Goal: Feedback & Contribution: Submit feedback/report problem

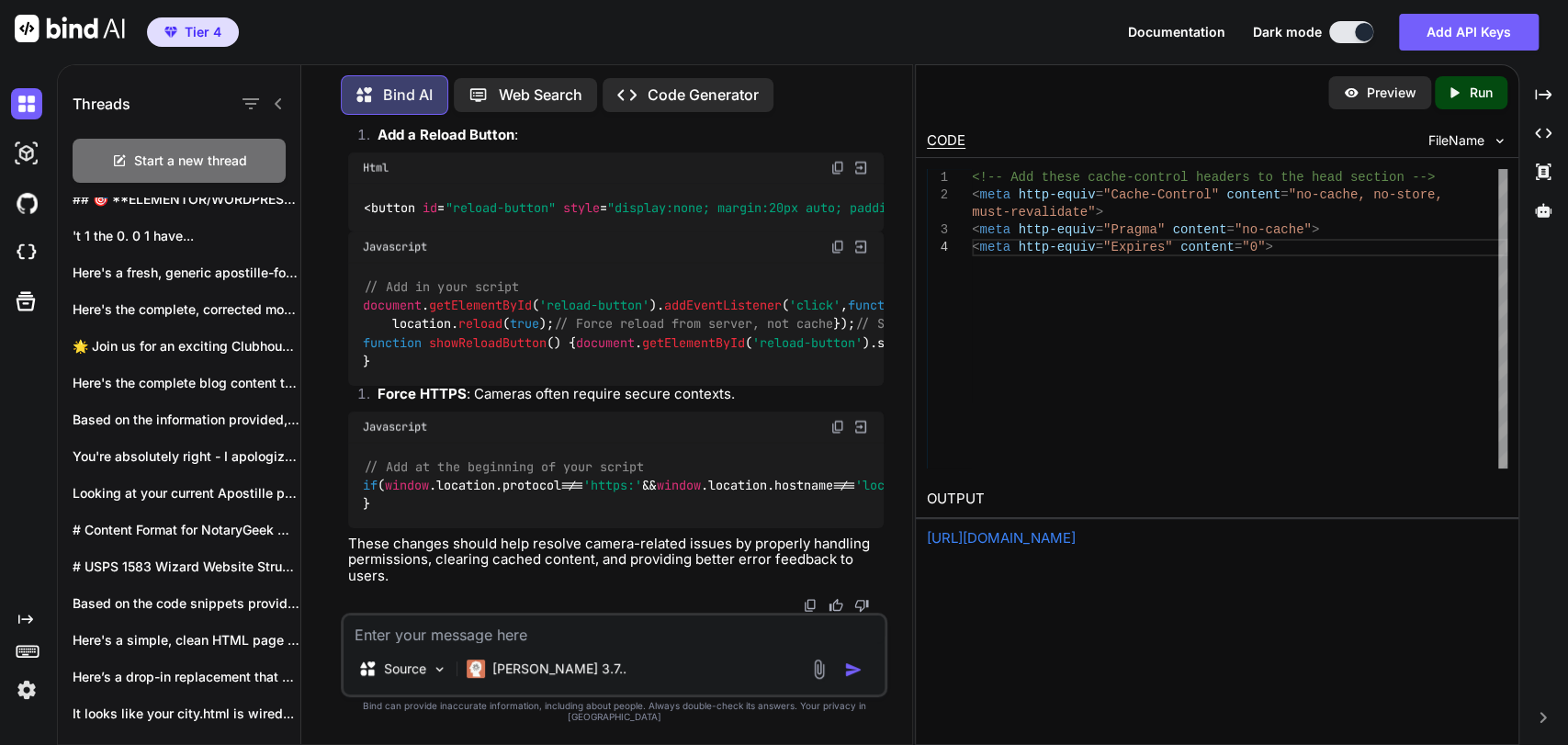
scroll to position [66708, 0]
click at [560, 630] on textarea at bounding box center [614, 629] width 541 height 28
click at [573, 634] on textarea at bounding box center [614, 629] width 541 height 28
click at [606, 643] on textarea at bounding box center [614, 629] width 541 height 28
click at [609, 643] on textarea at bounding box center [614, 629] width 541 height 28
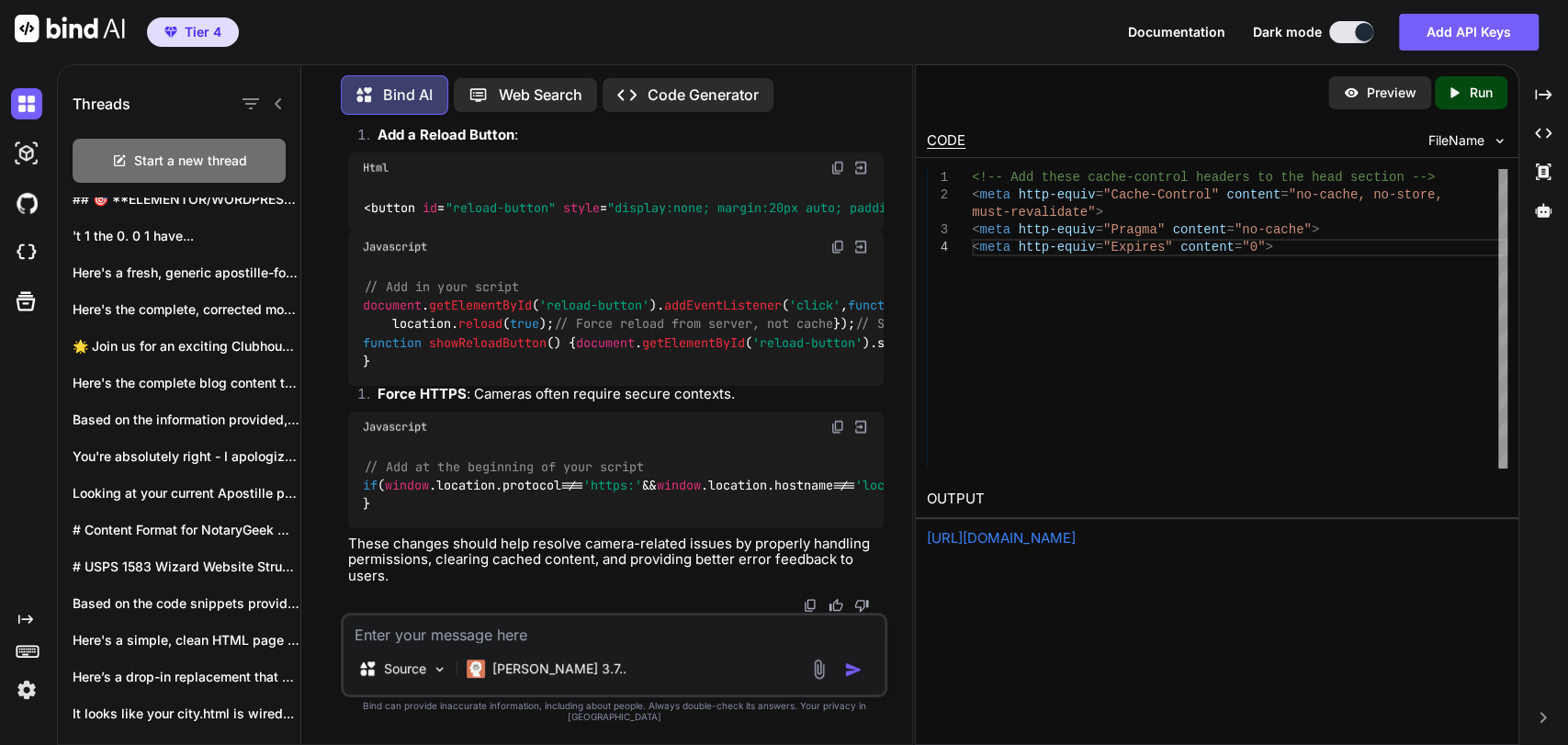
click at [619, 643] on textarea at bounding box center [614, 629] width 541 height 28
type textarea "Full code please"
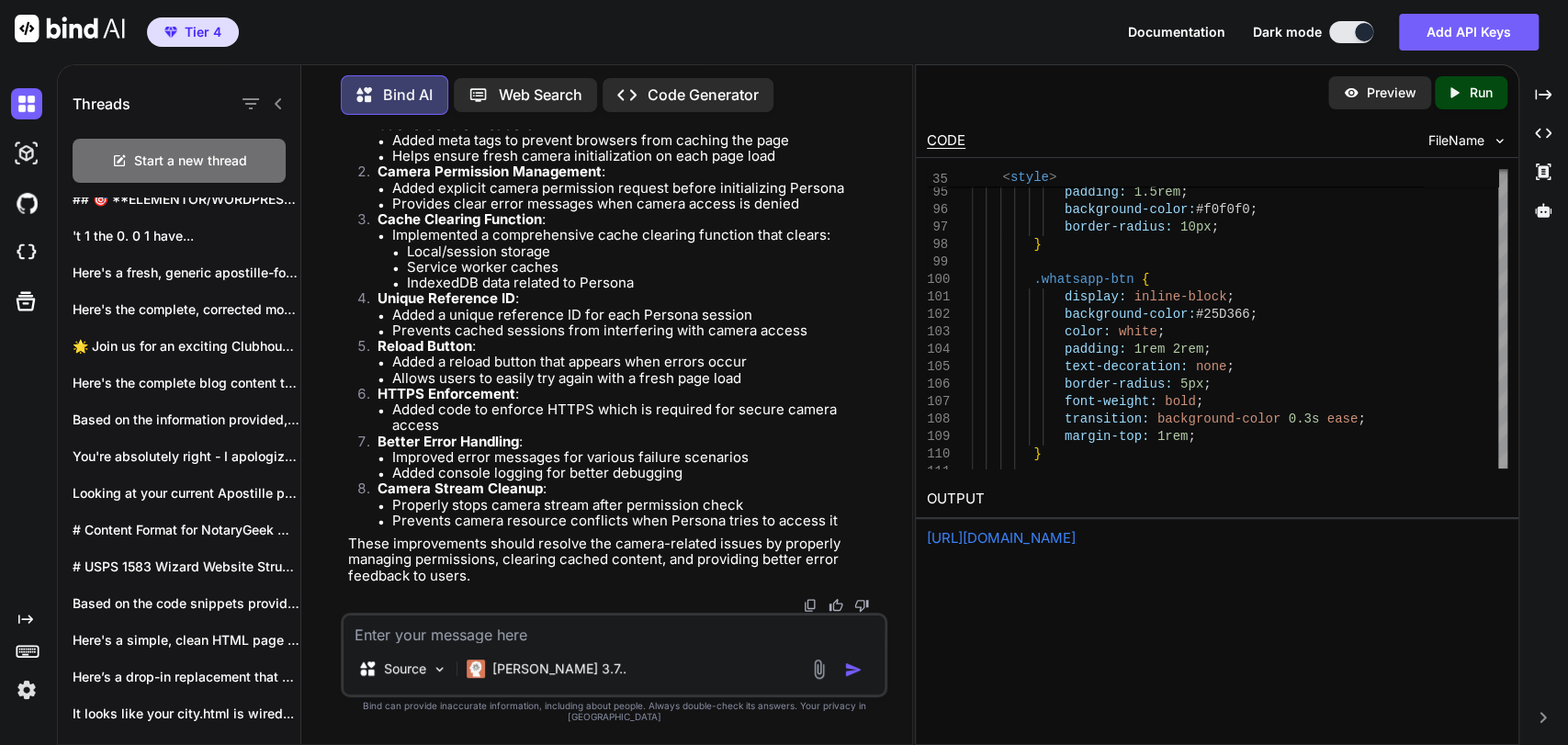
scroll to position [76398, 0]
click at [1466, 90] on icon "Created with Pixso." at bounding box center [1457, 93] width 24 height 17
click at [1370, 90] on p "Preview" at bounding box center [1391, 93] width 49 height 19
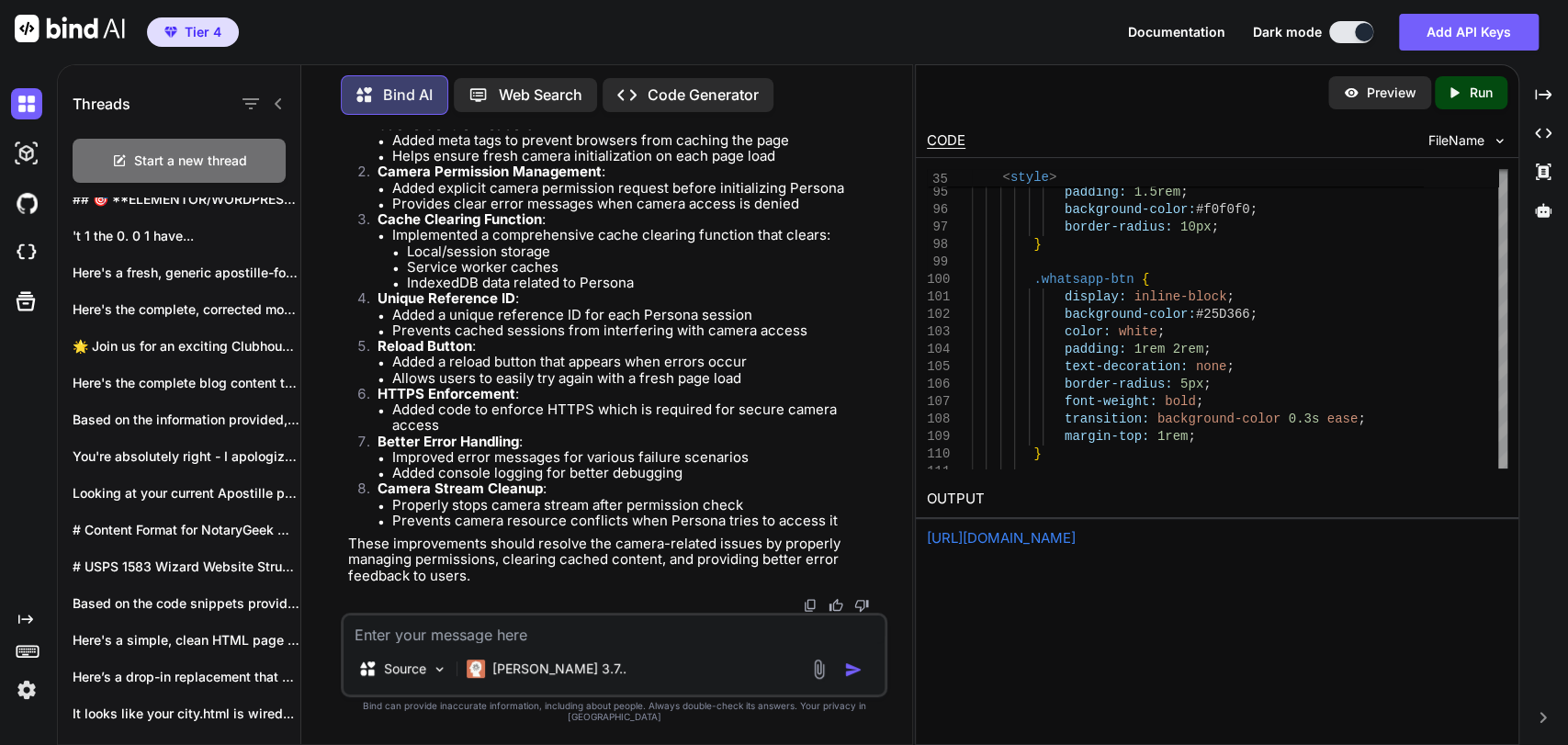
click at [581, 638] on textarea at bounding box center [614, 629] width 541 height 28
type textarea "I"
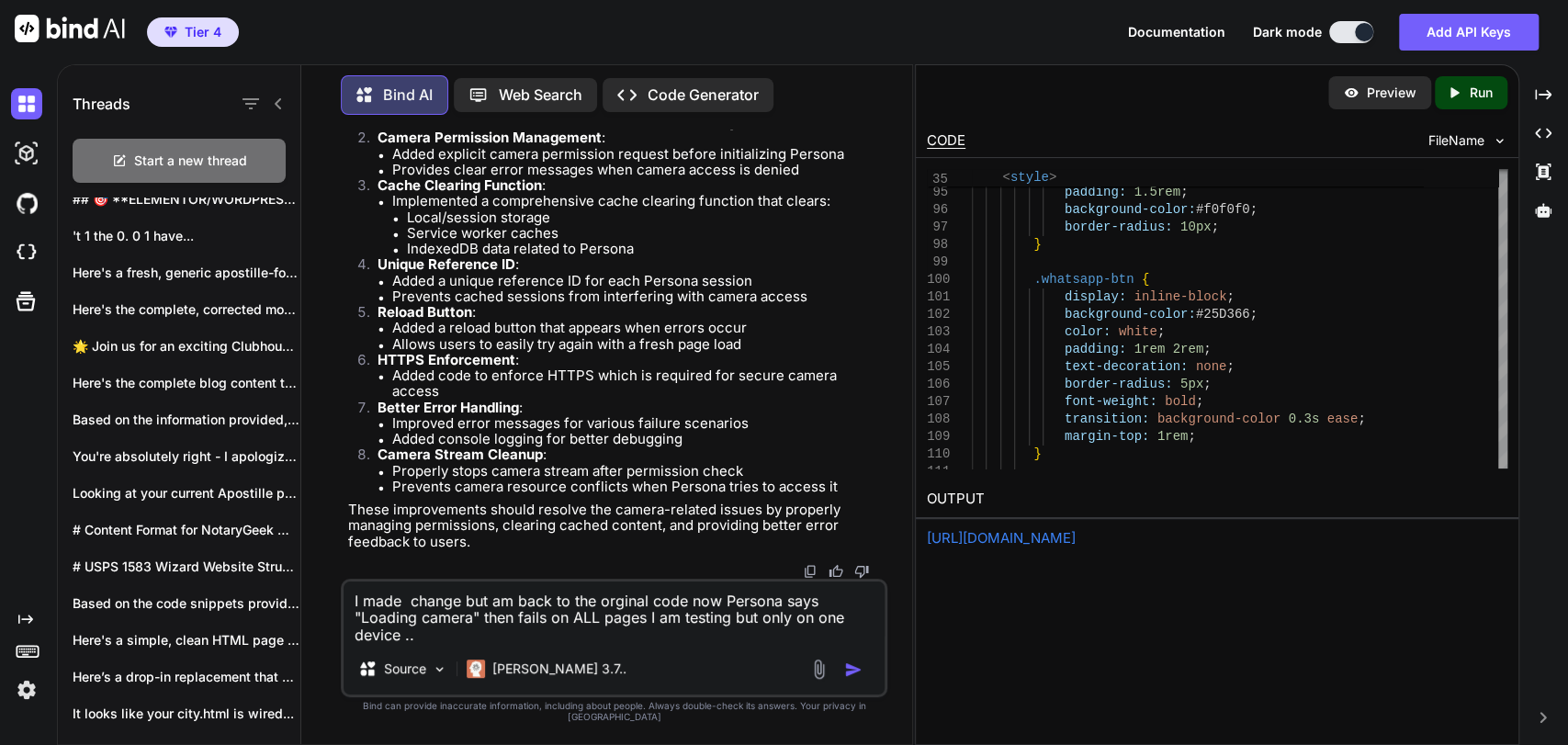
type textarea "I made change but am back to the orginal code now Persona says "Loading camera"…"
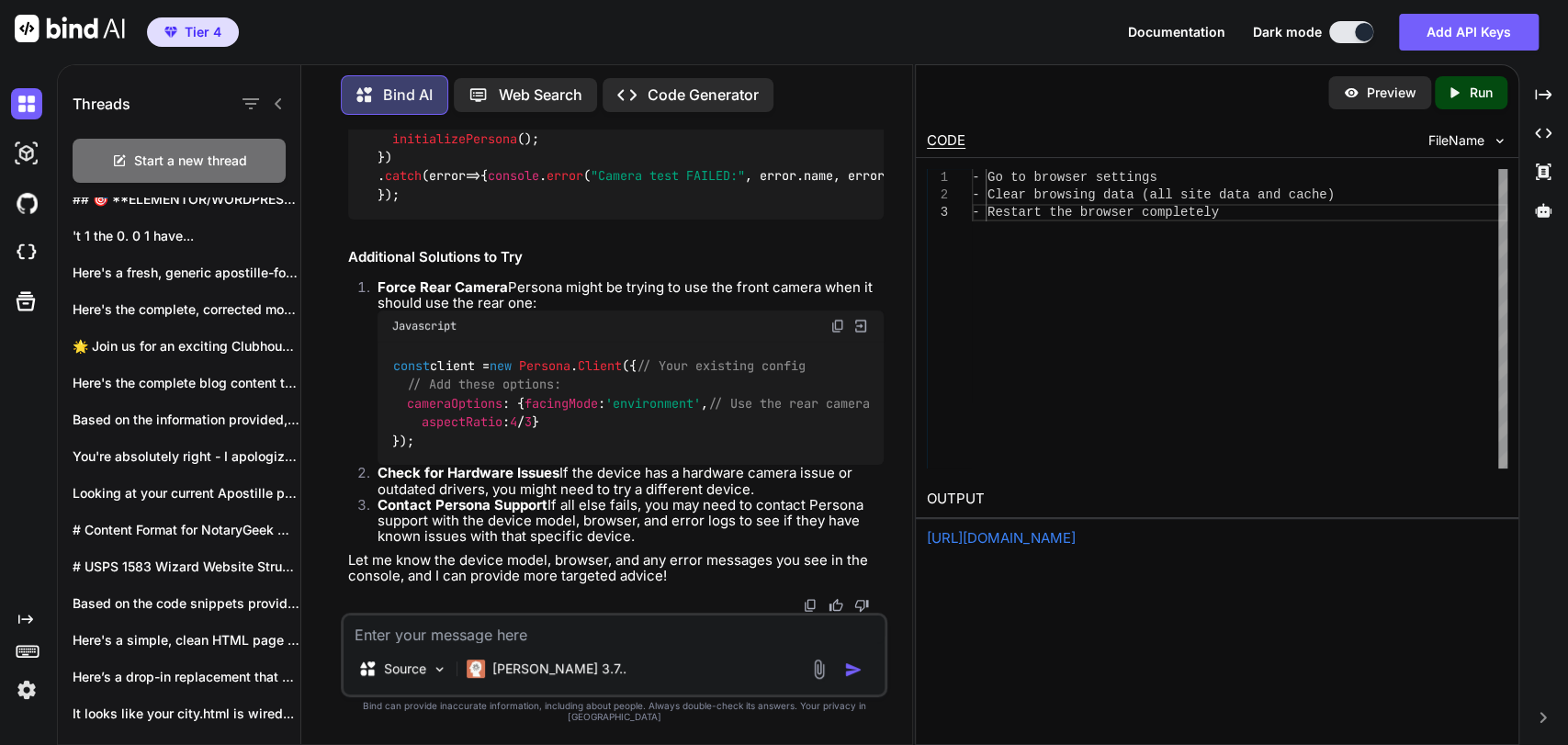
scroll to position [78205, 0]
click at [837, 333] on img at bounding box center [838, 326] width 15 height 15
click at [556, 642] on textarea at bounding box center [614, 629] width 541 height 28
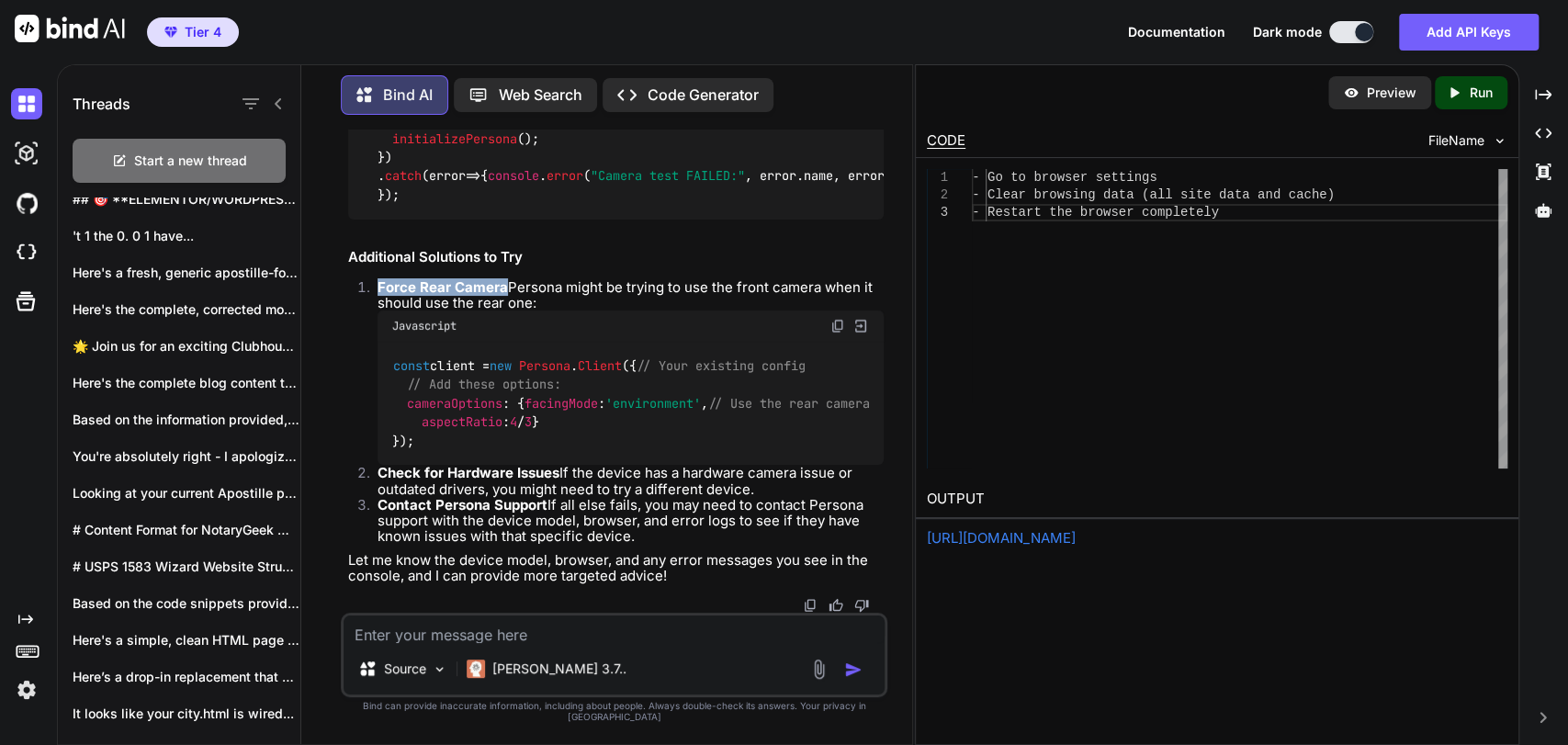
drag, startPoint x: 539, startPoint y: 294, endPoint x: 377, endPoint y: 295, distance: 162.0
click at [377, 295] on p "Force Rear Camera Persona might be trying to use the front camera when it shoul…" at bounding box center [630, 295] width 506 height 33
copy strong "Force Rear Camera"
click at [501, 634] on textarea at bounding box center [614, 629] width 541 height 28
paste textarea "Force Rear Camera"
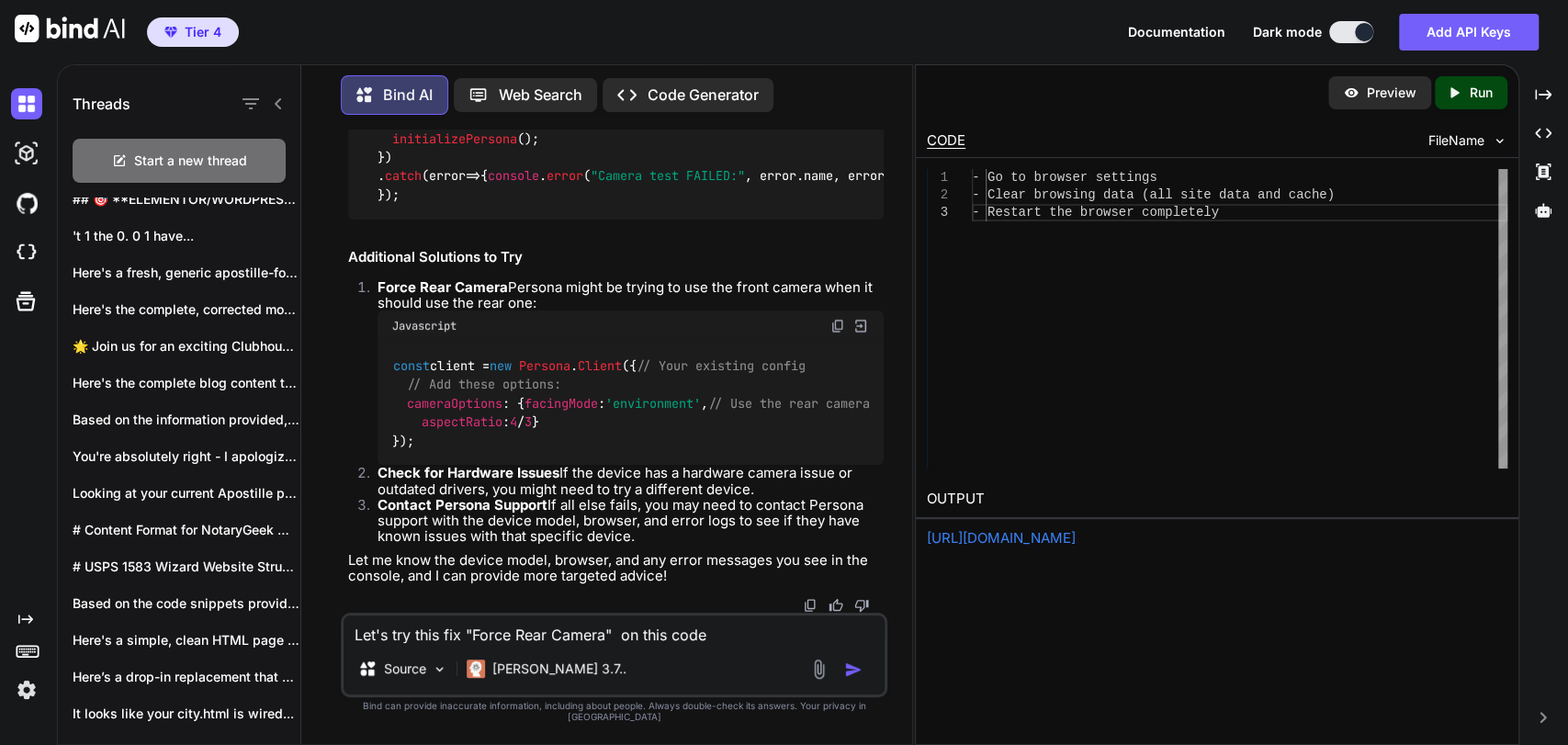
paste textarea "<!DOCTYPE html> <html lang="en"> <head> <meta charset="UTF-8"> <meta name="view…"
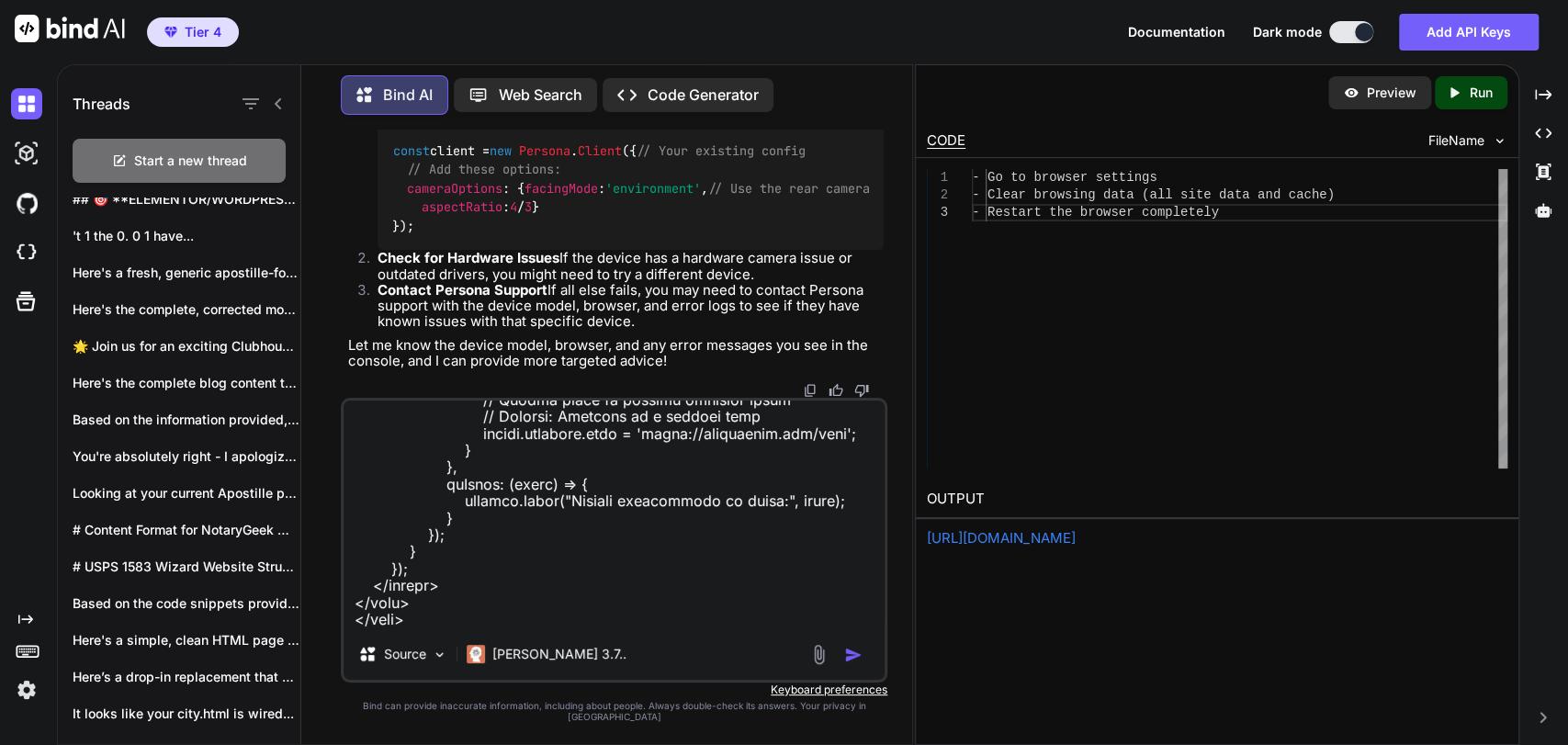
type textarea "Let's try this fix "Force Rear Camera" on this code <!DOCTYPE html> <html lang=…"
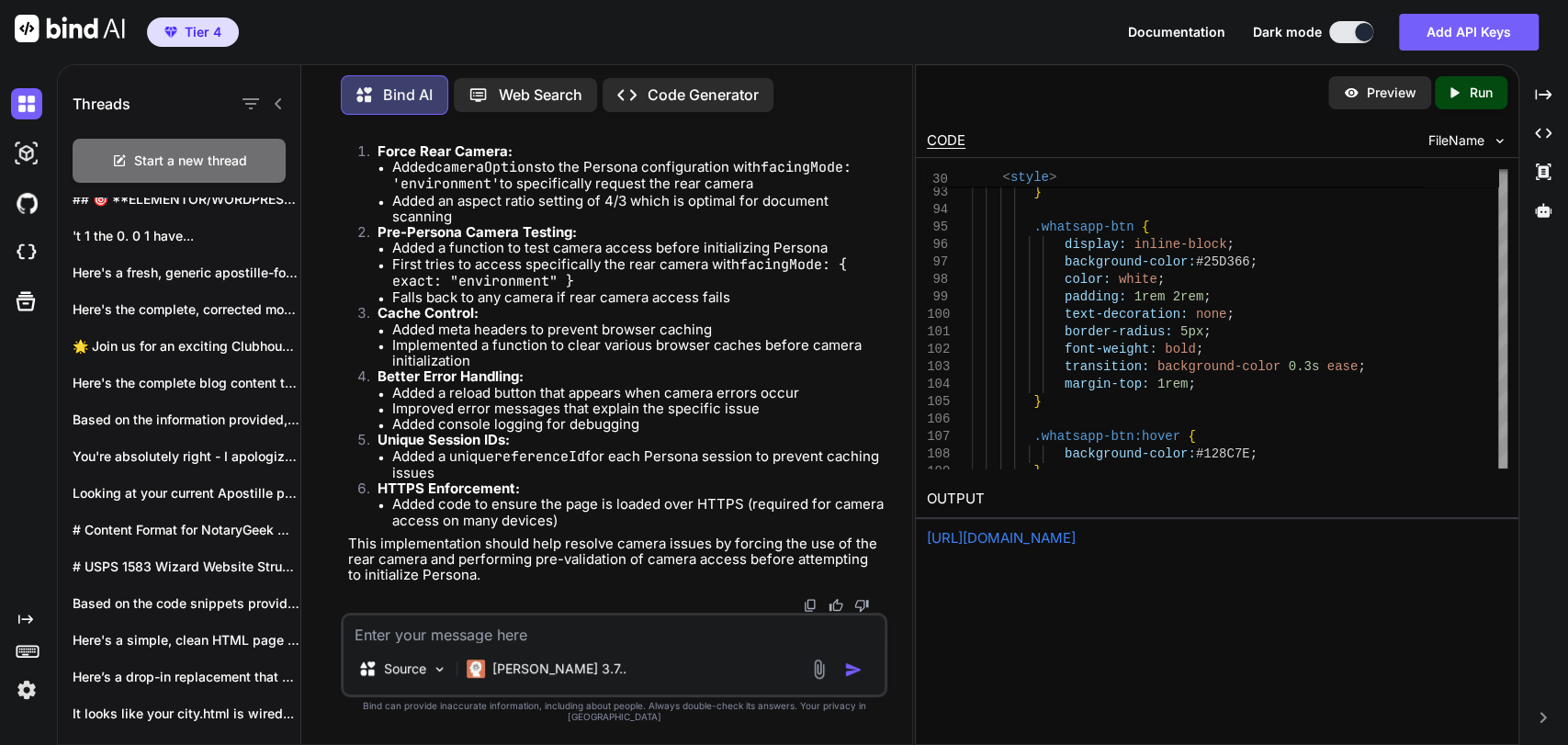
scroll to position [80800, 0]
click at [500, 643] on textarea at bounding box center [614, 629] width 541 height 28
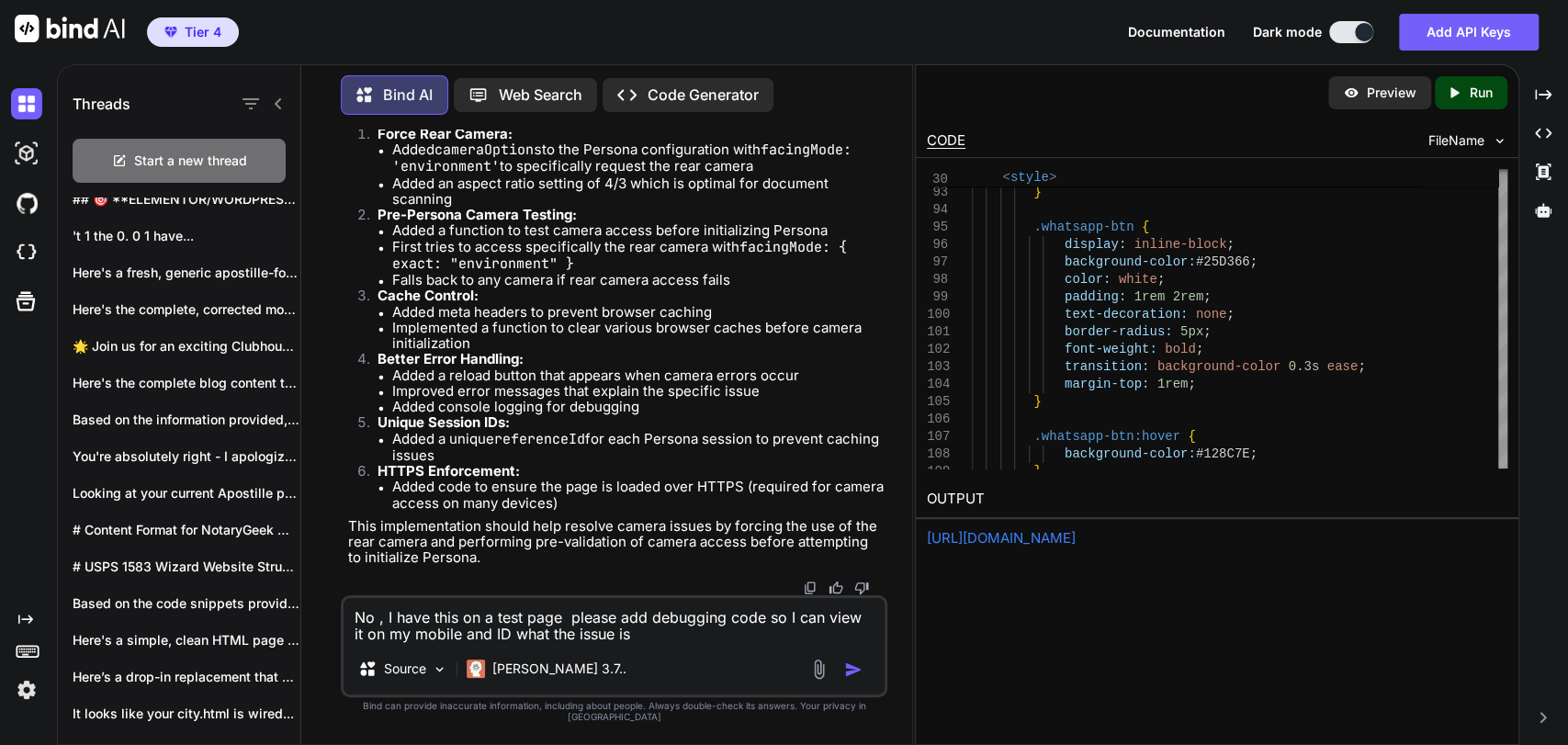
type textarea "No , I have this on a test page please add debugging code so I can view it on m…"
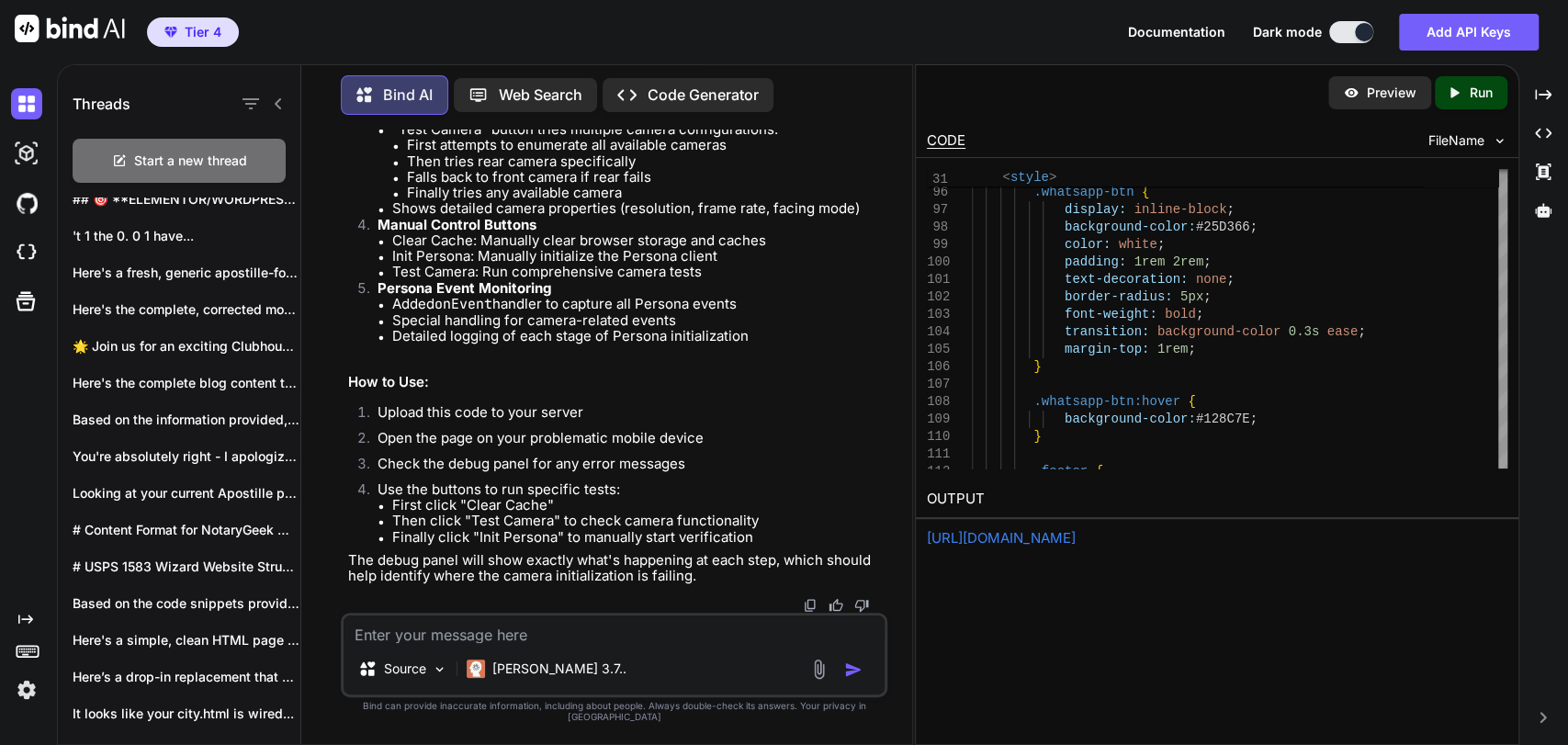
scroll to position [90232, 0]
click at [539, 643] on textarea at bounding box center [614, 629] width 541 height 28
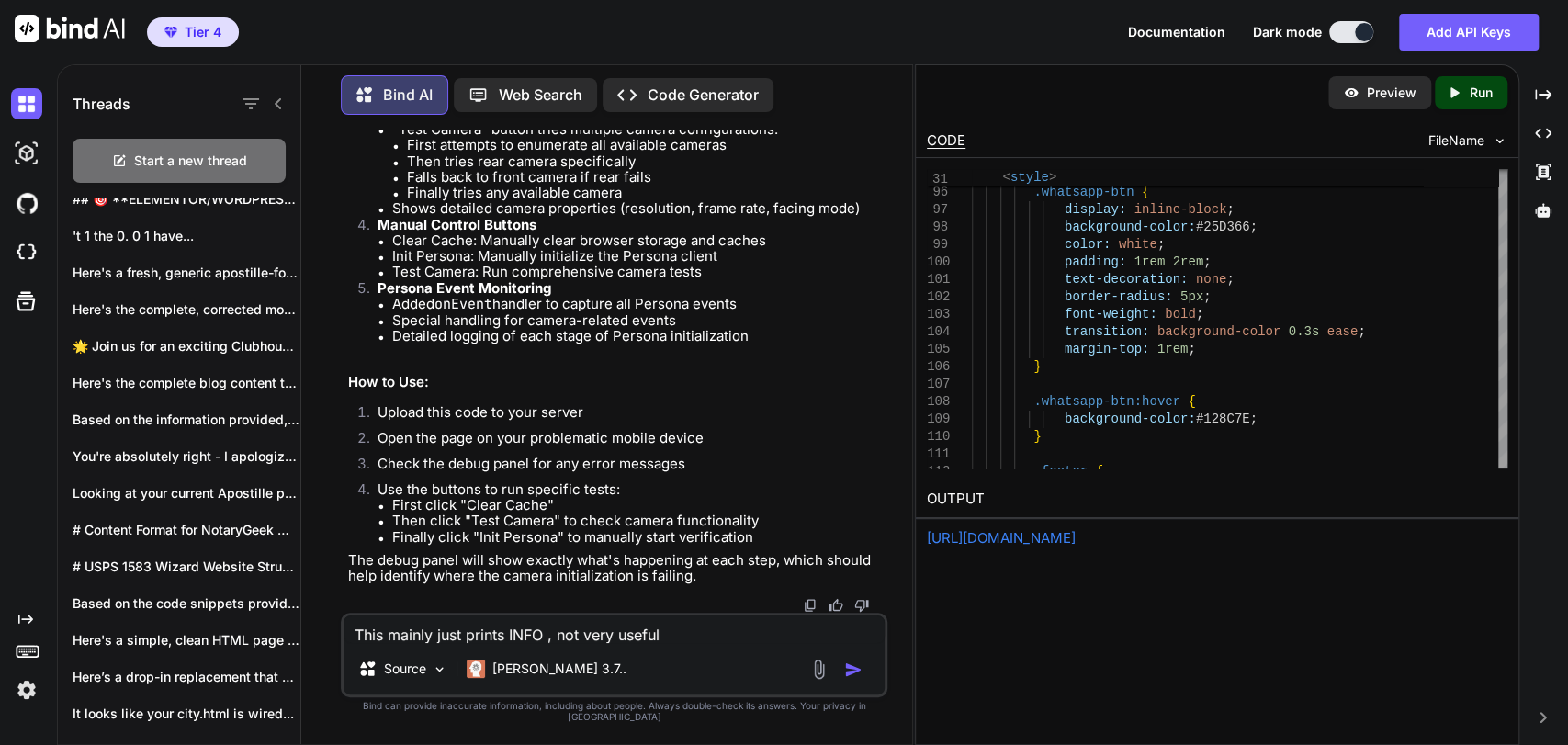
type textarea "This mainly just prints INFO , not very useful"
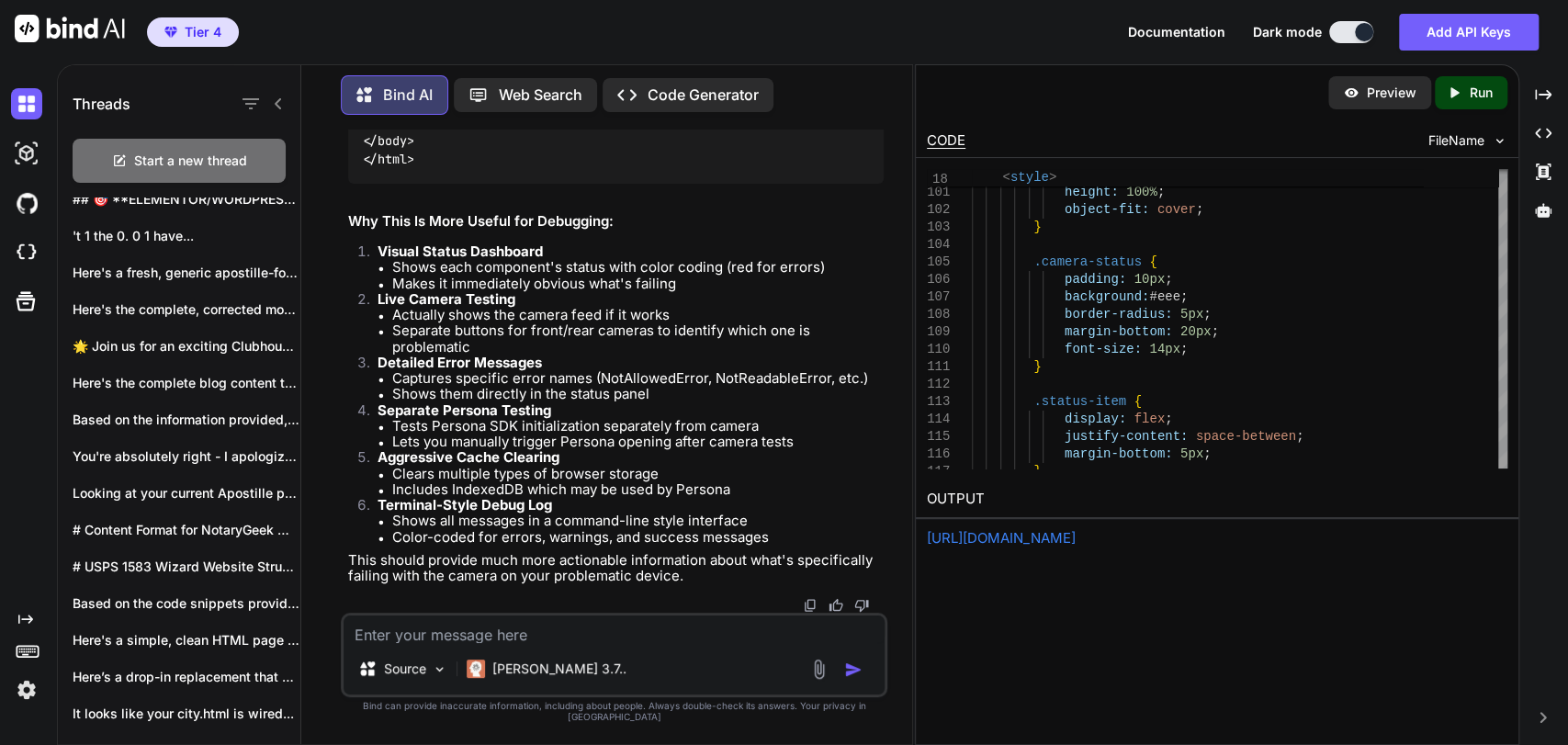
scroll to position [103975, 0]
click at [435, 637] on textarea at bounding box center [614, 629] width 541 height 28
click at [490, 639] on textarea "When I click to open persona" at bounding box center [614, 629] width 541 height 28
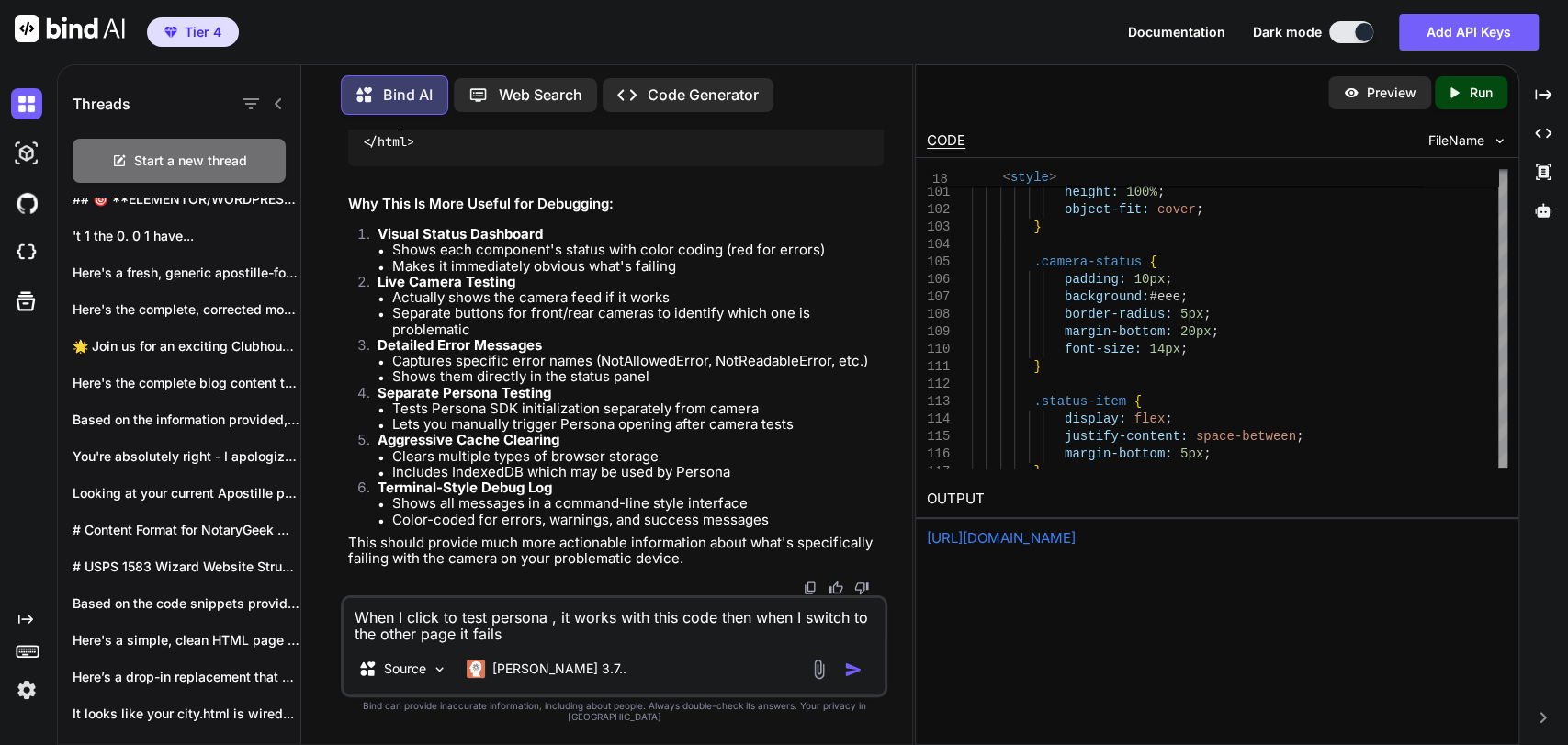
type textarea "When I click to test persona , it works with this code then when I switch to th…"
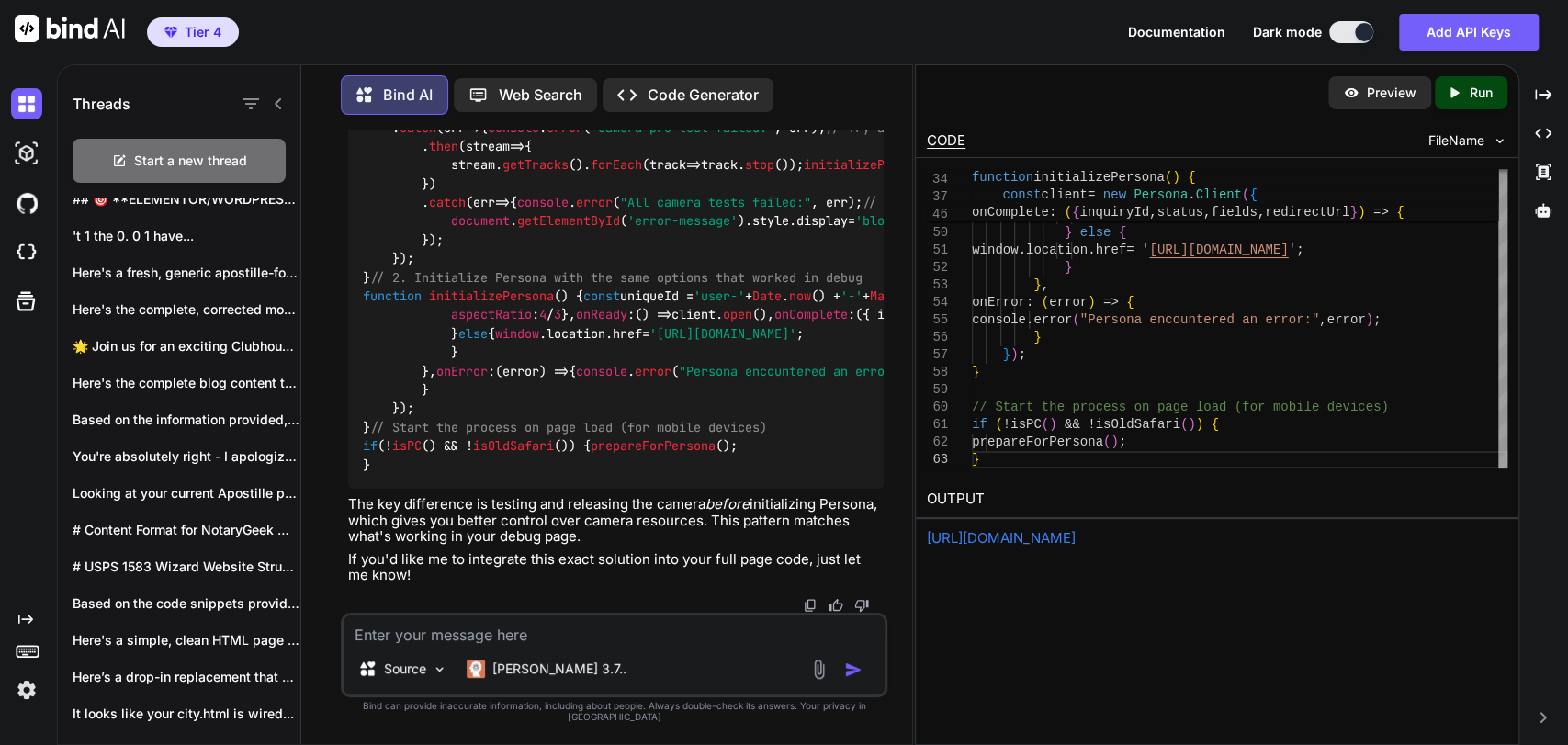
scroll to position [113715, 0]
click at [611, 629] on textarea at bounding box center [614, 629] width 541 height 28
click at [608, 635] on textarea at bounding box center [614, 629] width 541 height 28
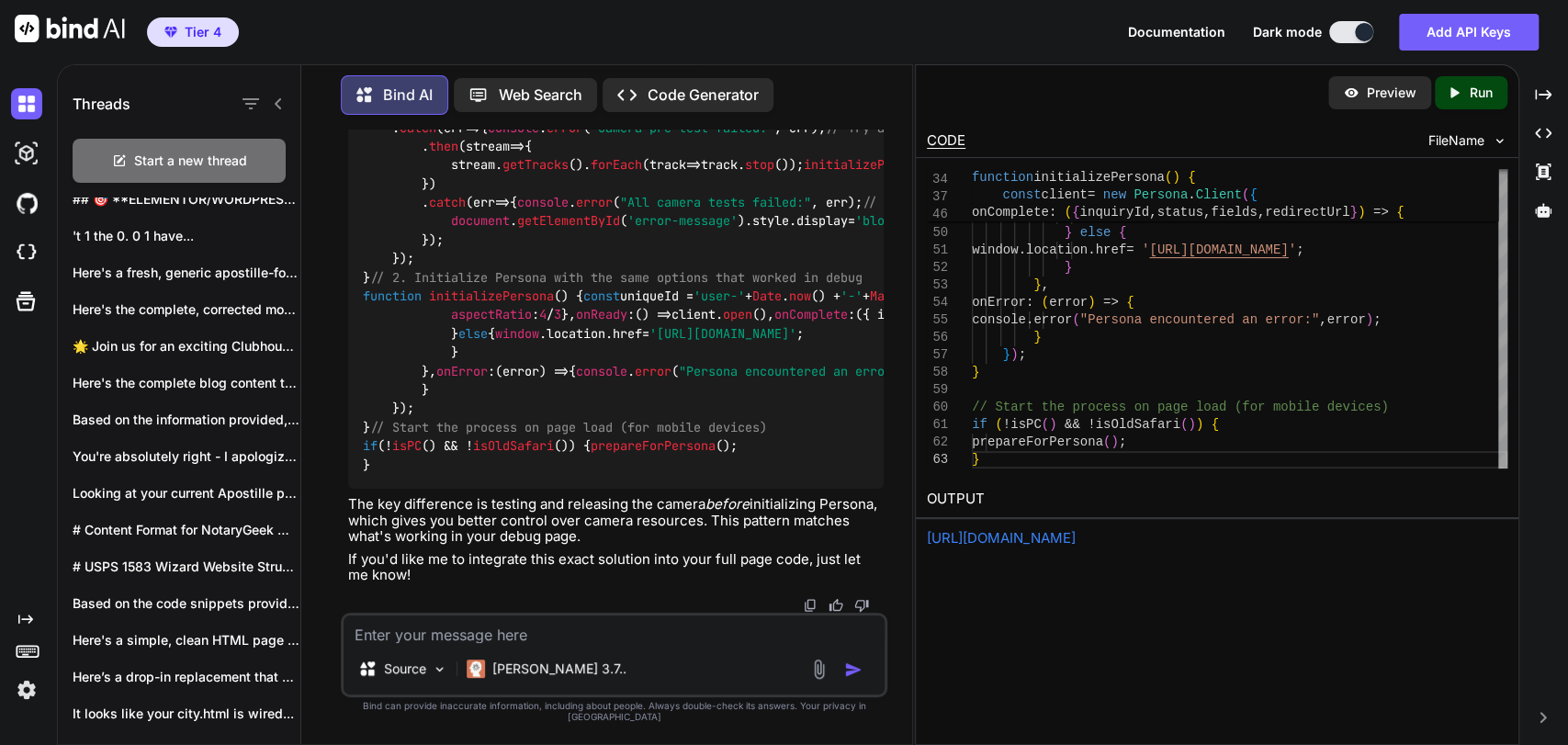
scroll to position [114939, 0]
click at [569, 654] on div "Source Claude 3.7.." at bounding box center [614, 654] width 546 height 85
click at [569, 643] on textarea at bounding box center [614, 629] width 541 height 28
paste textarea "<!DOCTYPE html> <html lang="en"> <head> <meta charset="UTF-8"> <meta name="view…"
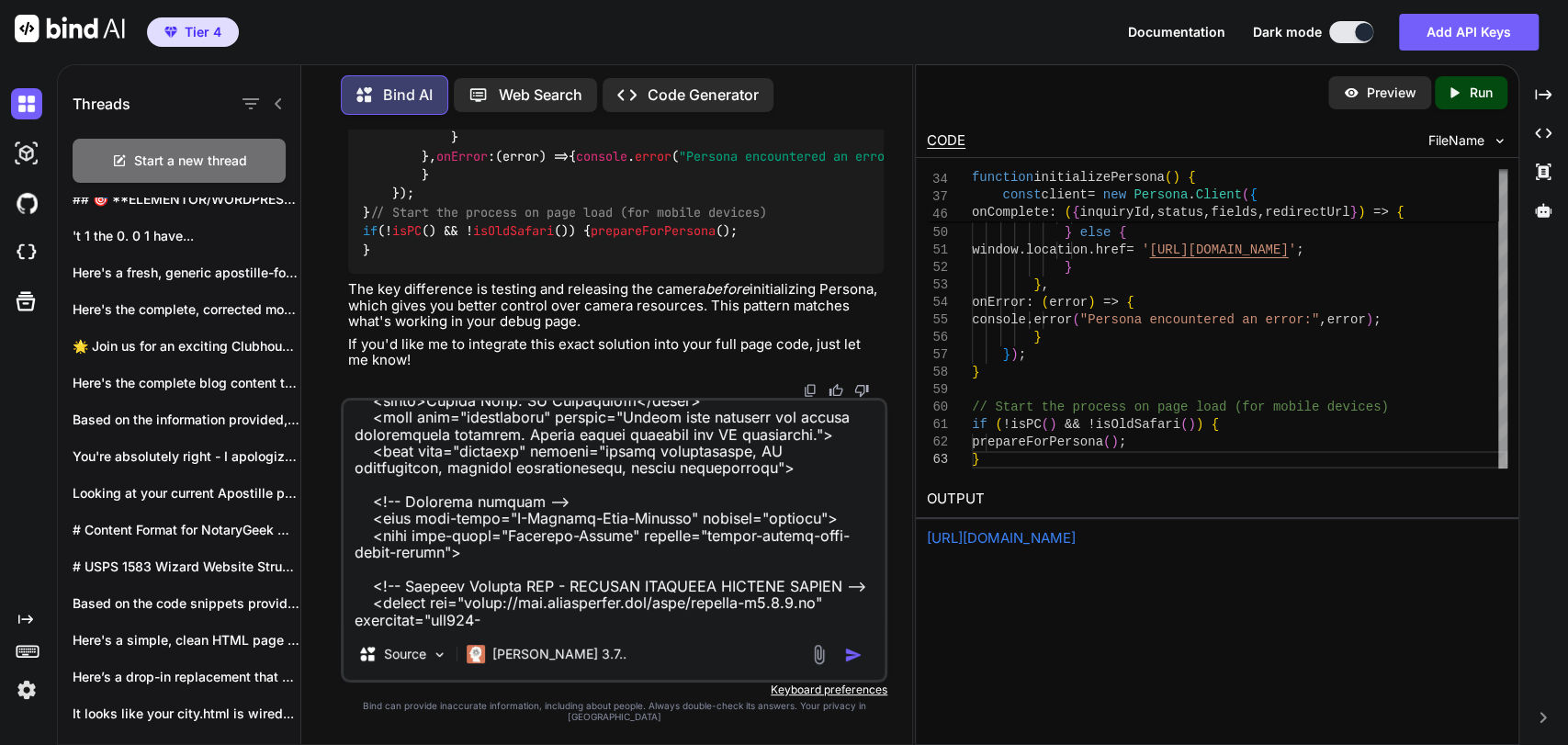
scroll to position [0, 0]
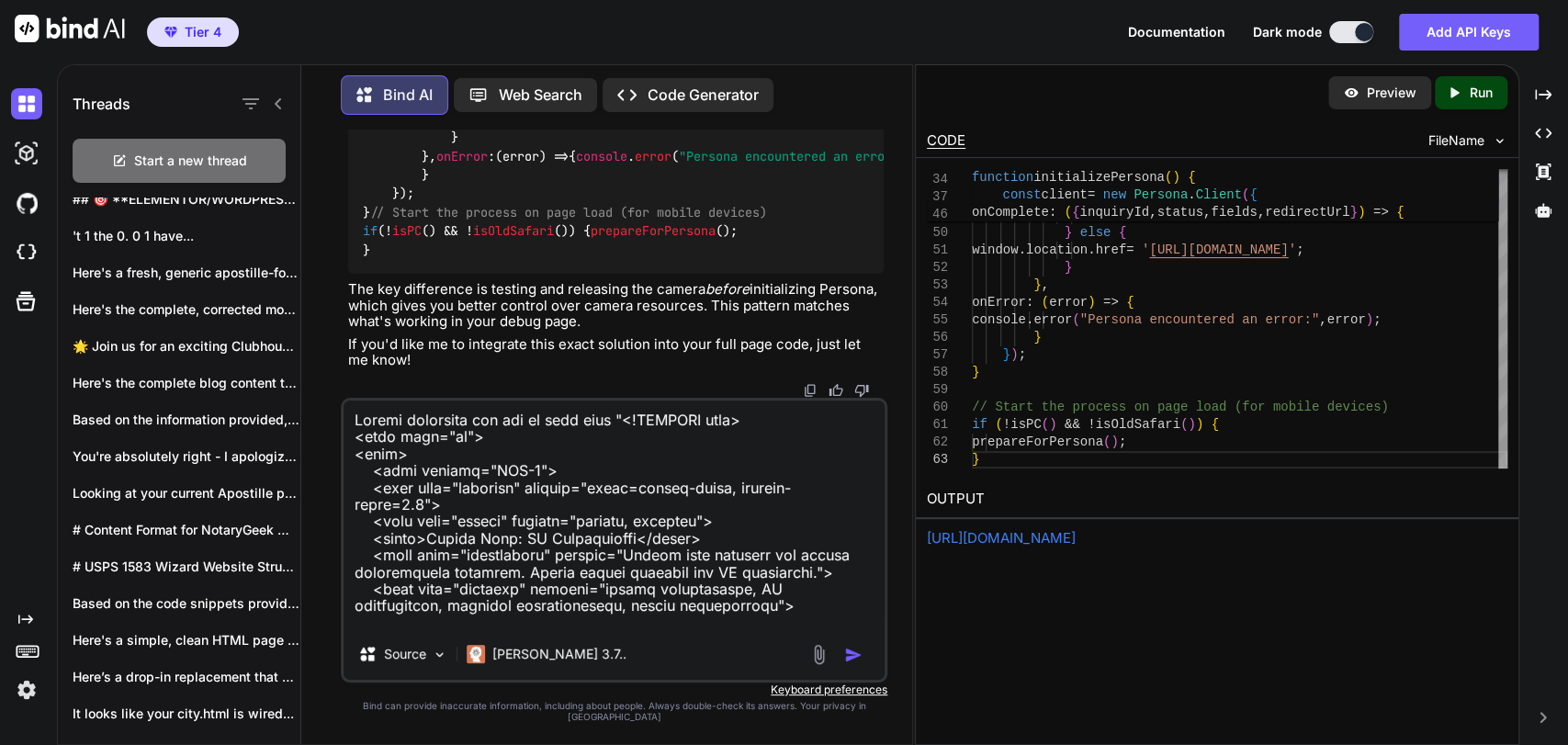
type textarea "Please implement the fix to this code "<!DOCTYPE html> <html lang="en"> <head> …"
click at [486, 457] on textarea at bounding box center [614, 514] width 541 height 228
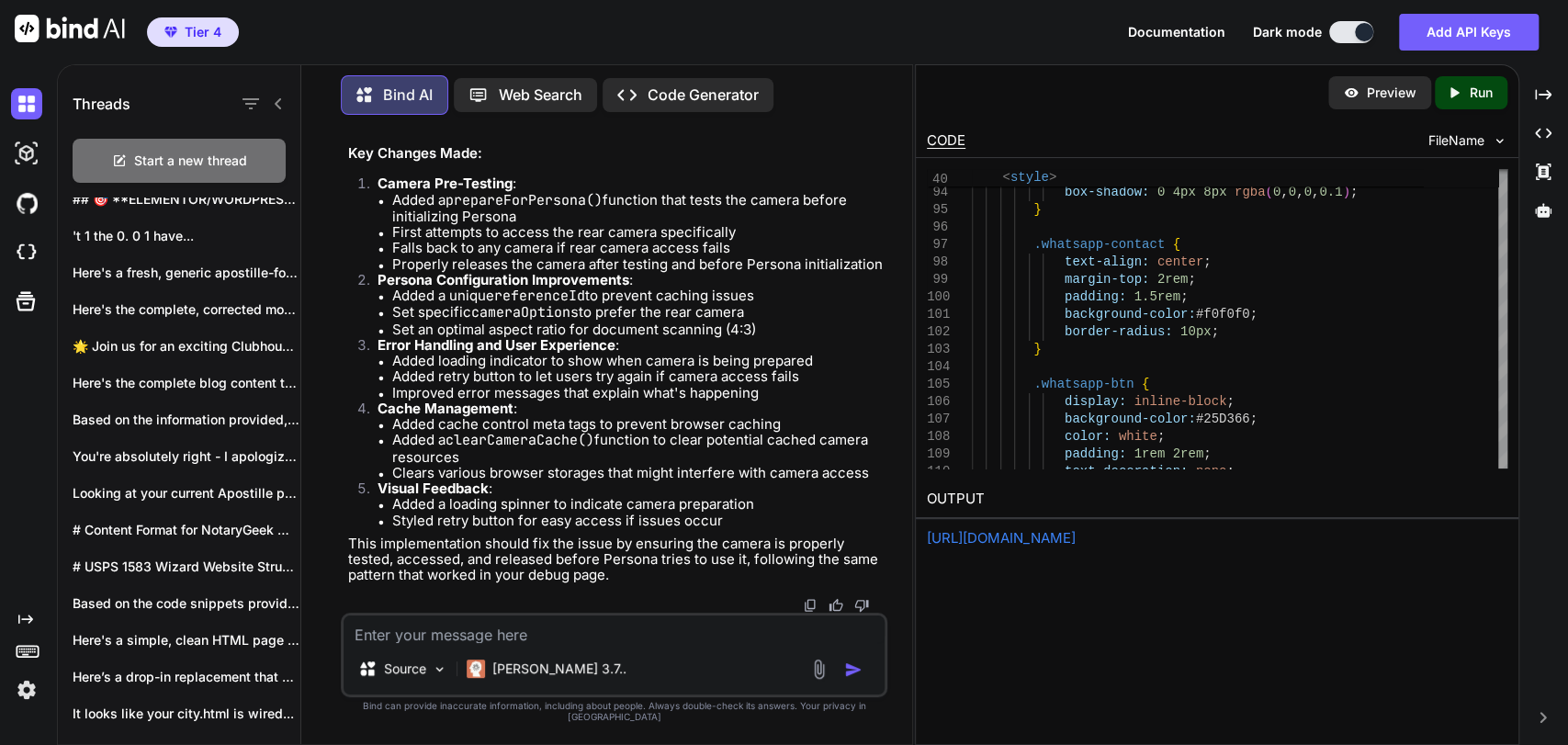
scroll to position [117673, 0]
click at [617, 633] on textarea at bounding box center [614, 629] width 541 height 28
type textarea "This DID NOT fix the issue"
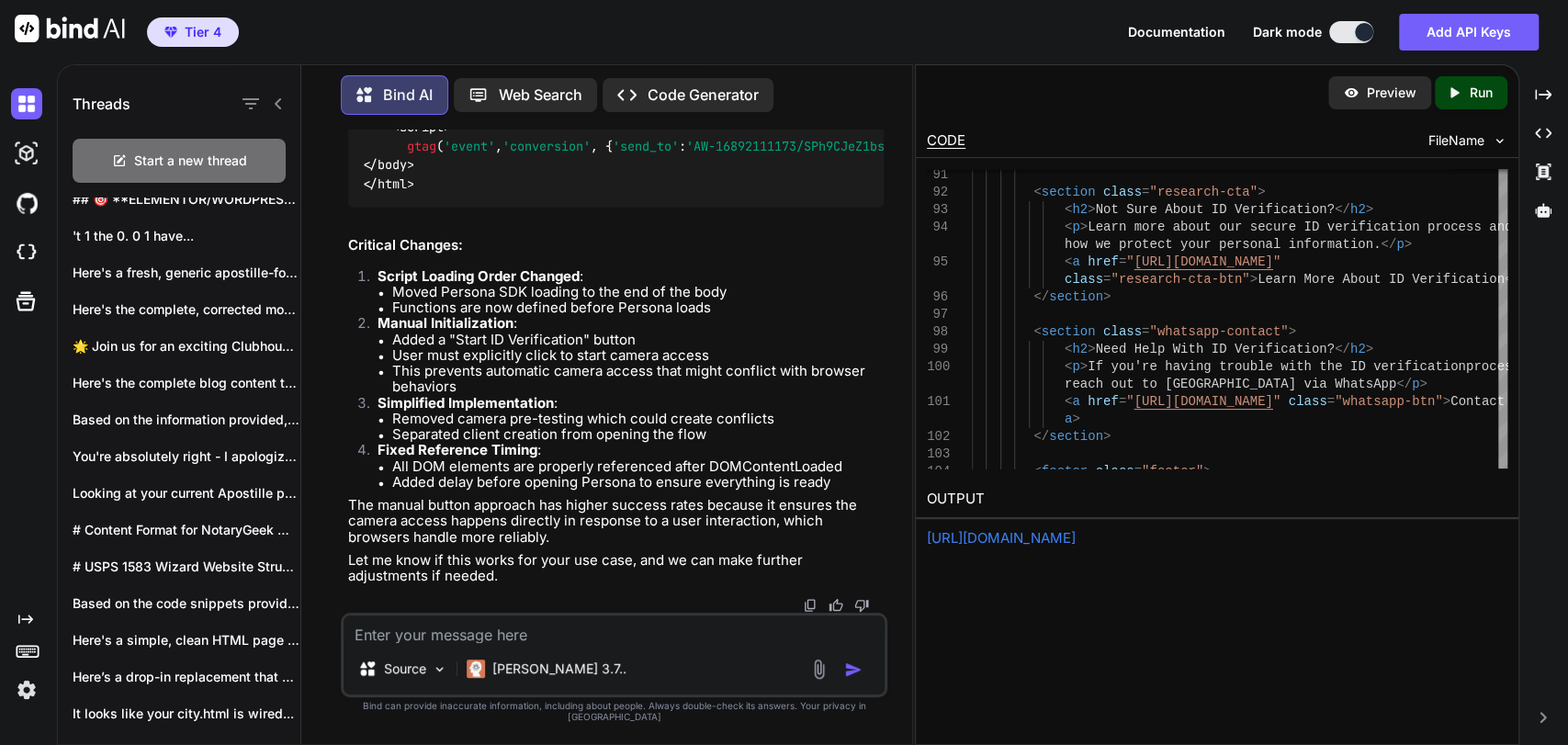
scroll to position [127754, 0]
click at [455, 641] on textarea at bounding box center [614, 629] width 541 height 28
click at [764, 639] on textarea "No that did not work. . there is something about" at bounding box center [614, 629] width 541 height 28
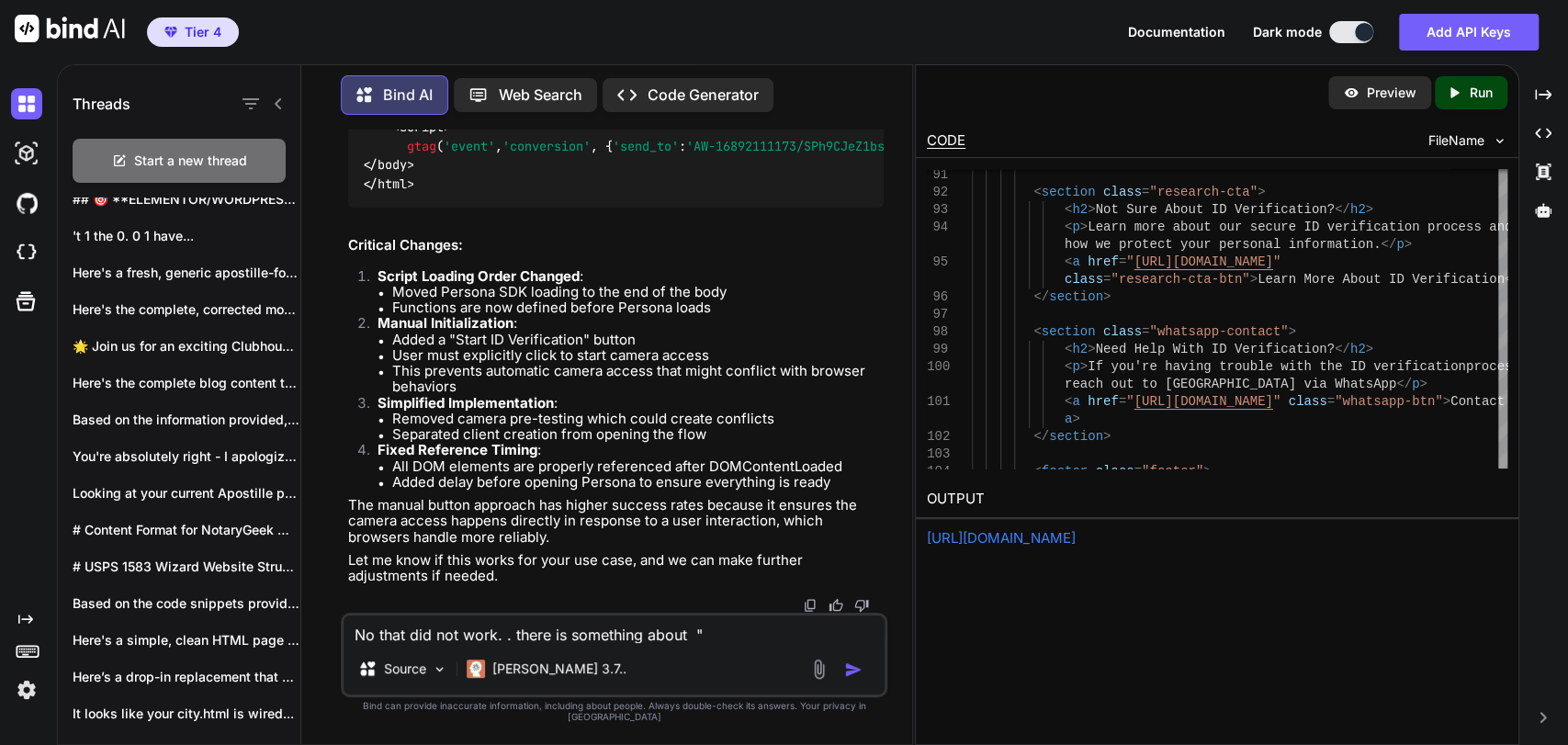
paste textarea "<!DOCTYPE html> <html lang="en"> <head> <meta charset="UTF-8"> <meta name="view…"
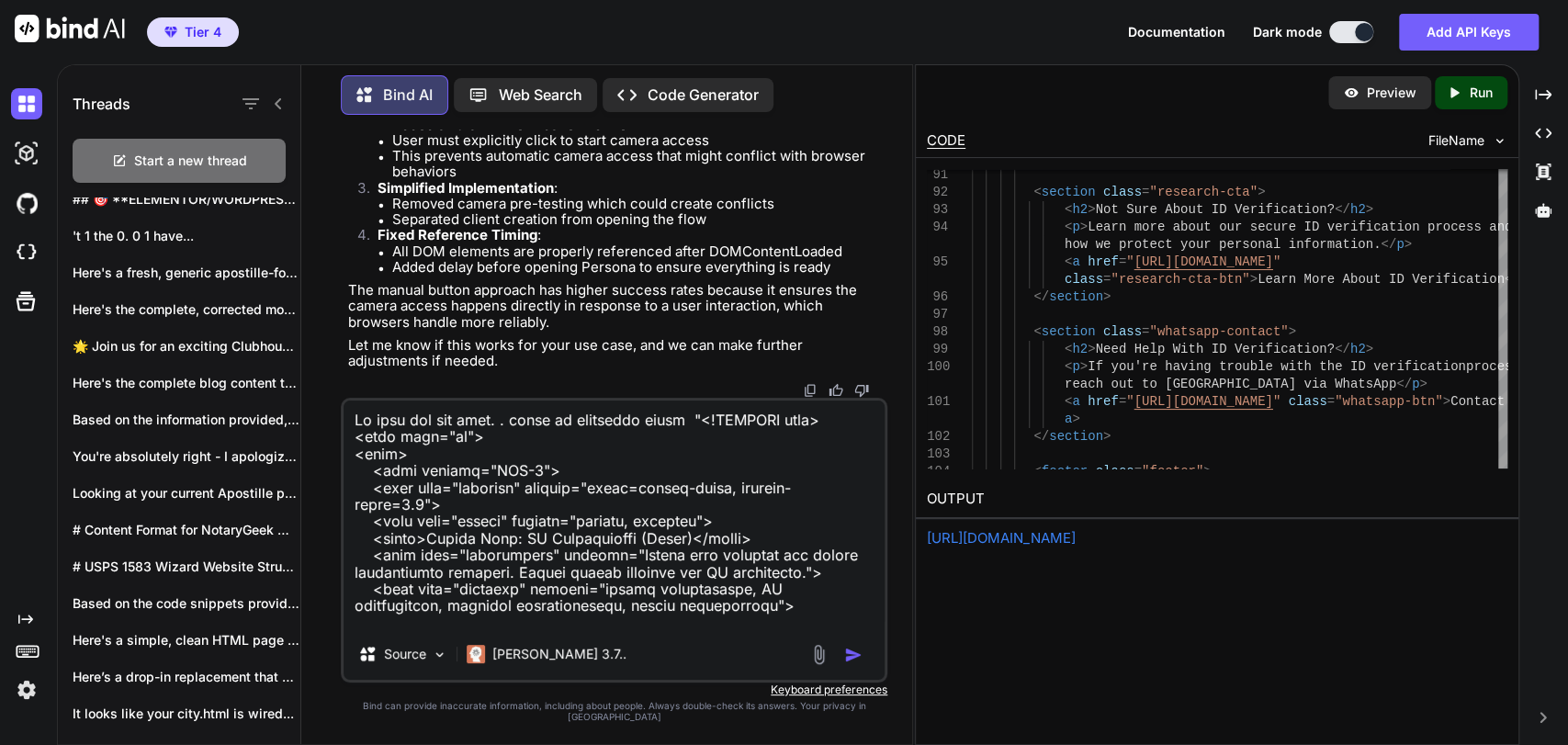
scroll to position [12837, 0]
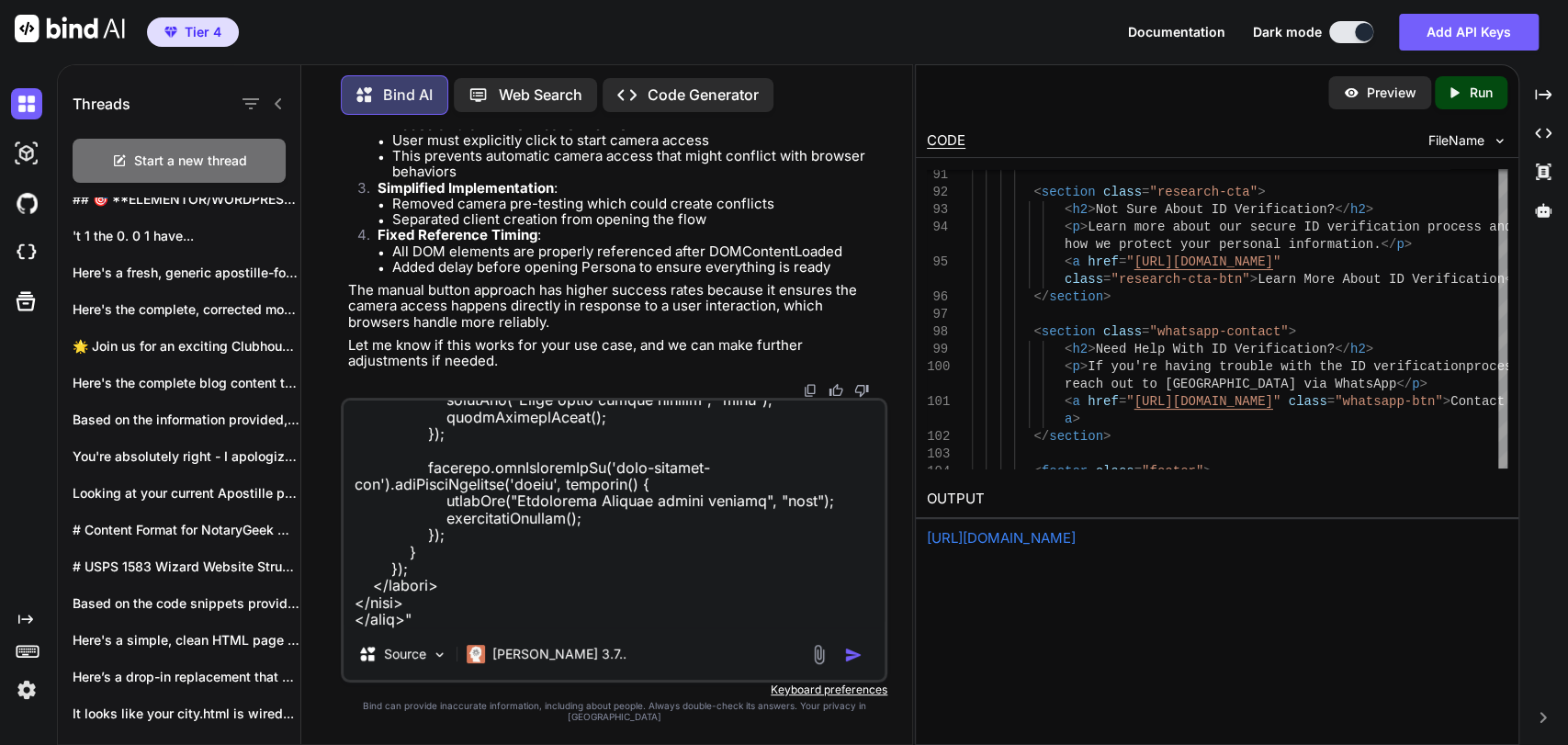
click at [556, 551] on textarea at bounding box center [614, 514] width 541 height 228
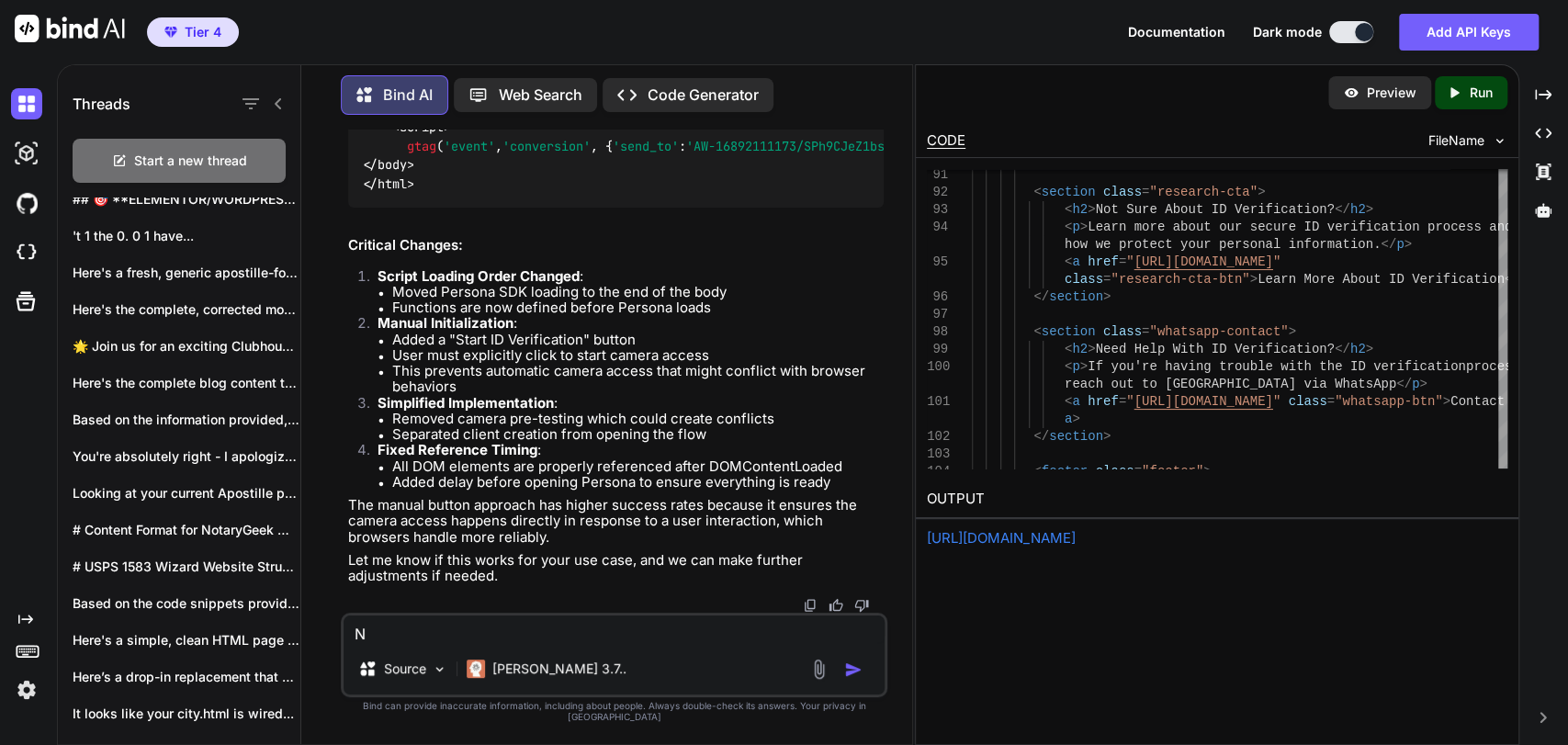
scroll to position [0, 0]
paste textarea "<!DOCTYPE html> <html lang="en"> <head> <meta charset="UTF-8"> <meta name="view…"
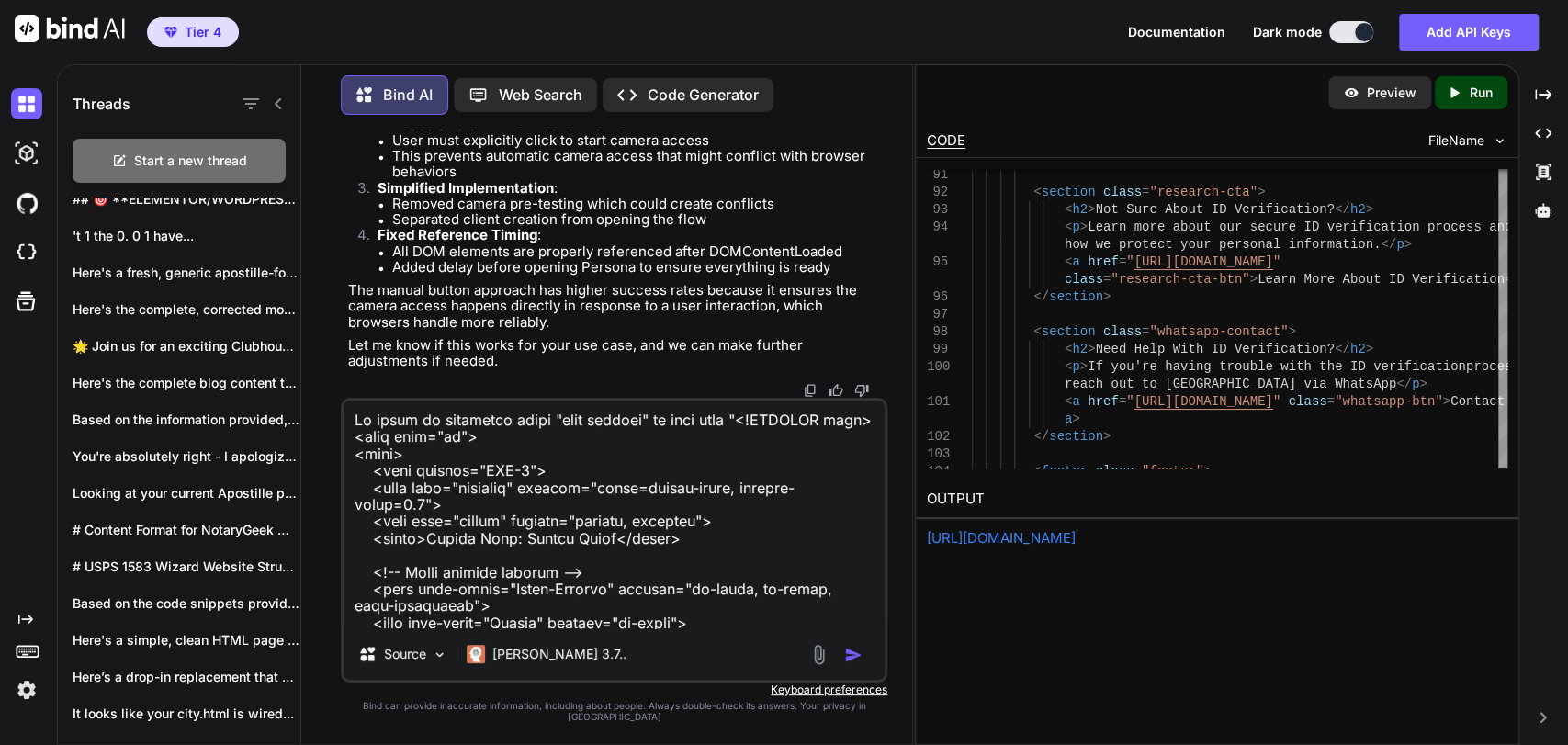
scroll to position [8126, 0]
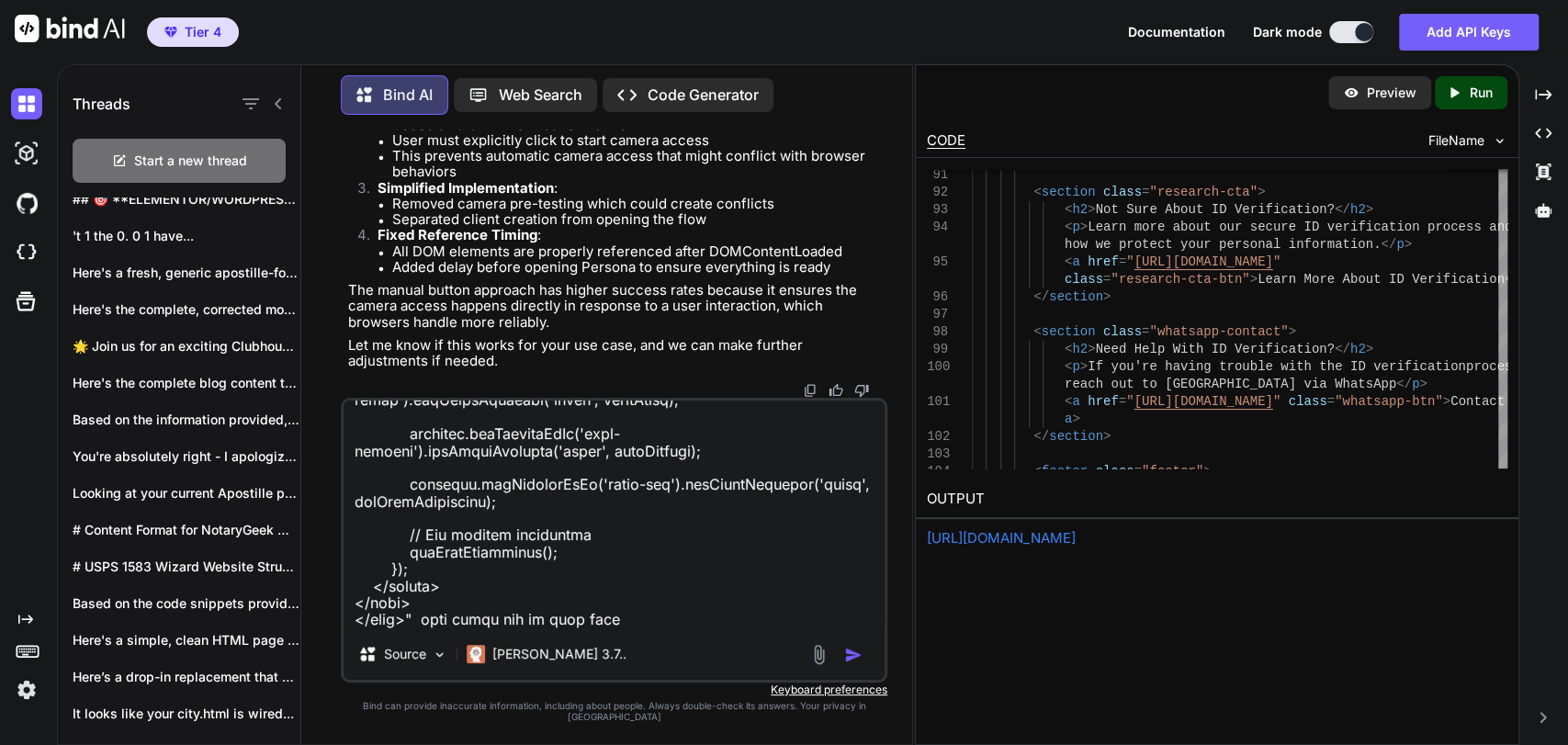
click at [643, 619] on textarea at bounding box center [614, 514] width 541 height 228
click at [646, 626] on textarea at bounding box center [614, 514] width 541 height 228
paste textarea "<!DOCTYPE html> <html lang="en"> <head> <meta charset="UTF-8"> <meta name="view…"
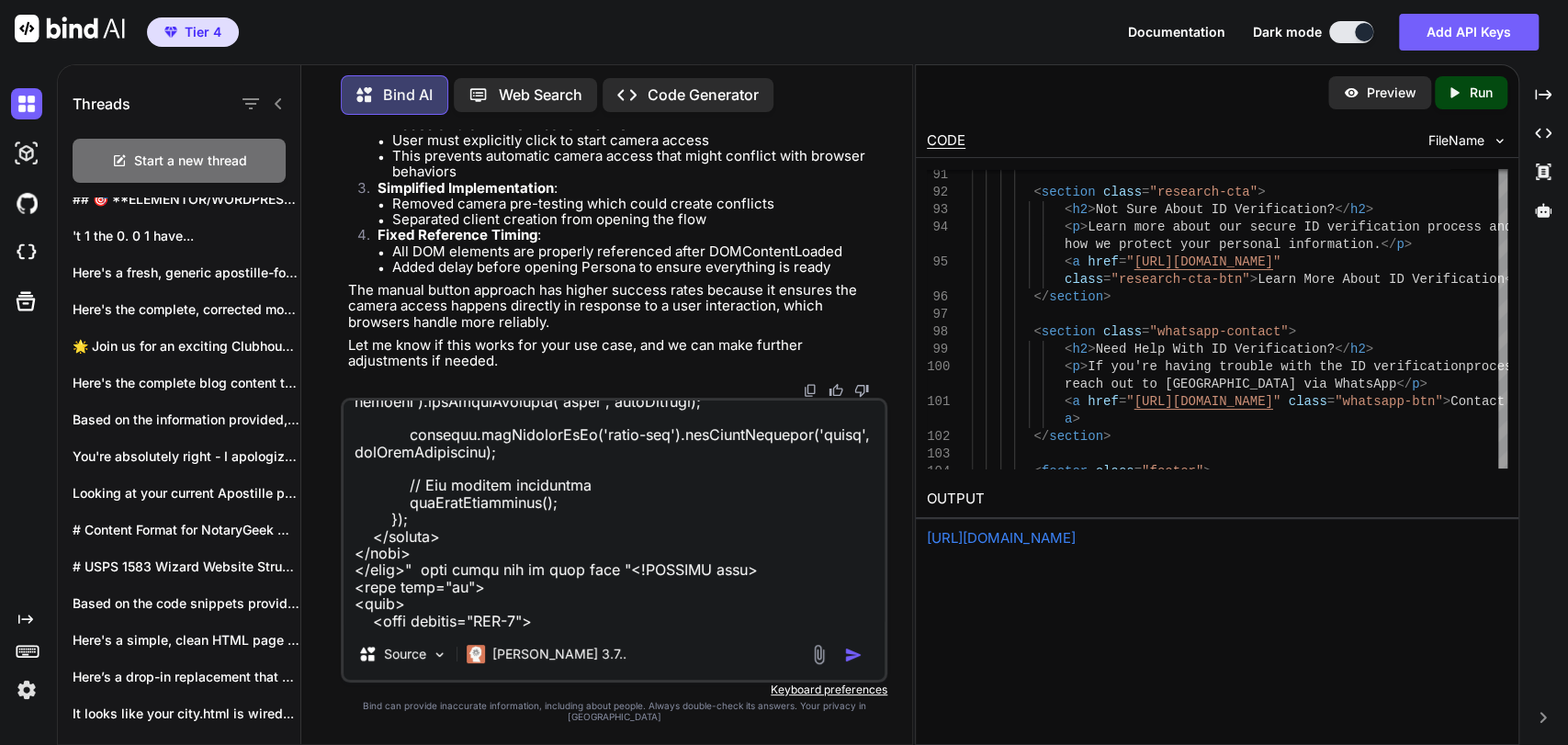
scroll to position [15202, 0]
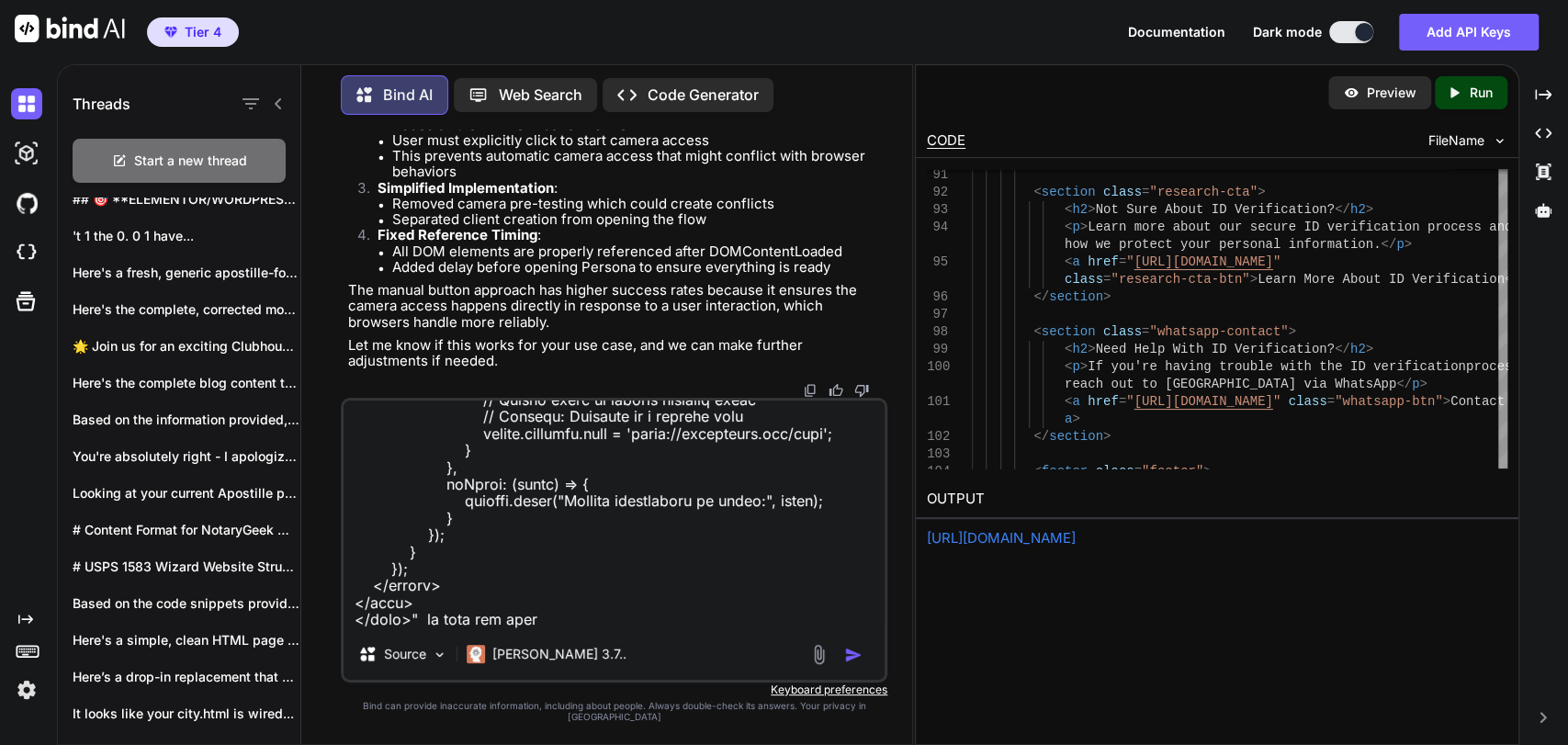
type textarea "No there is something about "open persona" in this code "<!DOCTYPE html> <html …"
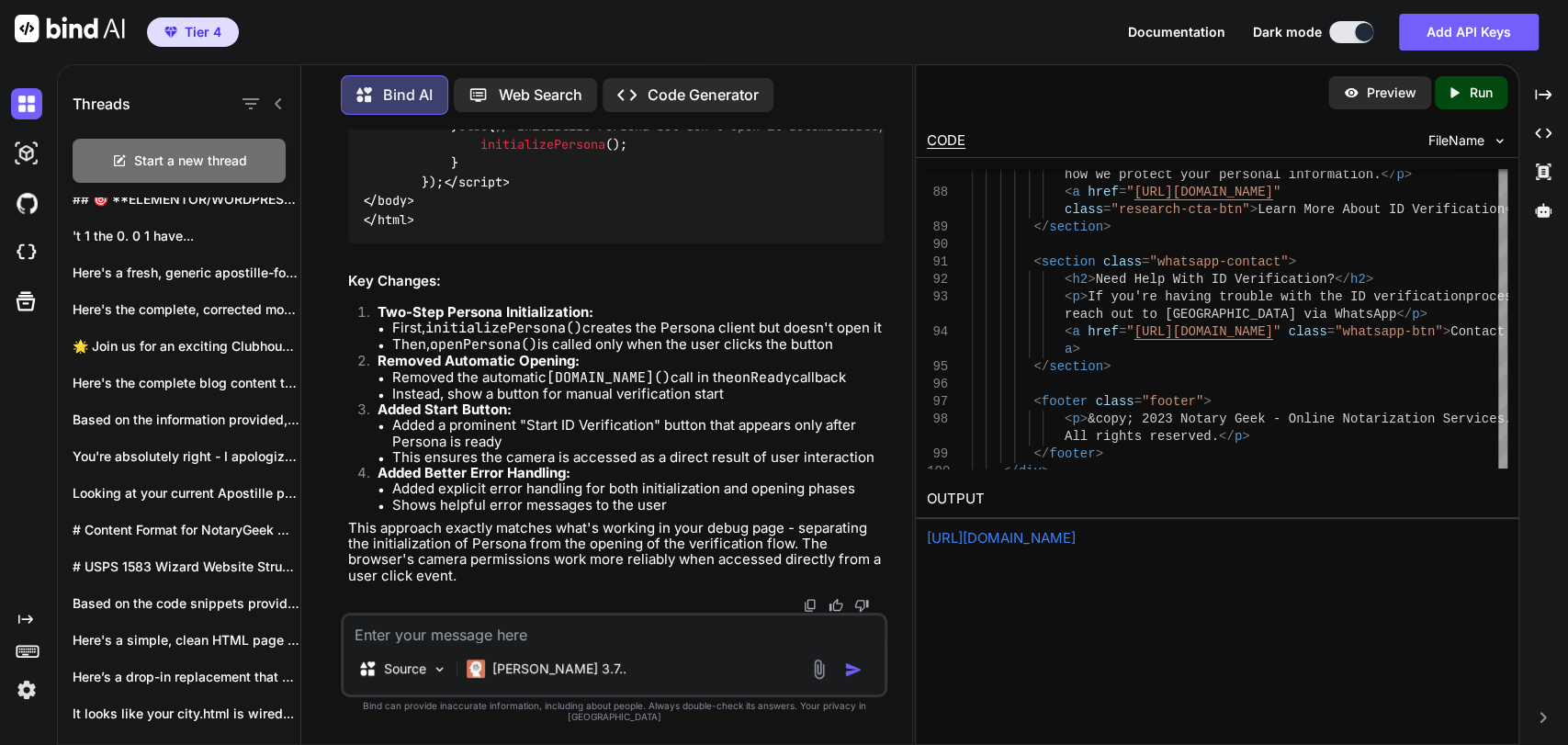
scroll to position [137842, 0]
click at [536, 643] on textarea at bounding box center [614, 629] width 541 height 28
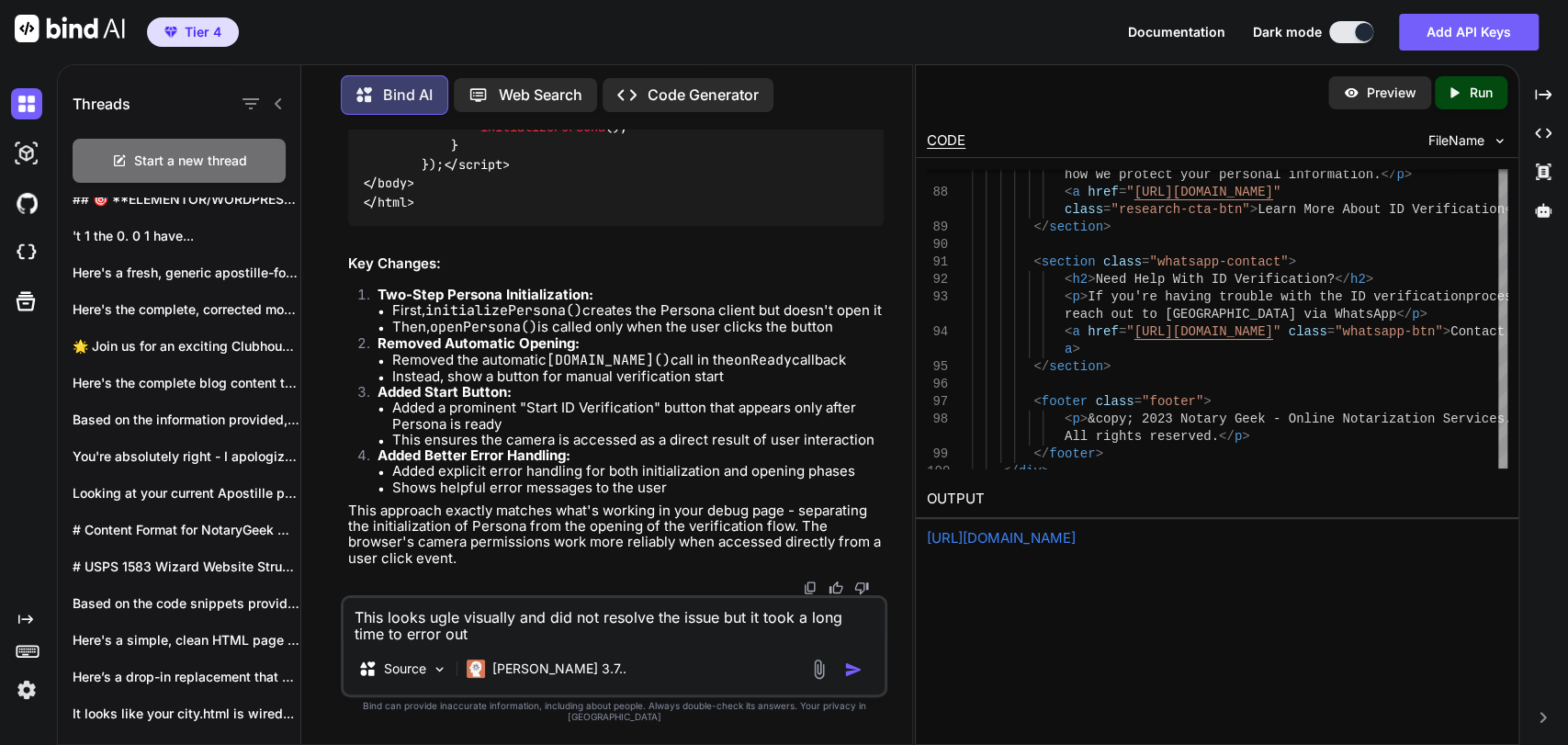
drag, startPoint x: 461, startPoint y: 626, endPoint x: 441, endPoint y: 631, distance: 20.6
click at [441, 631] on textarea "This looks ugle visually and did not resolve the issue but it took a long time …" at bounding box center [614, 621] width 541 height 45
type textarea "This looks ugly visually and did not resolve the issue but it took a long time …"
click at [550, 629] on textarea "This looks ugly visually and did not resolve the issue but it took a long time …" at bounding box center [614, 621] width 541 height 45
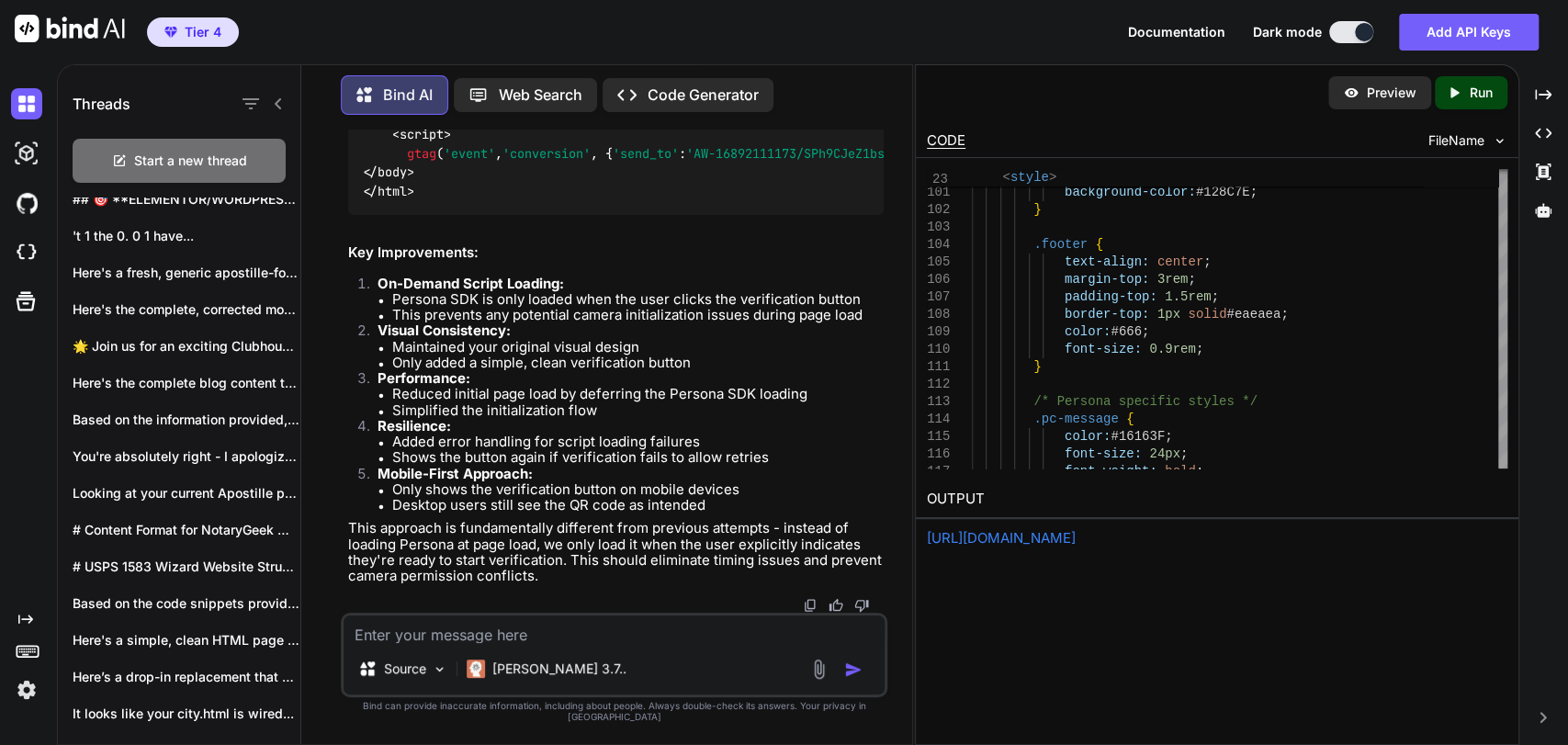
scroll to position [142773, 0]
click at [696, 630] on textarea at bounding box center [614, 629] width 541 height 28
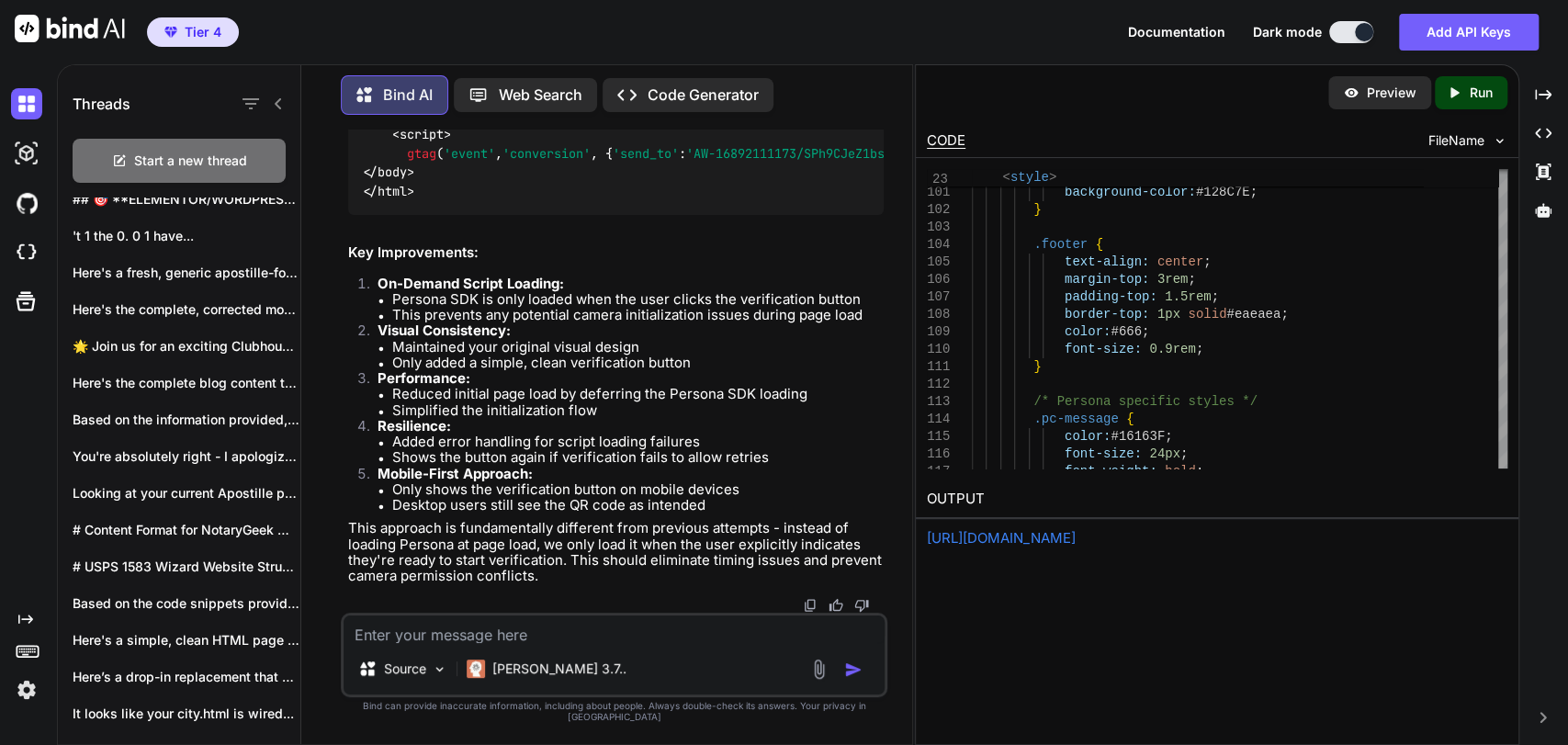
click at [696, 635] on textarea at bounding box center [614, 629] width 541 height 28
type textarea "This still did not fix it"
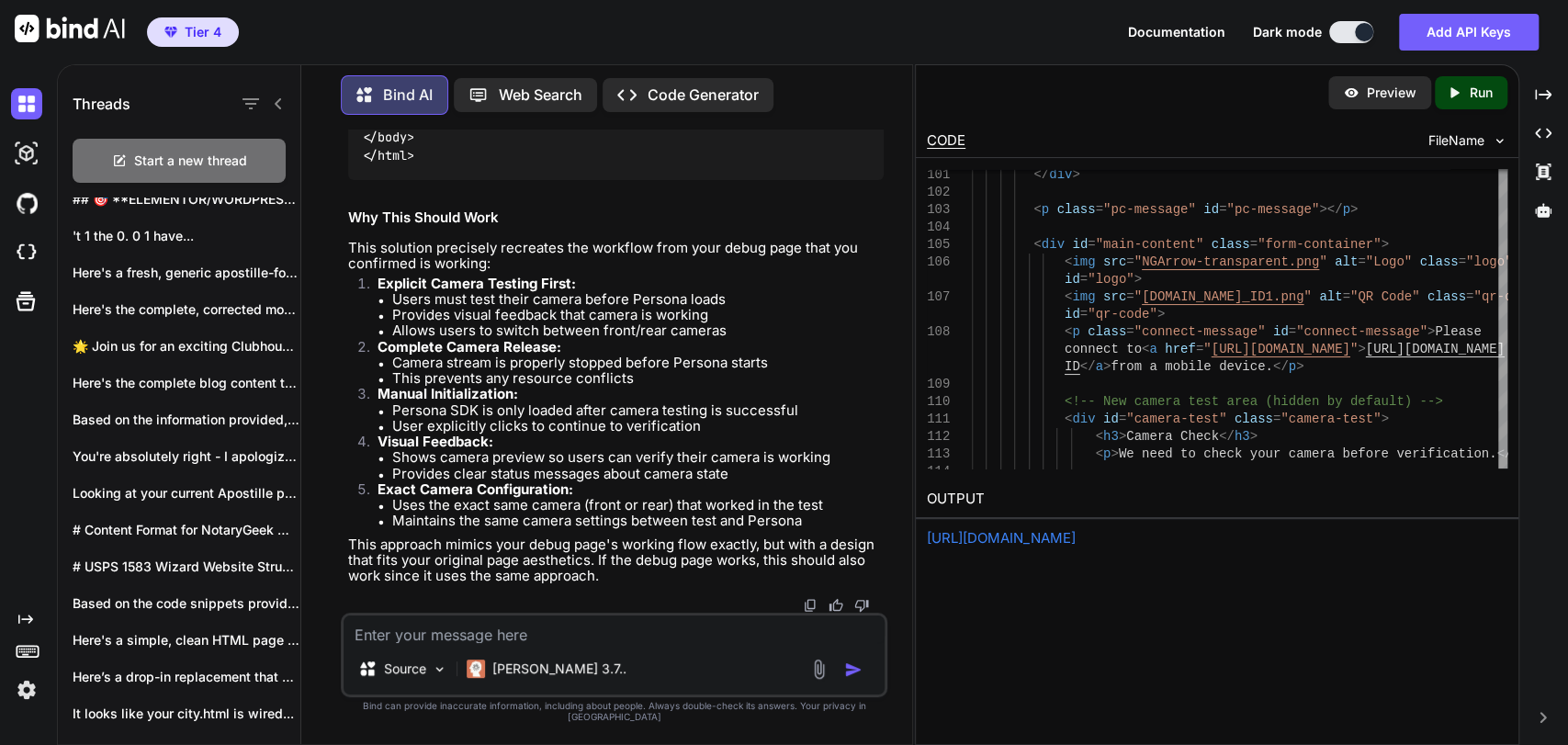
scroll to position [151285, 0]
click at [503, 643] on textarea at bounding box center [614, 629] width 541 height 28
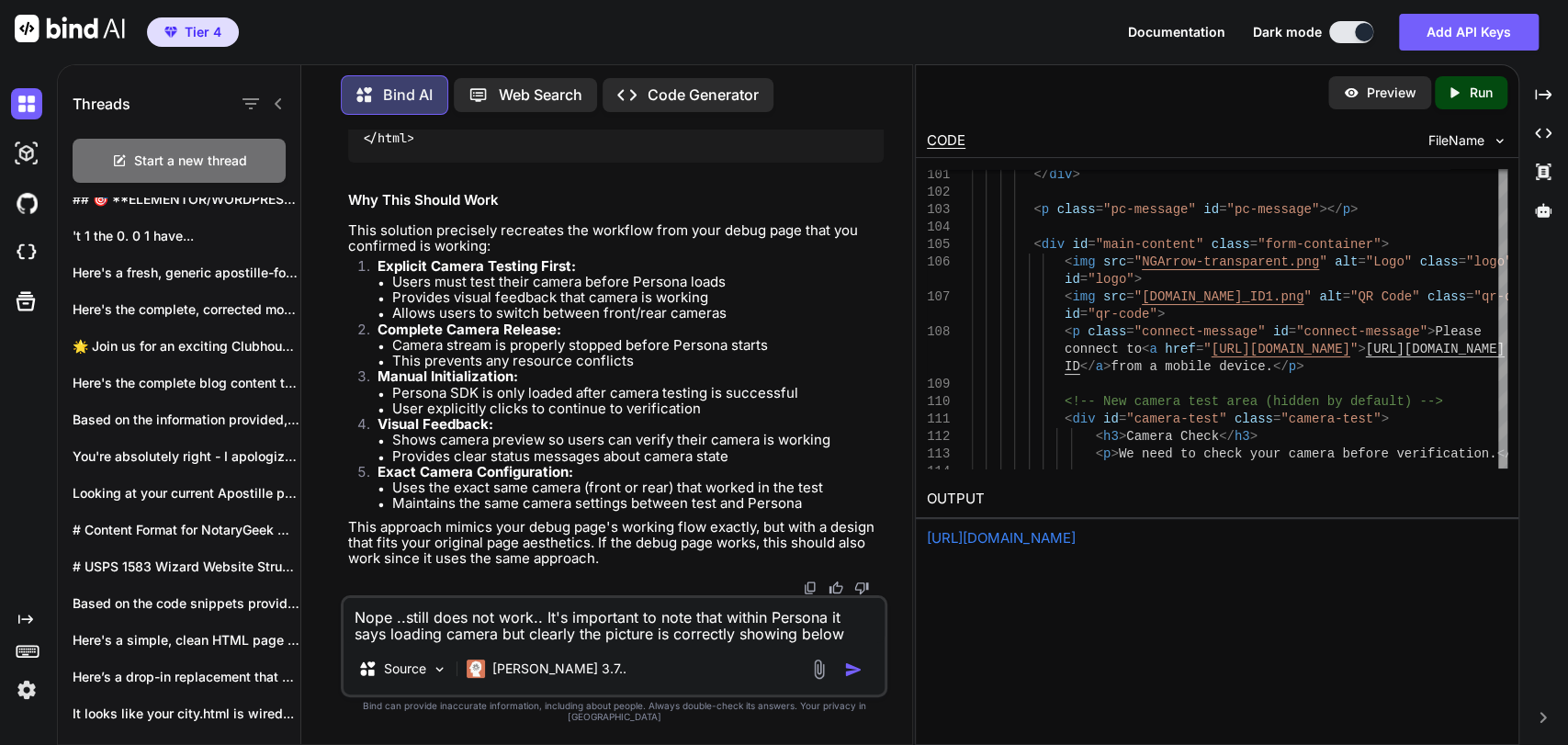
type textarea "Nope ..still does not work.. It's important to note that within Persona it says…"
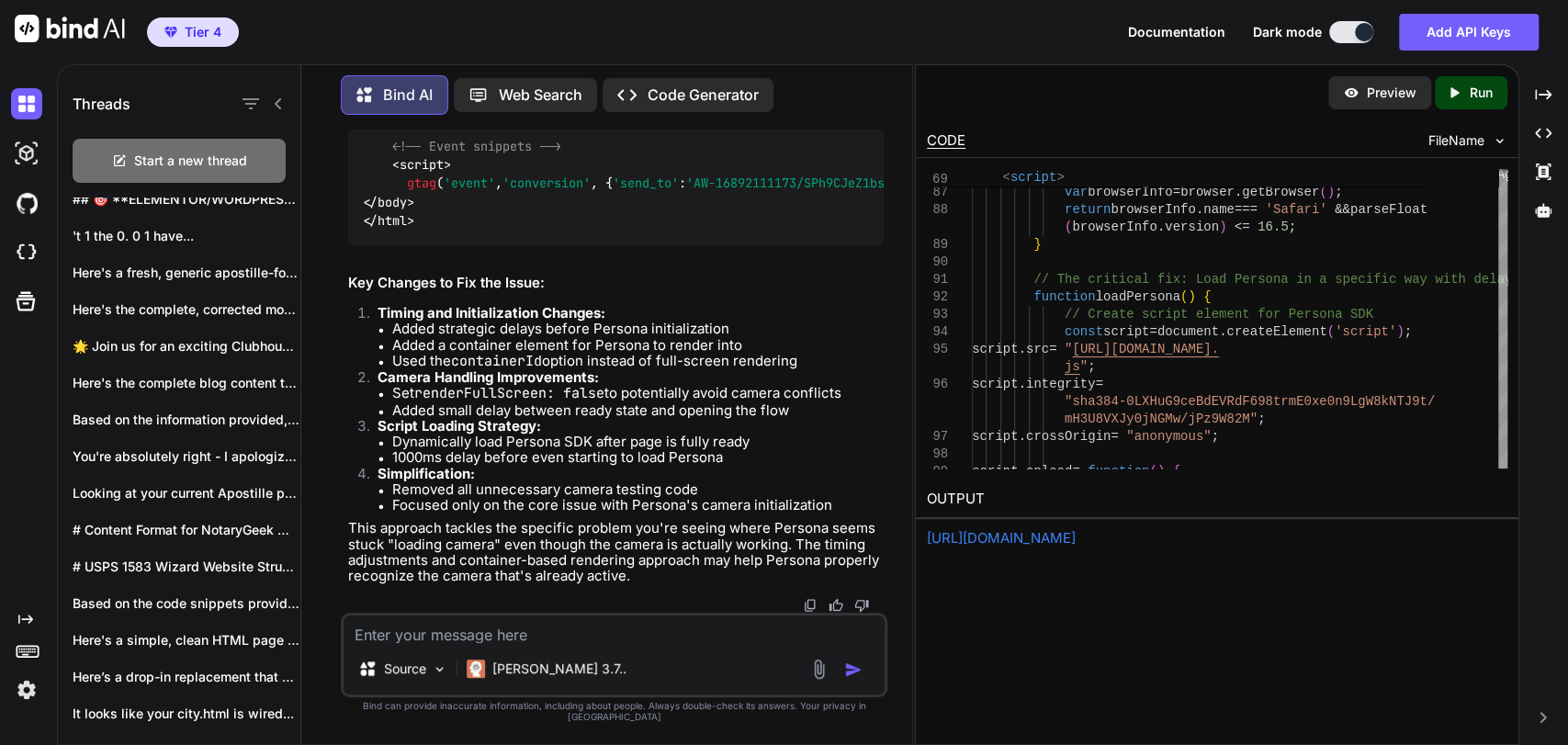
scroll to position [158703, 0]
drag, startPoint x: 835, startPoint y: 260, endPoint x: 822, endPoint y: 271, distance: 17.0
click at [595, 642] on textarea at bounding box center [614, 629] width 541 height 28
type textarea "Nope this does not fix it"
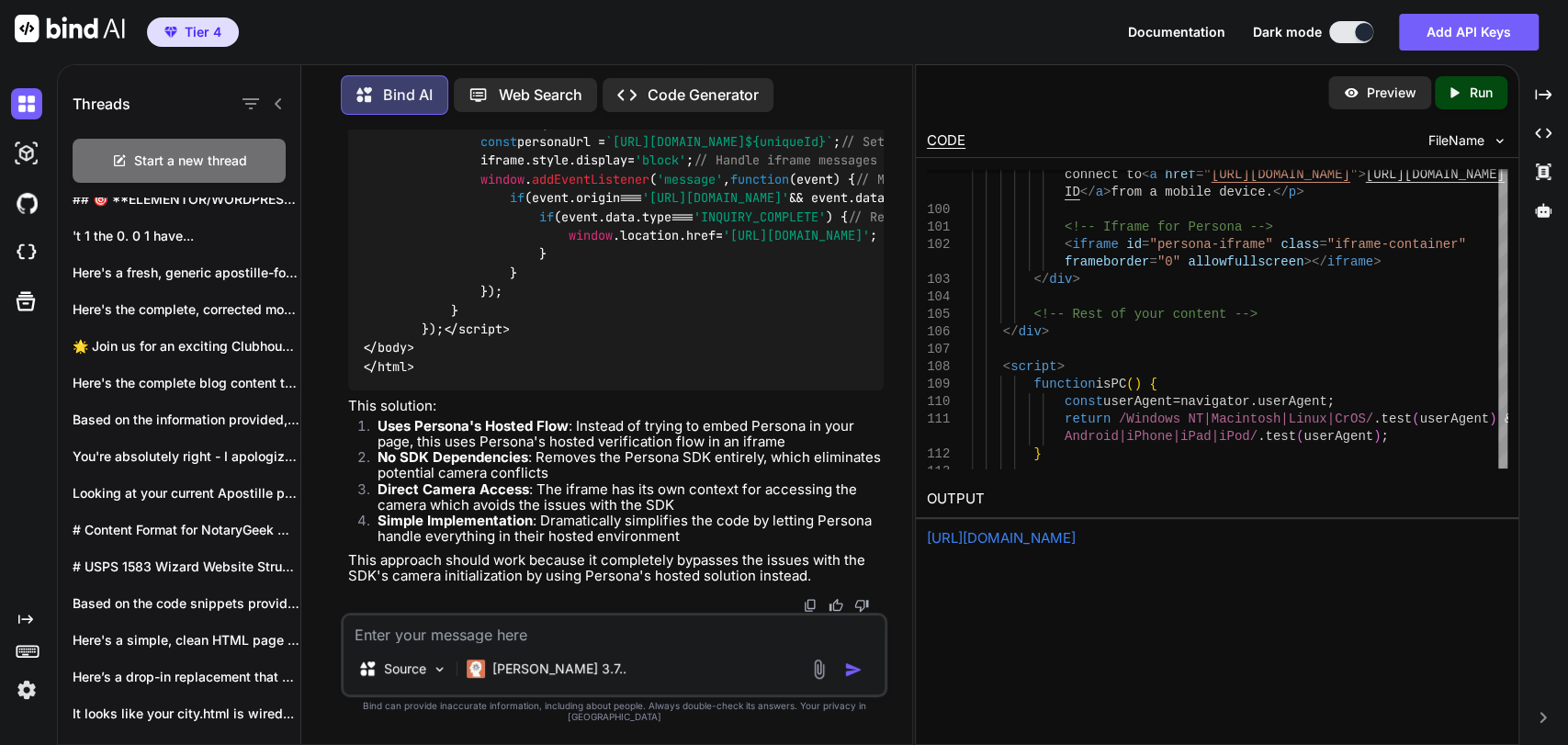
scroll to position [162950, 0]
click at [487, 643] on textarea at bounding box center [614, 629] width 541 height 28
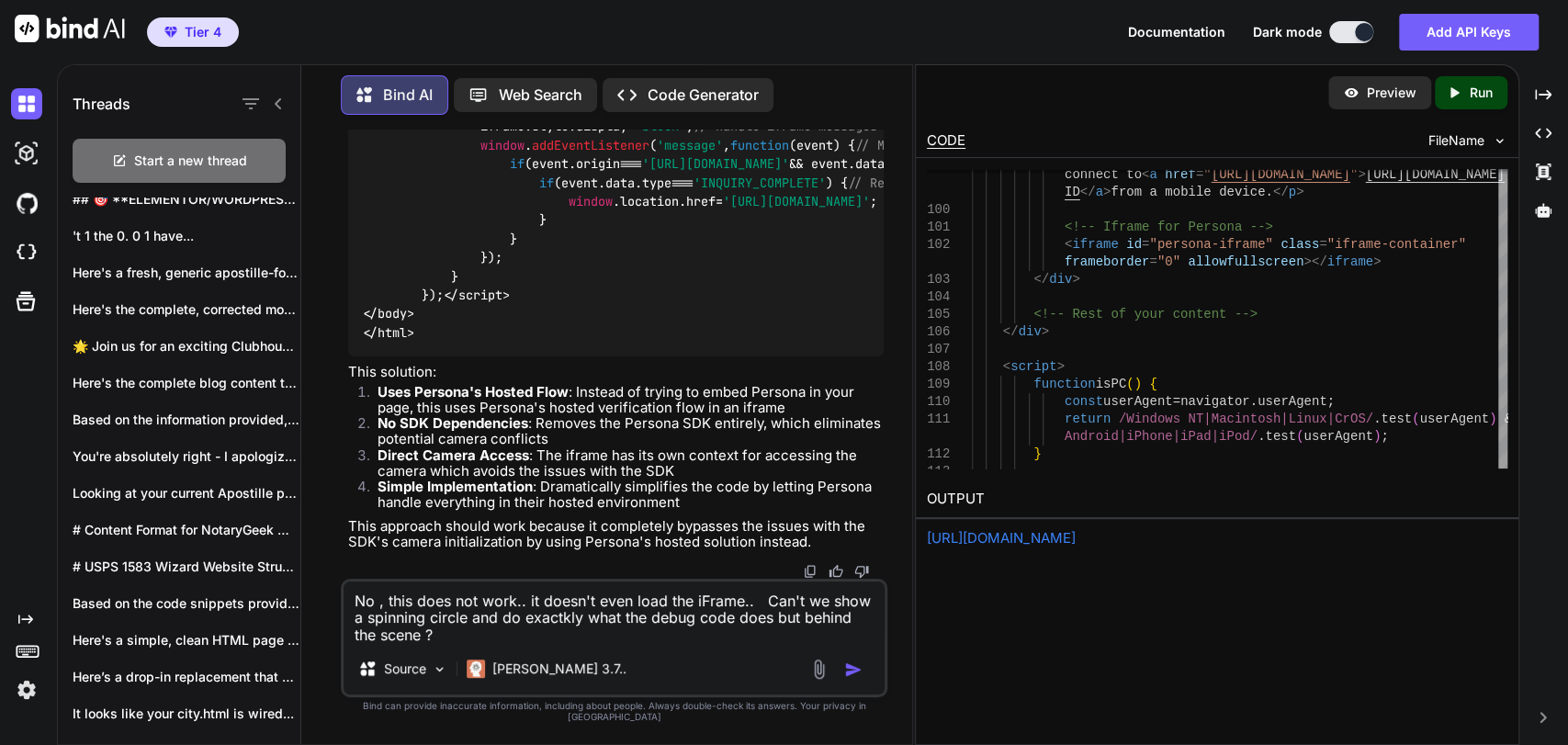
type textarea "No , this does not work.. it doesn't even load the iFrame.. Can't we show a spi…"
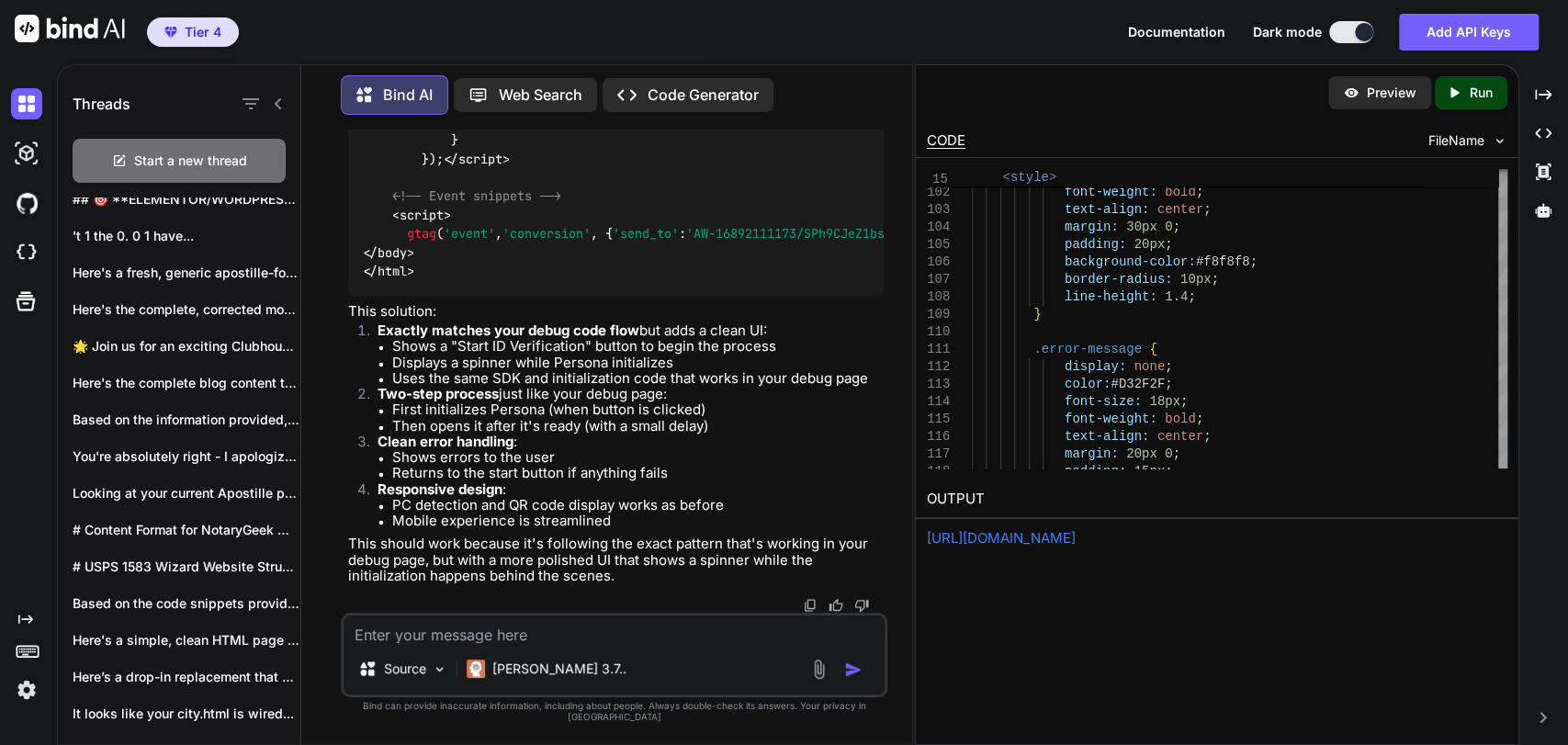
scroll to position [166573, 0]
click at [611, 643] on textarea at bounding box center [614, 629] width 541 height 28
type textarea "The spinner comes up but the same issue occurs with the error"
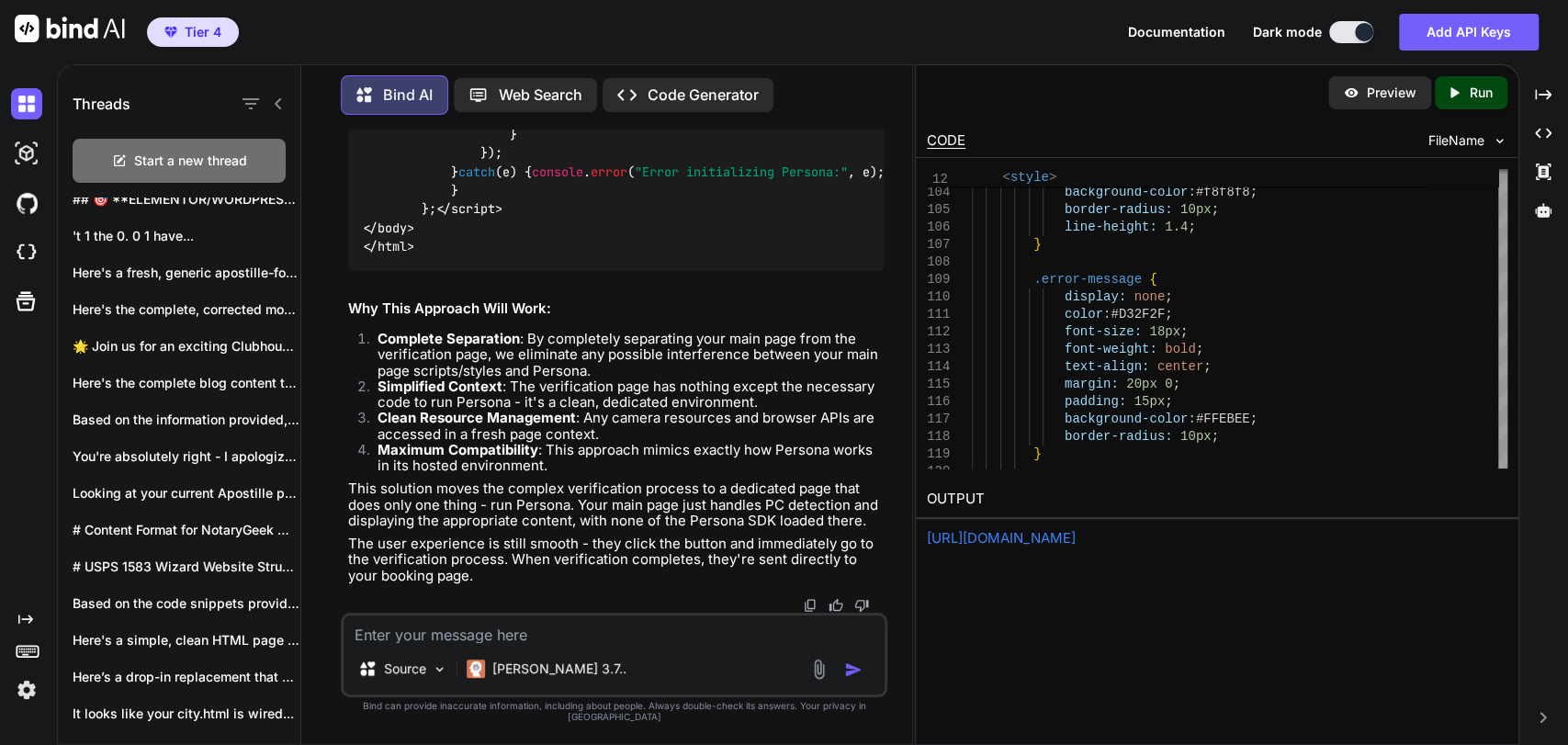
scroll to position [174663, 0]
drag, startPoint x: 727, startPoint y: 269, endPoint x: 588, endPoint y: 270, distance: 139.0
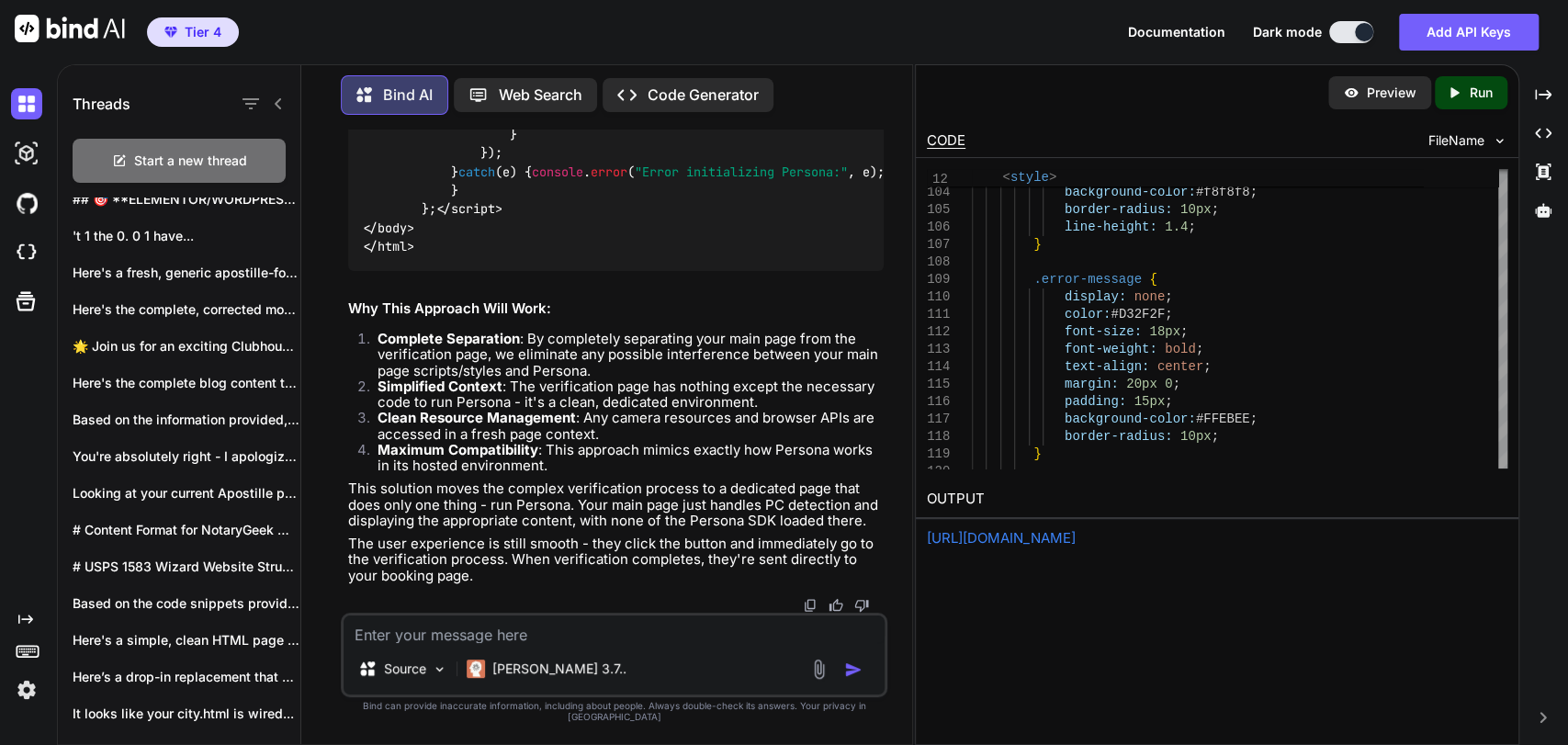
copy code "verification.html"
click at [475, 635] on textarea at bounding box center [614, 629] width 541 height 28
type textarea "Nope this did not fix it"
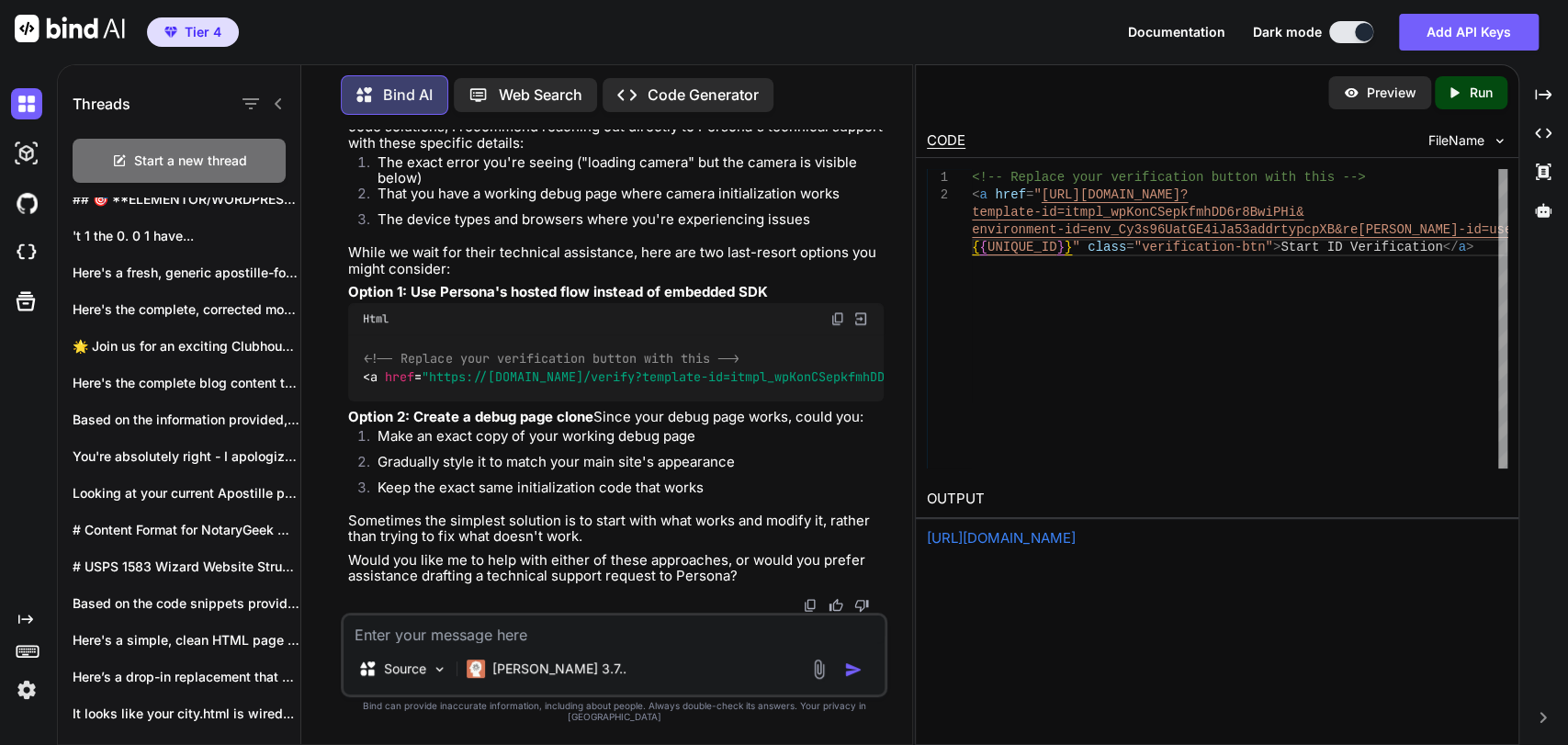
scroll to position [184570, 0]
click at [480, 643] on textarea at bounding box center [614, 629] width 541 height 28
click at [804, 642] on textarea "Yes style the debug page to do all of that work but in my styling" at bounding box center [614, 629] width 541 height 28
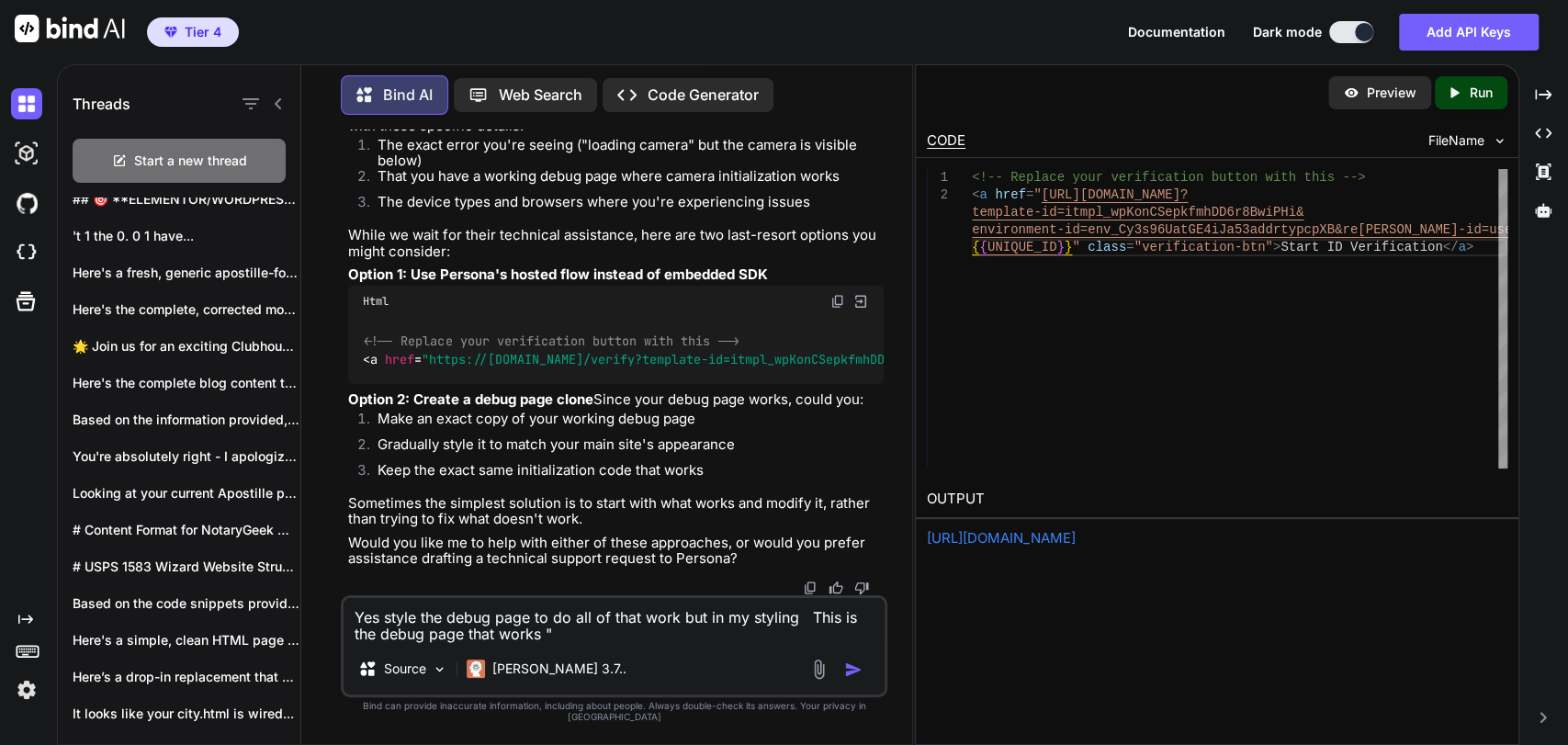
paste textarea "<!DOCTYPE html> <html lang="en"> <head> <meta charset="UTF-8"> <meta name="view…"
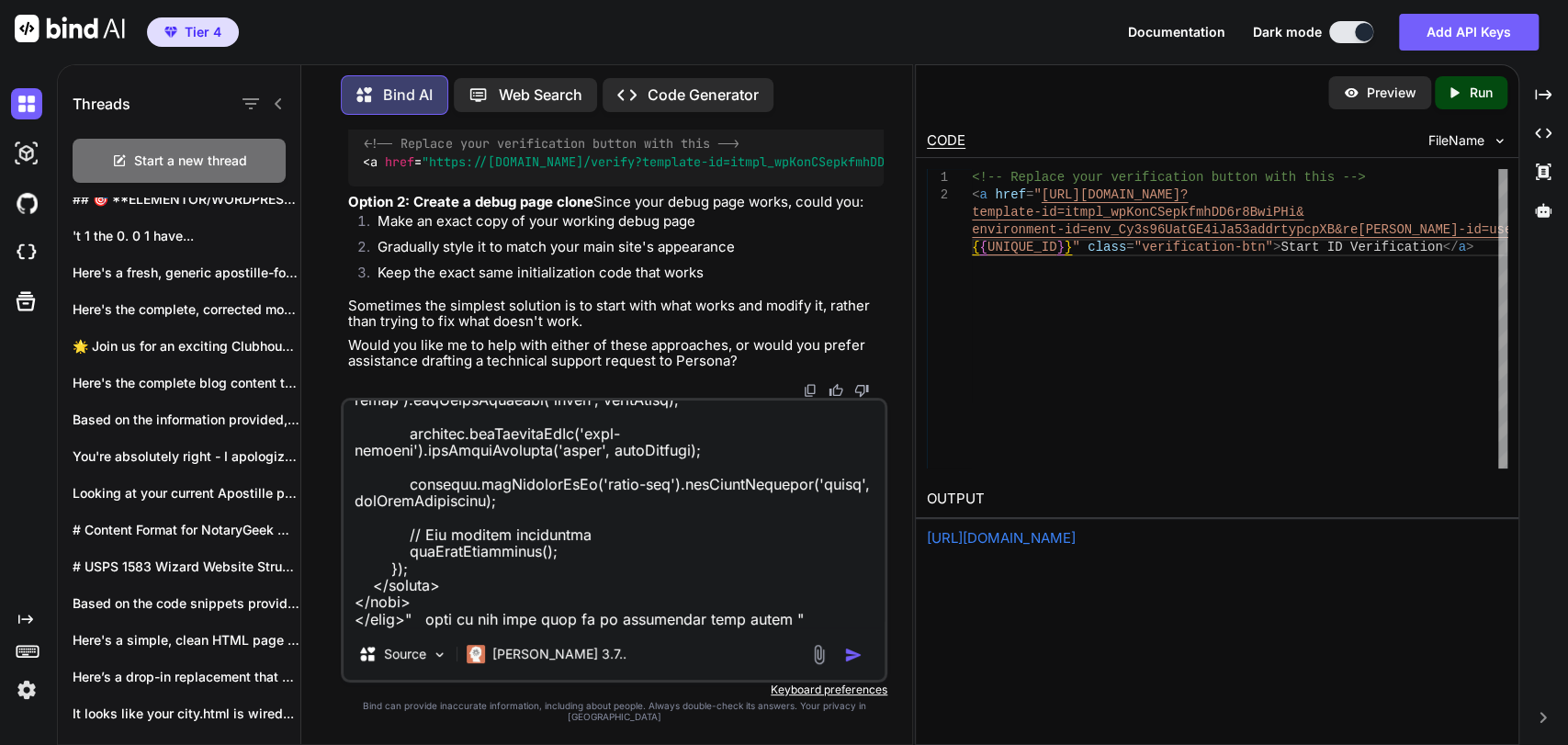
paste textarea "<!DOCTYPE html> <html lang="en"> <head> <meta charset="UTF-8"> <meta name="view…"
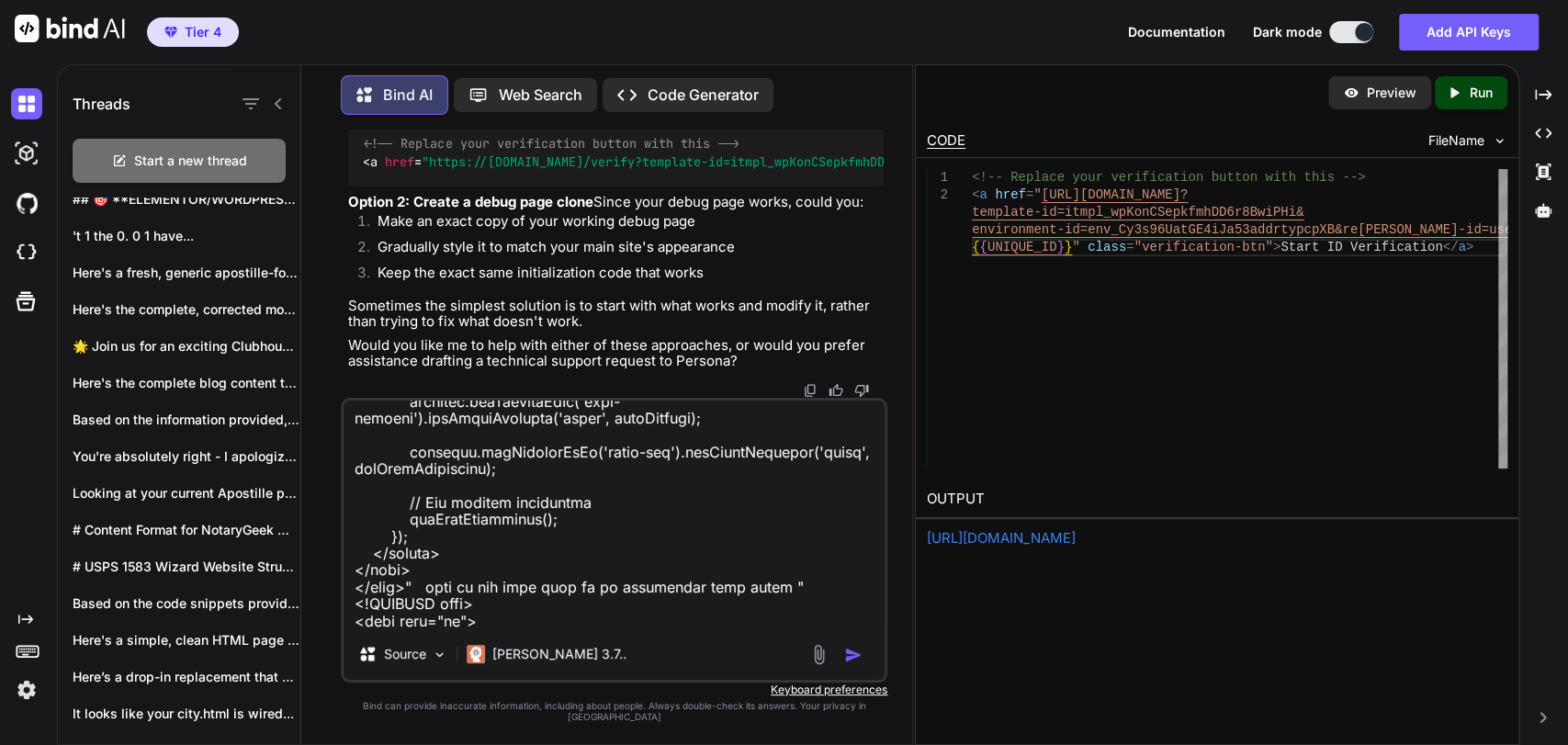
scroll to position [15219, 0]
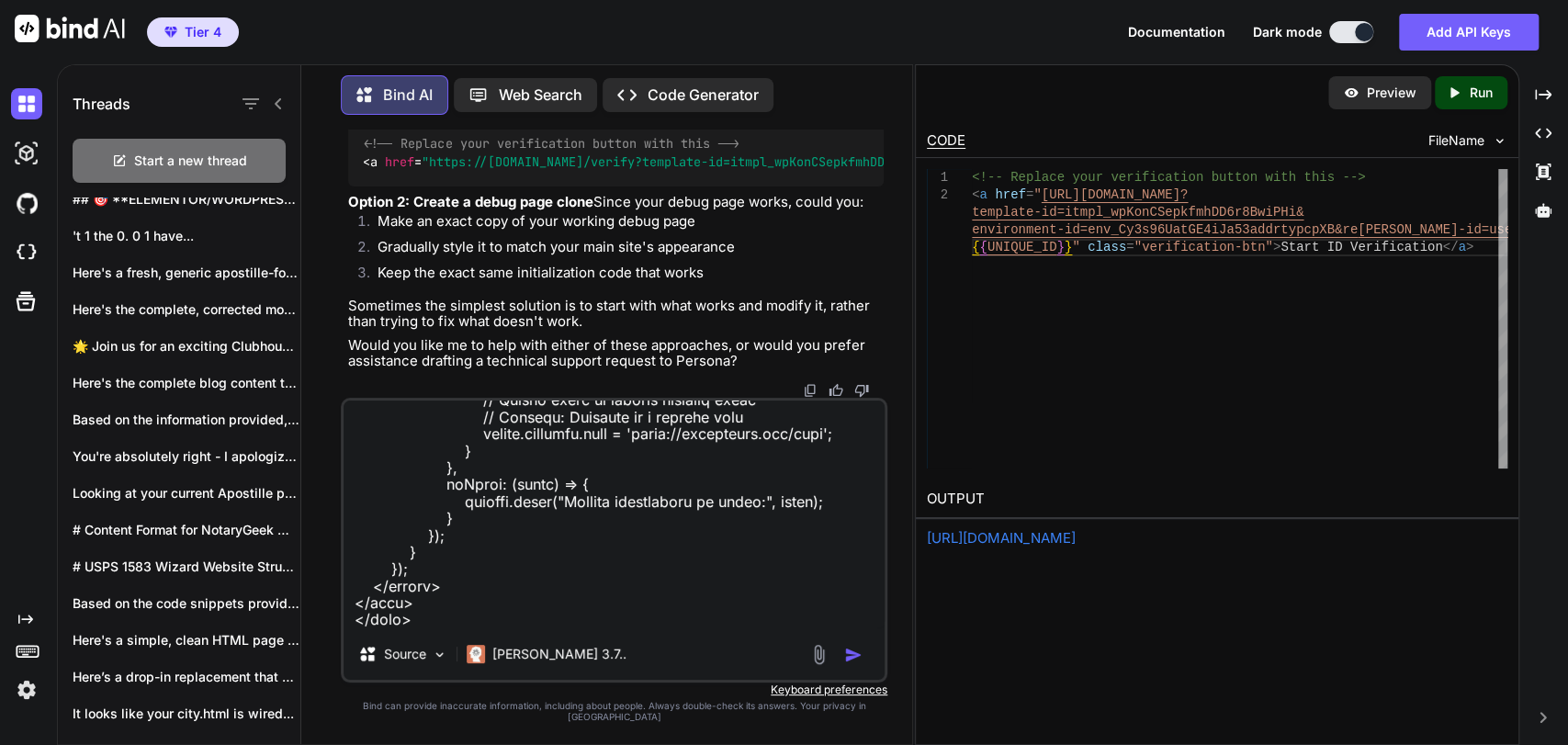
type textarea "Yes style the debug page to do all of that work but in my styling This is the d…"
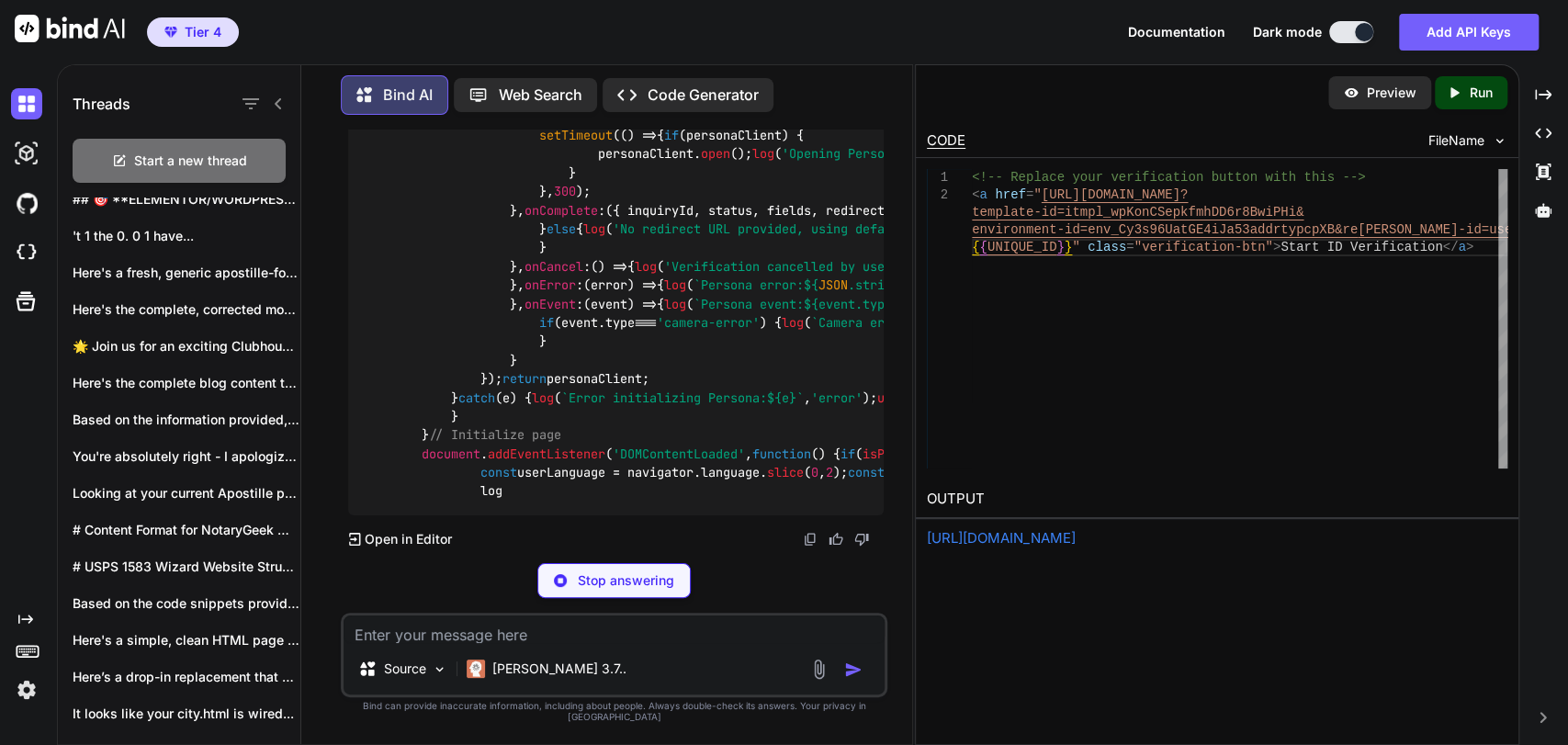
scroll to position [201285, 0]
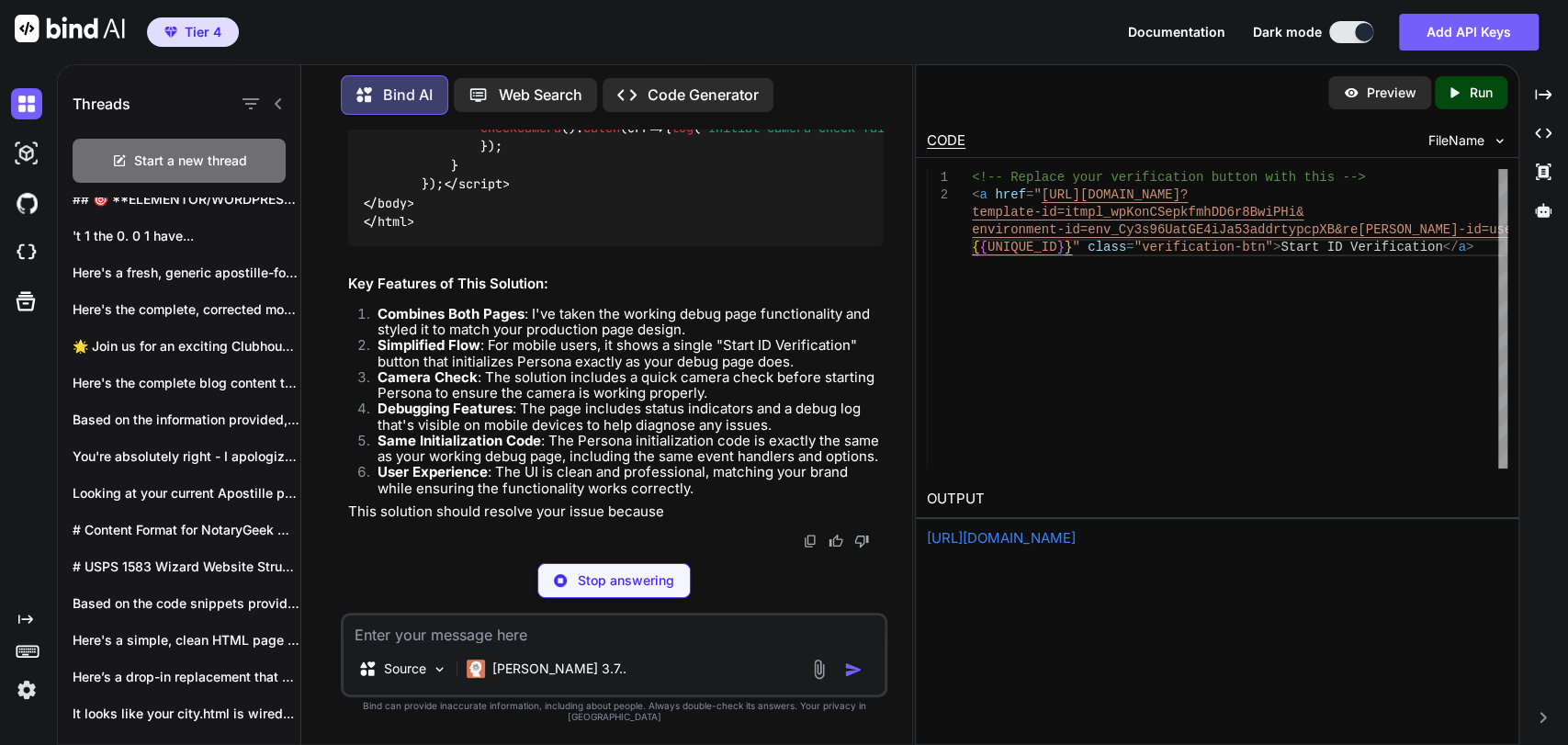
scroll to position [202280, 0]
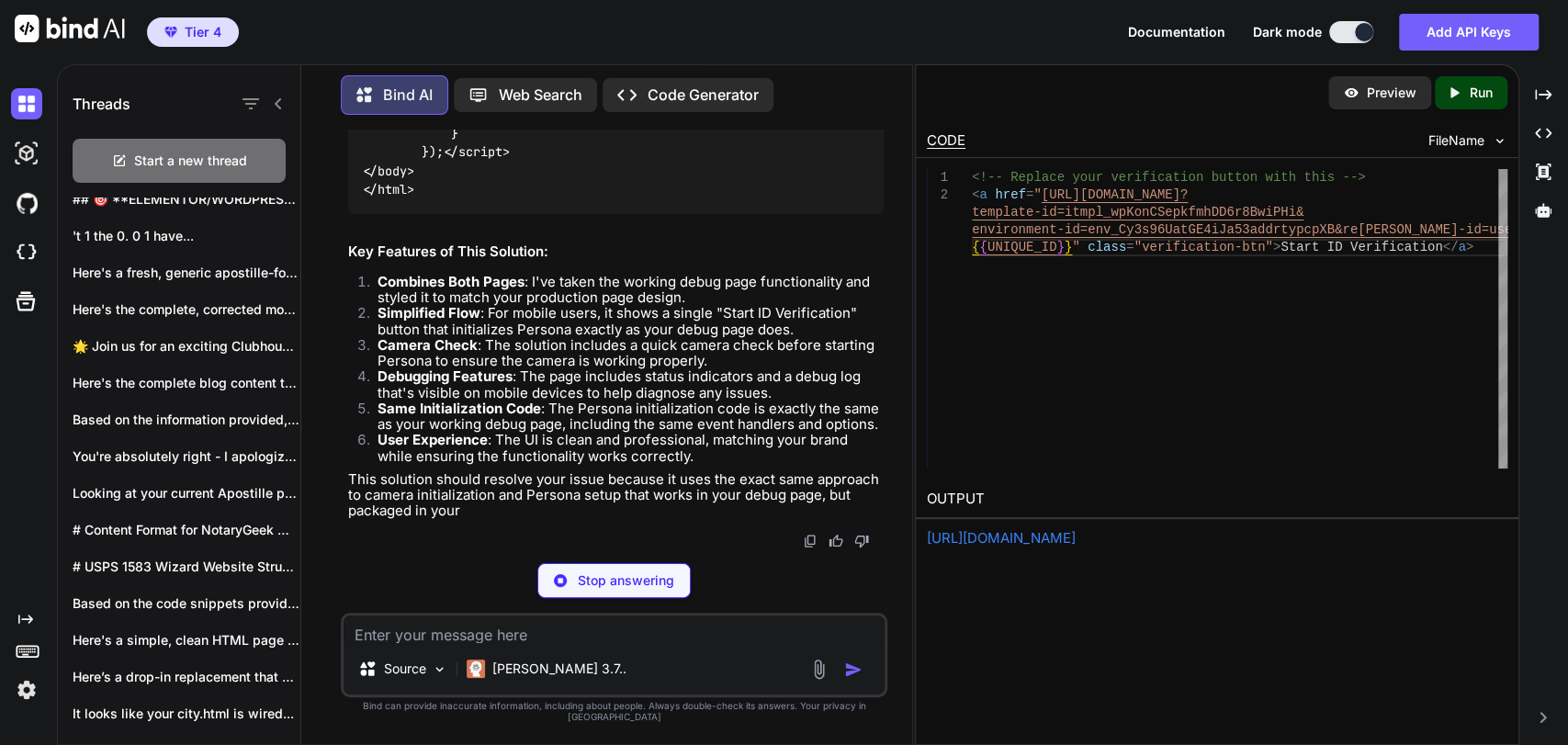
type textarea "x"
type textarea "</html>"
type textarea "x"
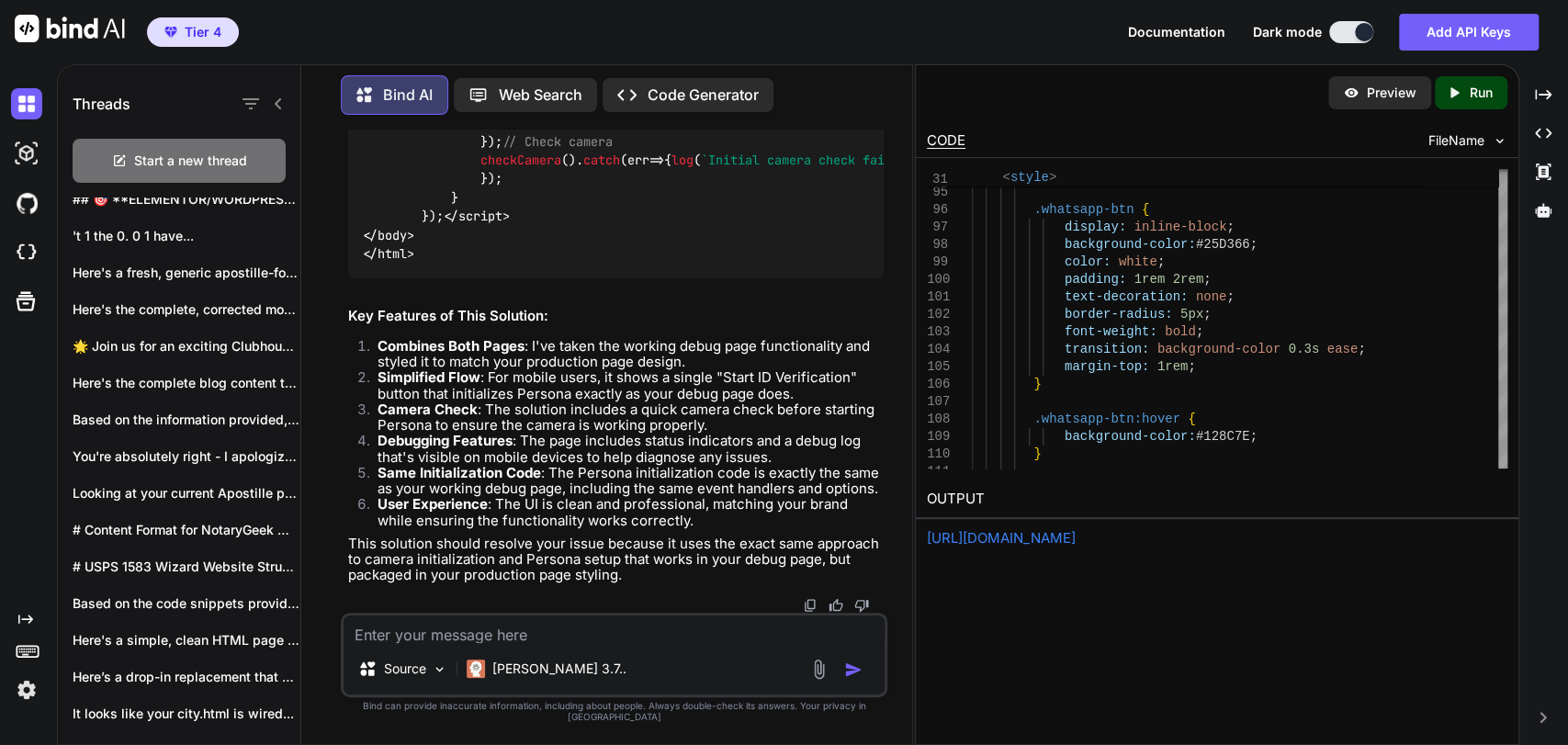
scroll to position [189616, 0]
click at [575, 643] on textarea at bounding box center [614, 629] width 541 height 28
paste textarea "<!DOCTYPE html> <html lang="en"> <head> <meta charset="UTF-8"> <meta name="view…"
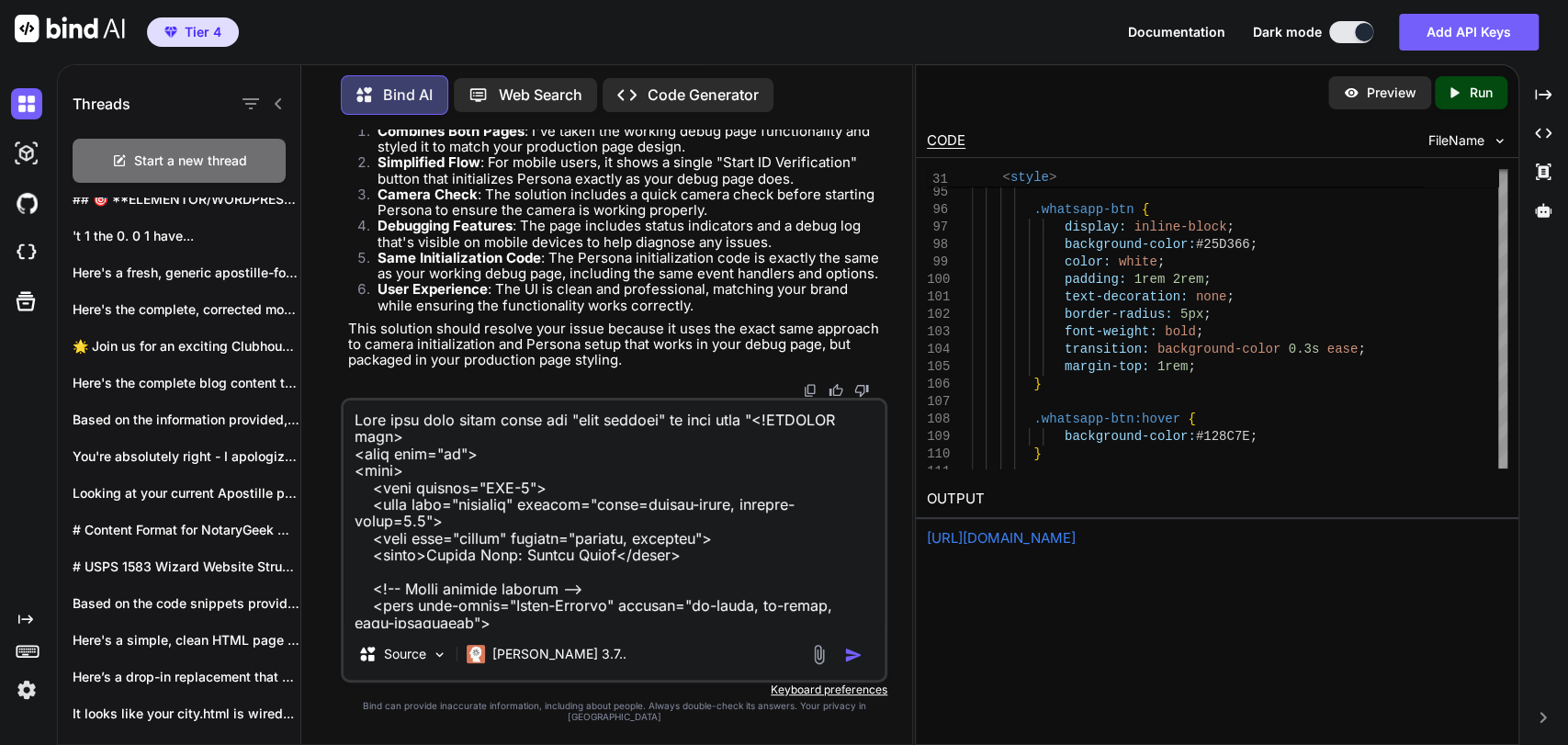
scroll to position [8126, 0]
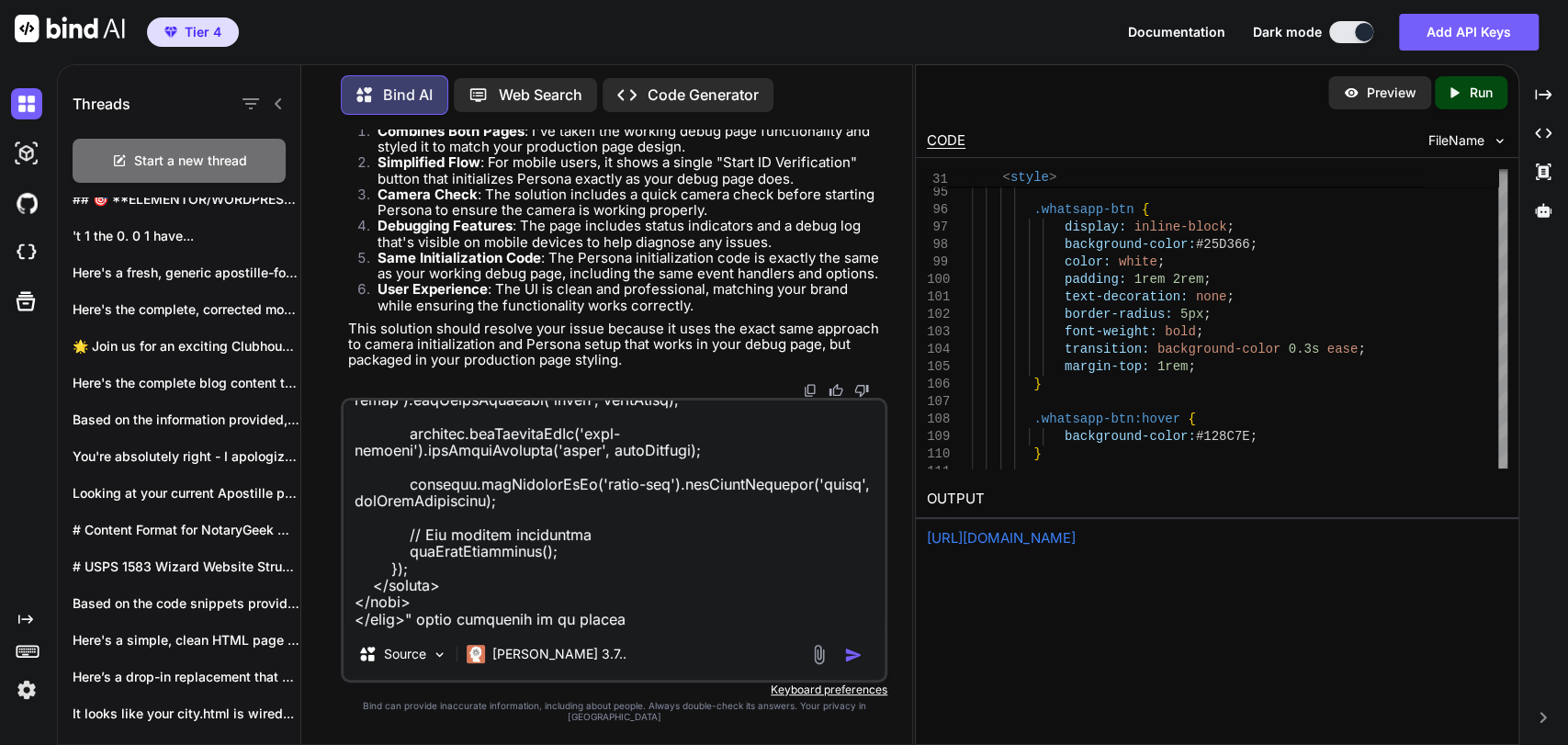
type textarea "Nope this code still fails but "open persona" in this code "<!DOCTYPE html> <ht…"
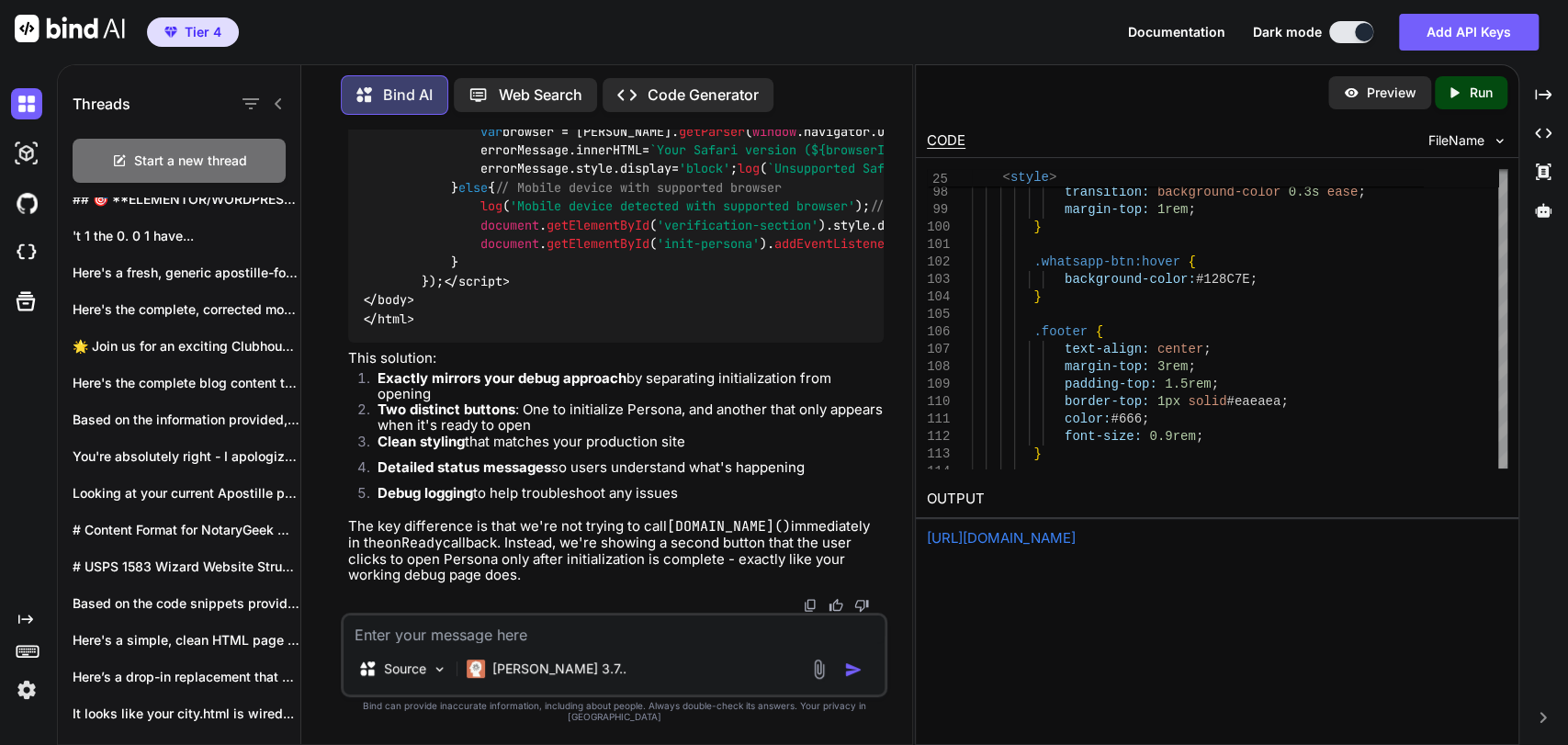
scroll to position [205039, 0]
click at [625, 643] on textarea at bounding box center [614, 629] width 541 height 28
click at [644, 643] on textarea "No this fails.. Take this code" at bounding box center [614, 629] width 541 height 28
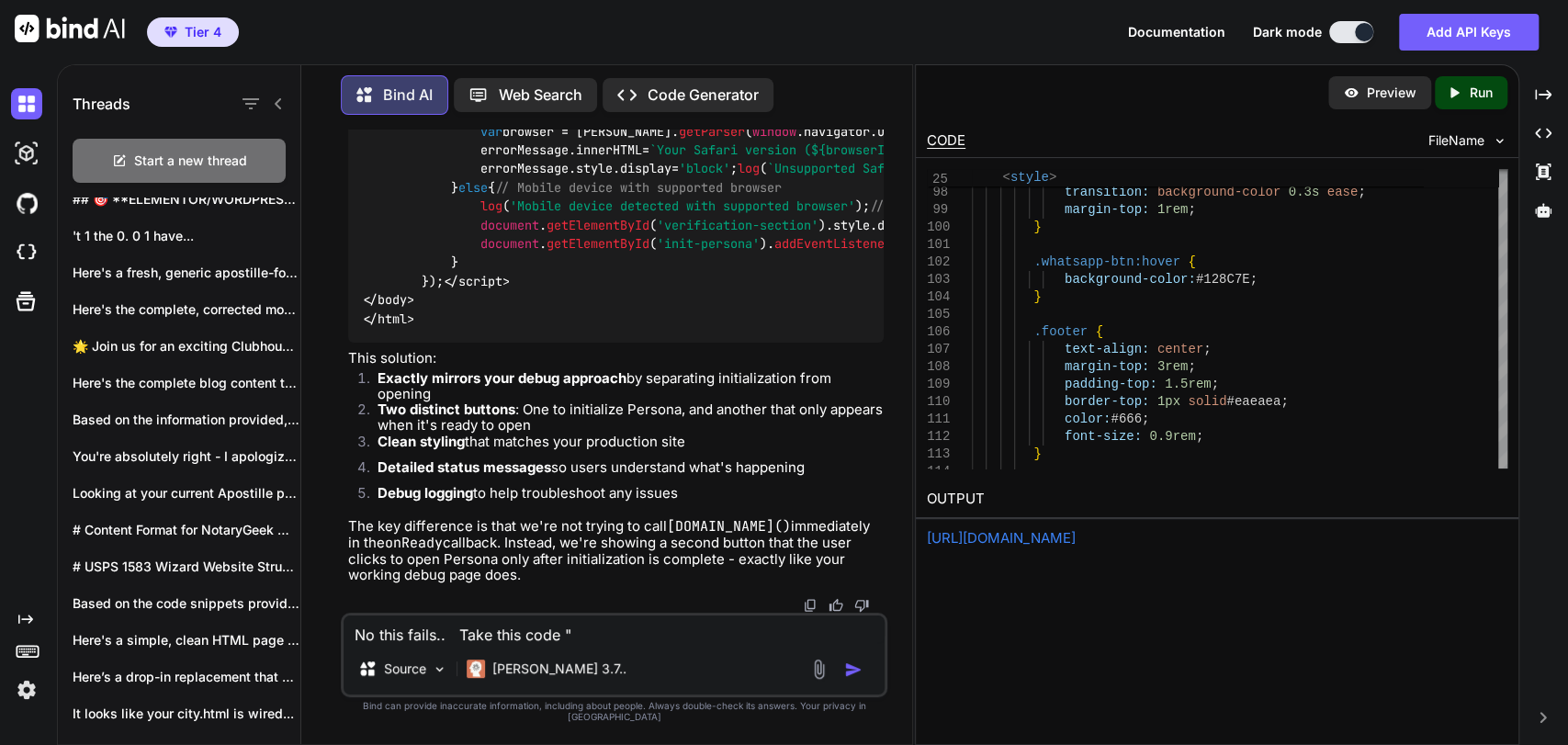
paste textarea "<!DOCTYPE html> <html lang="en"> <head> <meta charset="UTF-8"> <meta name="view…"
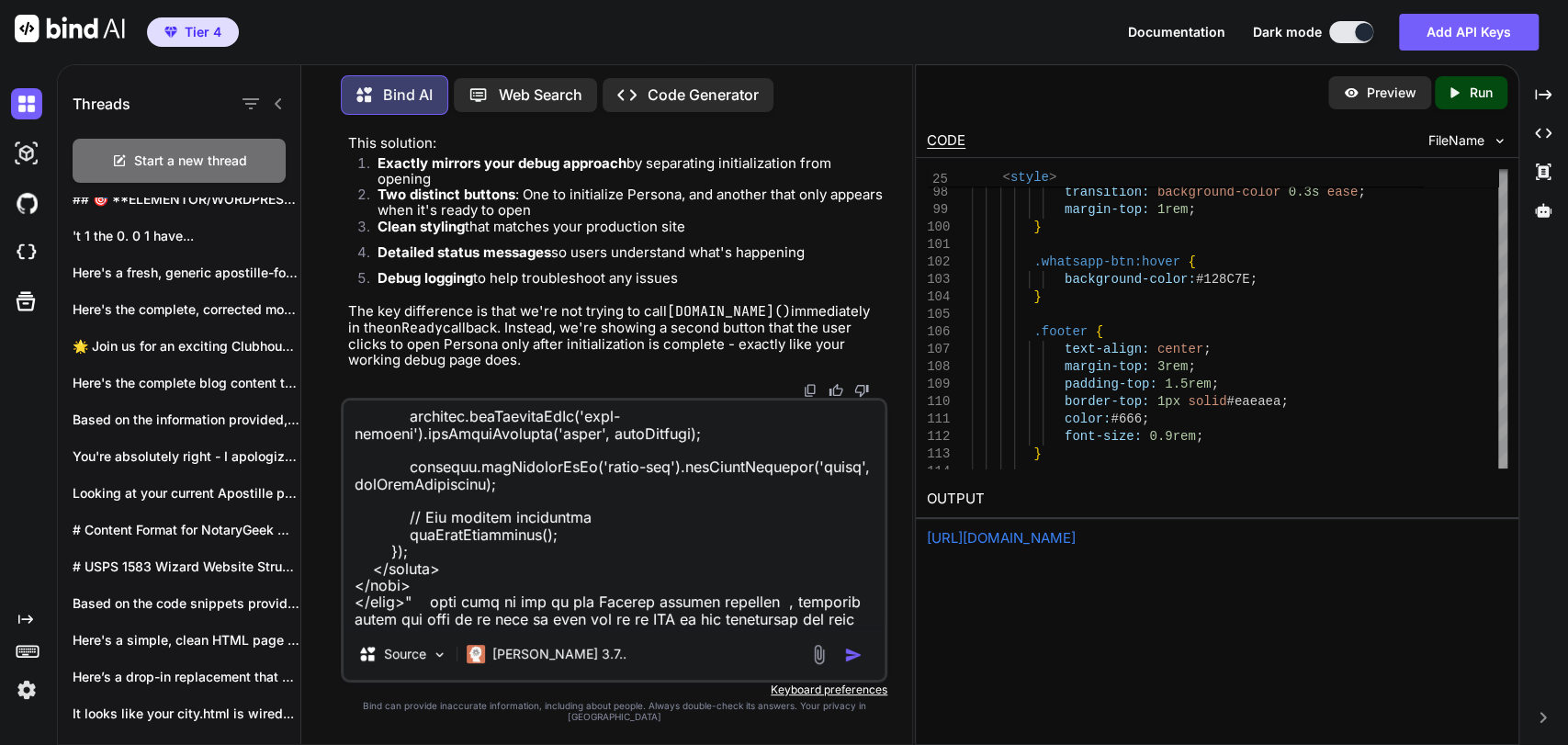
scroll to position [8142, 0]
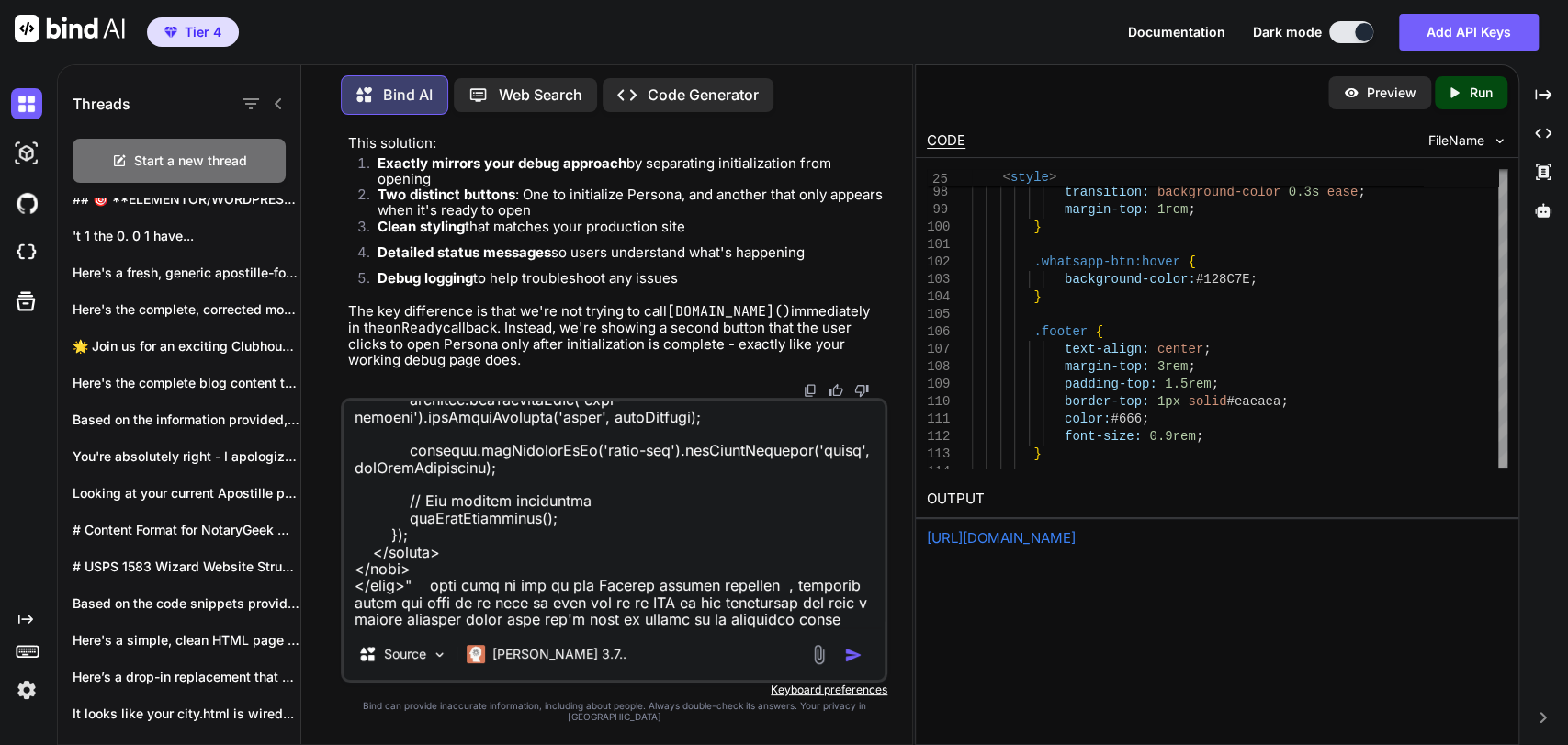
click at [848, 628] on textarea at bounding box center [614, 514] width 541 height 228
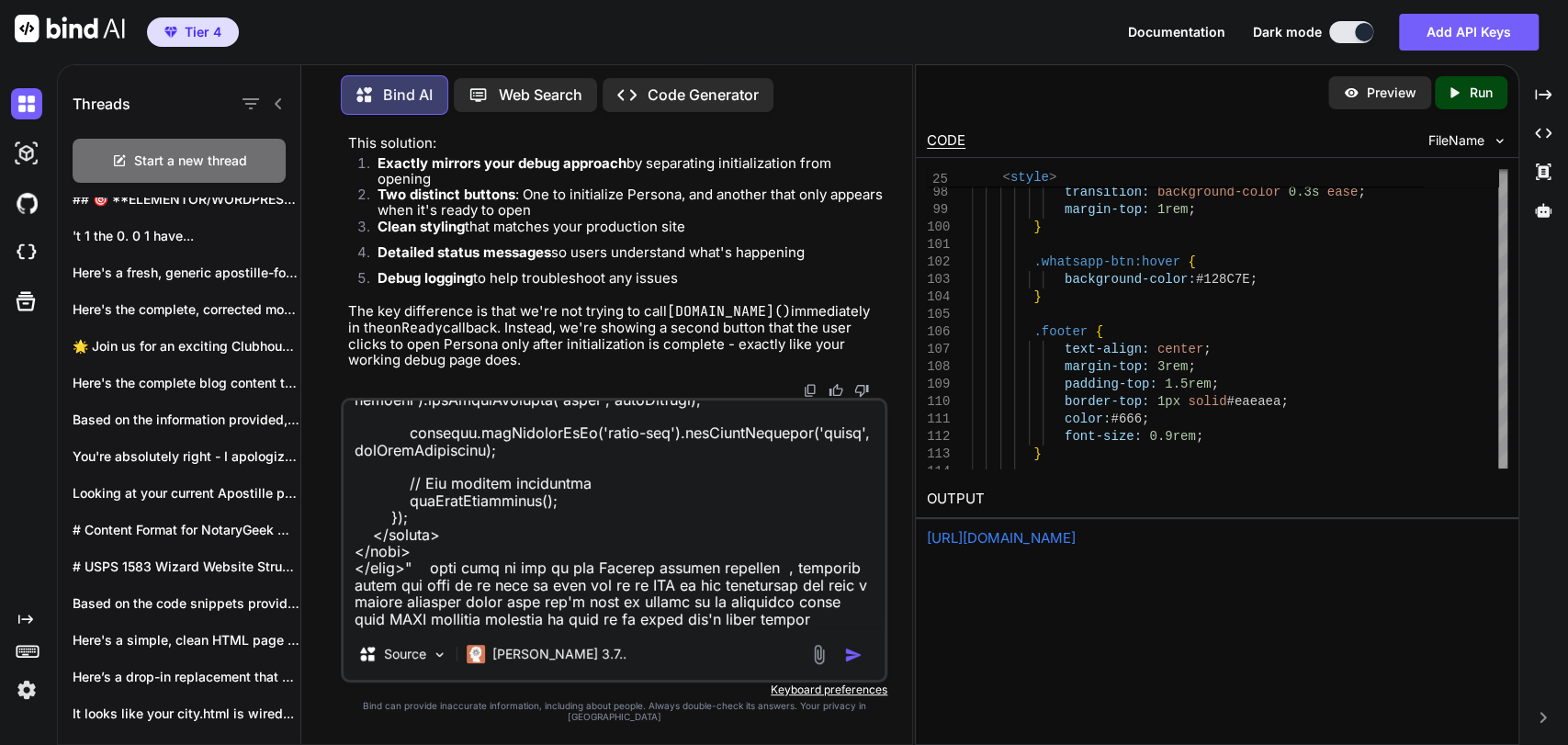
scroll to position [8176, 0]
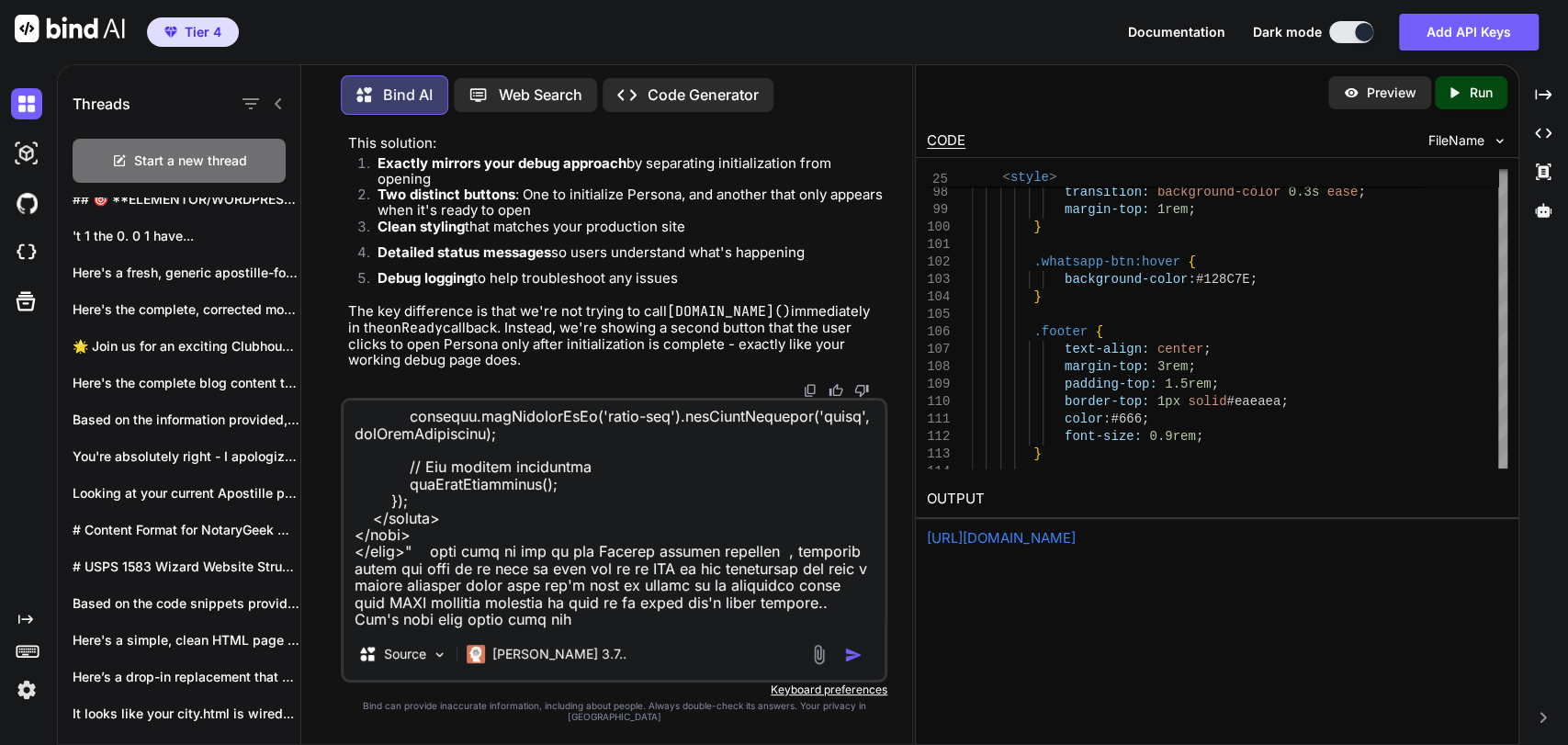
type textarea "No this fails.. Take this code "<!DOCTYPE html> <html lang="en"> <head> <meta c…"
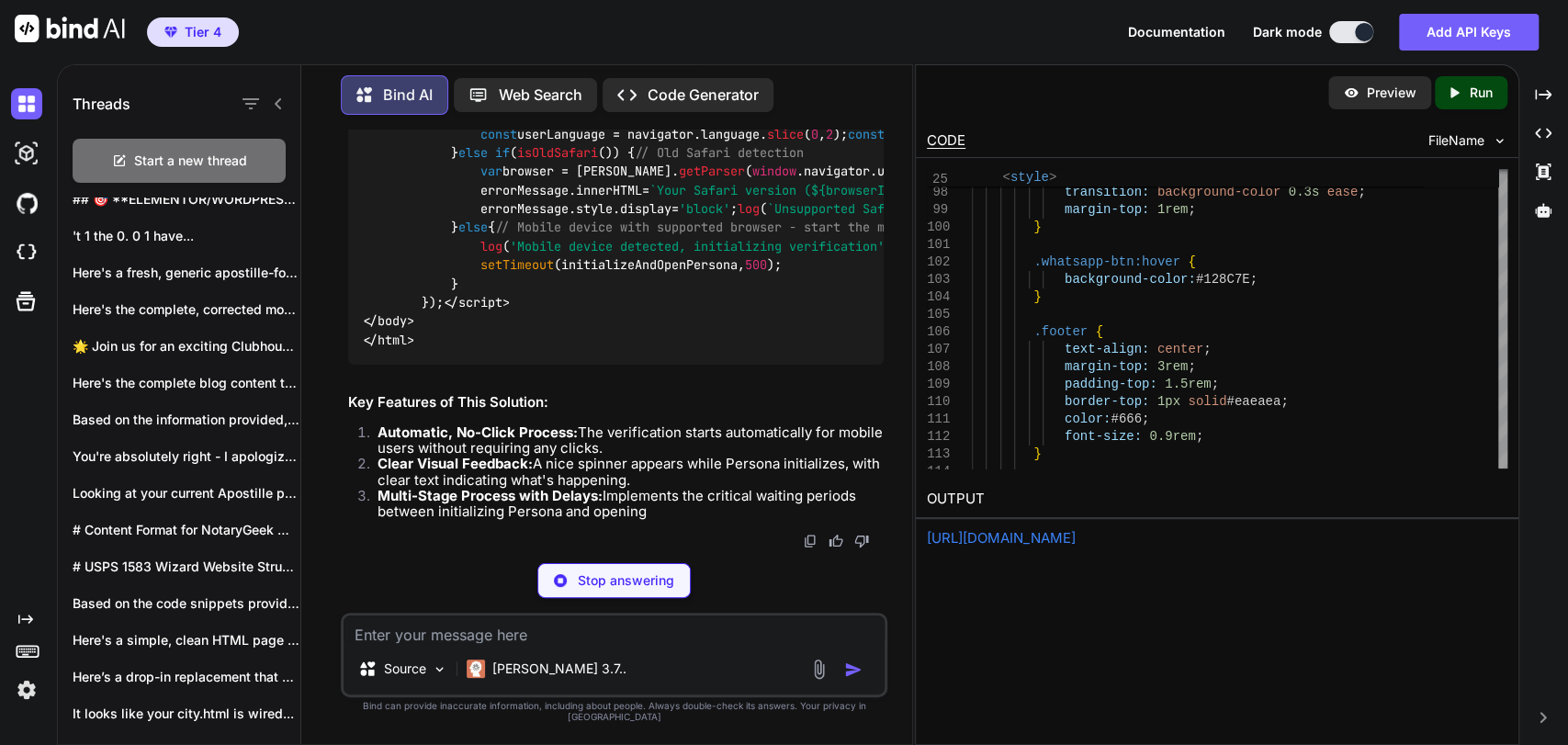
scroll to position [229701, 0]
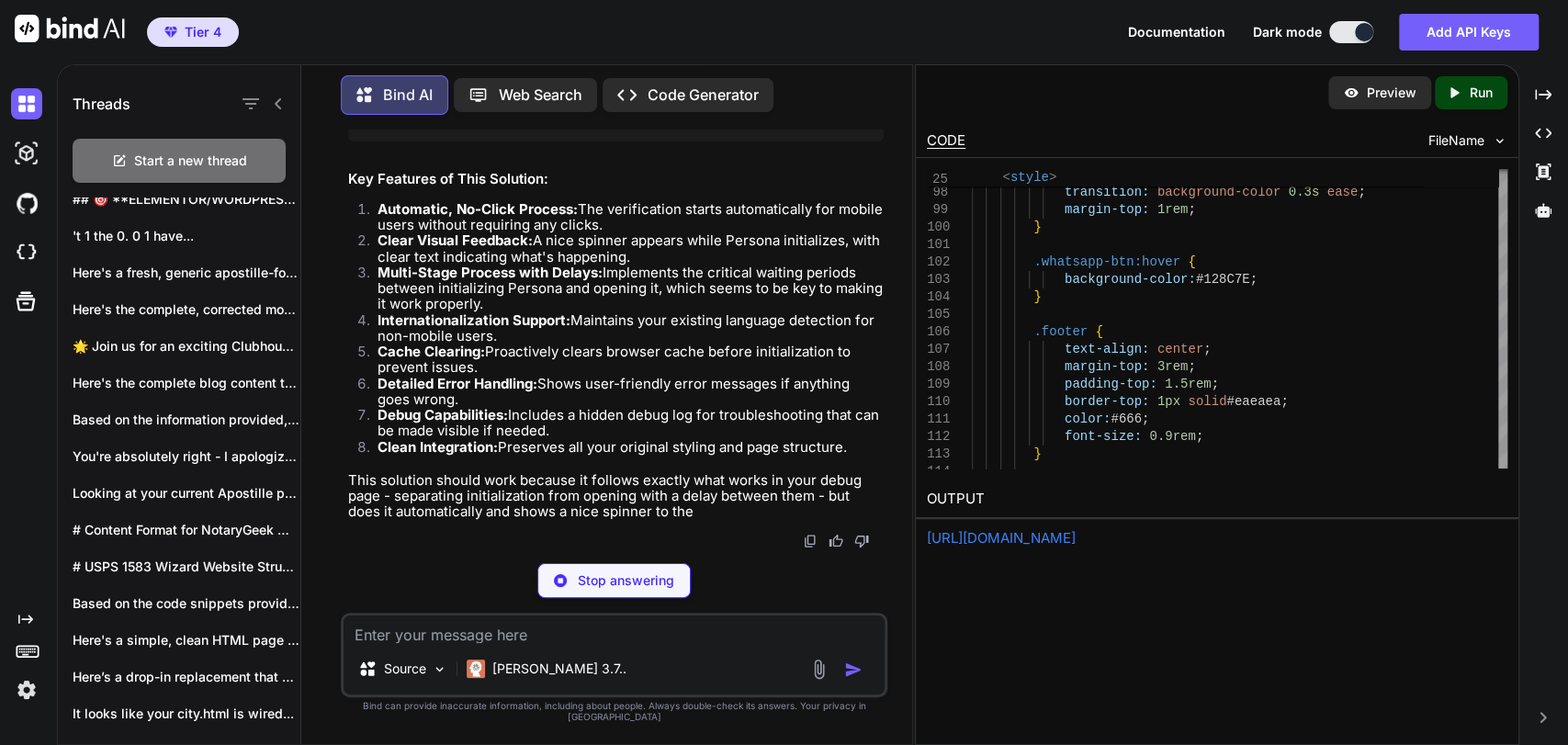
type textarea "x"
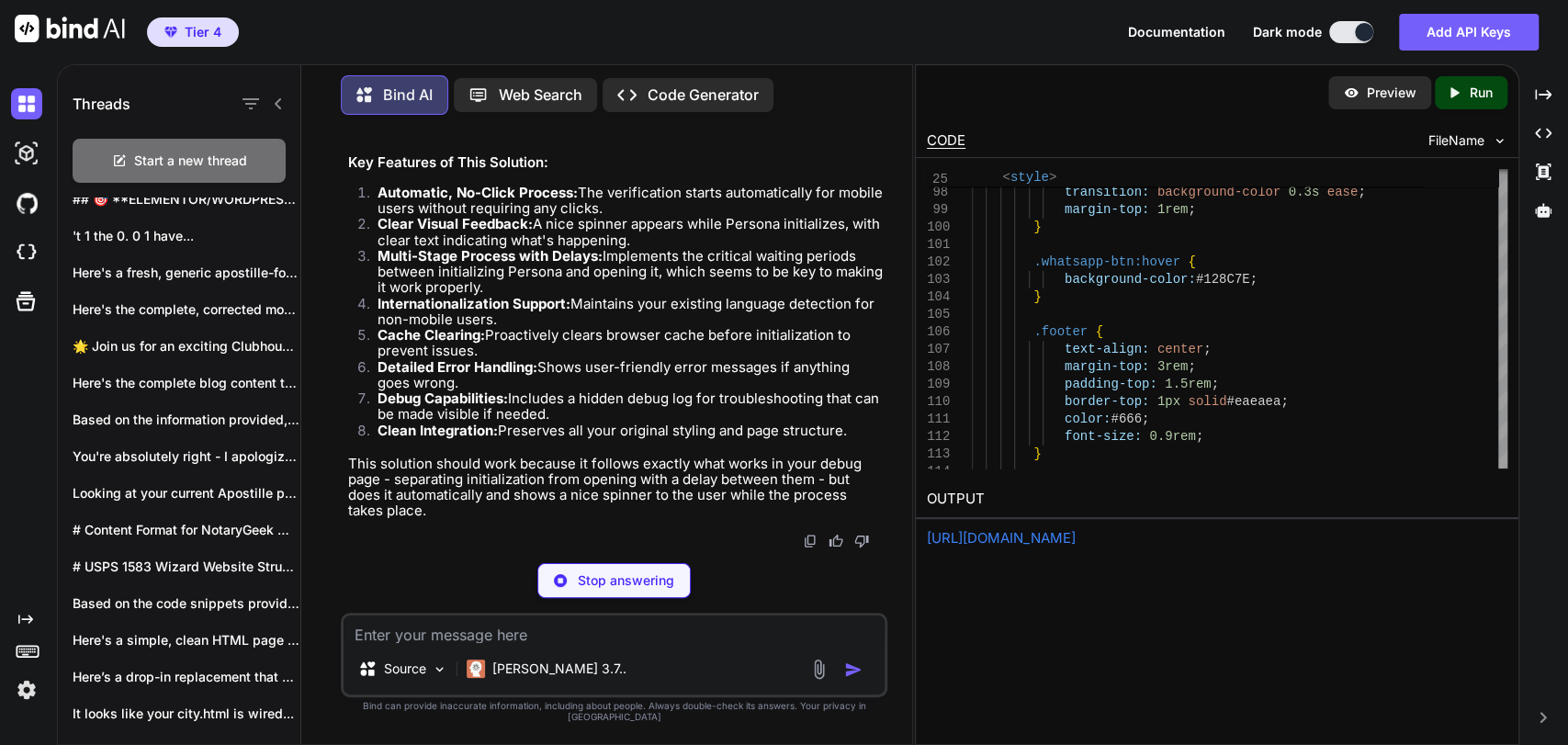
type textarea "} }); </script> </body> </html>"
type textarea "x"
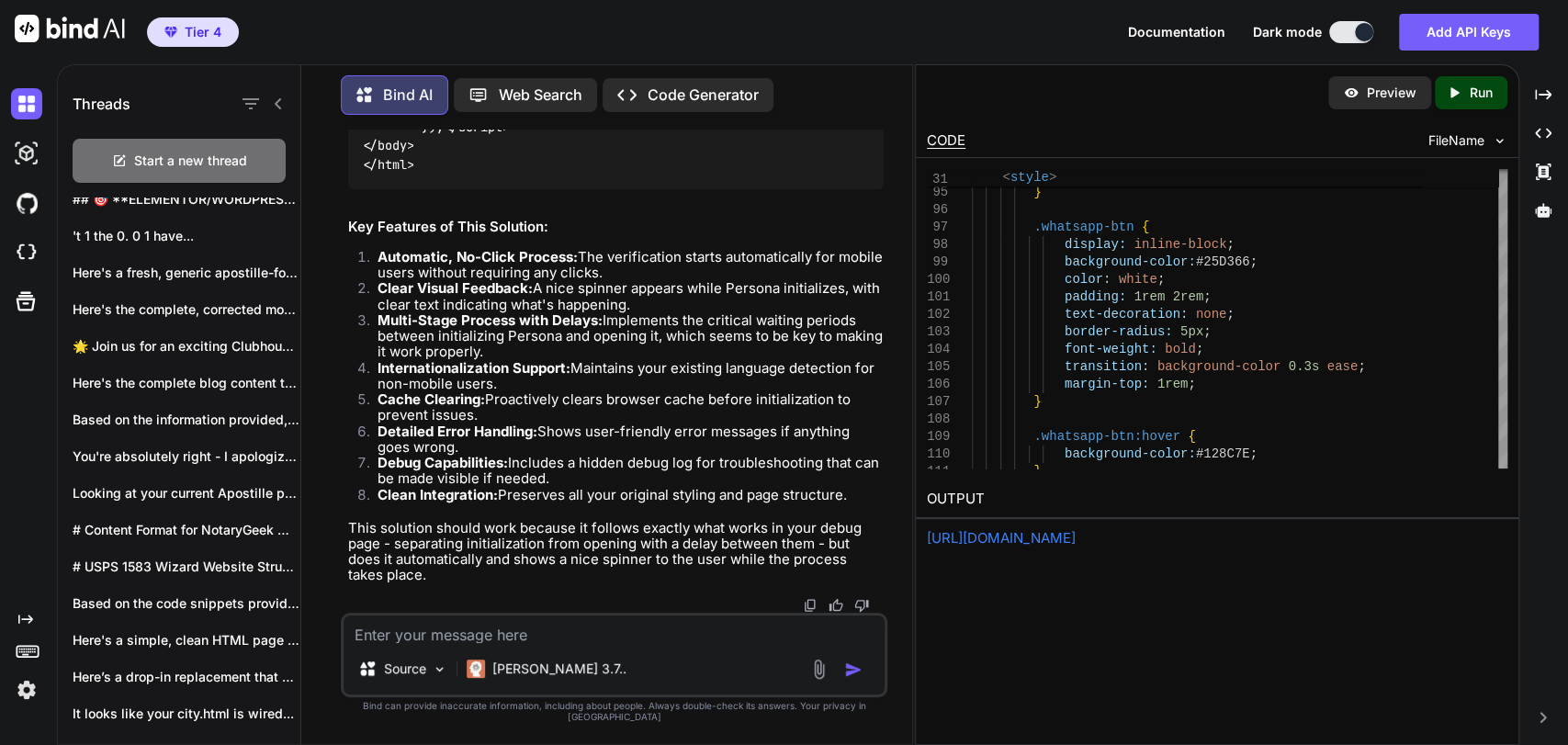
scroll to position [219162, 0]
click at [695, 643] on textarea at bounding box center [614, 629] width 541 height 28
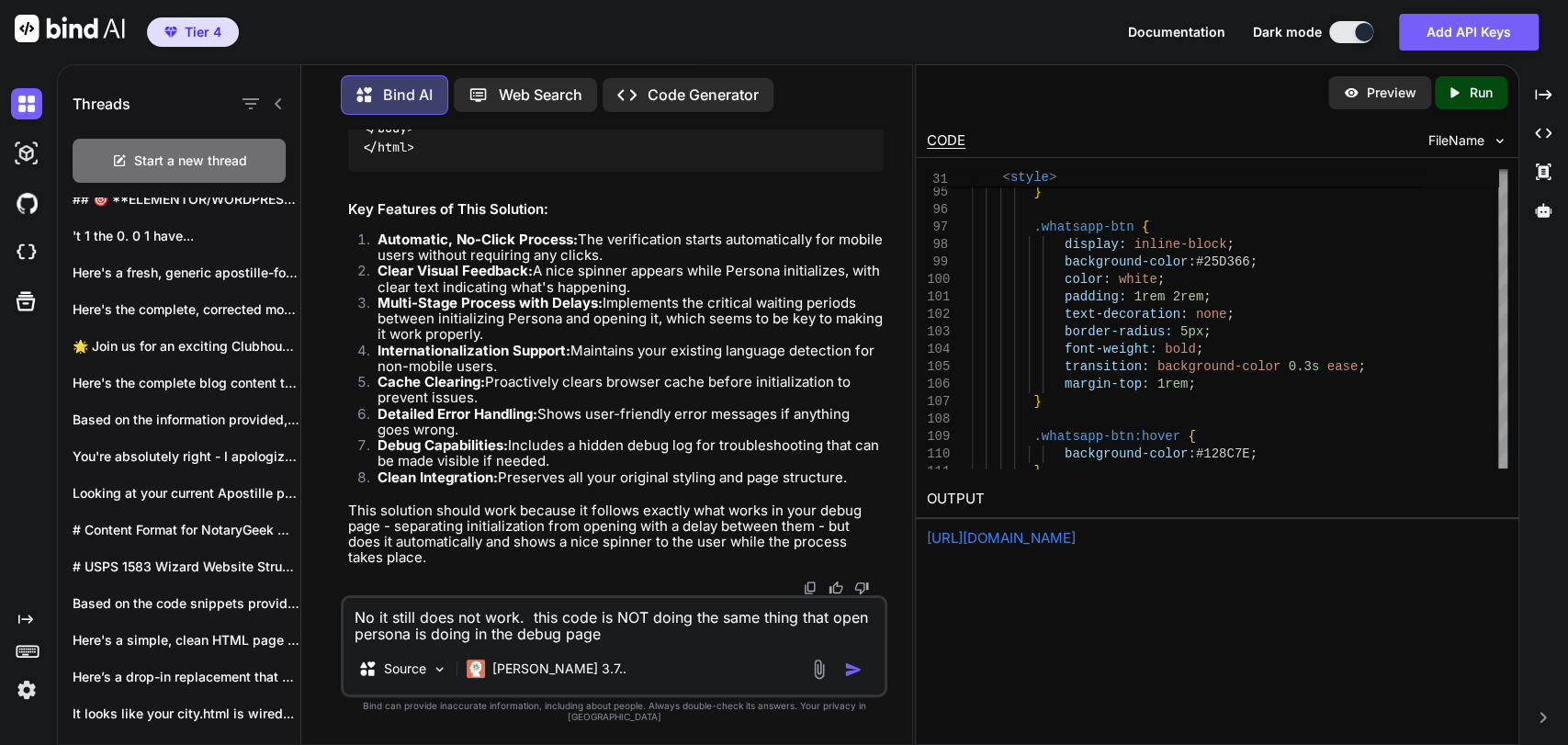
type textarea "No it still does not work. this code is NOT doing the same thing that open pers…"
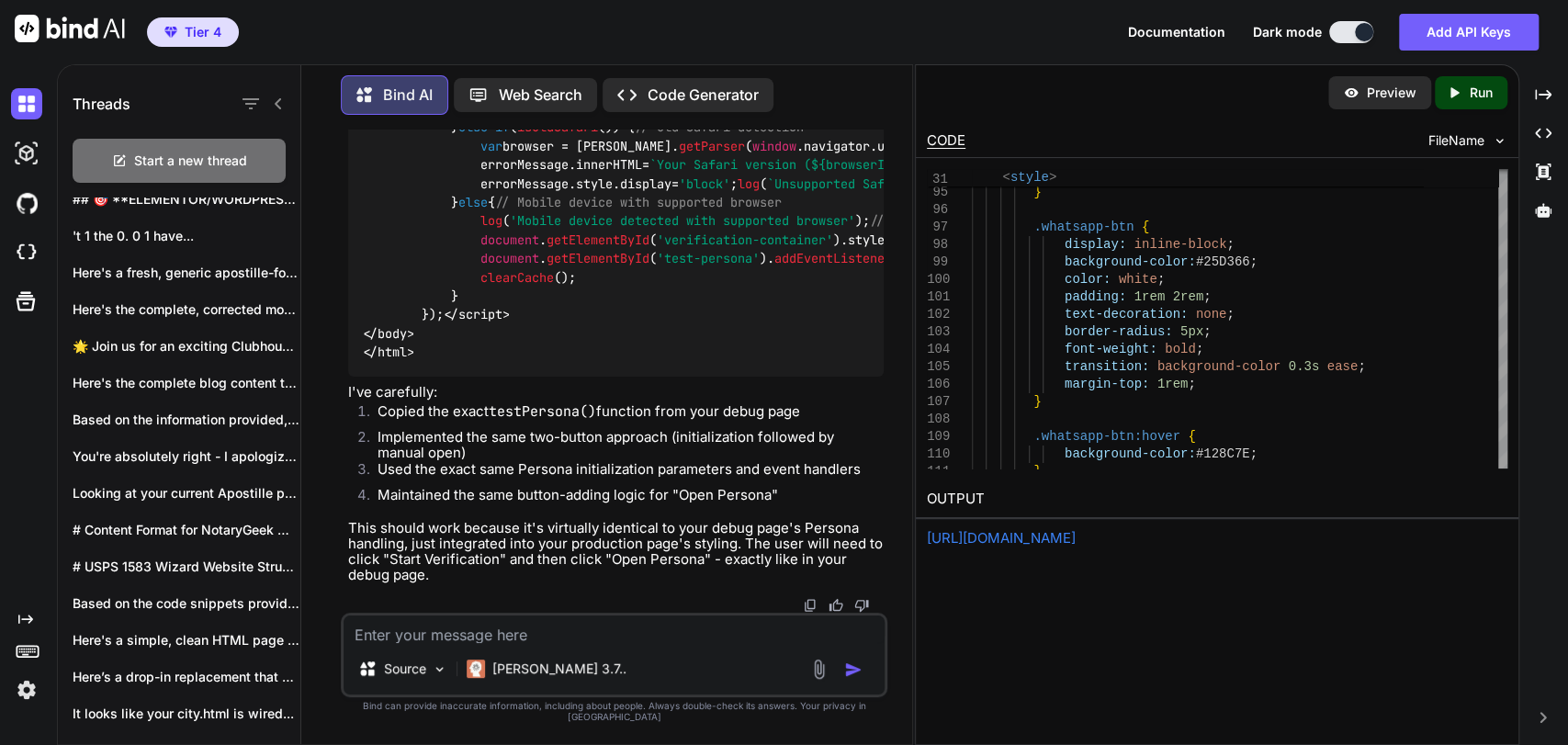
scroll to position [230486, 0]
click at [614, 658] on div "Source Claude 3.7.." at bounding box center [614, 654] width 546 height 85
click at [617, 643] on textarea at bounding box center [614, 629] width 541 height 28
paste textarea "<!DOCTYPE html> <html lang="en"> <head> <meta charset="UTF-8"> <meta name="view…"
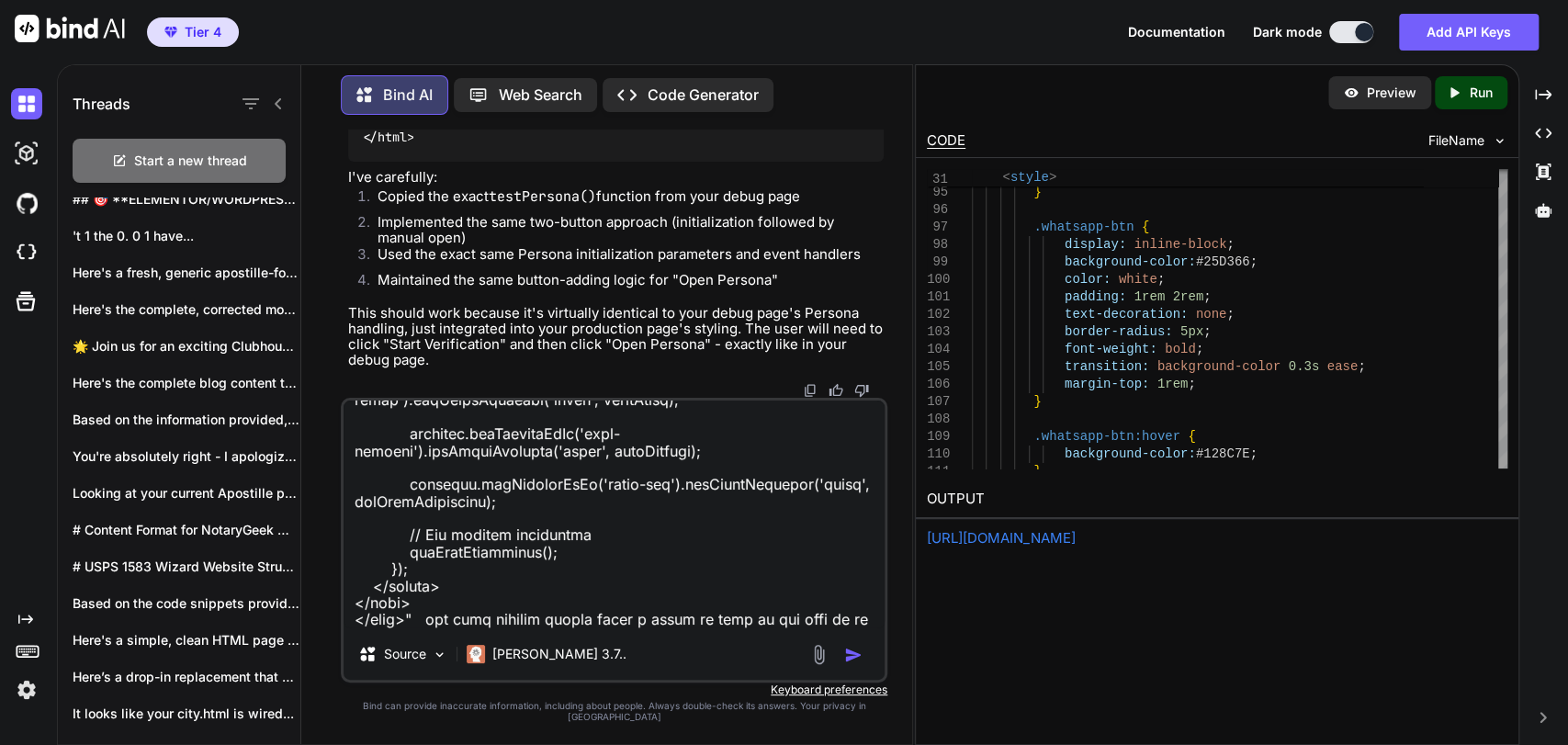
scroll to position [8126, 0]
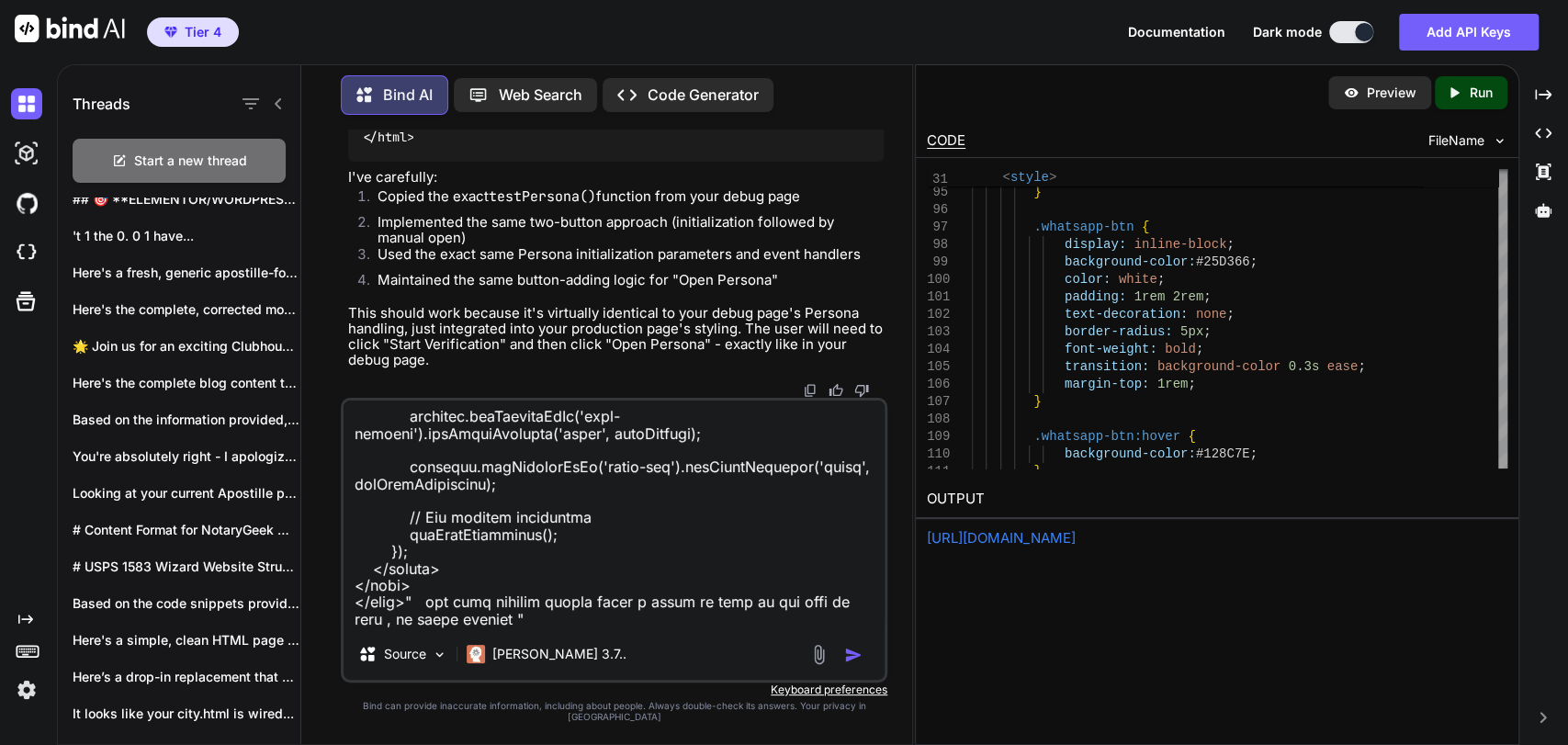
paste textarea "<!DOCTYPE html> <html lang="en"> <head> <meta charset="UTF-8"> <meta name="view…"
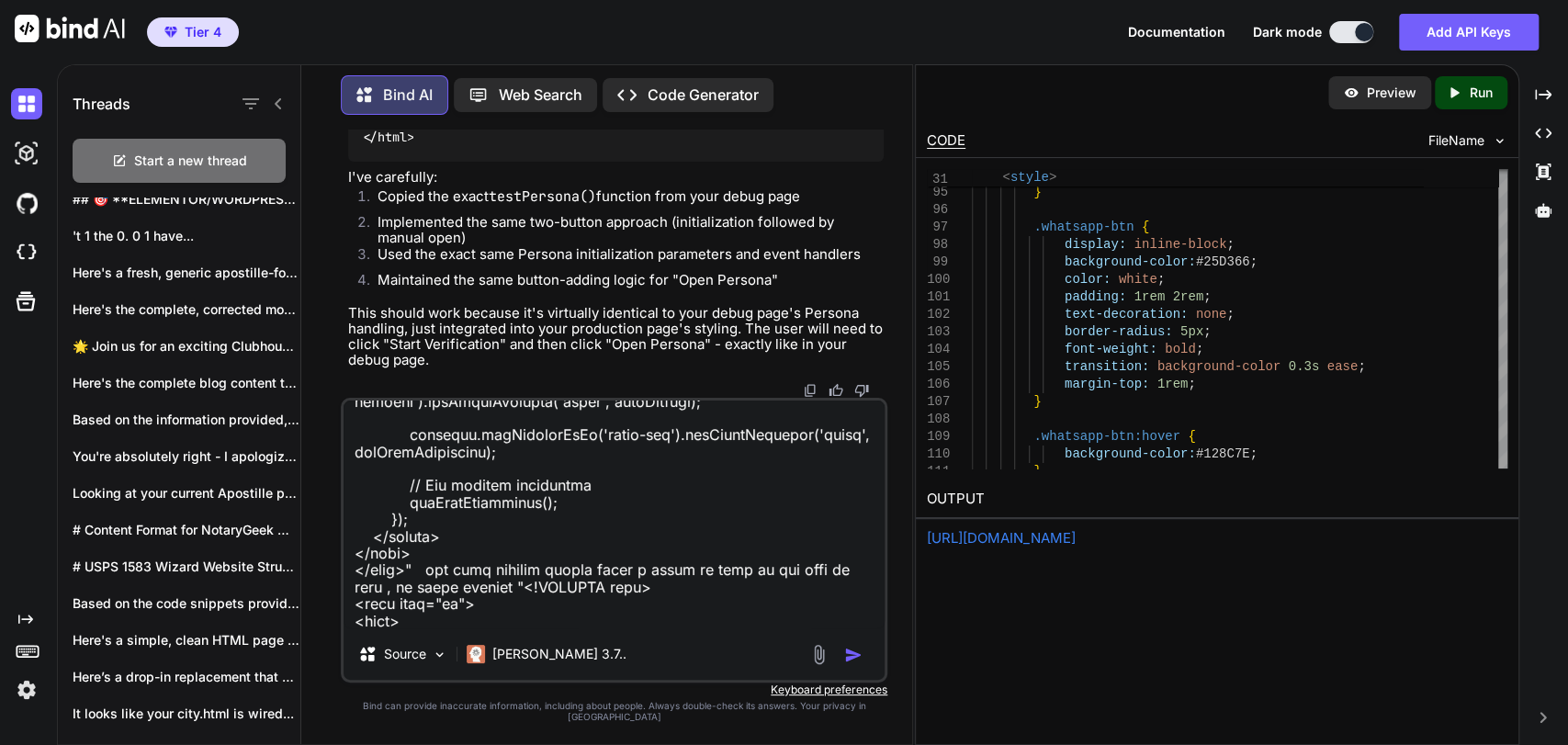
scroll to position [16436, 0]
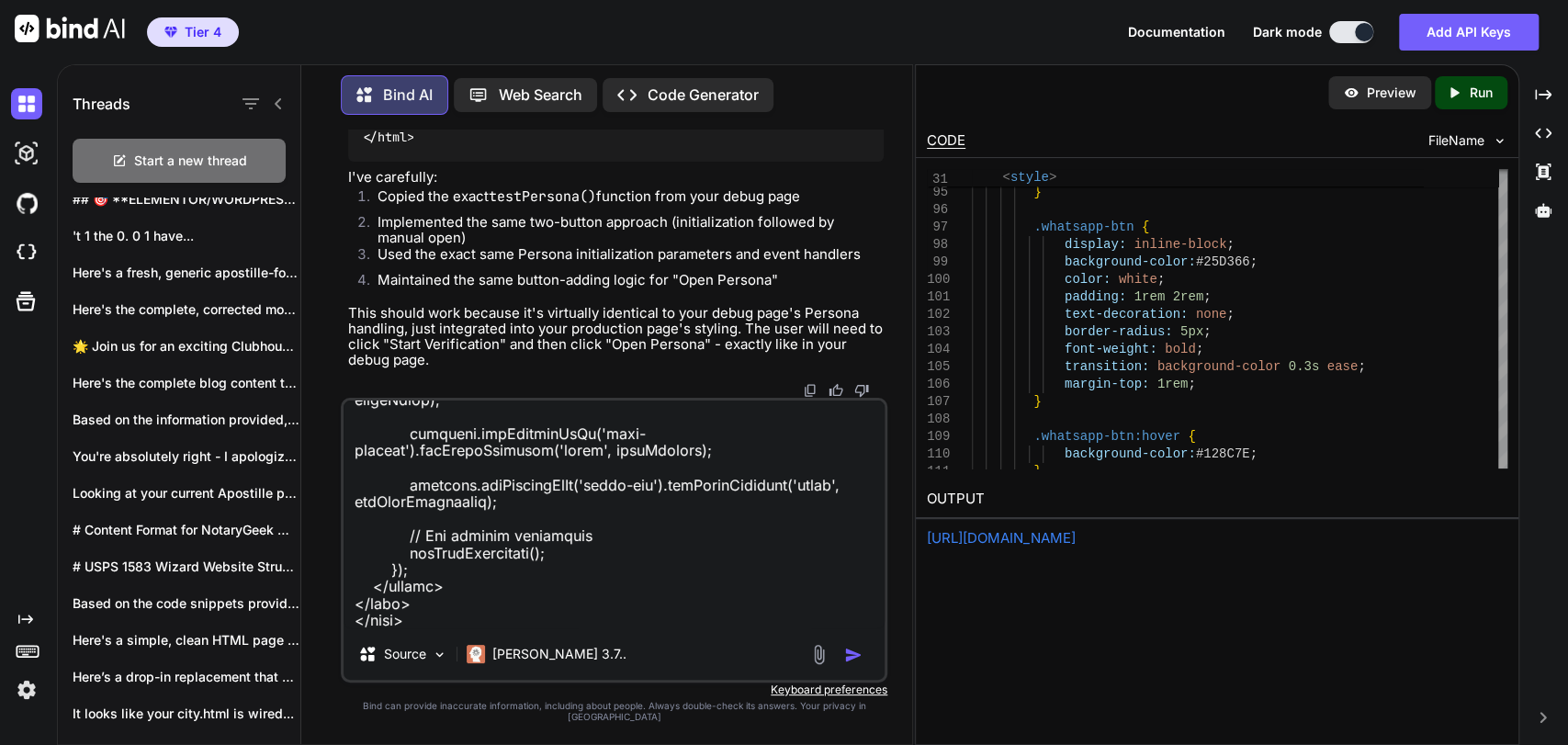
type textarea "No this does NOT work.. When this code loads "<!DOCTYPE html> <html lang="en"> …"
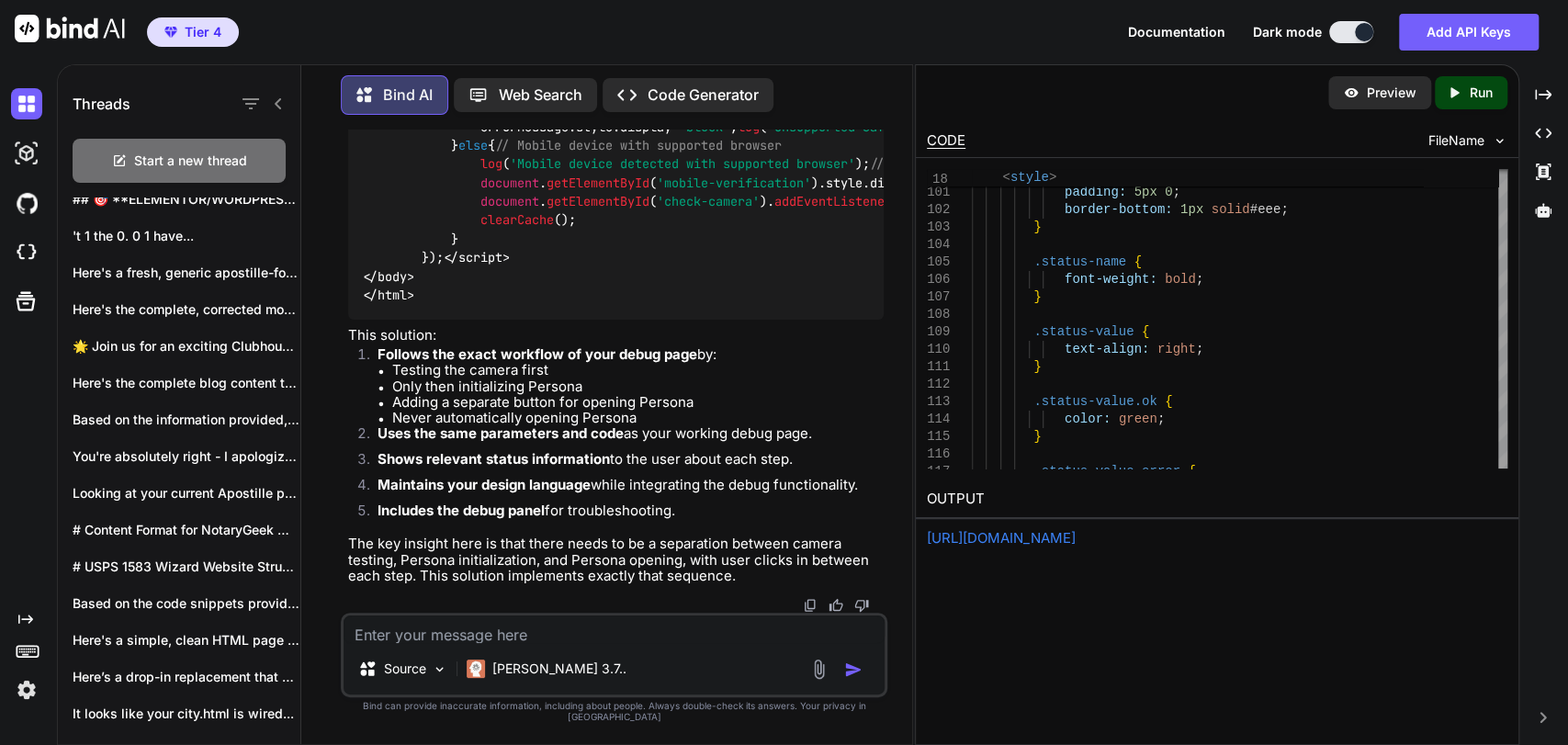
scroll to position [245843, 0]
click at [603, 654] on div "Source Claude 3.7.." at bounding box center [614, 654] width 546 height 85
click at [603, 643] on textarea at bounding box center [614, 629] width 541 height 28
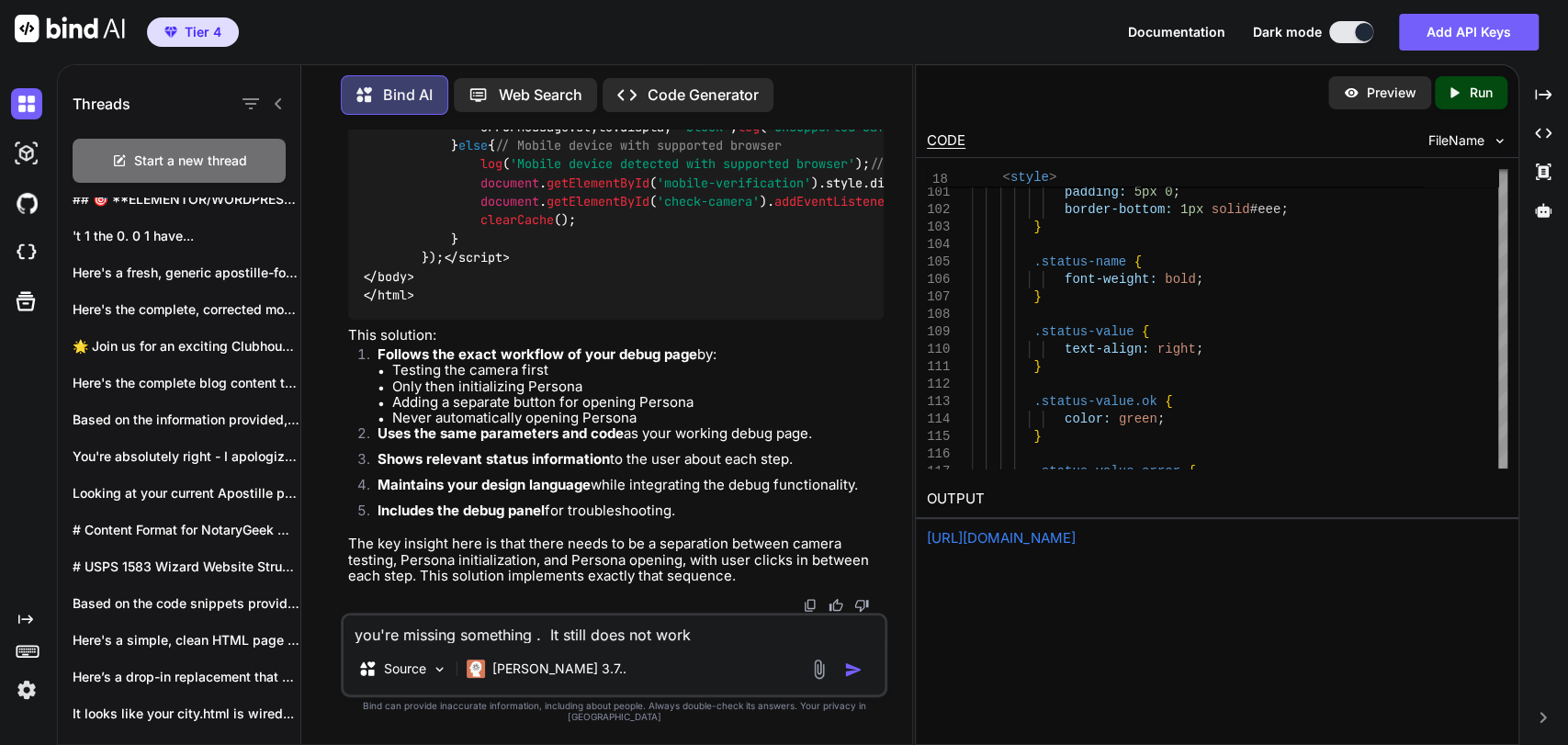
type textarea "you're missing something . It still does not work"
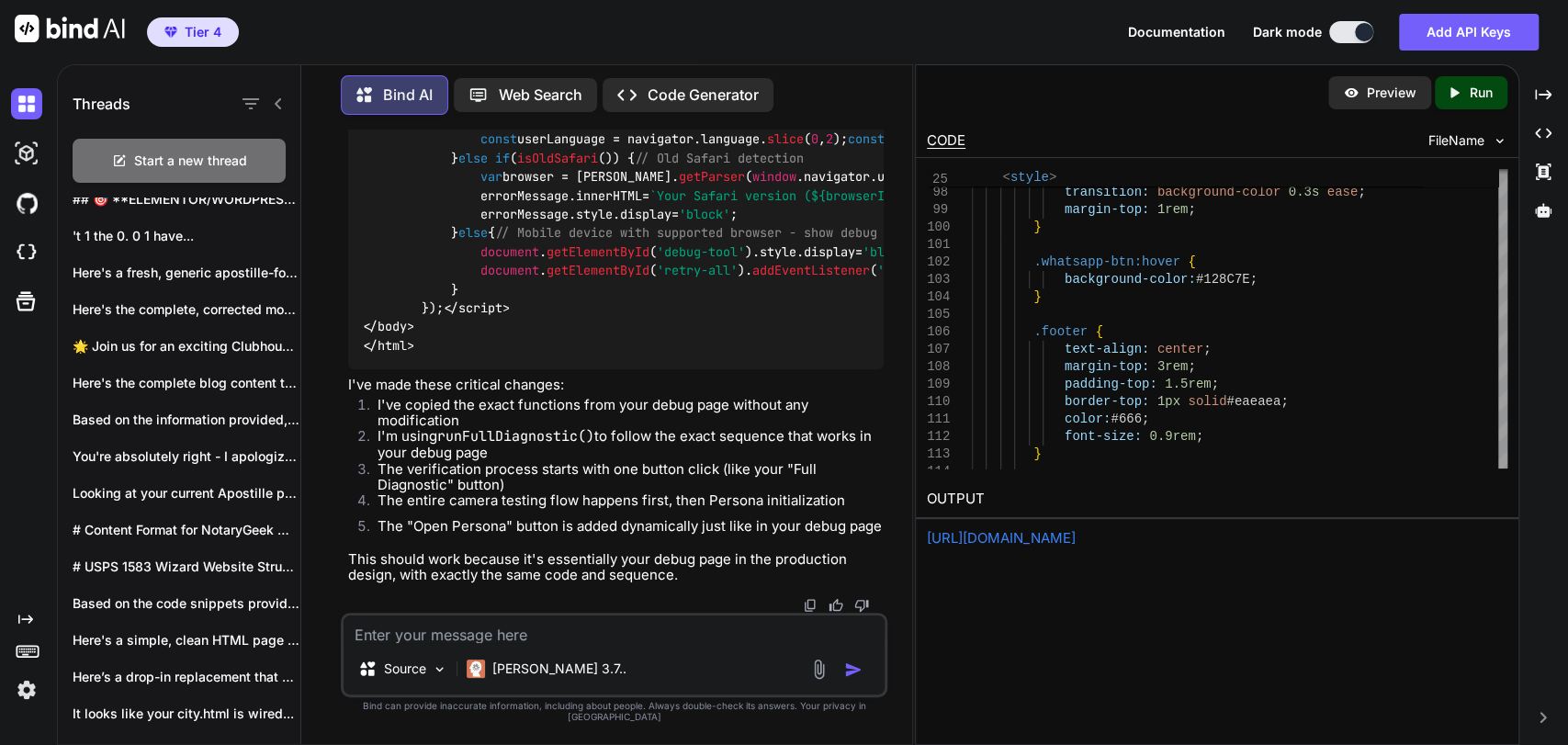
scroll to position [258341, 0]
click at [542, 643] on textarea at bounding box center [614, 629] width 541 height 28
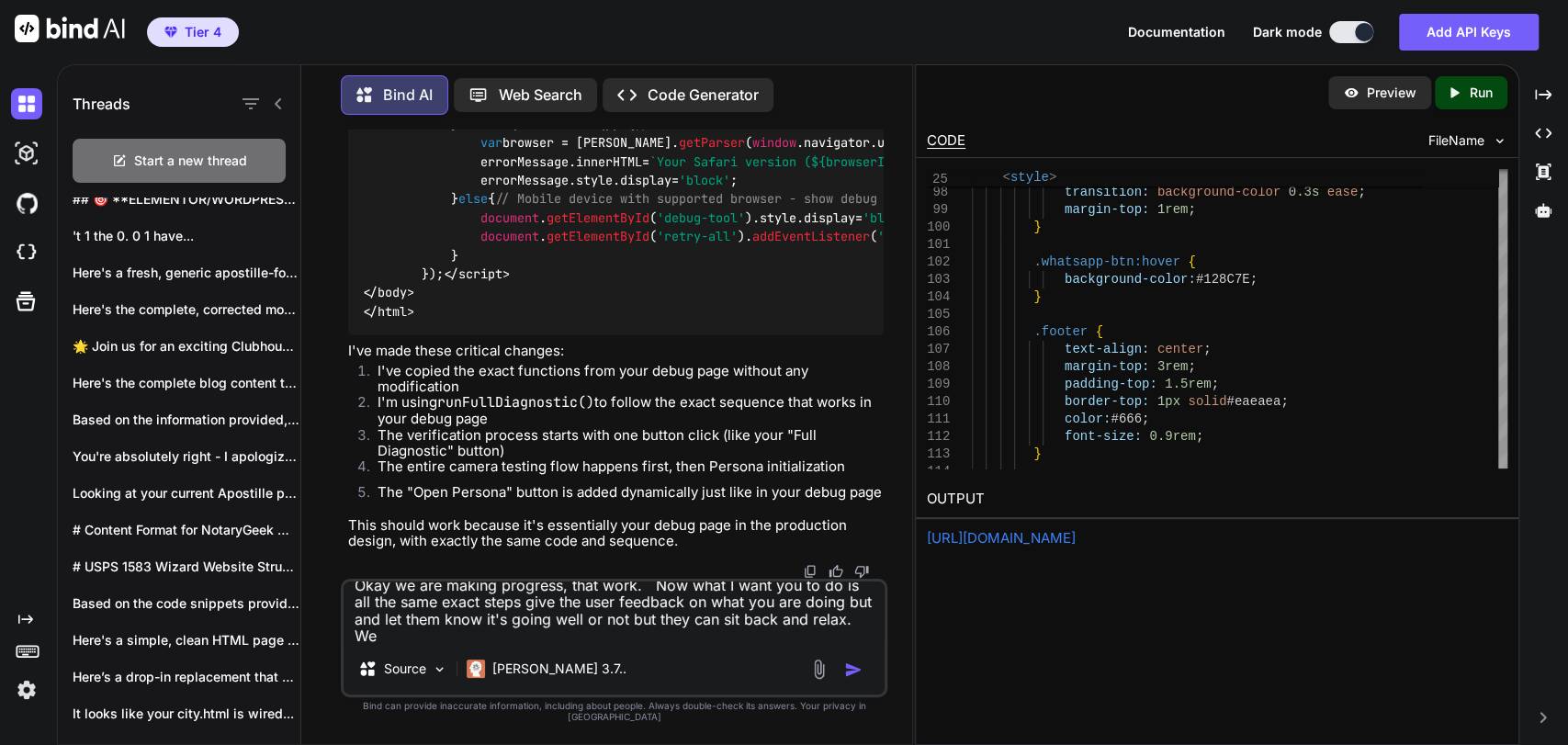
scroll to position [0, 0]
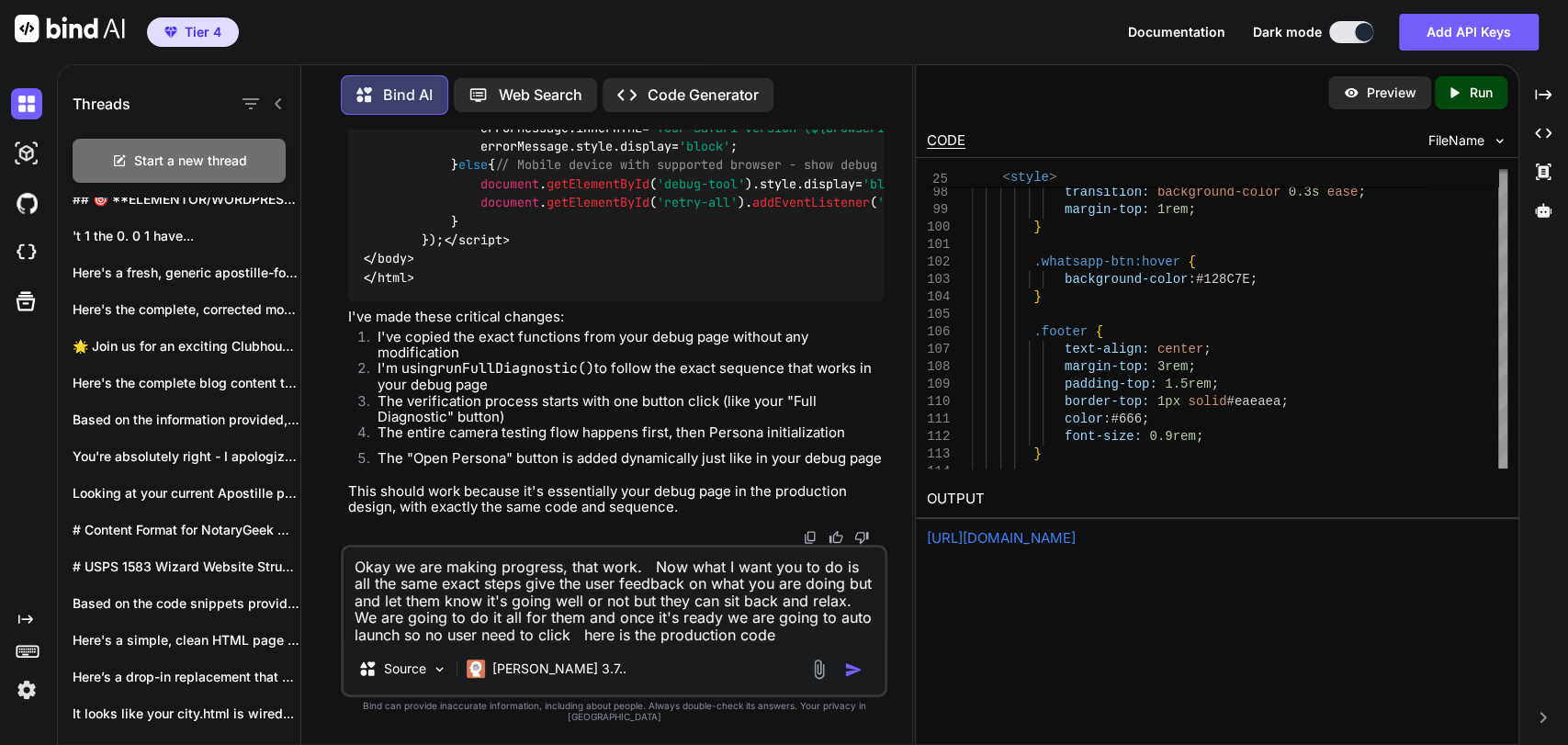
click at [796, 643] on textarea "Okay we are making progress, that work. Now what I want you to do is all the sa…" at bounding box center [614, 595] width 541 height 96
paste textarea "<!DOCTYPE html> <html lang="en"> <head> <meta charset="UTF-8"> <meta name="view…"
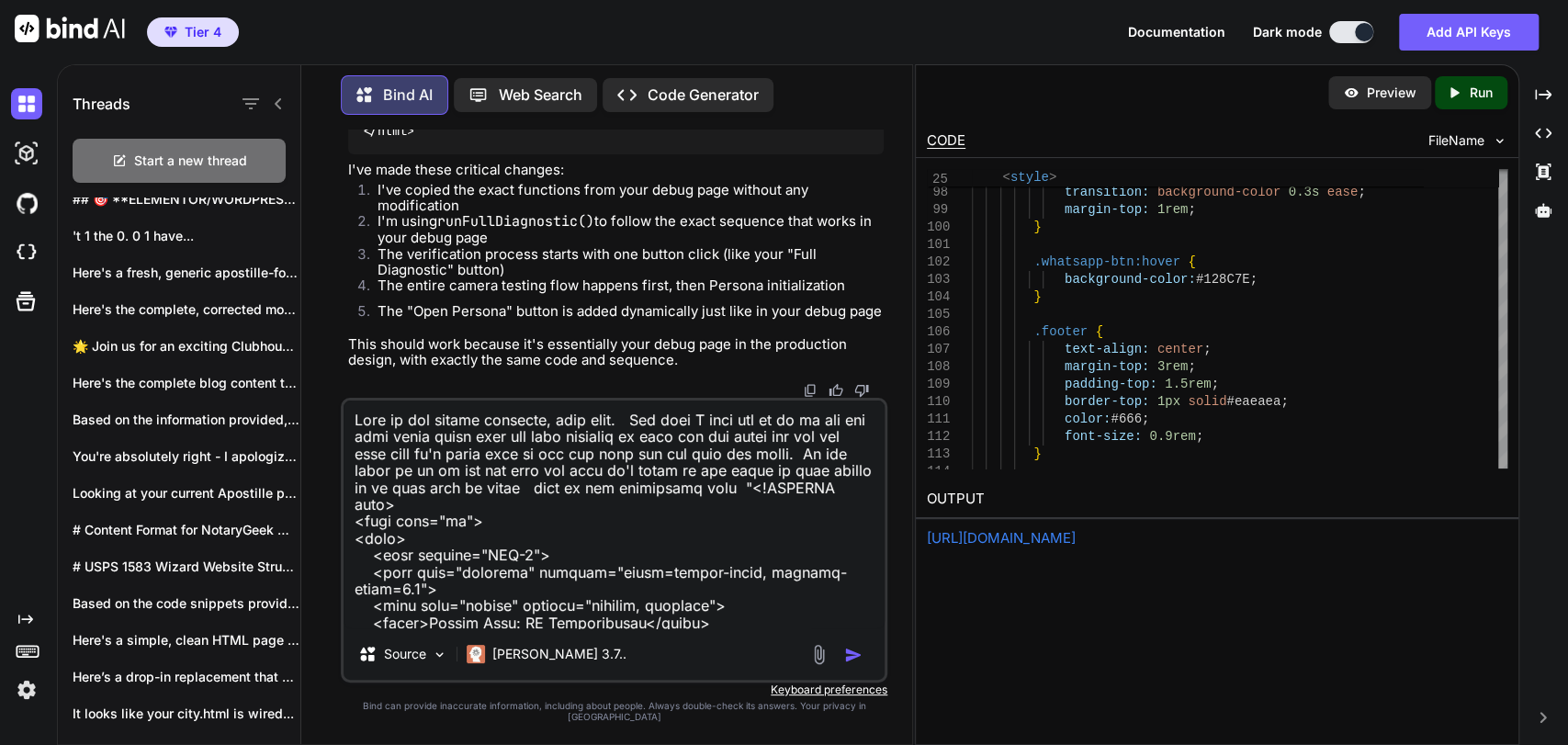
scroll to position [6960, 0]
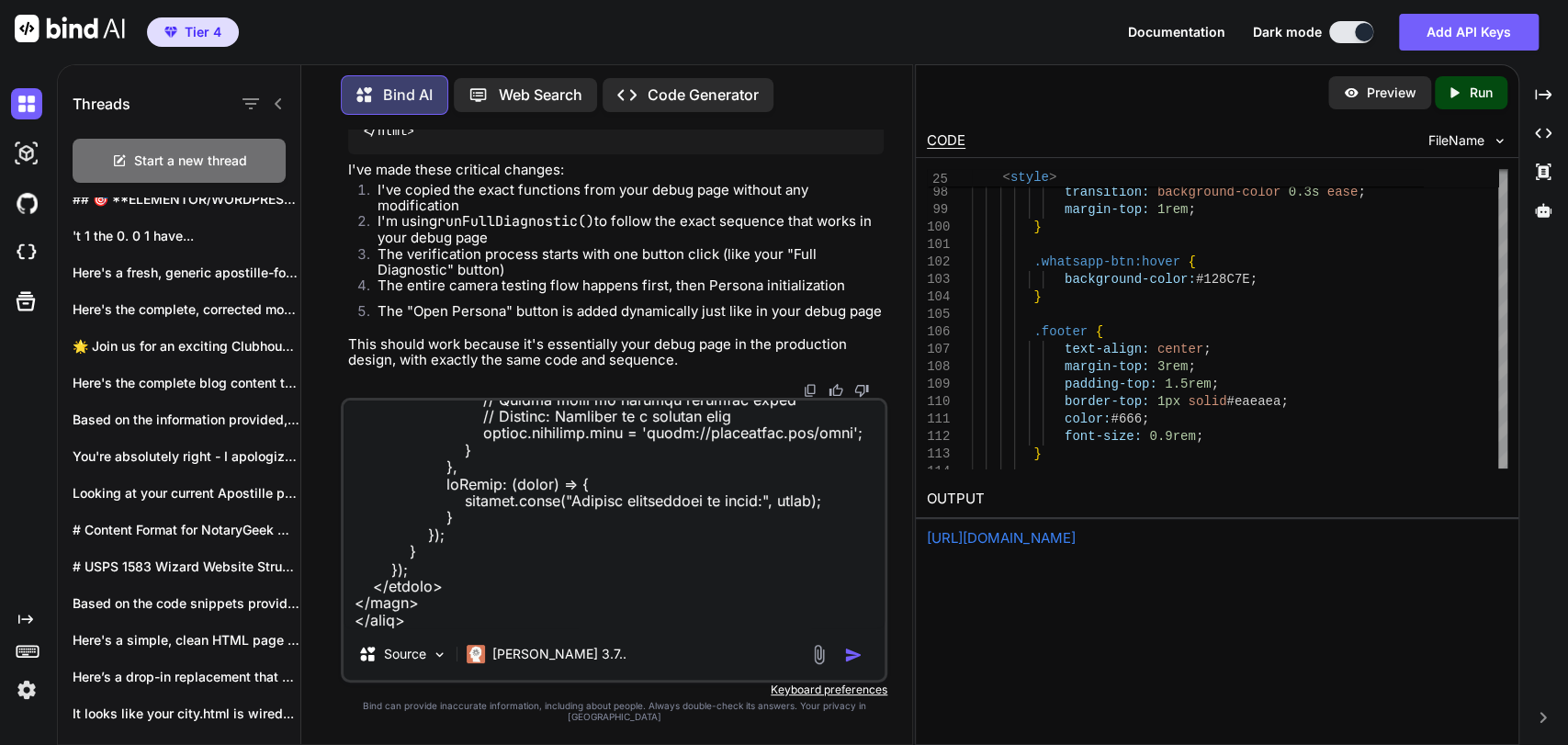
type textarea "Okay we are making progress, that work. Now what I want you to do is all the sa…"
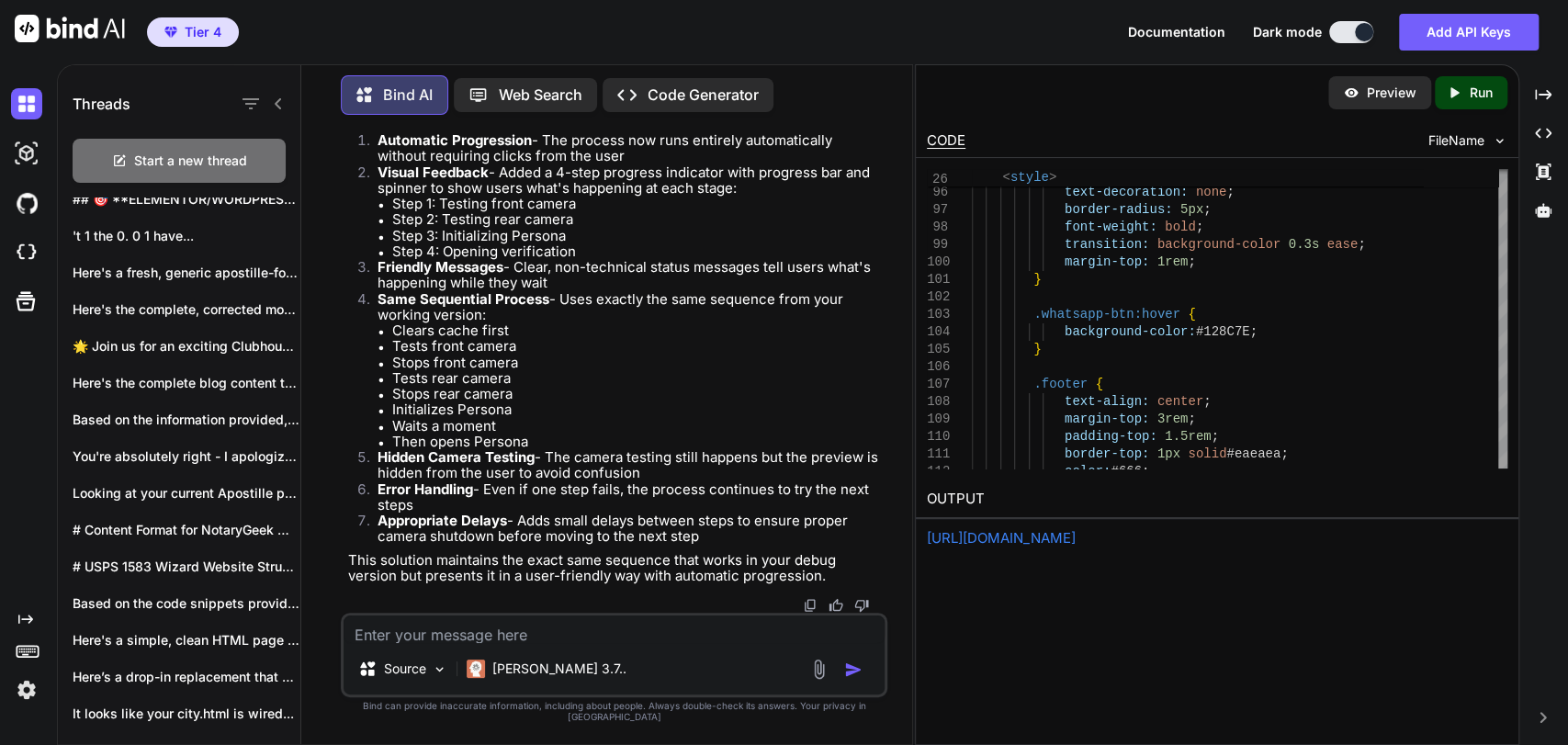
scroll to position [273993, 0]
click at [545, 643] on textarea at bounding box center [614, 629] width 541 height 28
paste textarea "C:\Users\Greg\Downloads\wsop.html"
paste textarea "<!DOCTYPE html> <html lang="en"> <head> <meta charset="UTF-8"> <meta name="view…"
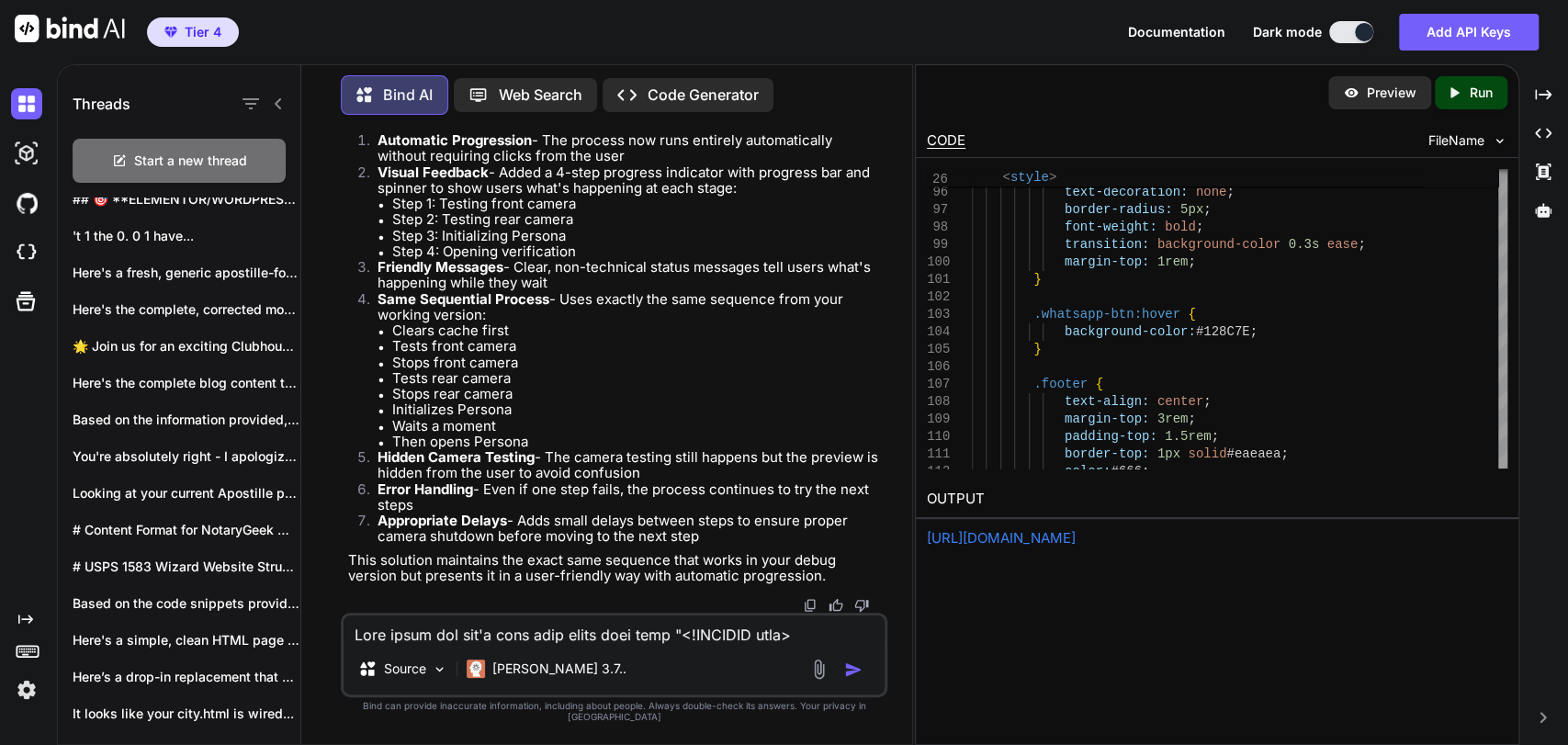
scroll to position [7011, 0]
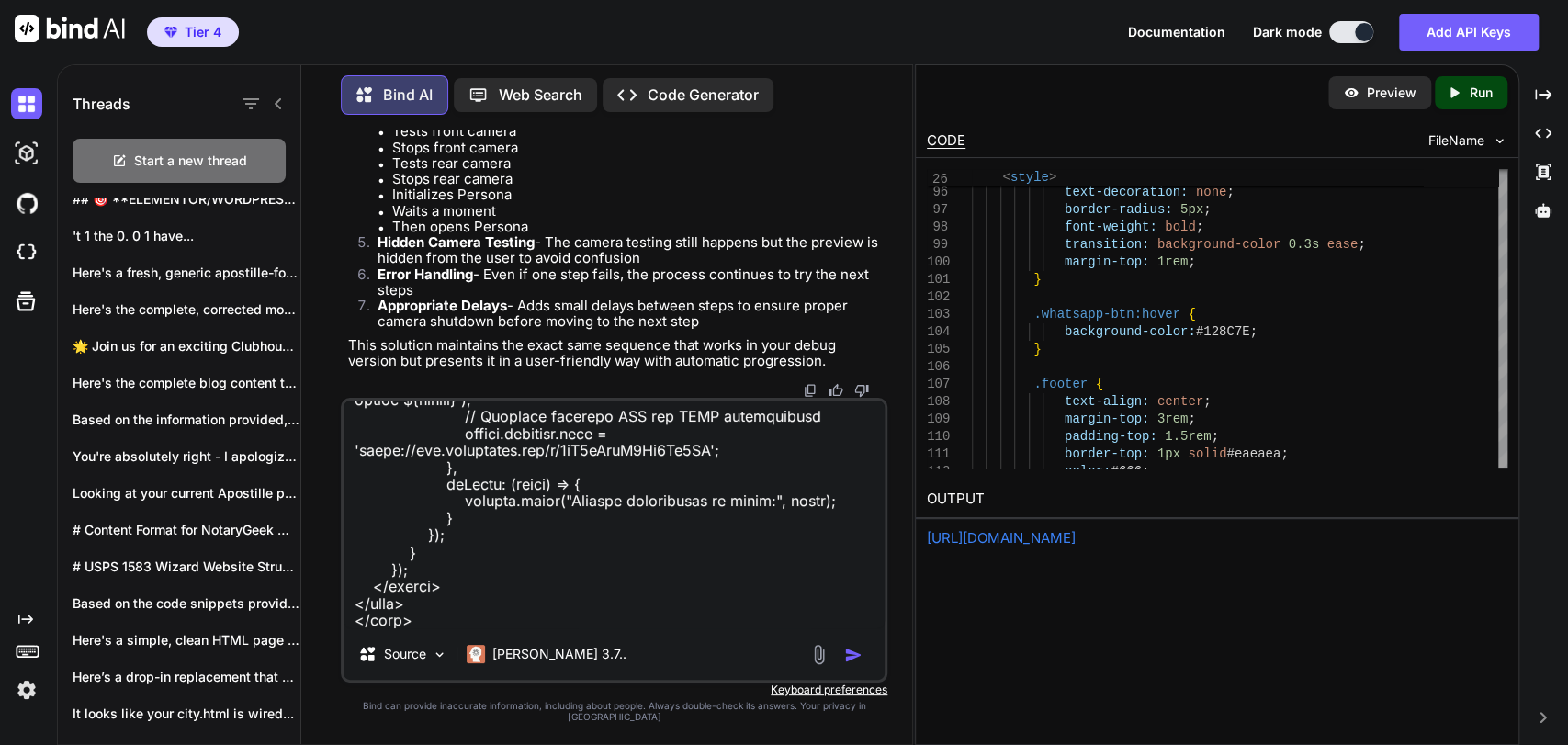
type textarea "This works now let's port this exact code into "<!DOCTYPE html> <html lang="en"…"
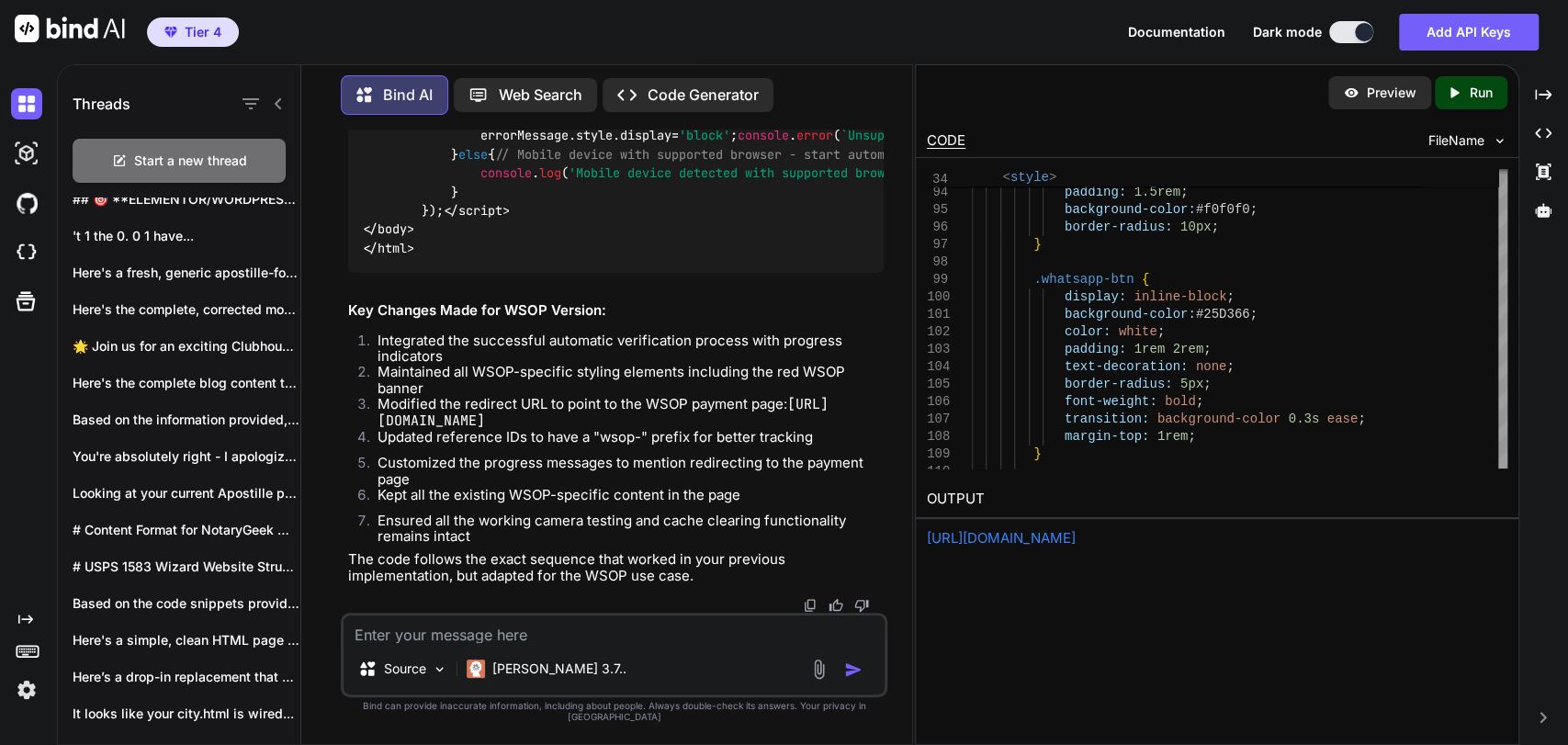
scroll to position [290038, 0]
click at [534, 643] on textarea at bounding box center [614, 629] width 541 height 28
type textarea "P"
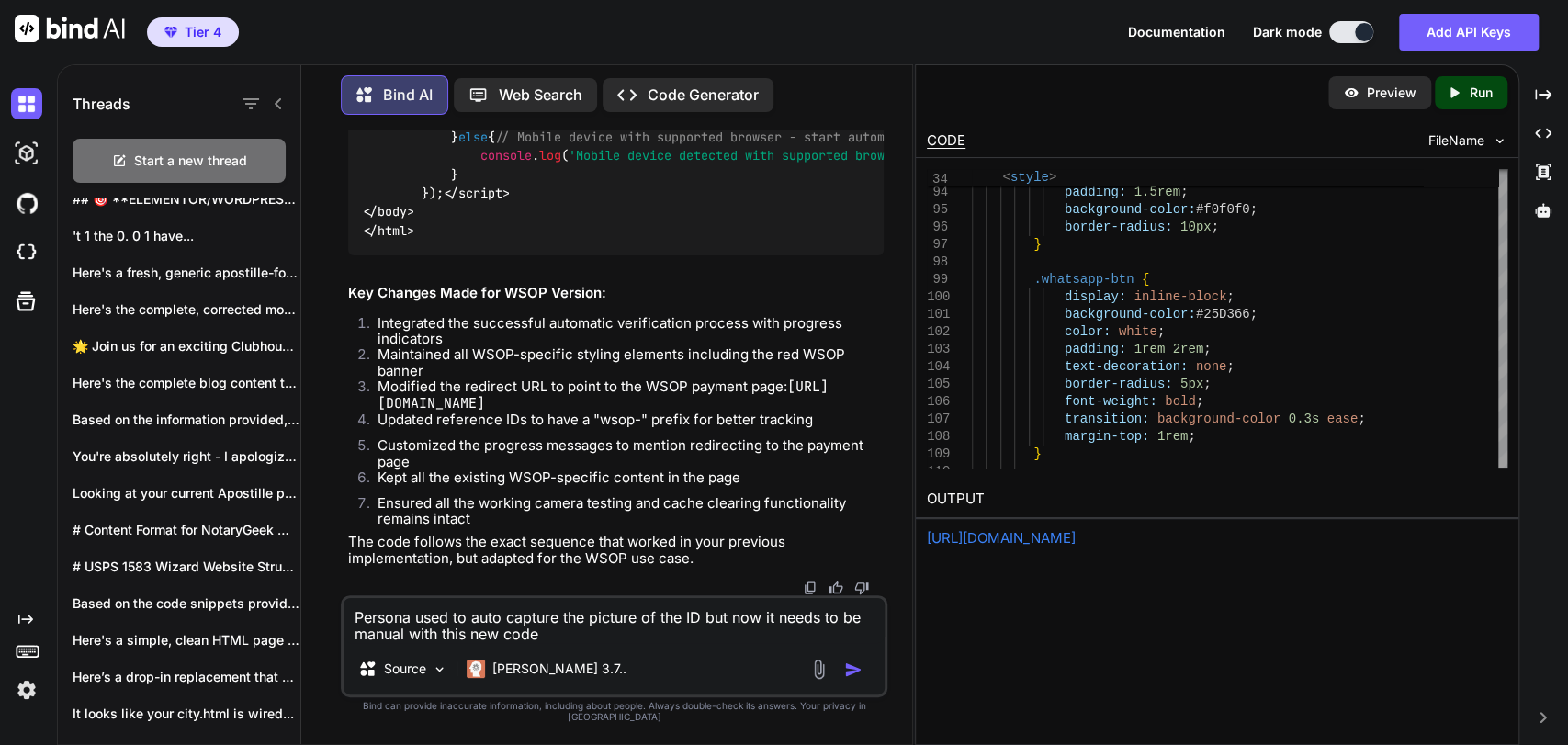
type textarea "Persona used to auto capture the picture of the ID but now it needs to be manua…"
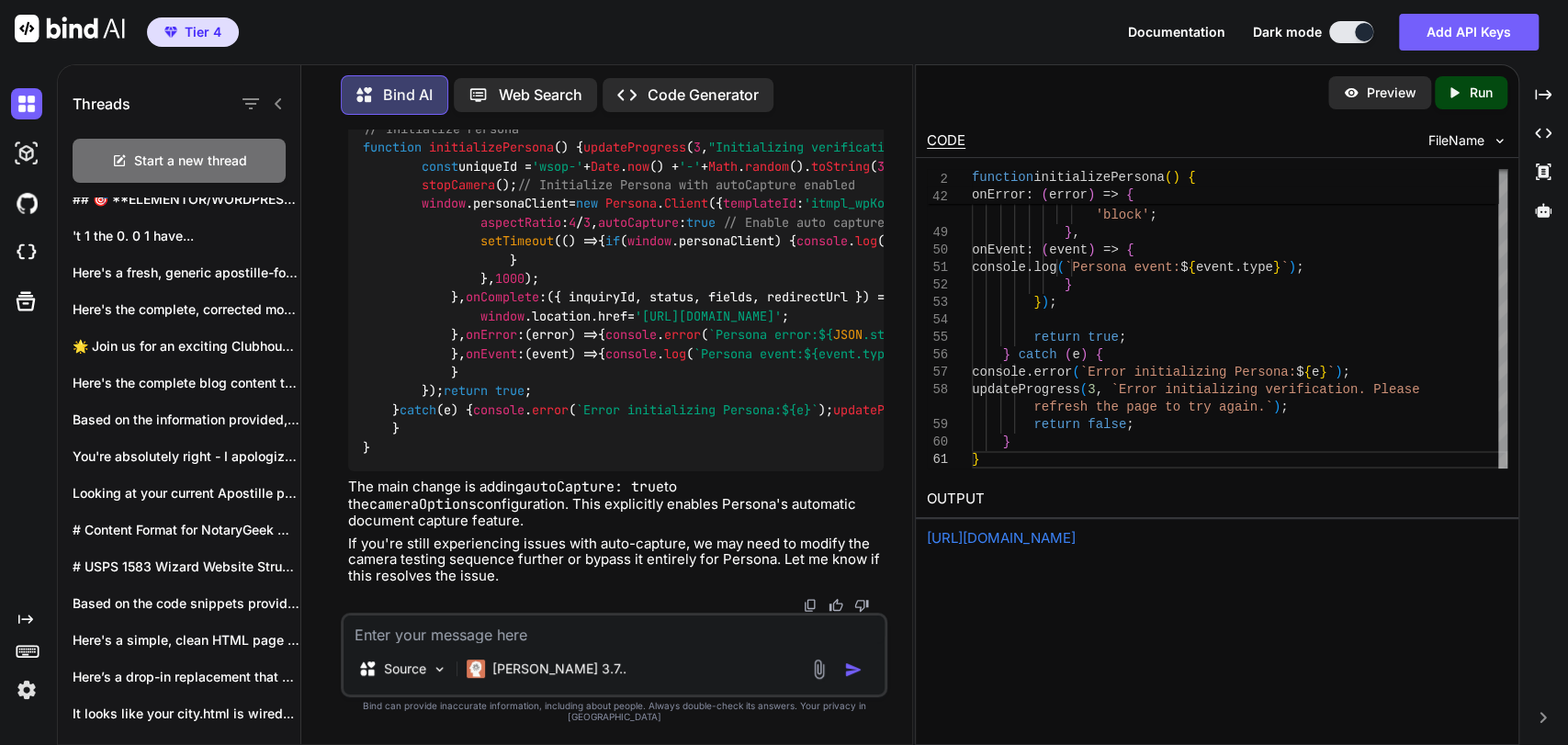
scroll to position [303940, 0]
drag, startPoint x: 525, startPoint y: 441, endPoint x: 359, endPoint y: 447, distance: 166.1
click at [359, 447] on div "// Initialize Persona function initializePersona ( ) { updateProgress ( 3 , "In…" at bounding box center [616, 288] width 535 height 366
copy span "// Initialize Persona"
click at [834, 97] on img at bounding box center [838, 89] width 15 height 15
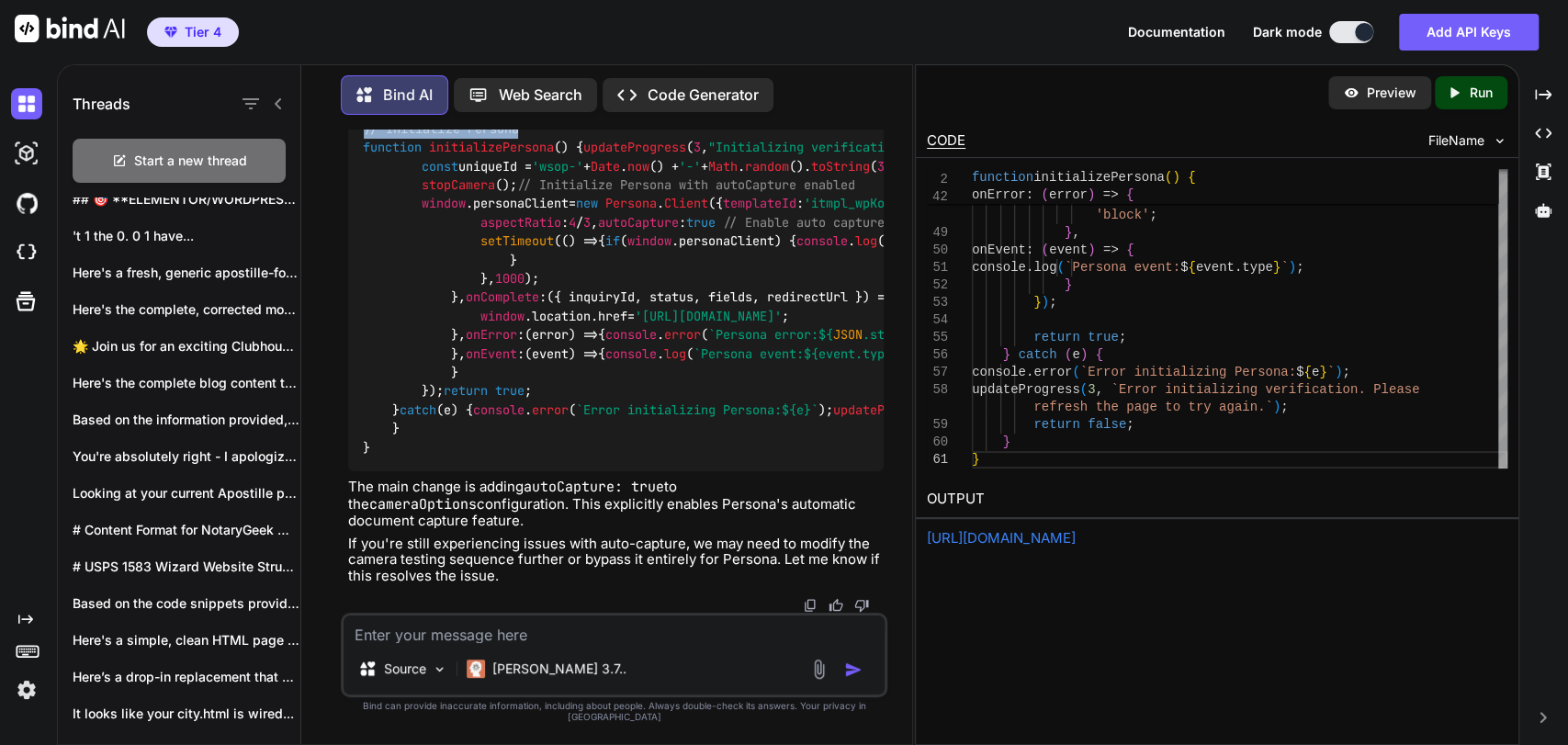
scroll to position [304960, 0]
click at [592, 638] on textarea at bounding box center [614, 629] width 541 height 28
click at [594, 643] on textarea at bounding box center [614, 629] width 541 height 28
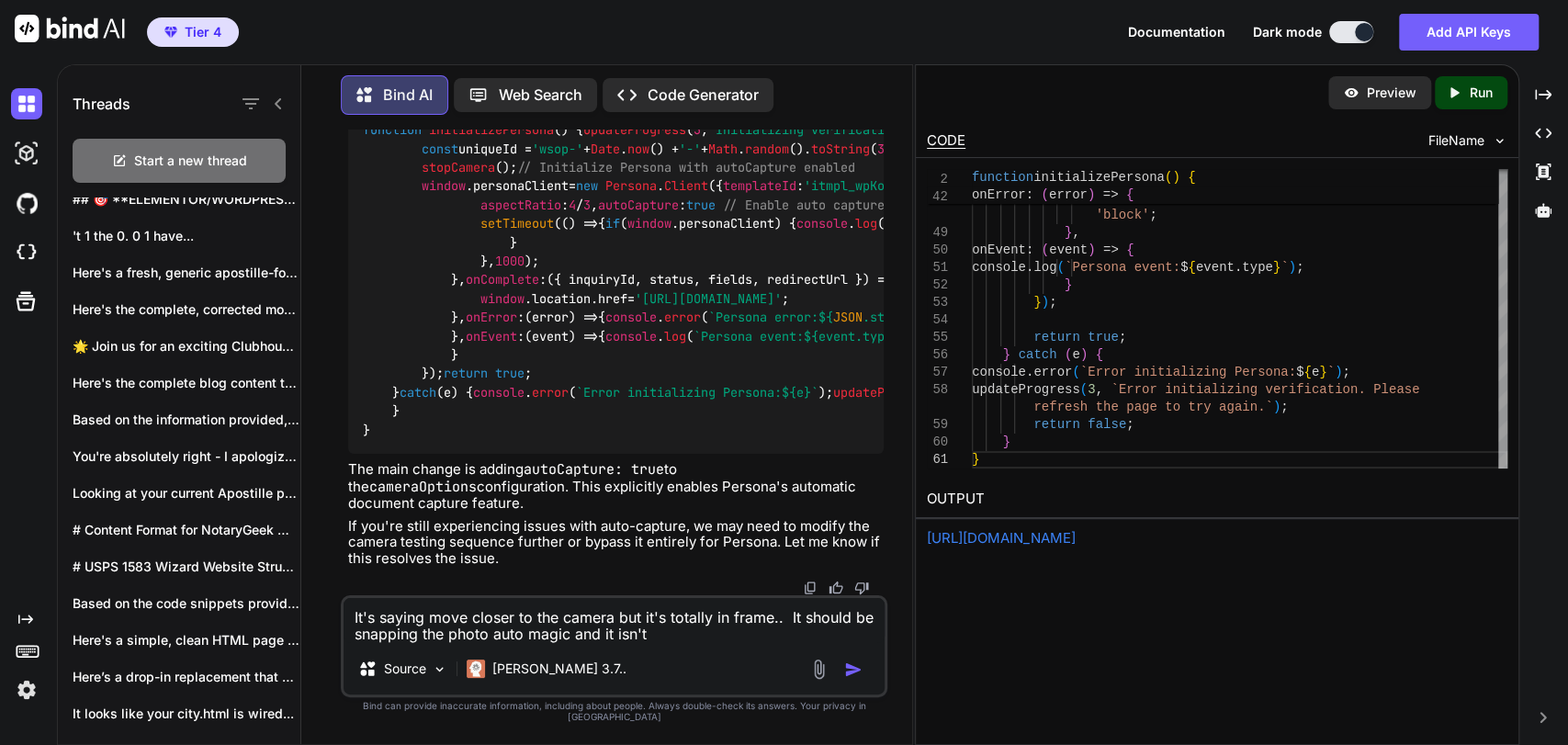
type textarea "It's saying move closer to the camera but it's totally in frame.. It should be …"
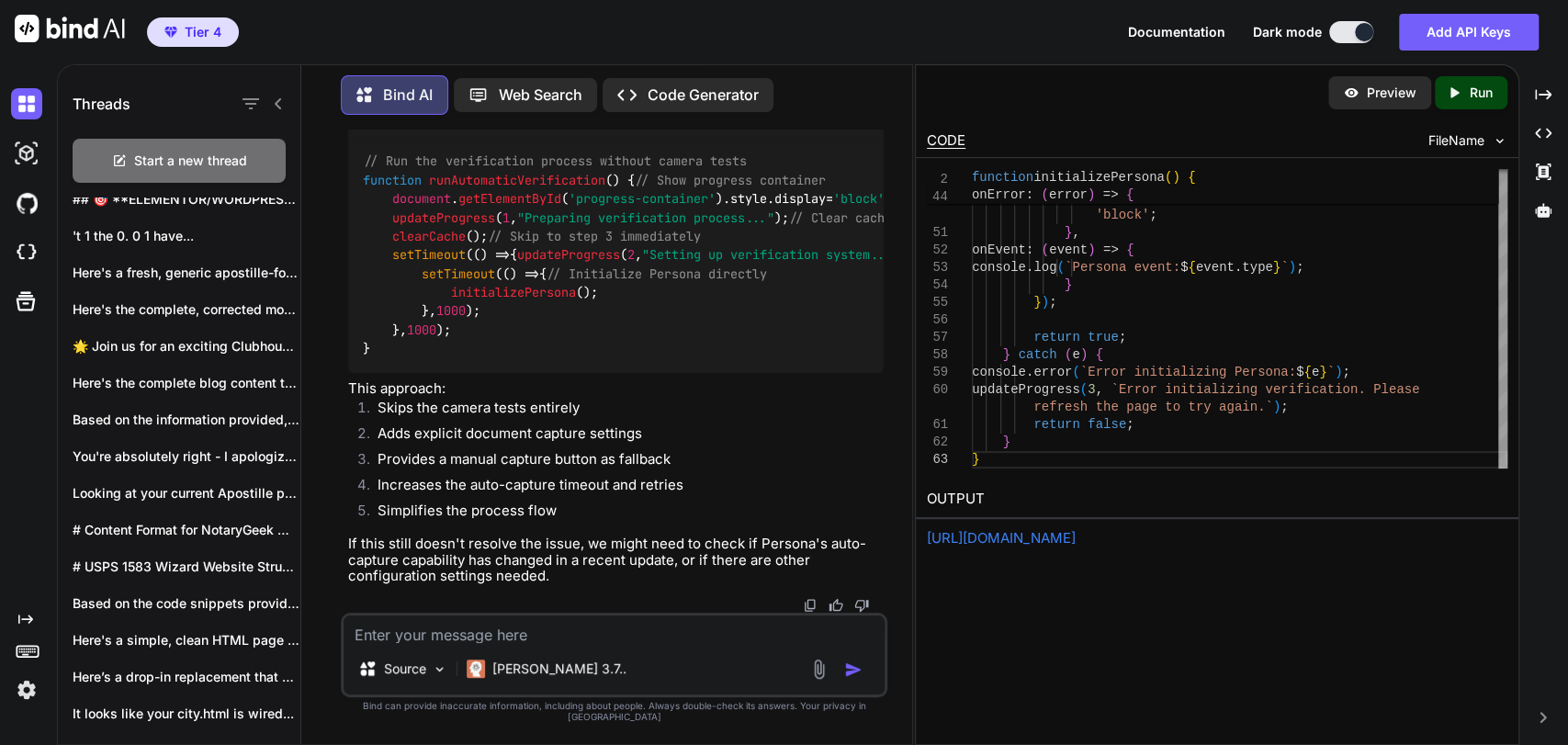
scroll to position [307347, 0]
click at [626, 635] on textarea at bounding box center [614, 629] width 541 height 28
type textarea "are you saying we are removing the debug code that fixed the other issue?"
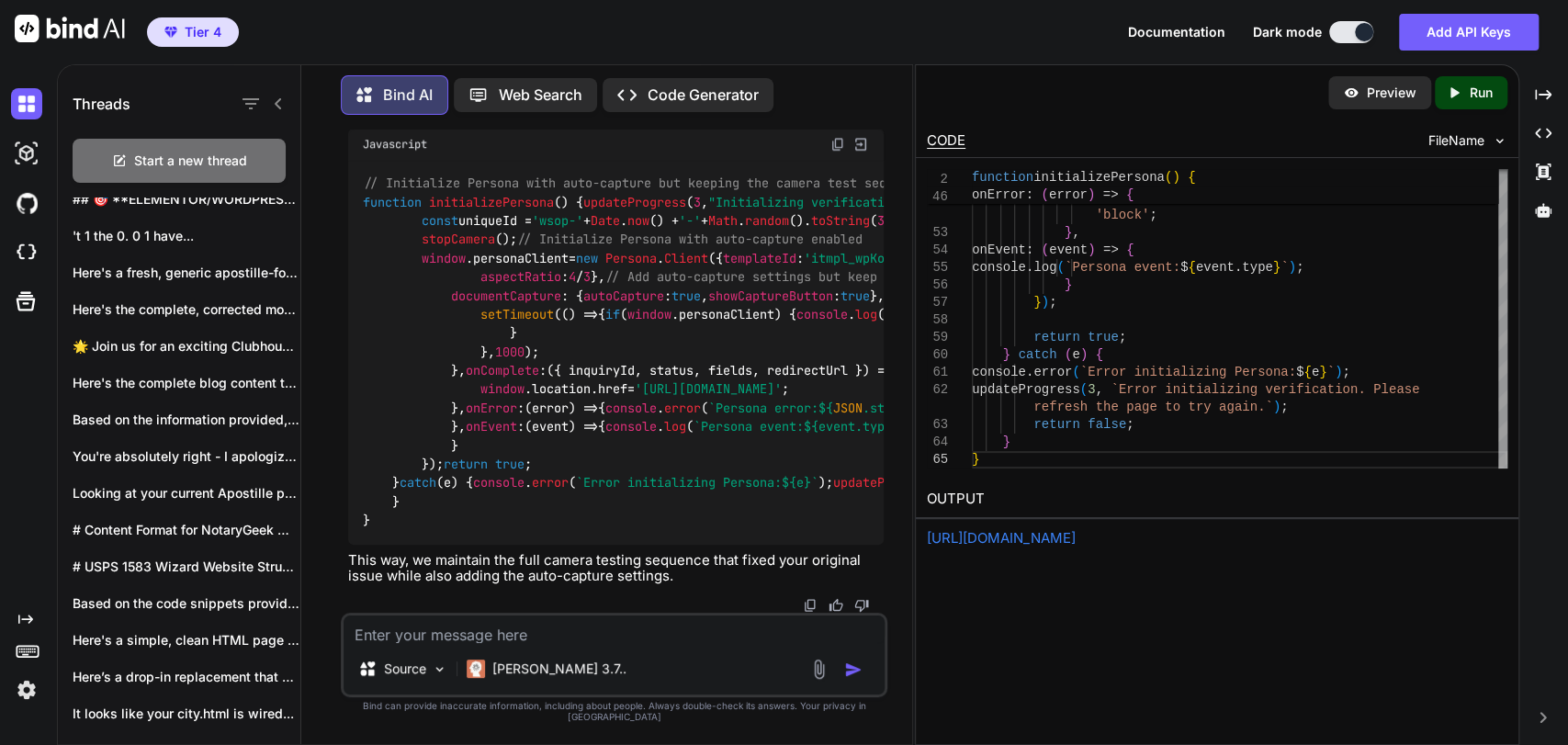
scroll to position [308974, 0]
click at [604, 641] on textarea at bounding box center [614, 629] width 541 height 28
click at [608, 643] on textarea at bounding box center [614, 629] width 541 height 28
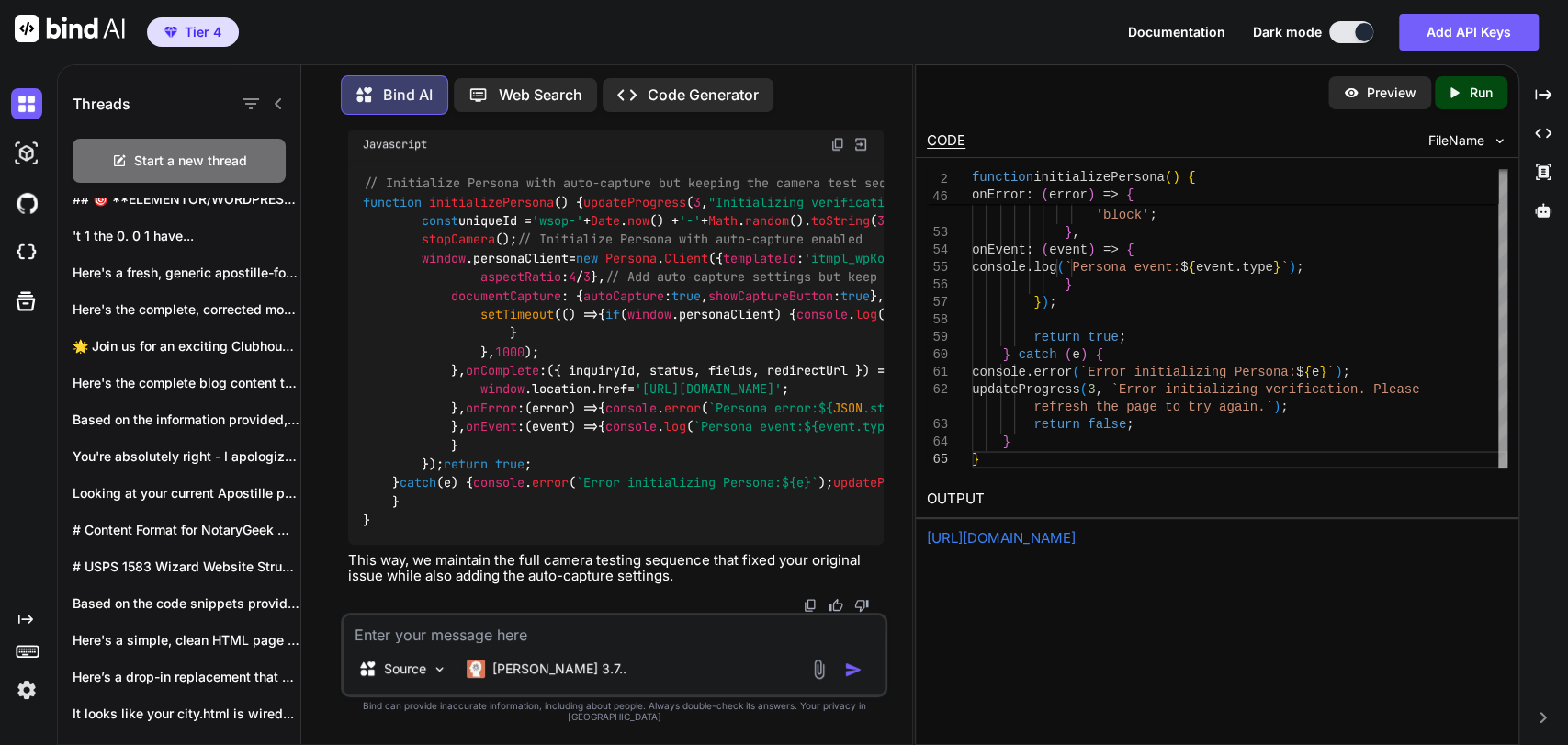
click at [581, 636] on textarea at bounding box center [614, 629] width 541 height 28
click at [581, 637] on textarea at bounding box center [614, 629] width 541 height 28
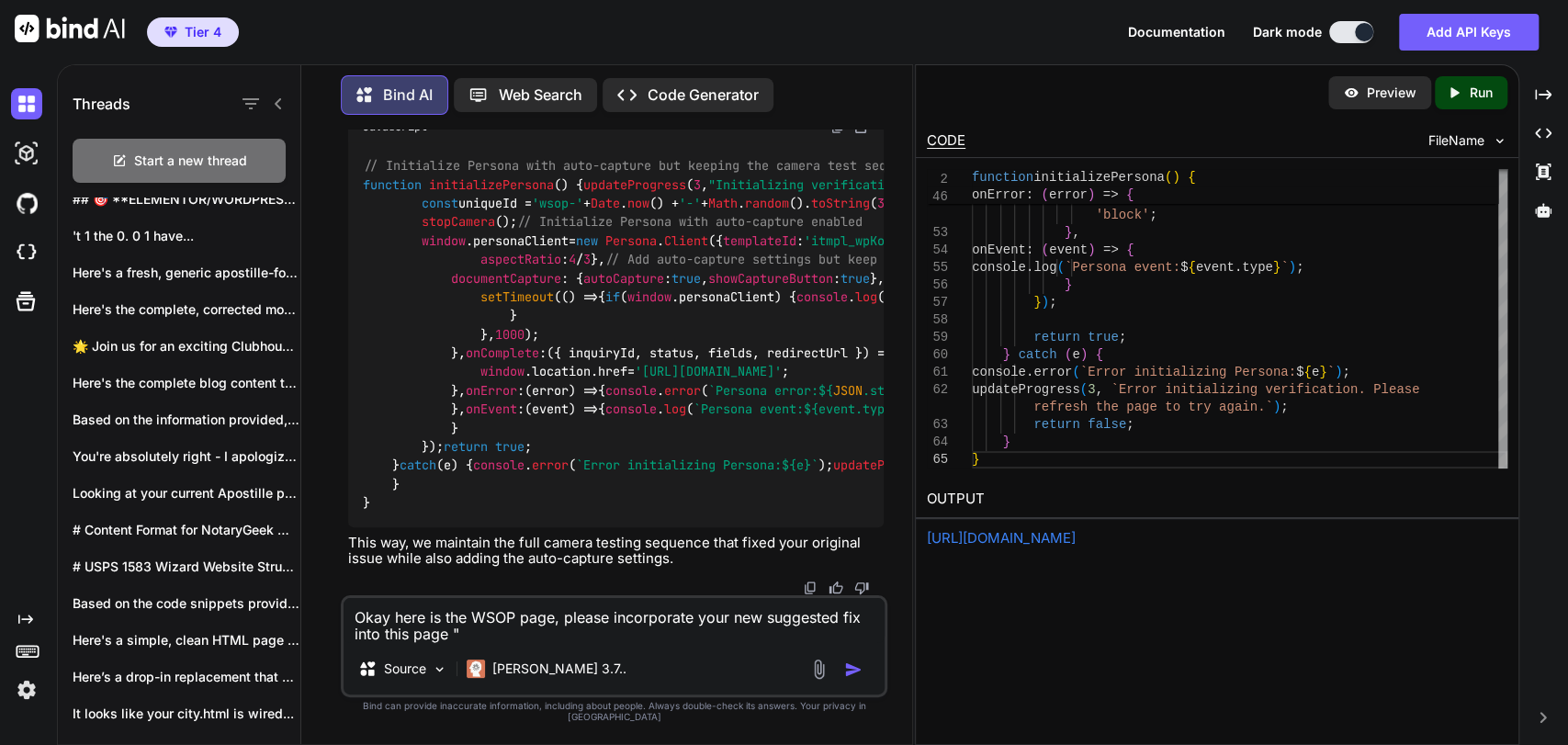
paste textarea "<!DOCTYPE html> <html lang="en"> <head> <meta charset="UTF-8"> <meta name="view…"
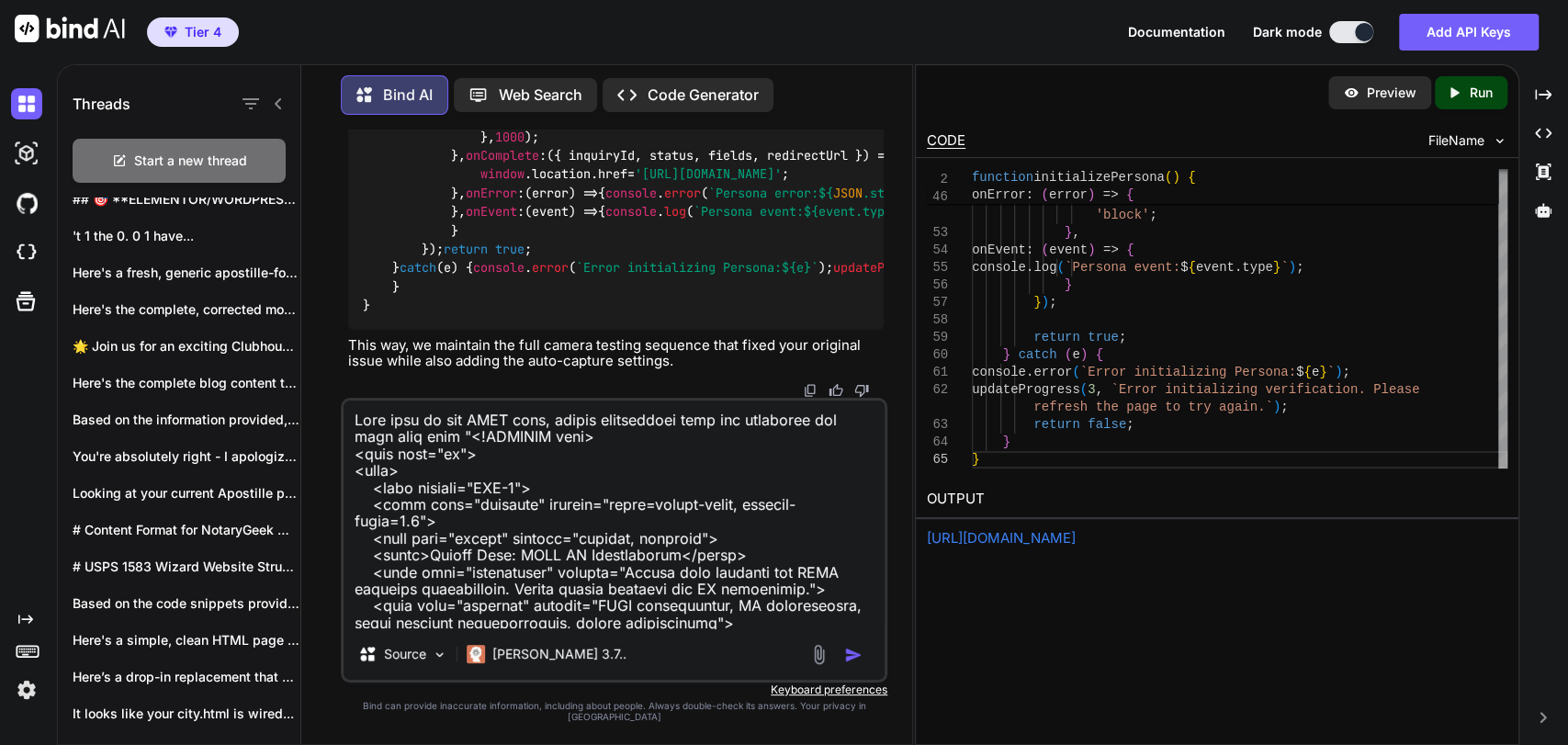
scroll to position [13108, 0]
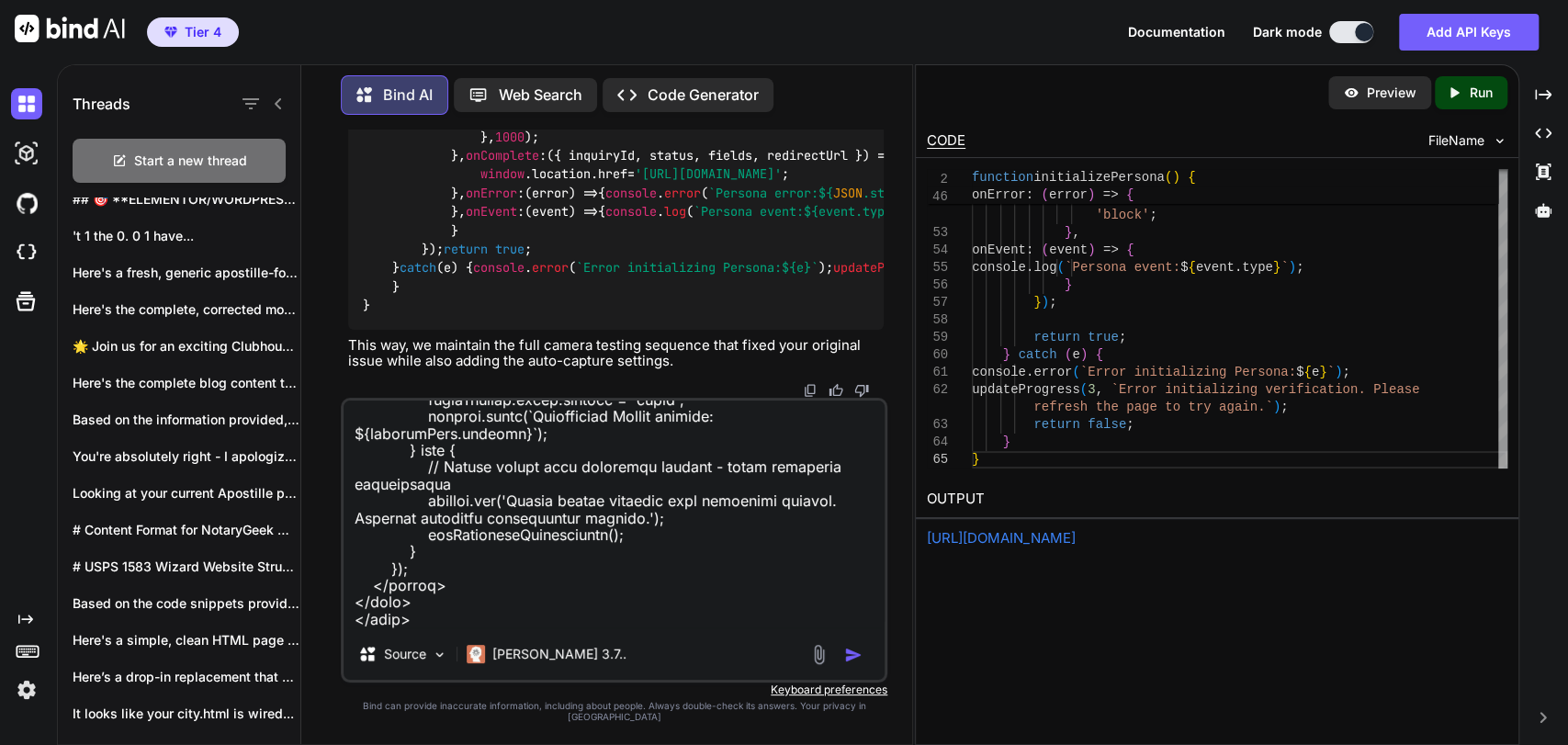
type textarea "Okay here is the WSOP page, please incorporate your new suggested fix into this…"
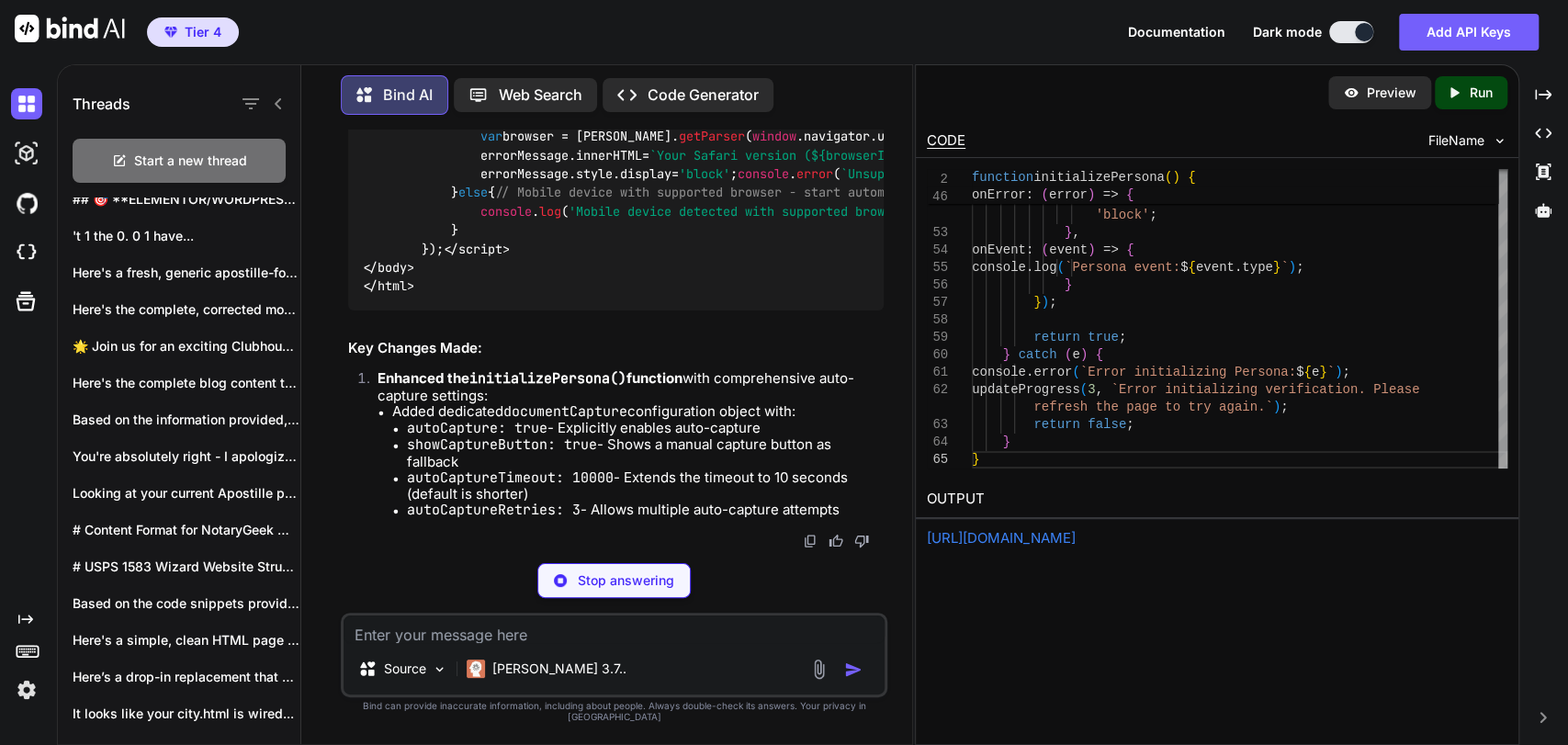
scroll to position [326932, 0]
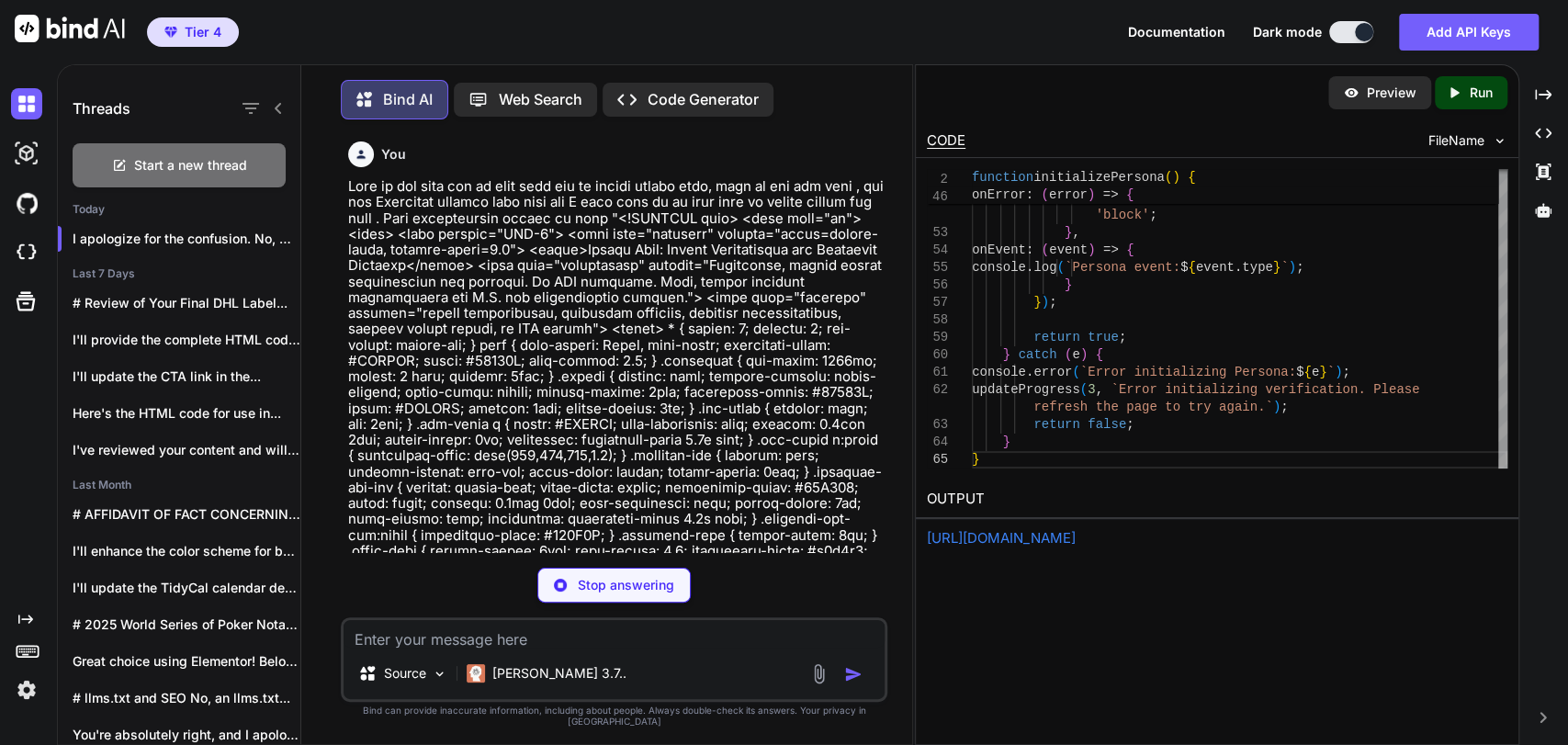
type textarea "x"
type textarea "</script> </body> </html>"
type textarea "x"
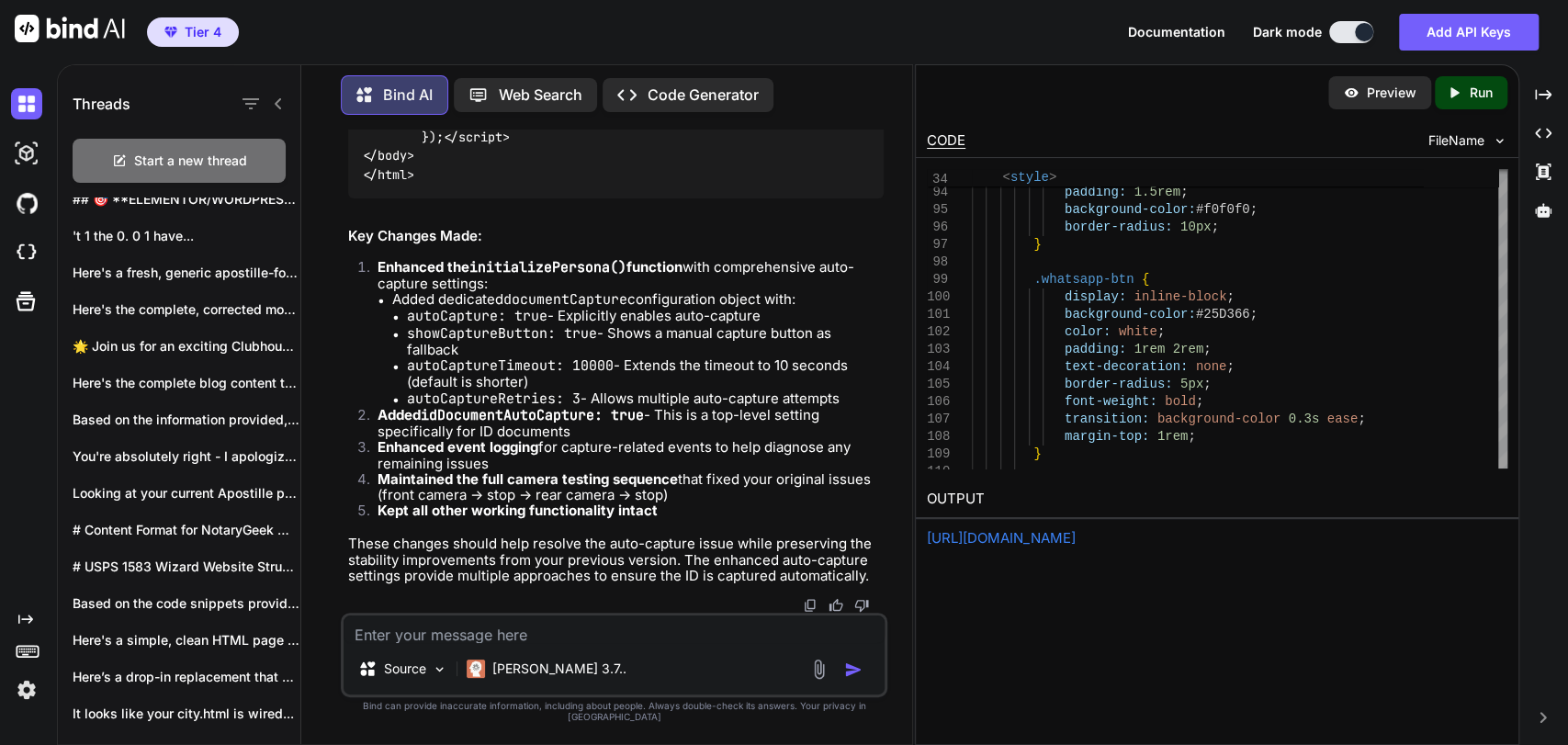
scroll to position [313299, 0]
click at [513, 643] on textarea at bounding box center [614, 629] width 541 height 28
click at [528, 643] on textarea at bounding box center [614, 629] width 541 height 28
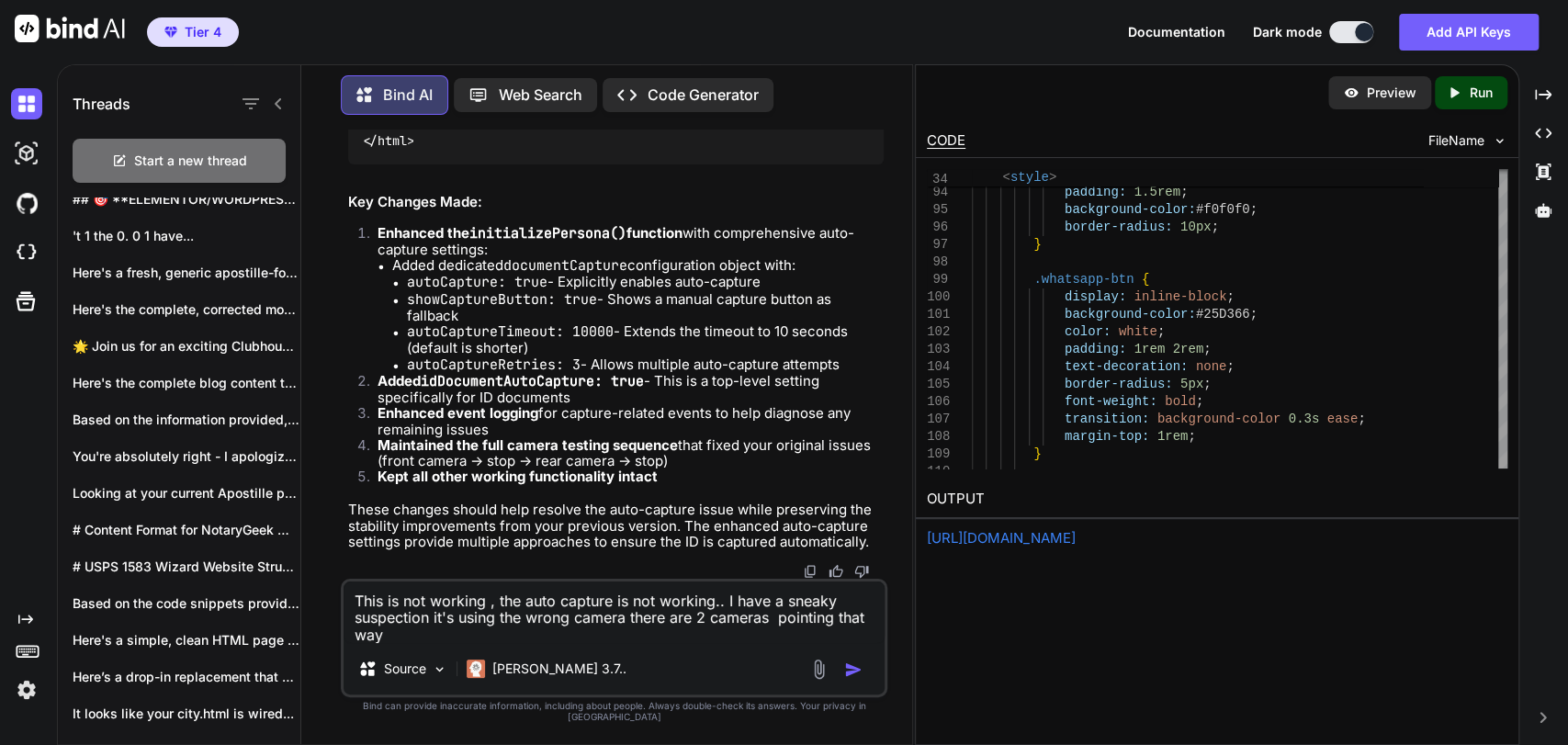
type textarea "This is not working , the auto capture is not working.. I have a sneaky suspect…"
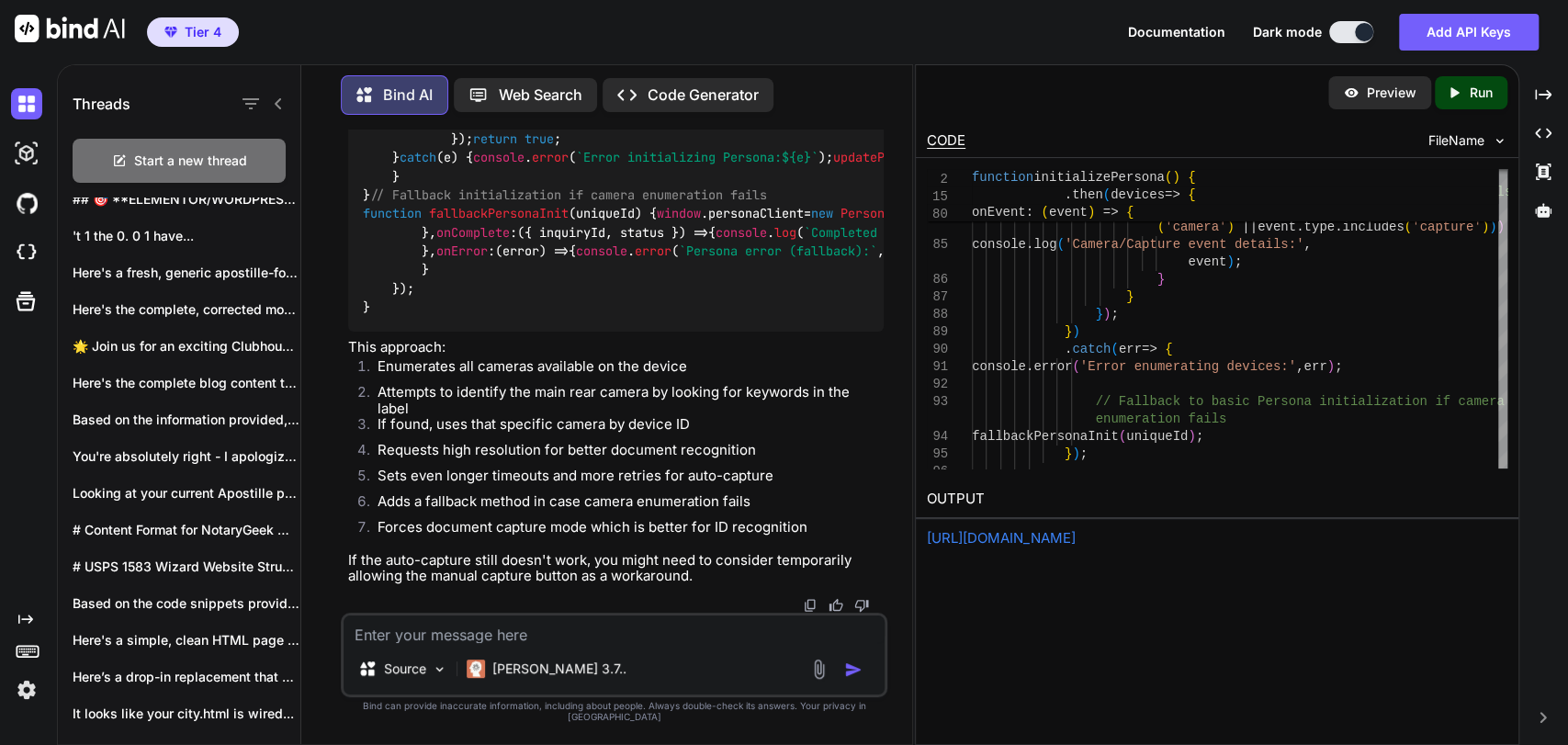
scroll to position [330292, 0]
click at [529, 643] on textarea at bounding box center [614, 629] width 541 height 28
type textarea "Give me the full code please"
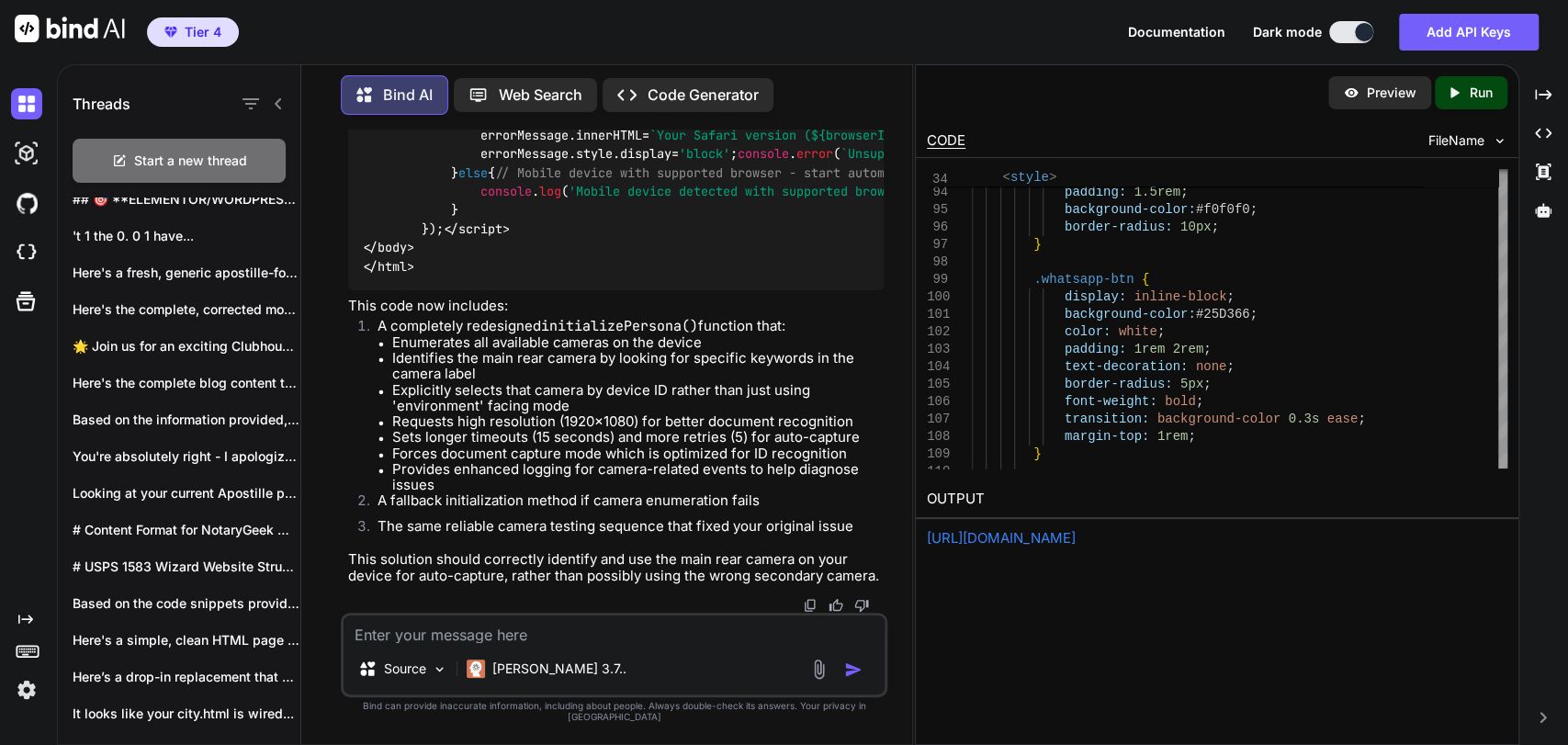
scroll to position [330779, 0]
click at [523, 638] on textarea at bounding box center [614, 629] width 541 height 28
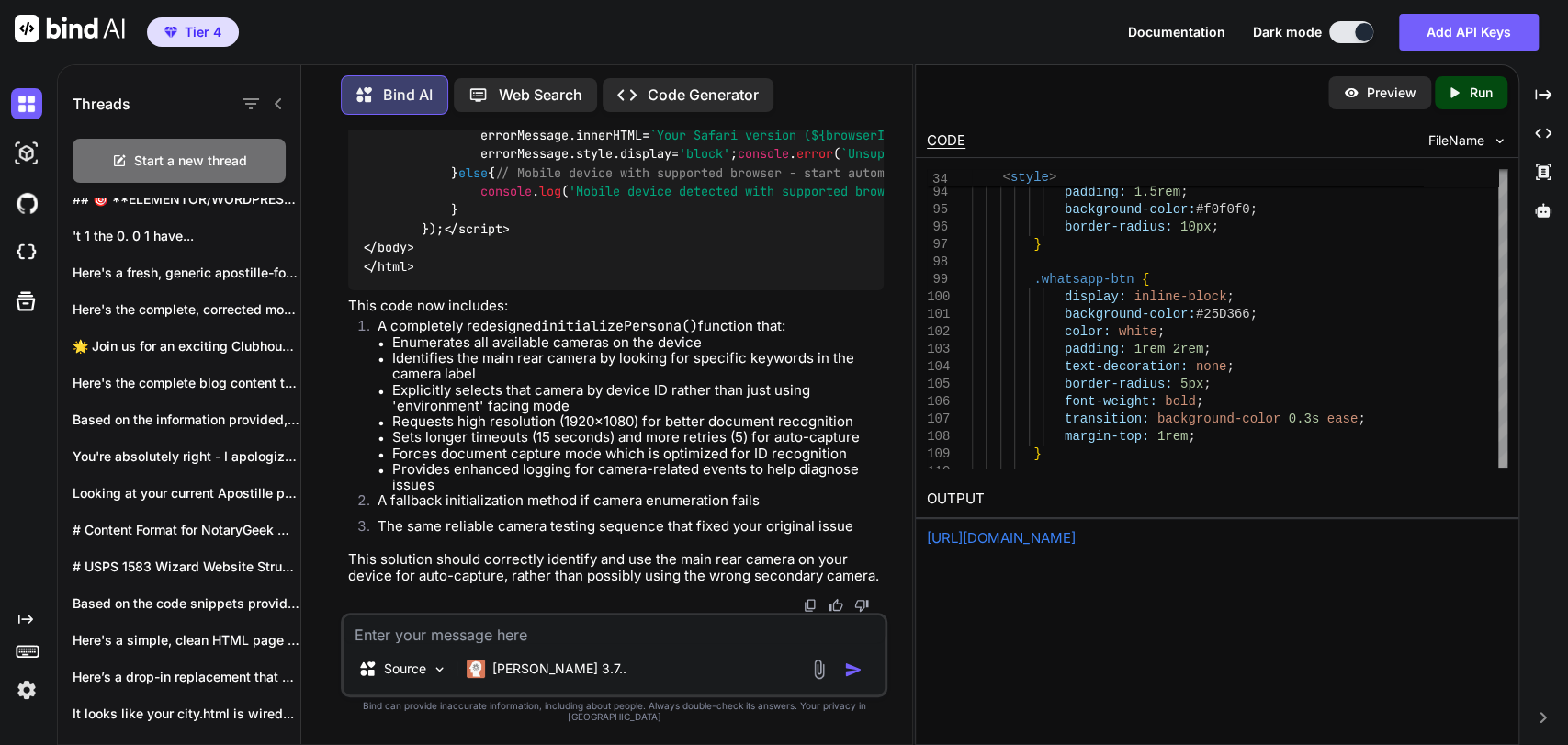
click at [528, 643] on textarea at bounding box center [614, 629] width 541 height 28
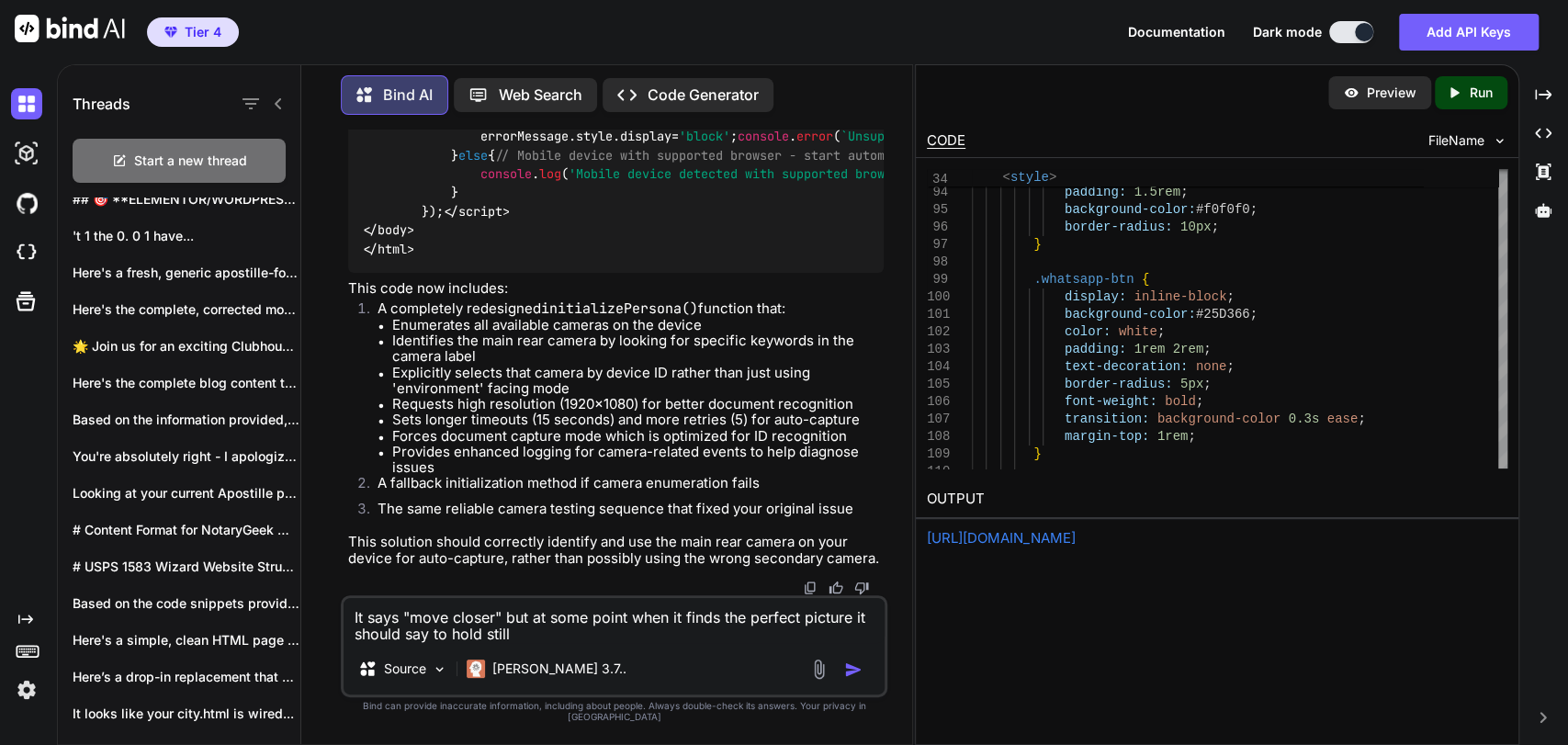
type textarea "It says "move closer" but at some point when it finds the perfect picture it sh…"
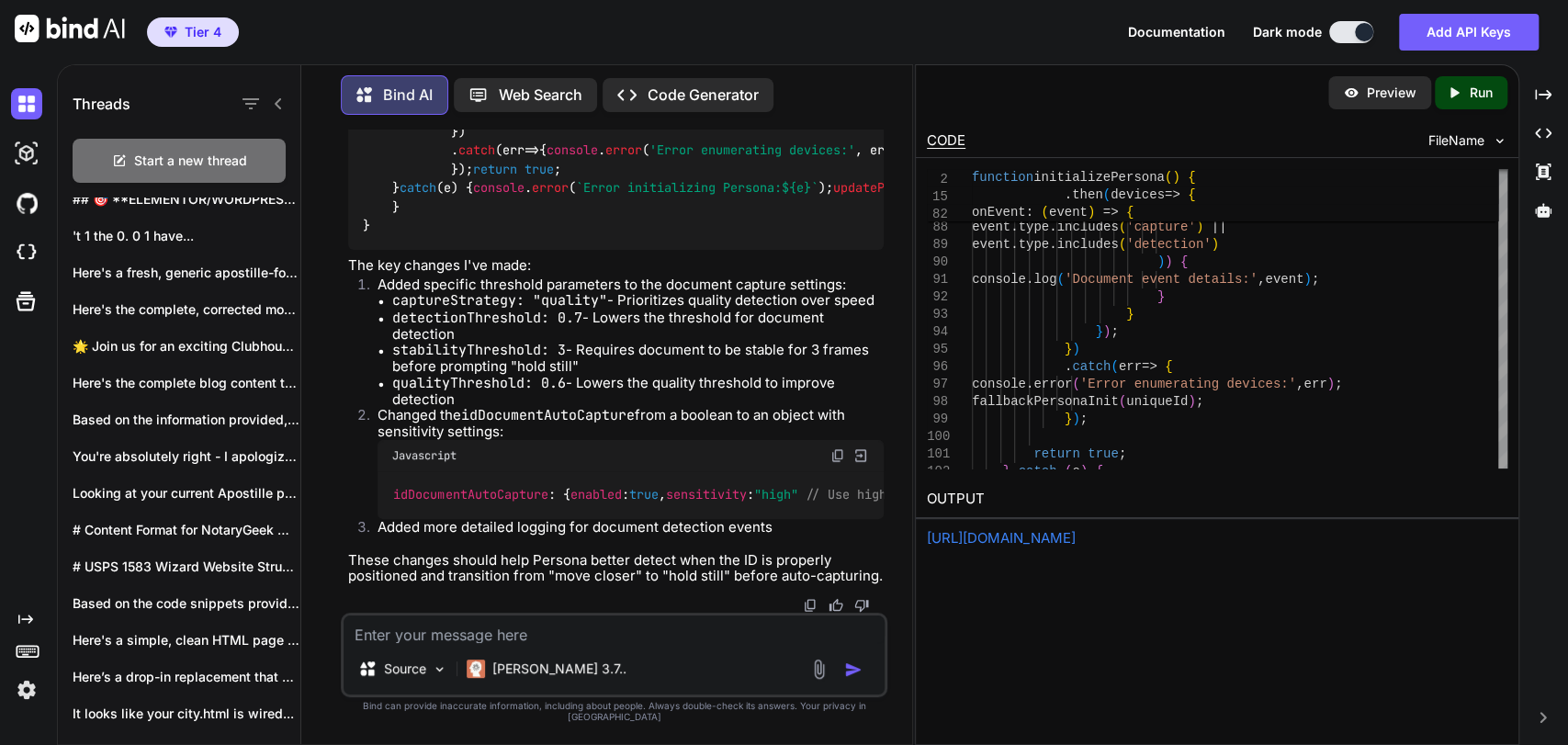
scroll to position [346259, 0]
drag, startPoint x: 429, startPoint y: 346, endPoint x: 555, endPoint y: 345, distance: 126.0
copy span "initializePersona"
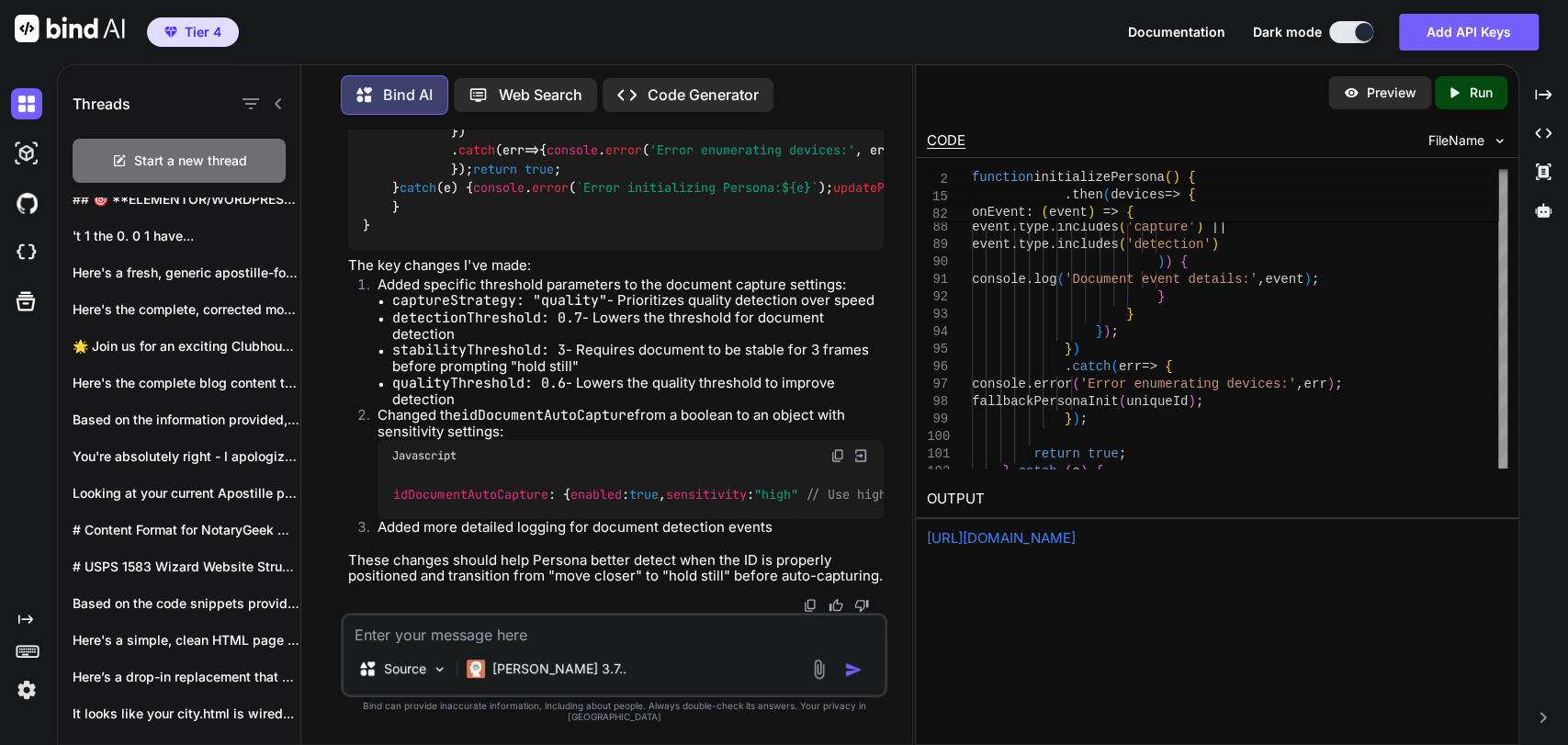
scroll to position [346157, 0]
click at [564, 643] on textarea at bounding box center [614, 629] width 541 height 28
click at [566, 643] on textarea at bounding box center [614, 629] width 541 height 28
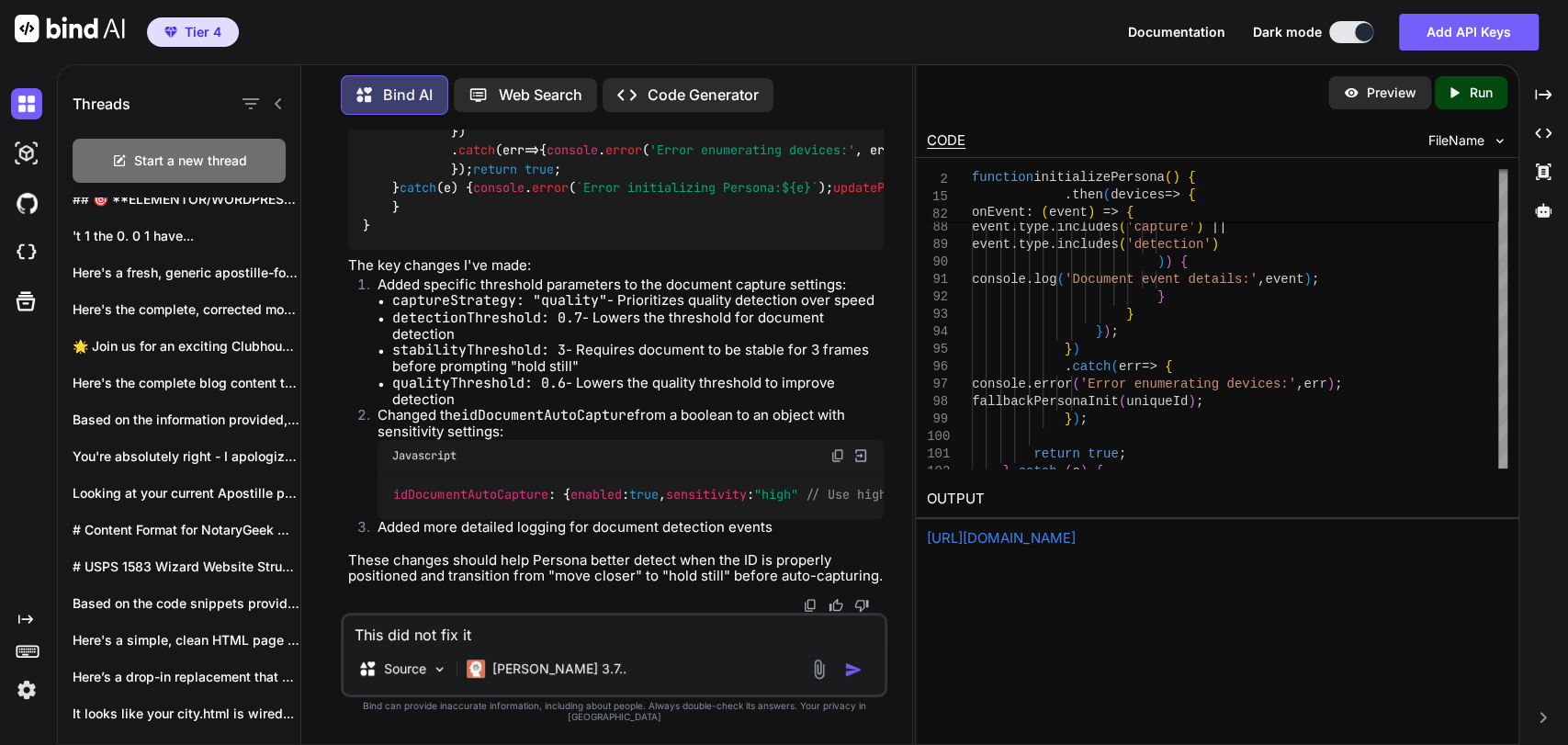
type textarea "This did not fix it"
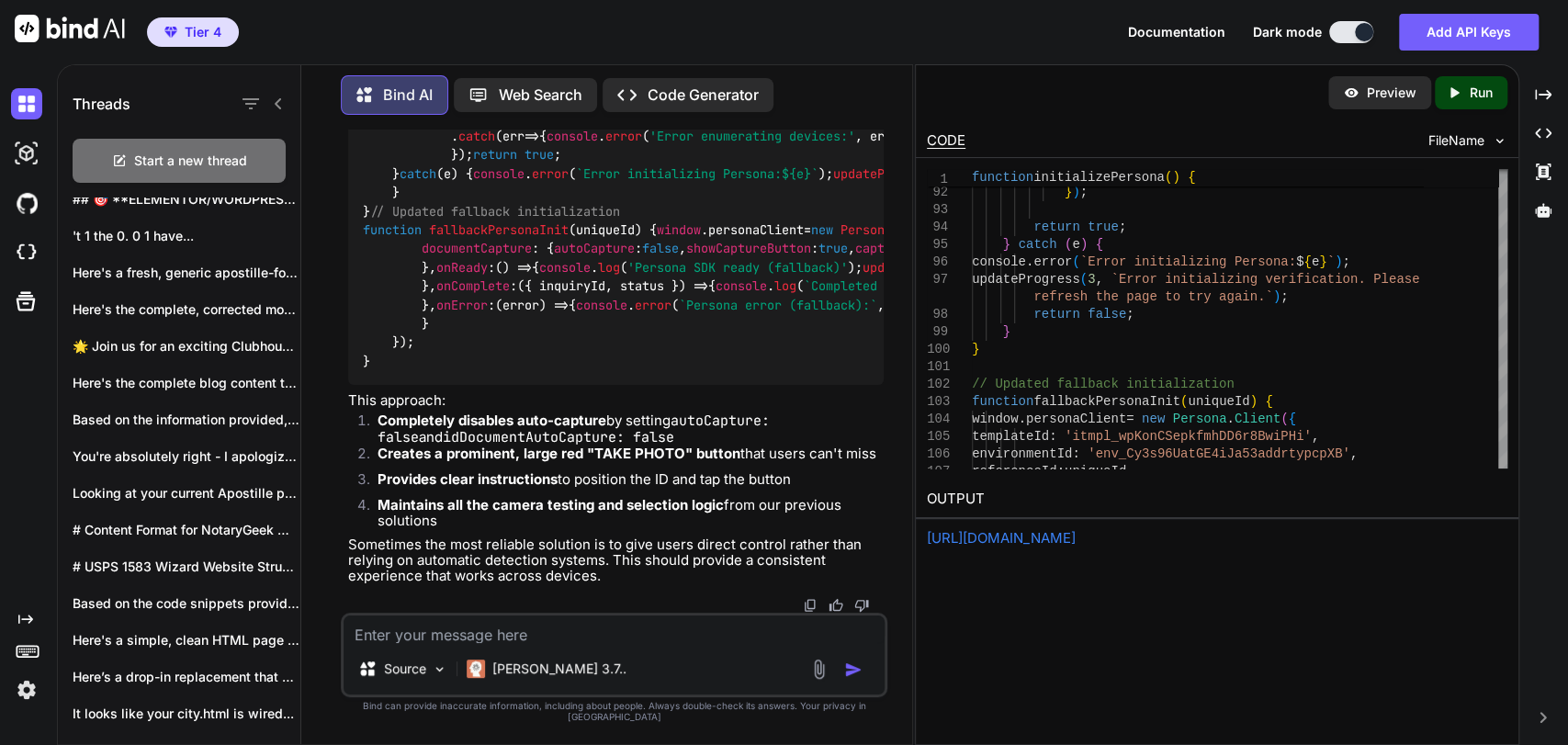
scroll to position [351629, 0]
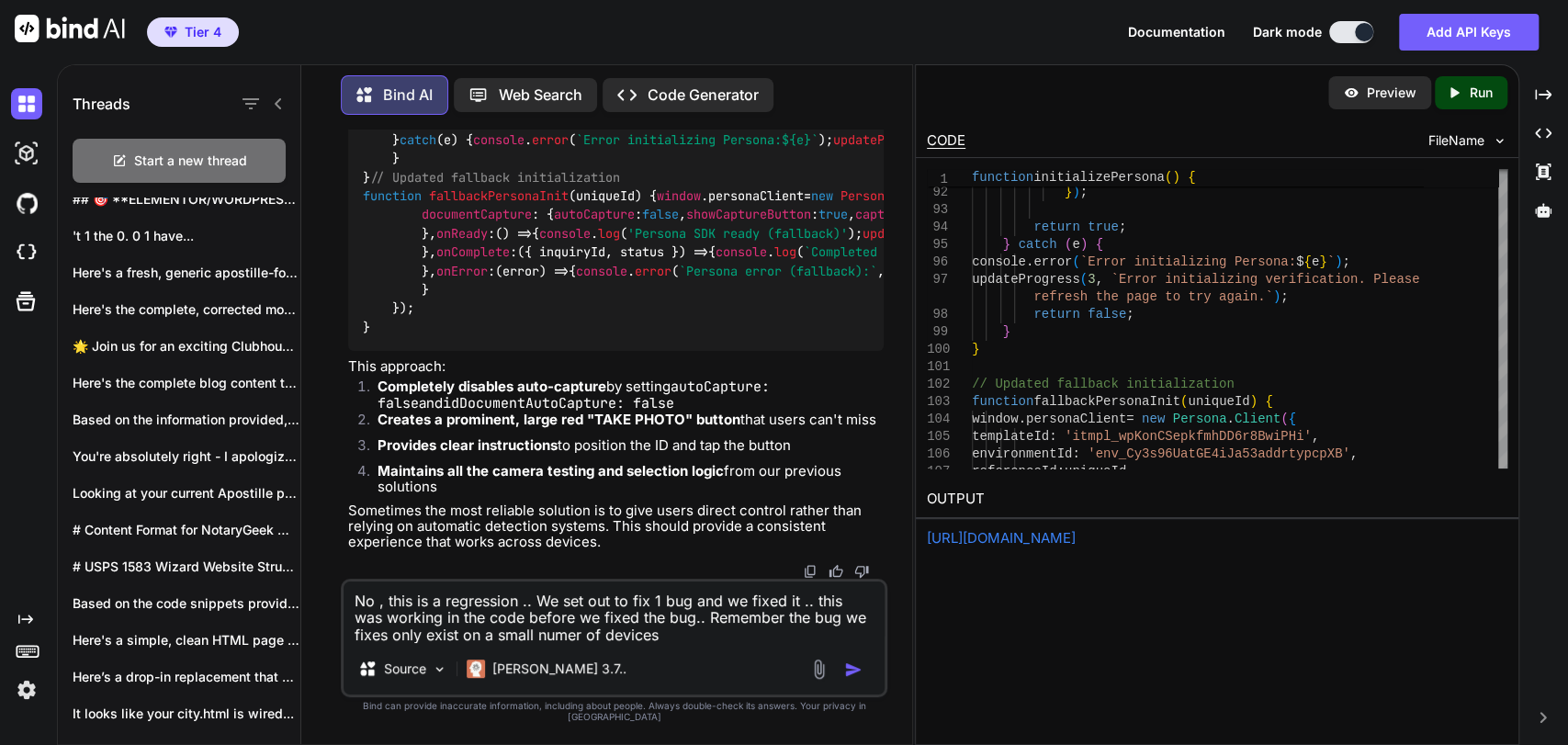
type textarea "No , this is a regression .. We set out to fix 1 bug and we fixed it .. this wa…"
click at [614, 611] on textarea "No , this is a regression .. We set out to fix 1 bug and we fixed it .. this wa…" at bounding box center [614, 612] width 541 height 61
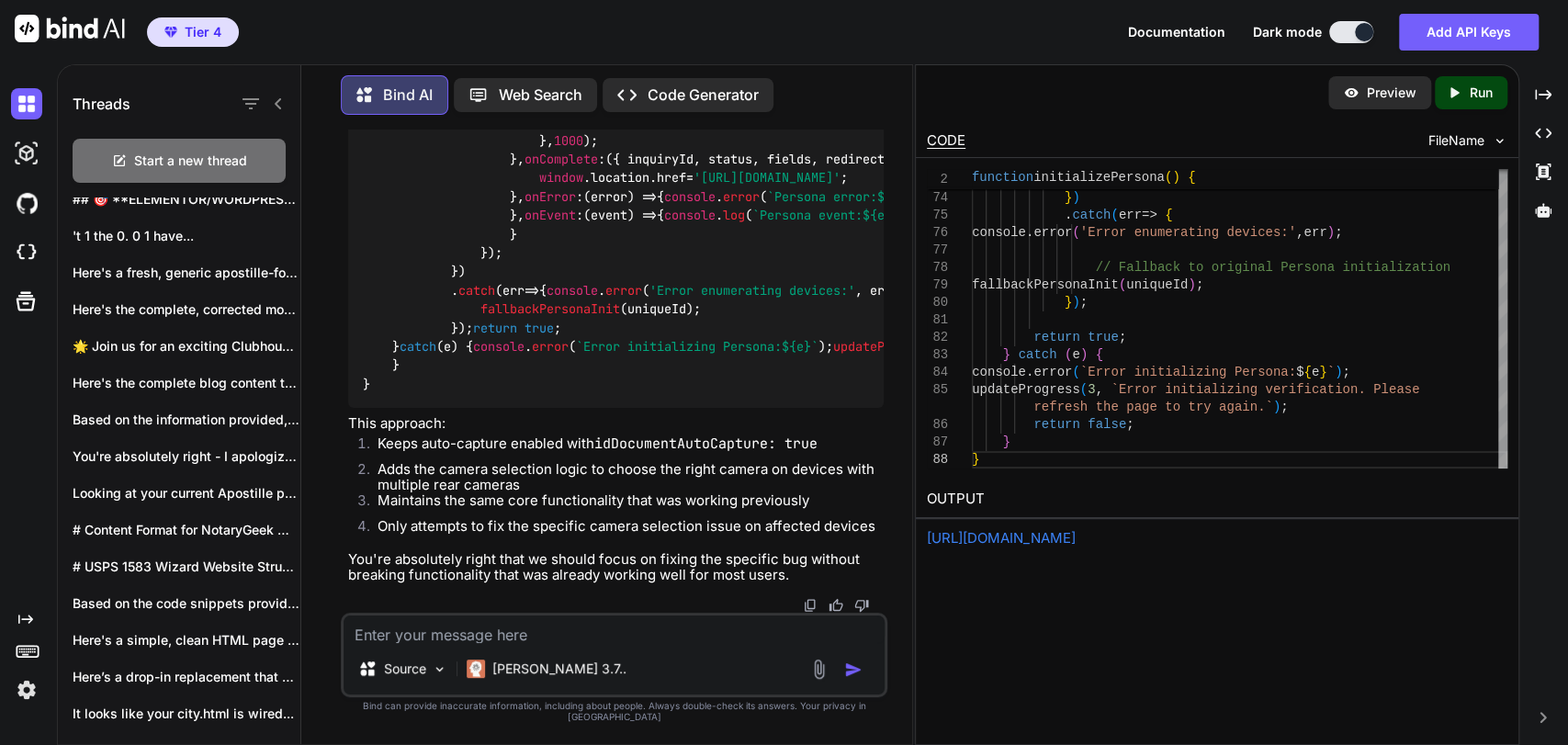
scroll to position [353803, 0]
click at [531, 640] on textarea at bounding box center [614, 629] width 541 height 28
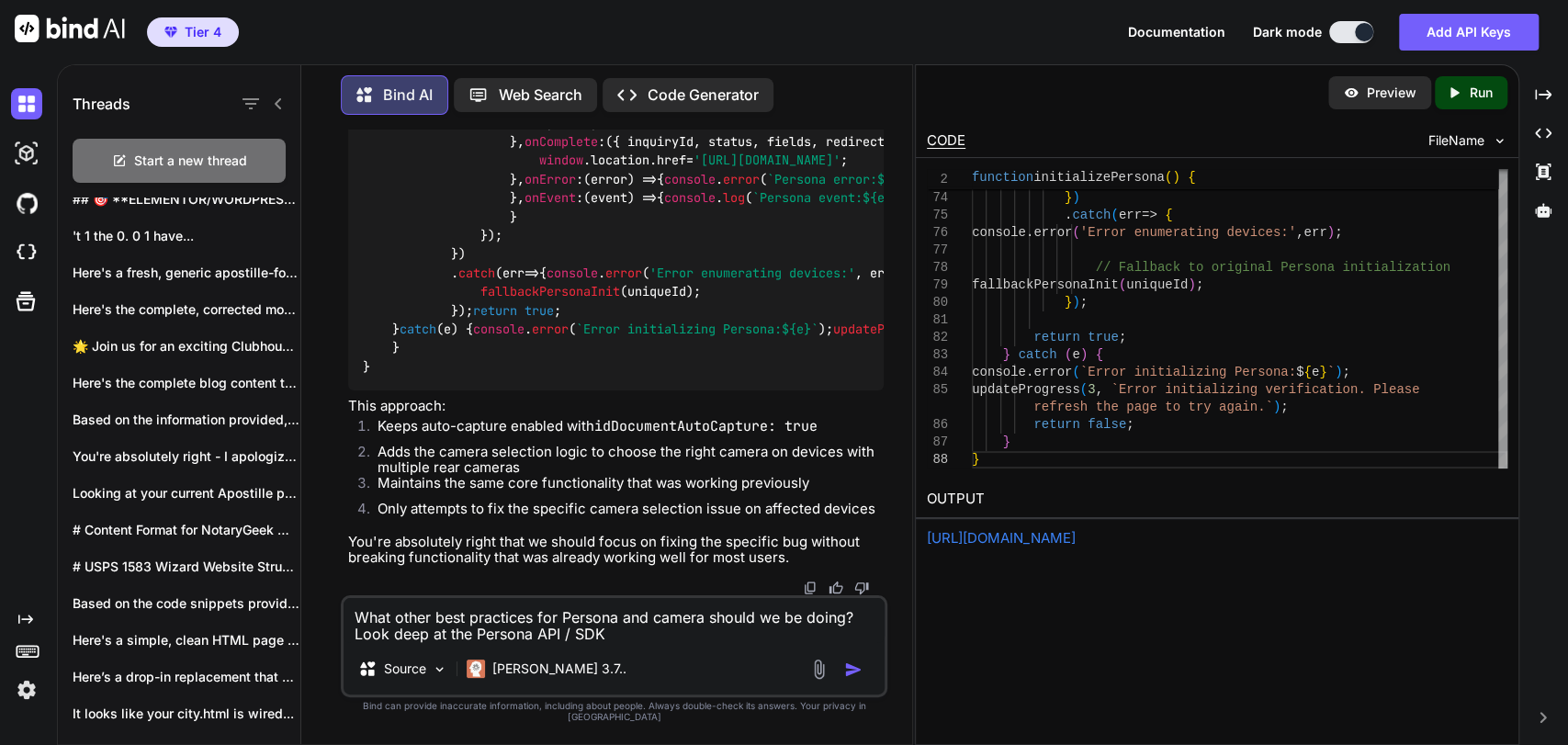
type textarea "What other best practices for Persona and camera should we be doing? Look deep …"
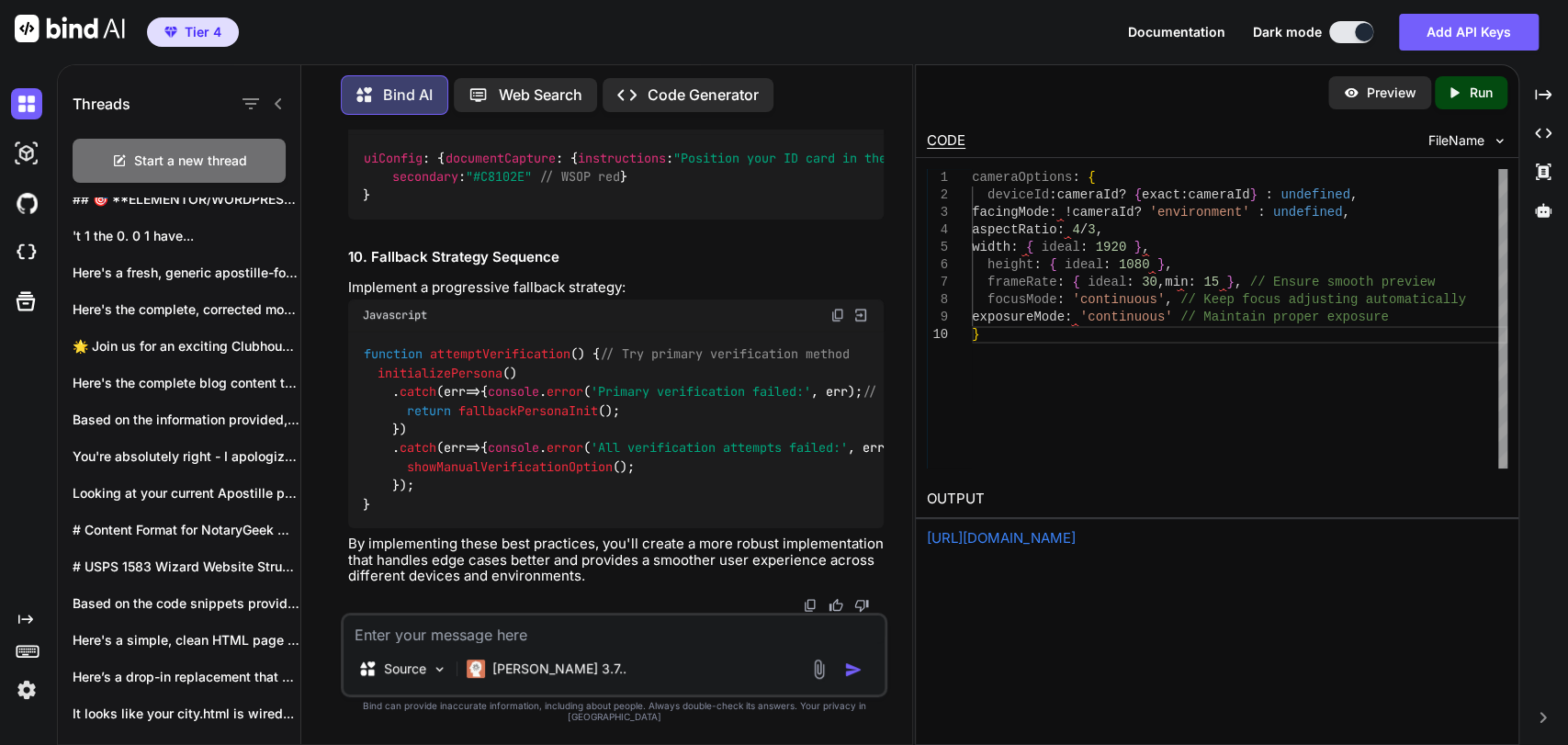
scroll to position [357262, 0]
click at [543, 643] on textarea at bounding box center [614, 629] width 541 height 28
type textarea "Full code please"
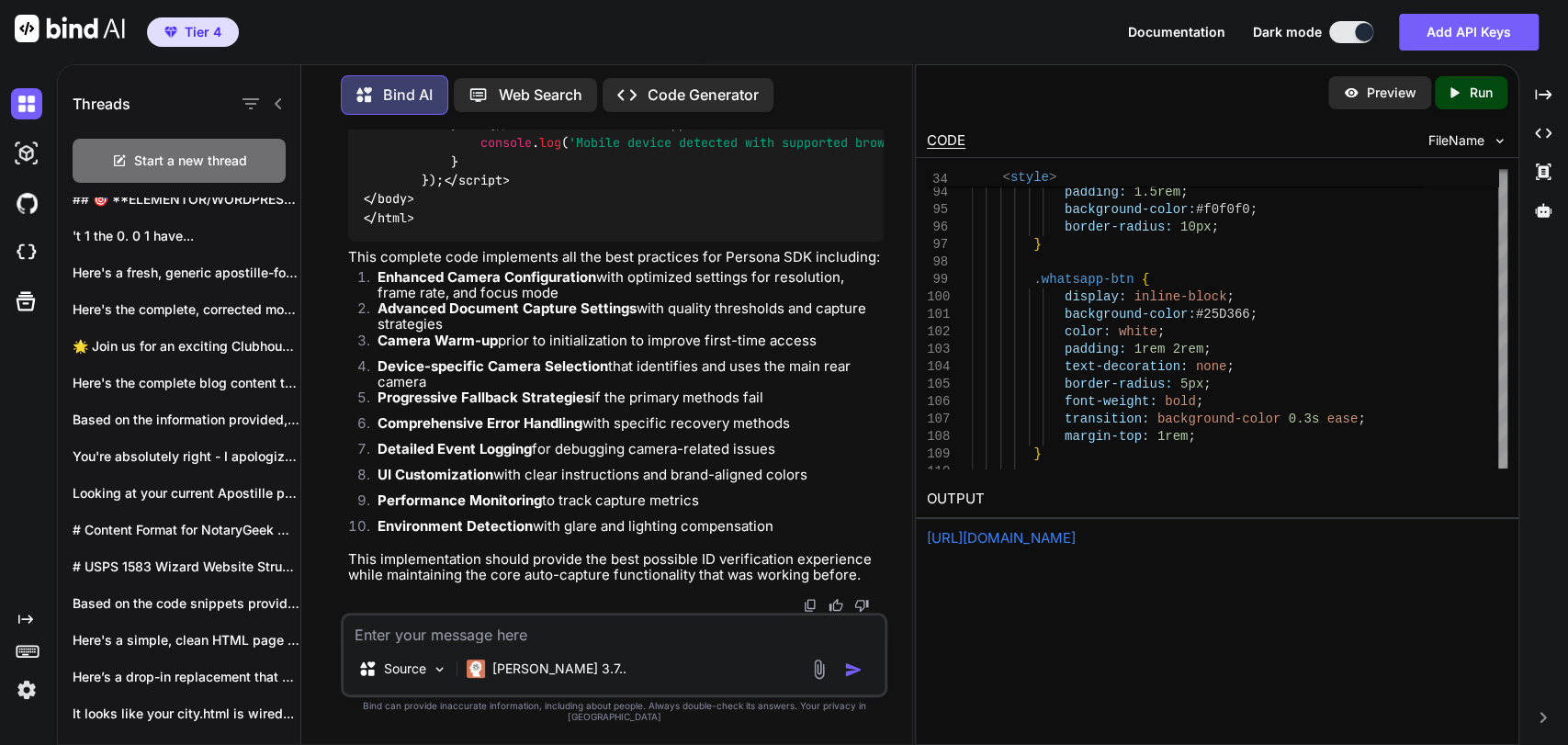
scroll to position [357558, 0]
click at [427, 638] on textarea at bounding box center [614, 629] width 541 height 28
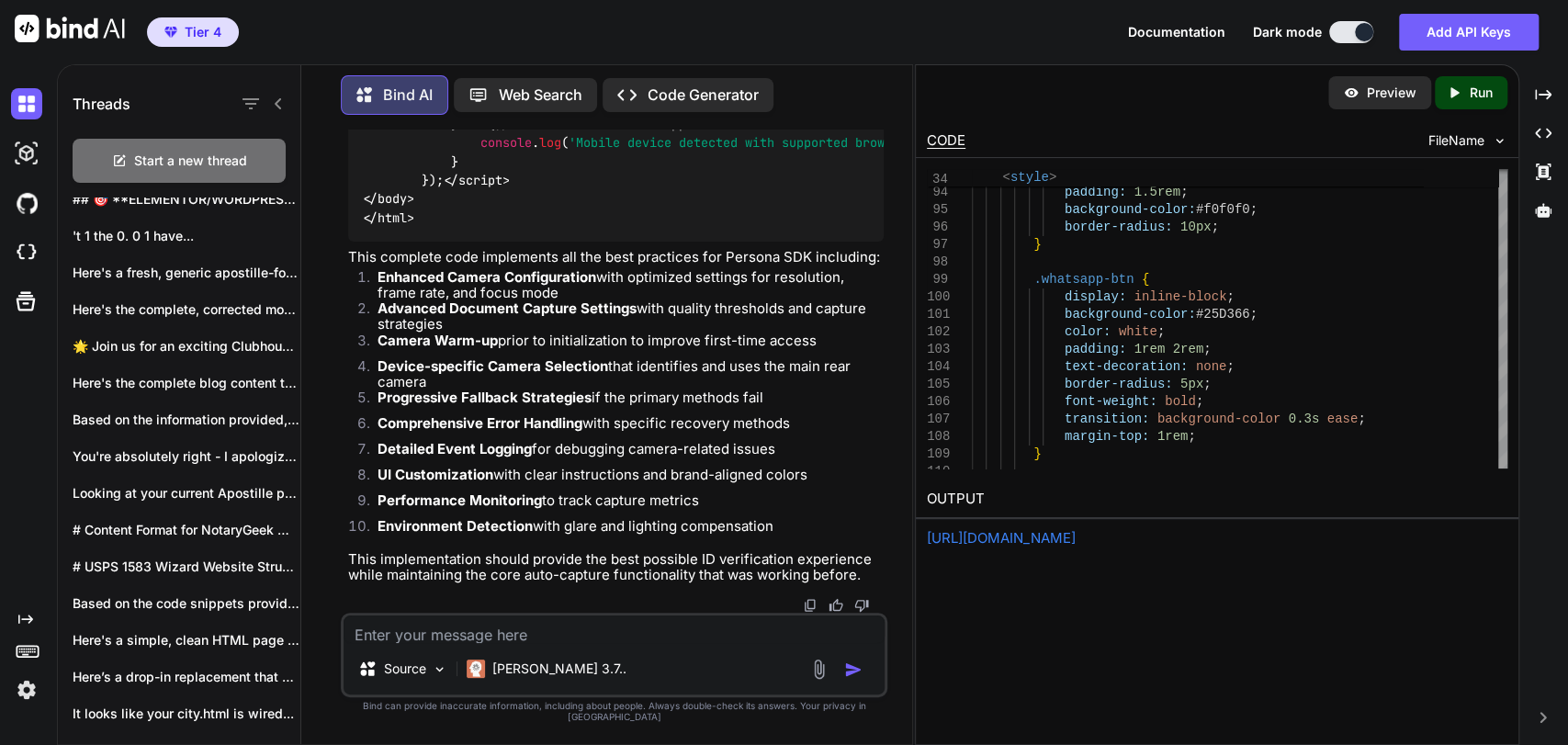
click at [434, 643] on textarea at bounding box center [614, 629] width 541 height 28
type textarea "It's still saying to move closer to the camera even when it's in frame"
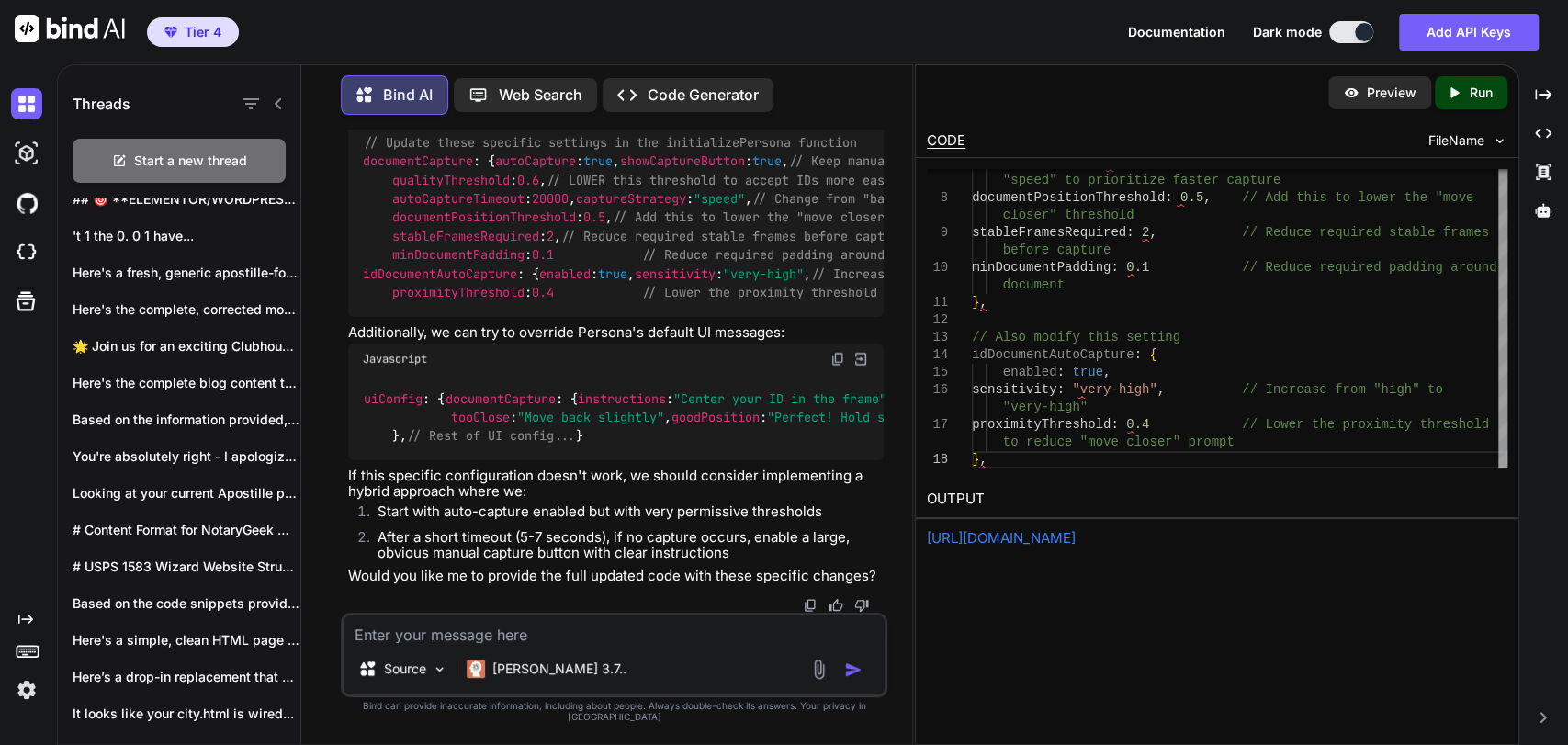
scroll to position [377444, 0]
type textarea "Full code please"
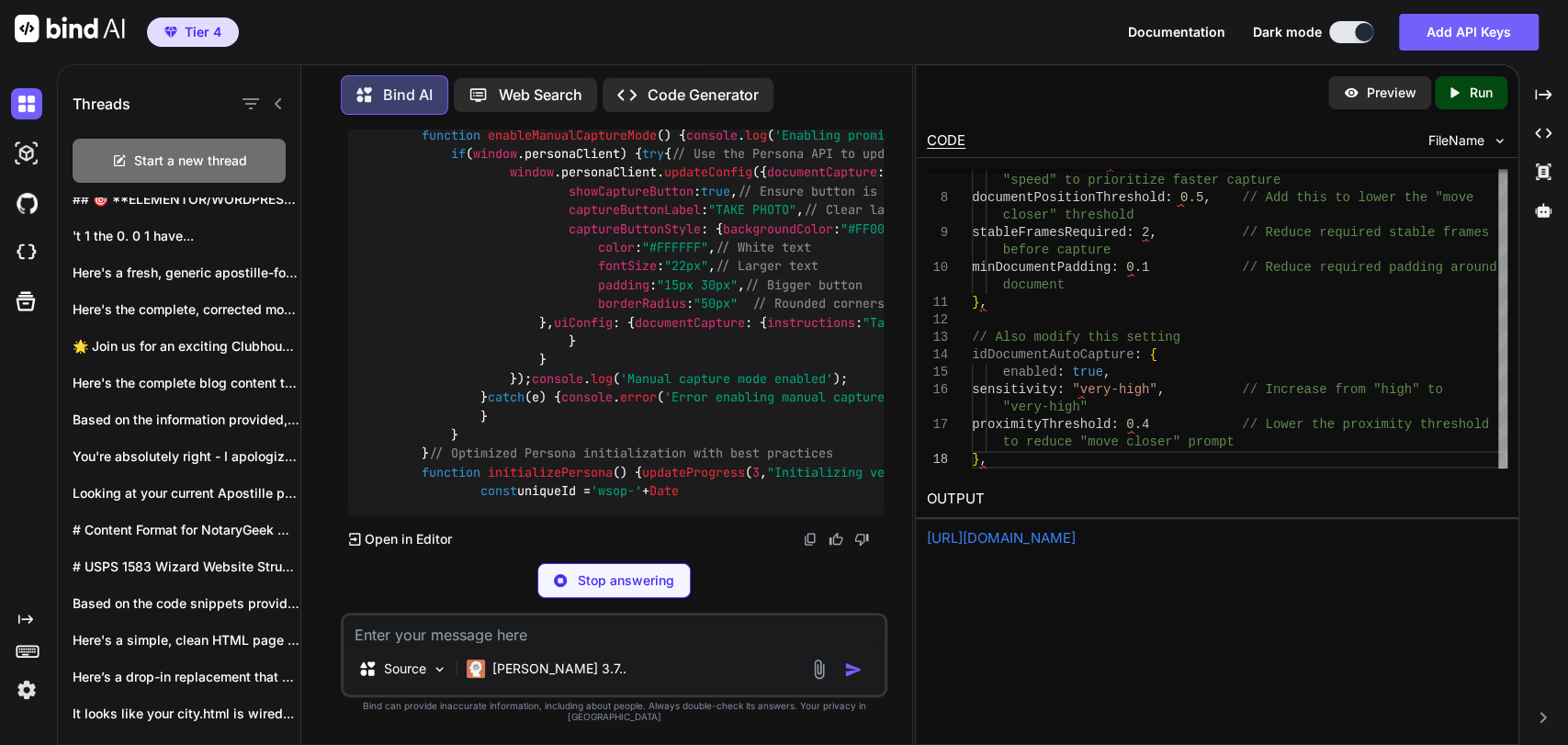
scroll to position [390589, 0]
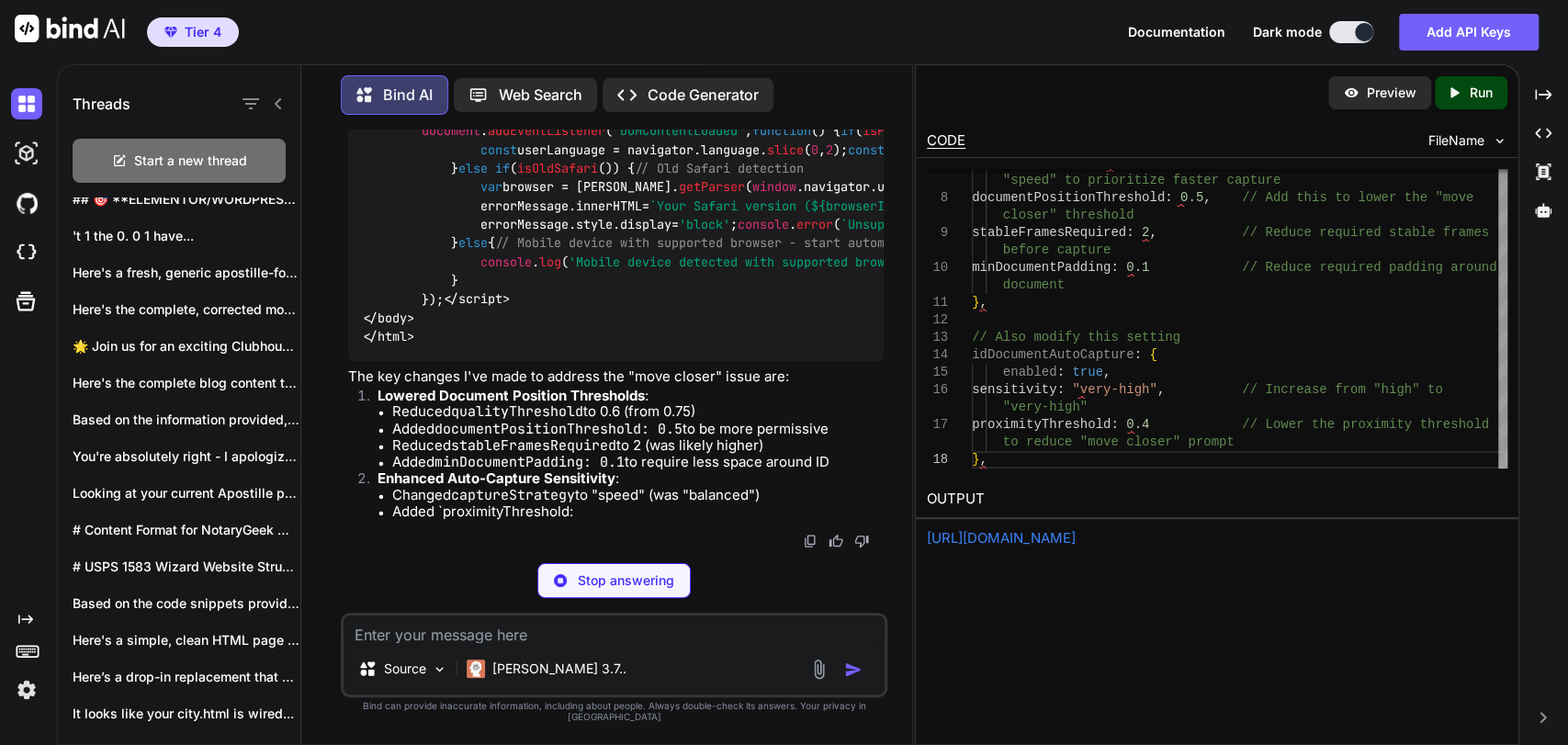
scroll to position [398305, 0]
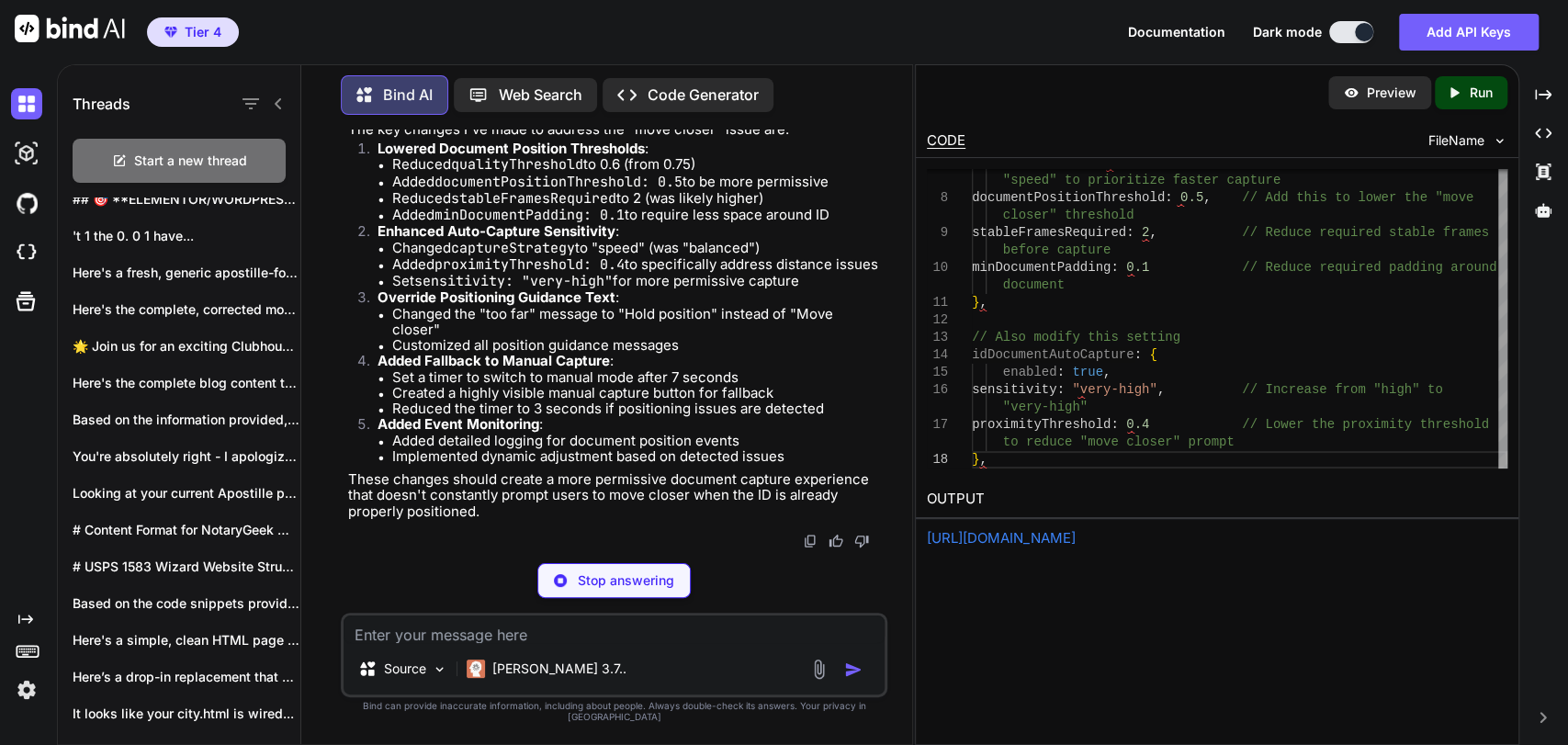
type textarea "x"
type textarea "} }); </script> </body> </html>"
type textarea "x"
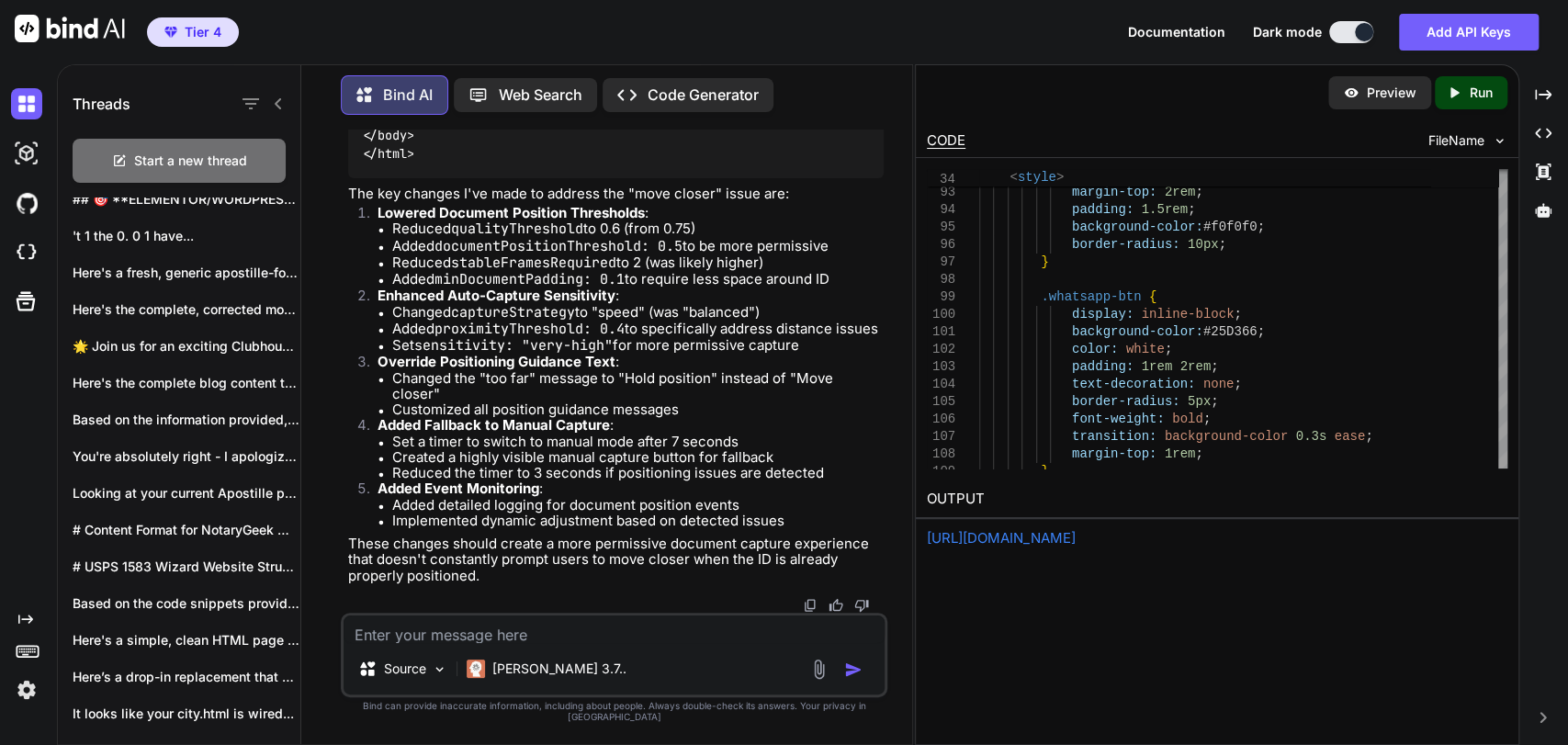
scroll to position [377770, 0]
click at [526, 643] on textarea at bounding box center [614, 629] width 541 height 28
click at [607, 640] on textarea at bounding box center [614, 629] width 541 height 28
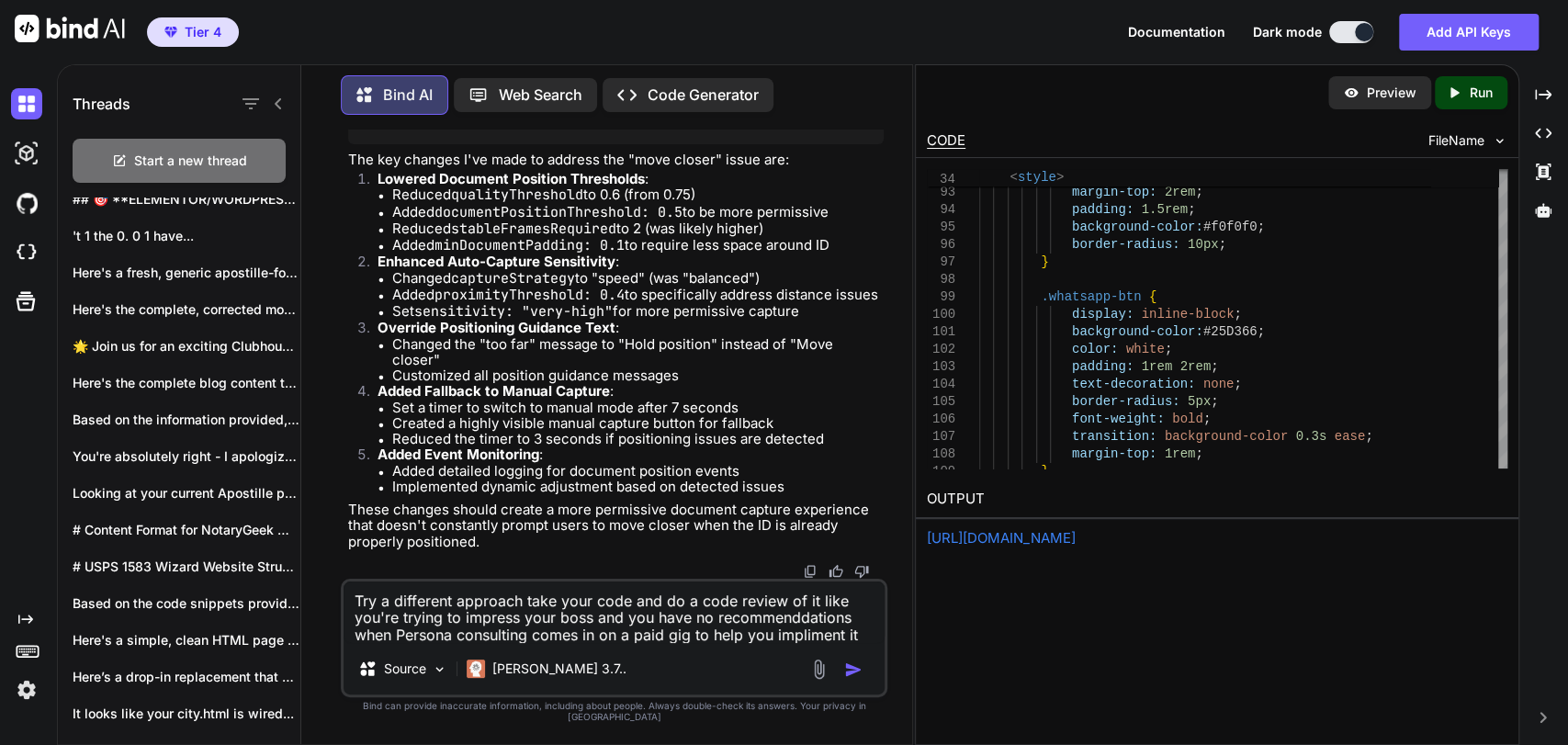
scroll to position [0, 0]
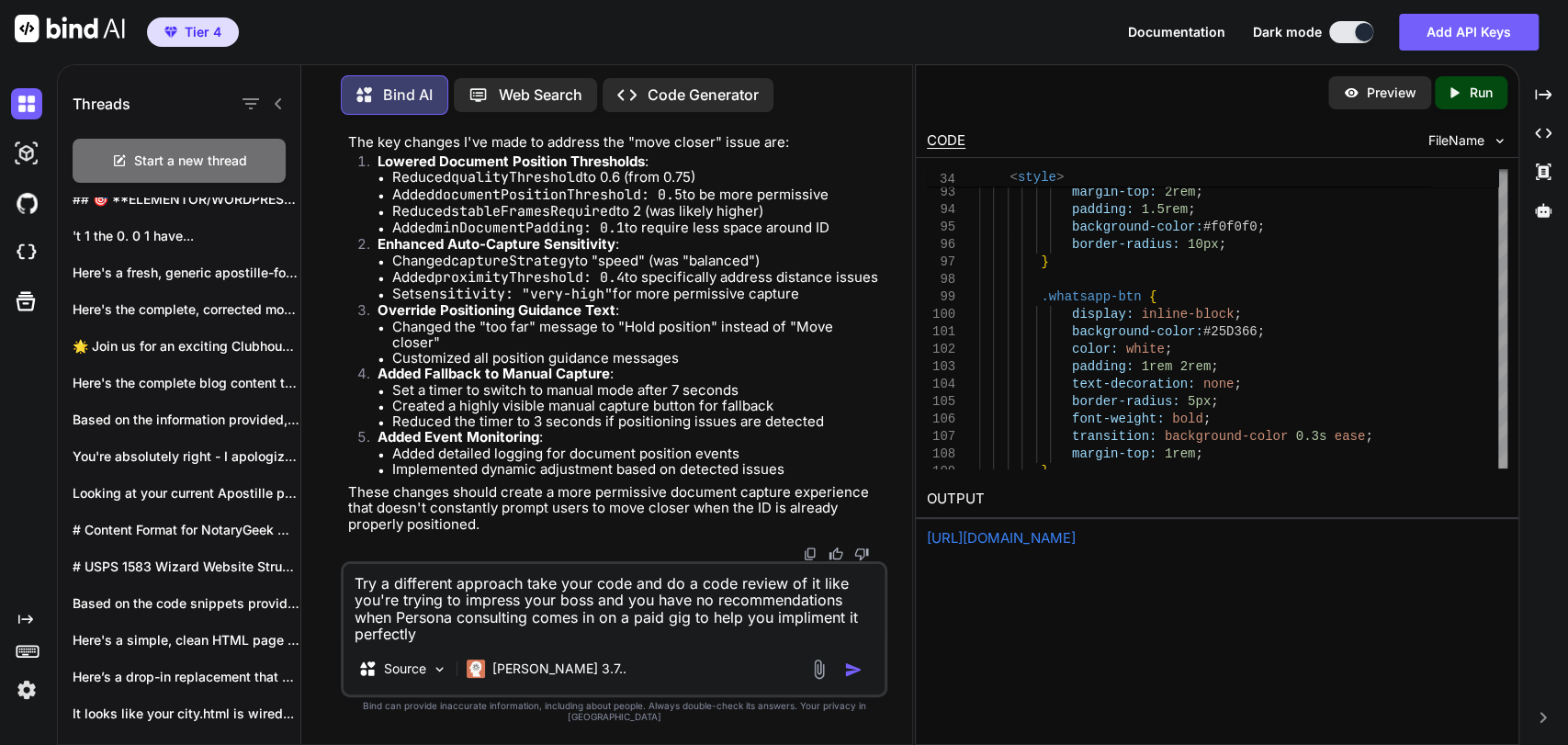
type textarea "Try a different approach take your code and do a code review of it like you're …"
click at [650, 611] on textarea "Try a different approach take your code and do a code review of it like you're …" at bounding box center [614, 603] width 541 height 79
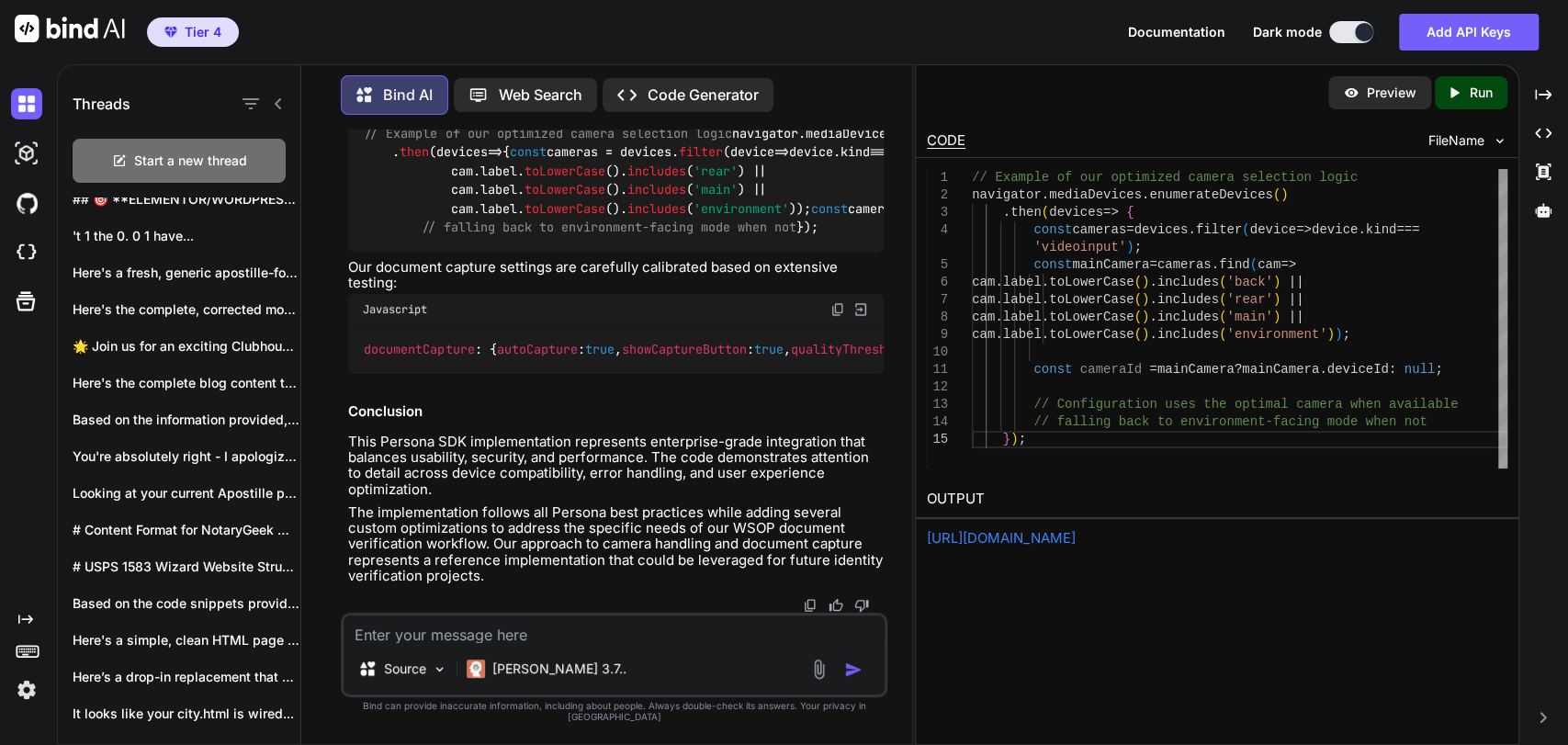
scroll to position [400971, 0]
click at [609, 634] on textarea at bounding box center [614, 629] width 541 height 28
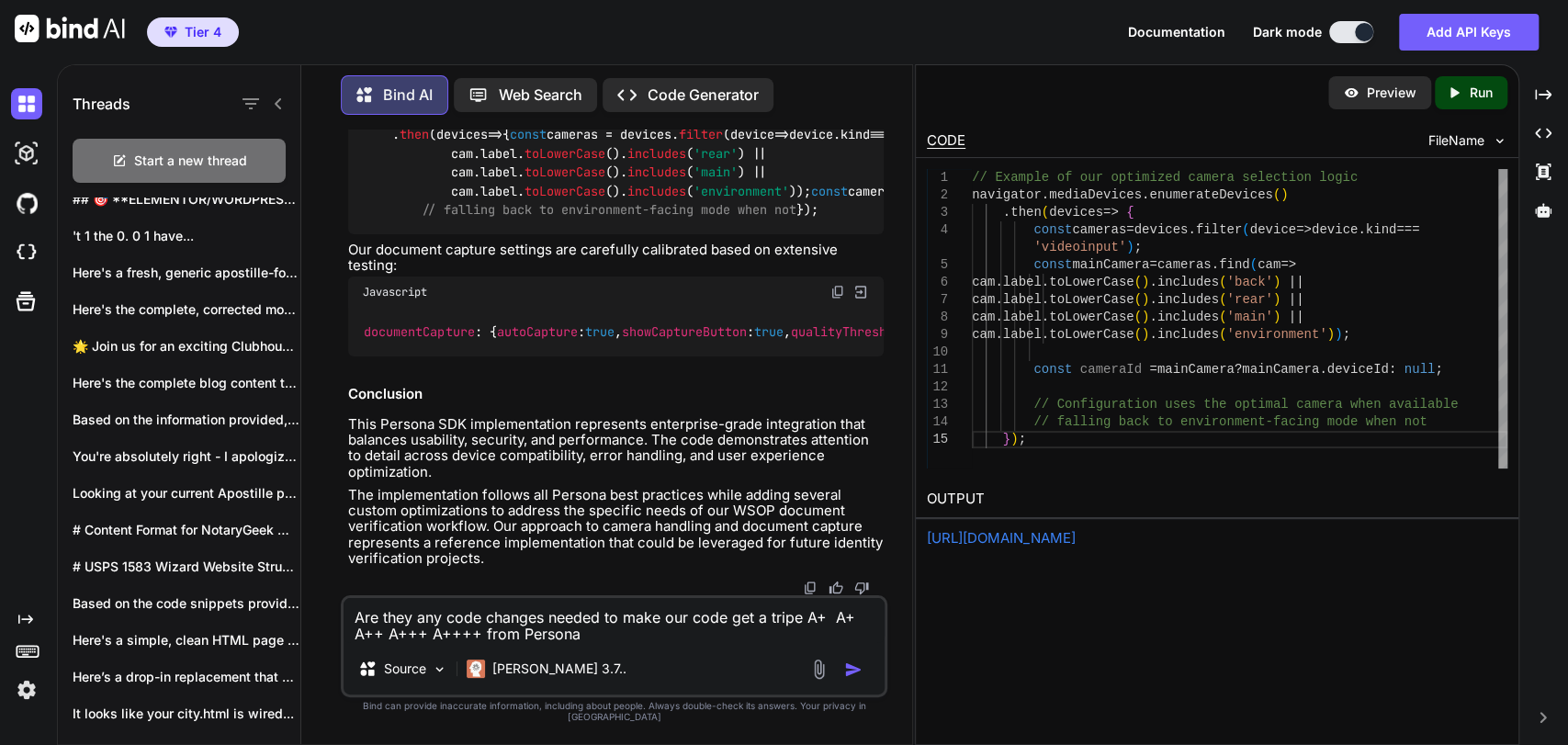
type textarea "Are they any code changes needed to make our code get a tripe A+ A+ A++ A+++ A+…"
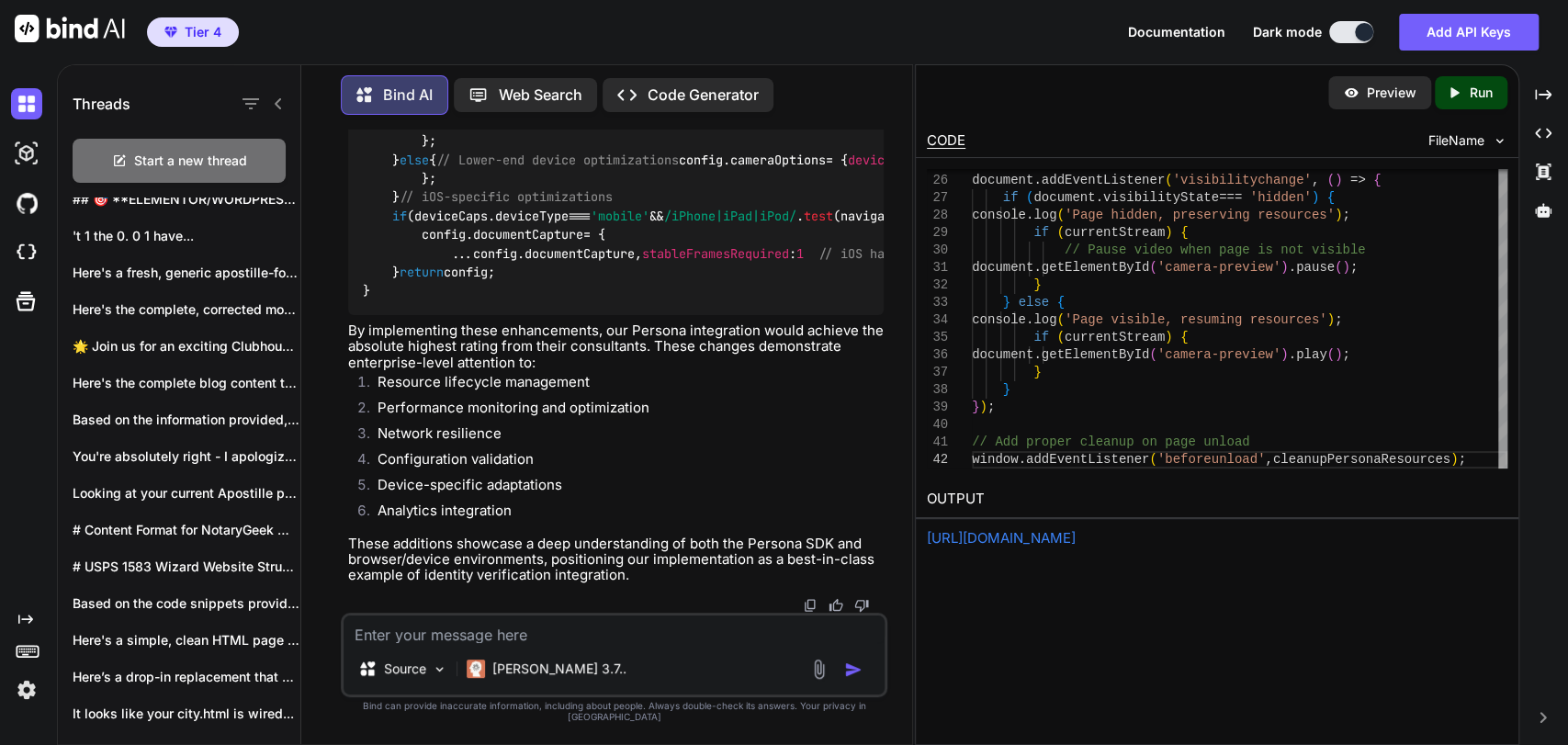
scroll to position [408157, 0]
click at [549, 640] on textarea at bounding box center [614, 629] width 541 height 28
type textarea "full code please"
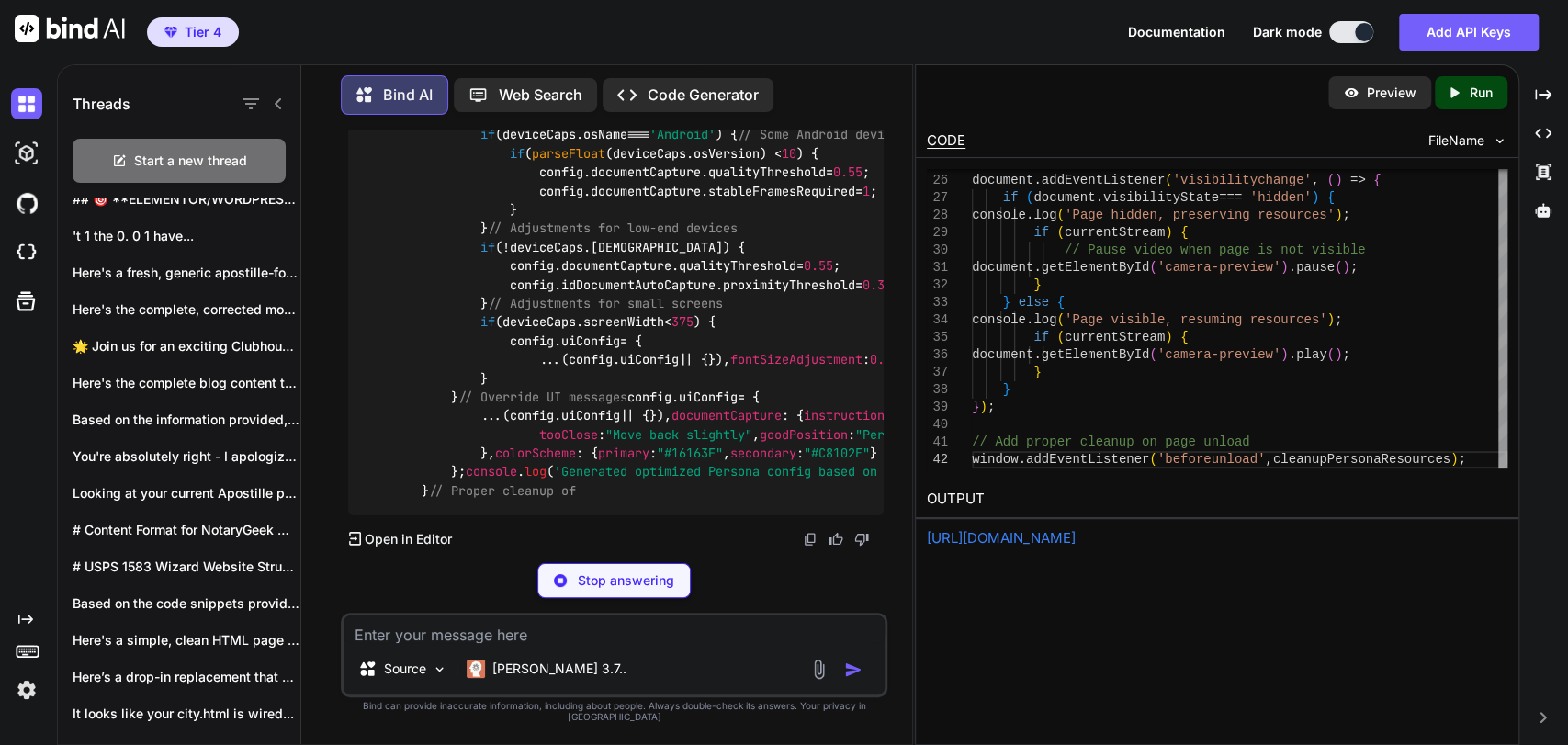
scroll to position [431541, 0]
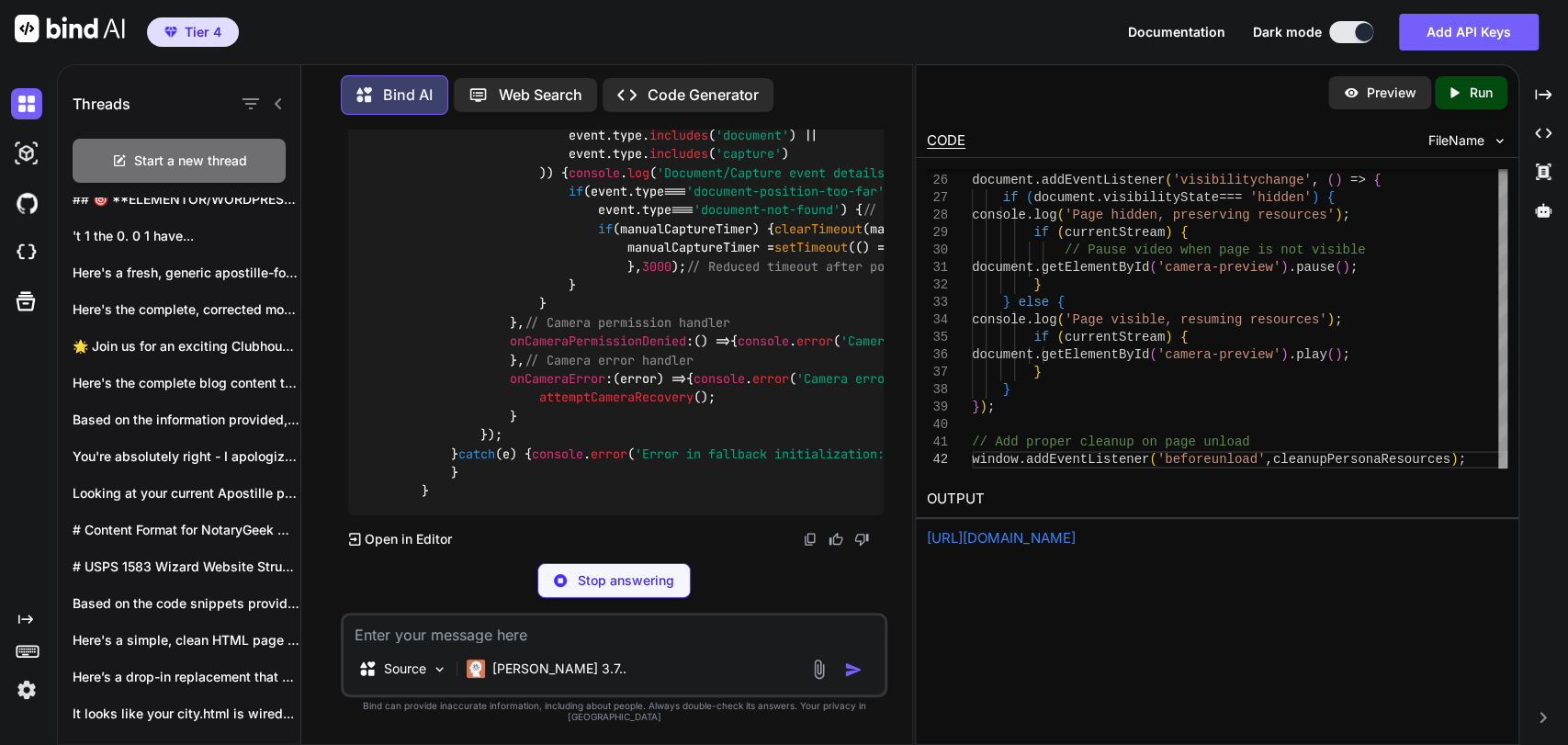
scroll to position [442266, 0]
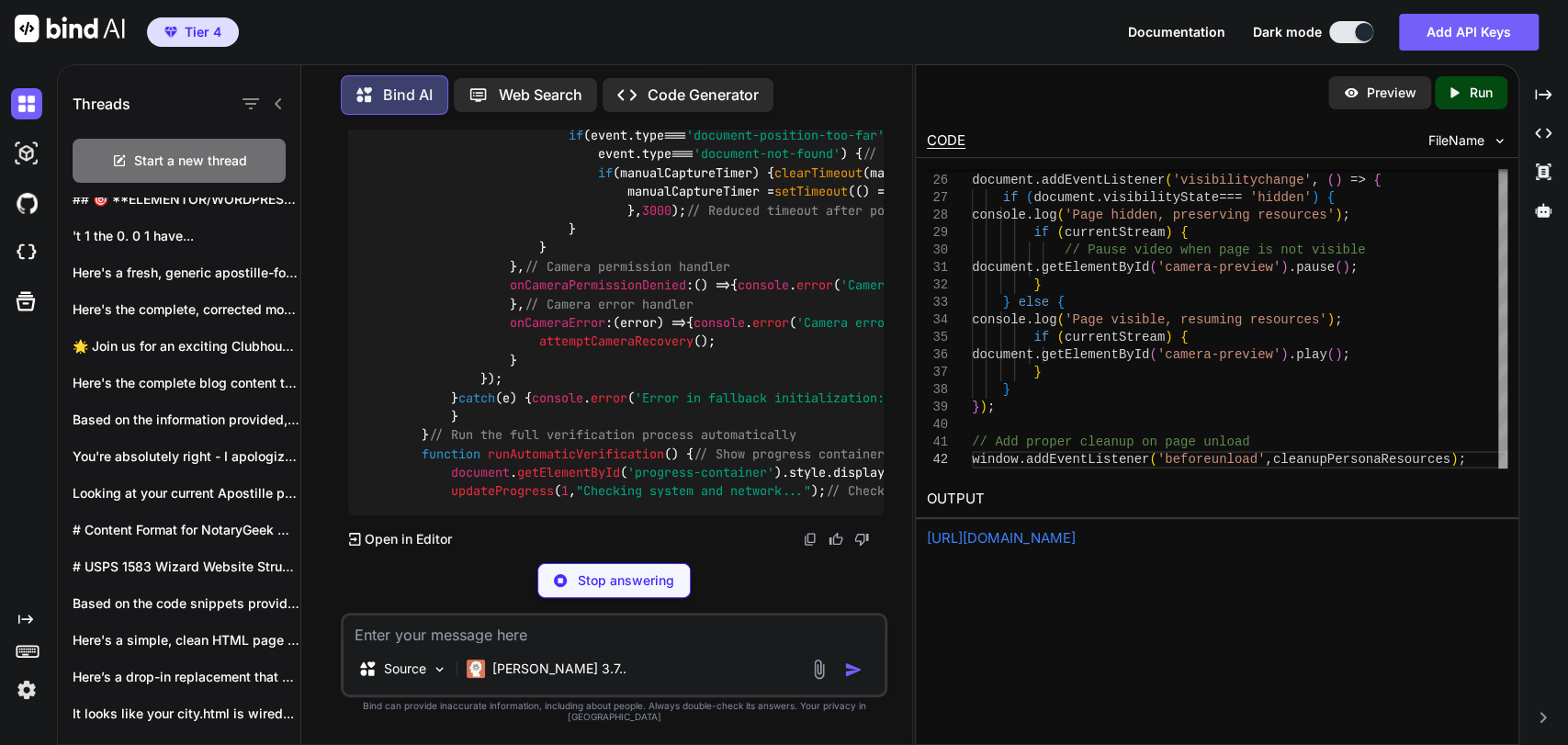
type textarea "x"
click at [578, 643] on textarea at bounding box center [614, 629] width 541 height 28
click at [776, 643] on textarea at bounding box center [614, 629] width 541 height 28
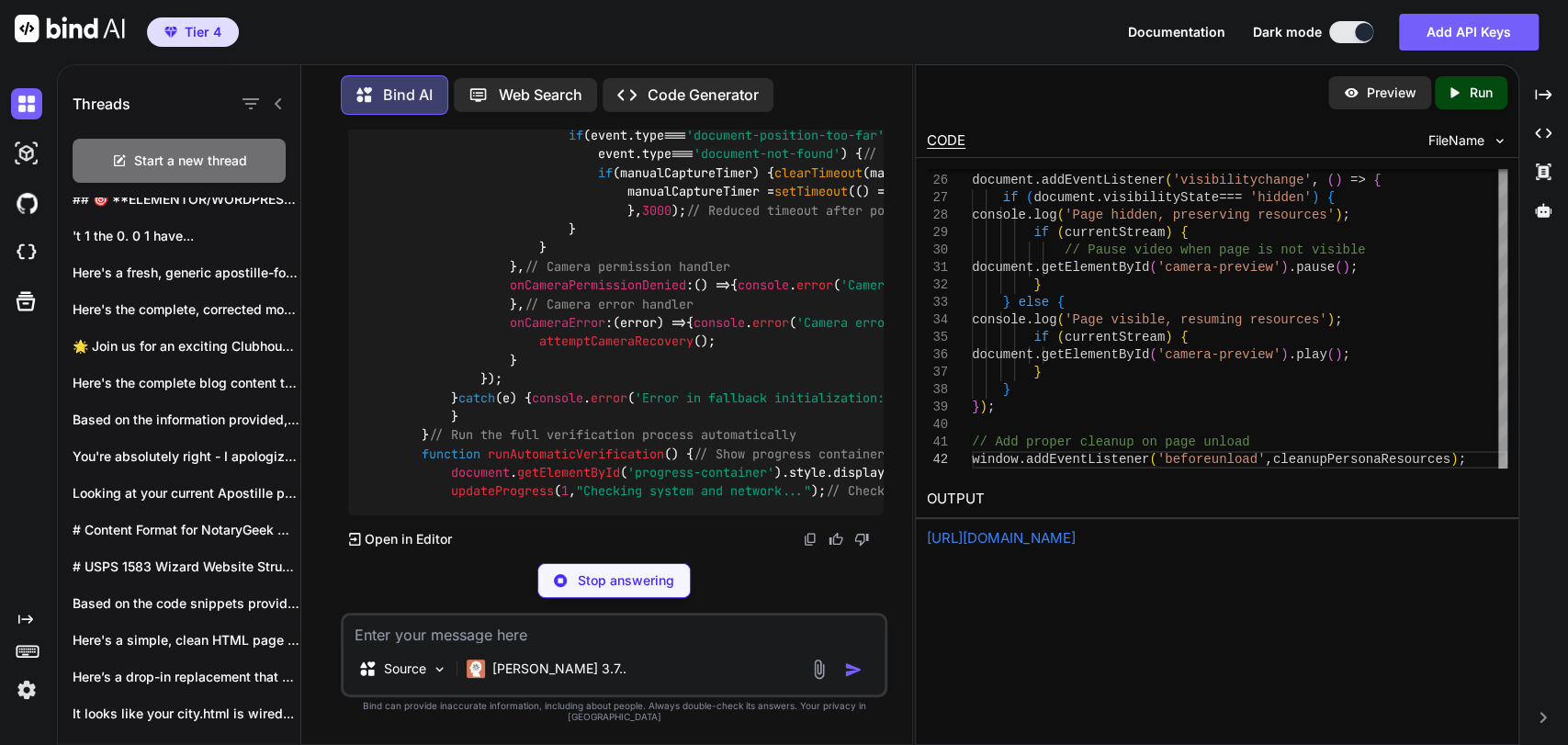
click at [776, 643] on textarea at bounding box center [614, 629] width 541 height 28
type textarea "J"
type textarea "x"
type textarea "Ju"
type textarea "x"
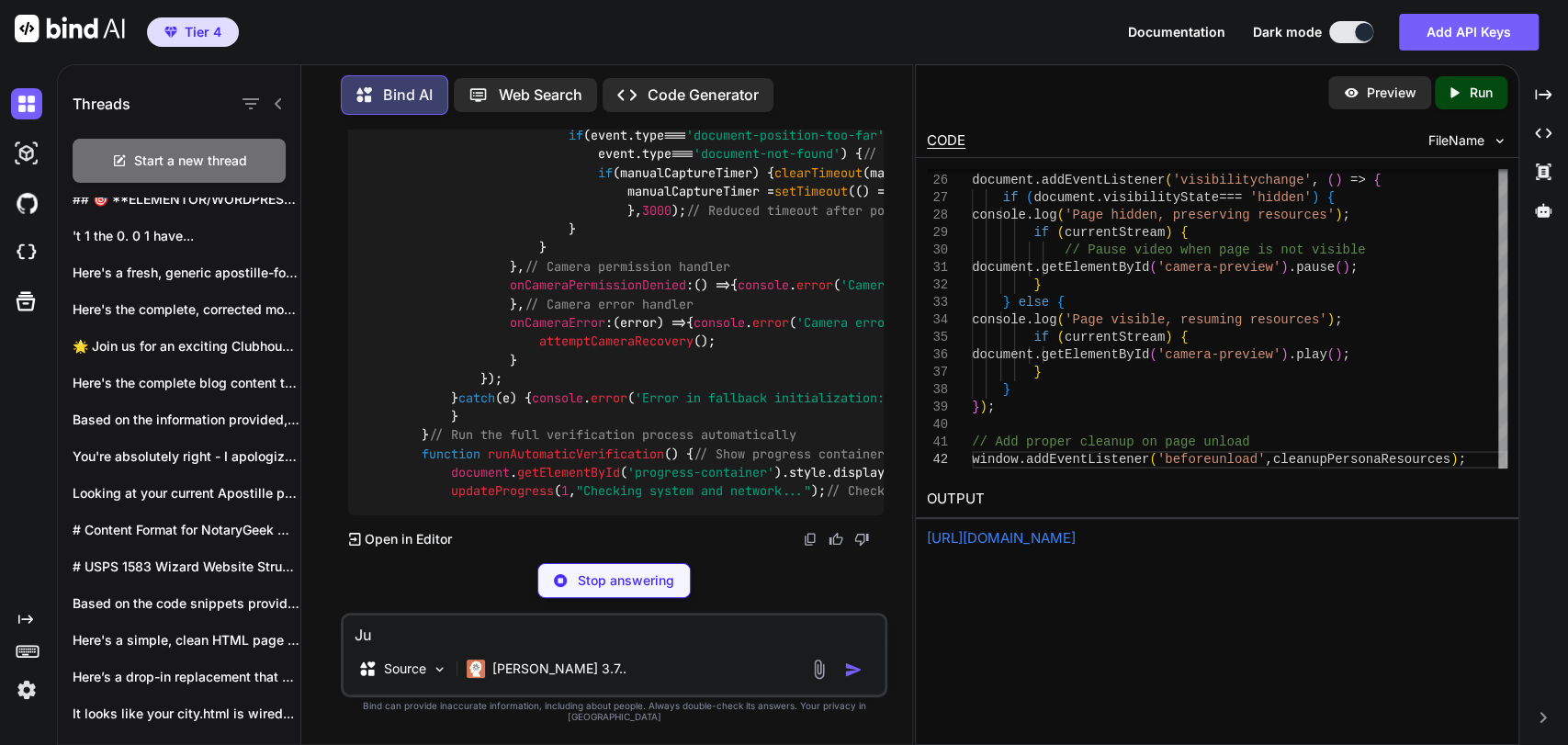
type textarea "Jus"
type textarea "x"
type textarea "Just"
type textarea "x"
type textarea "Just"
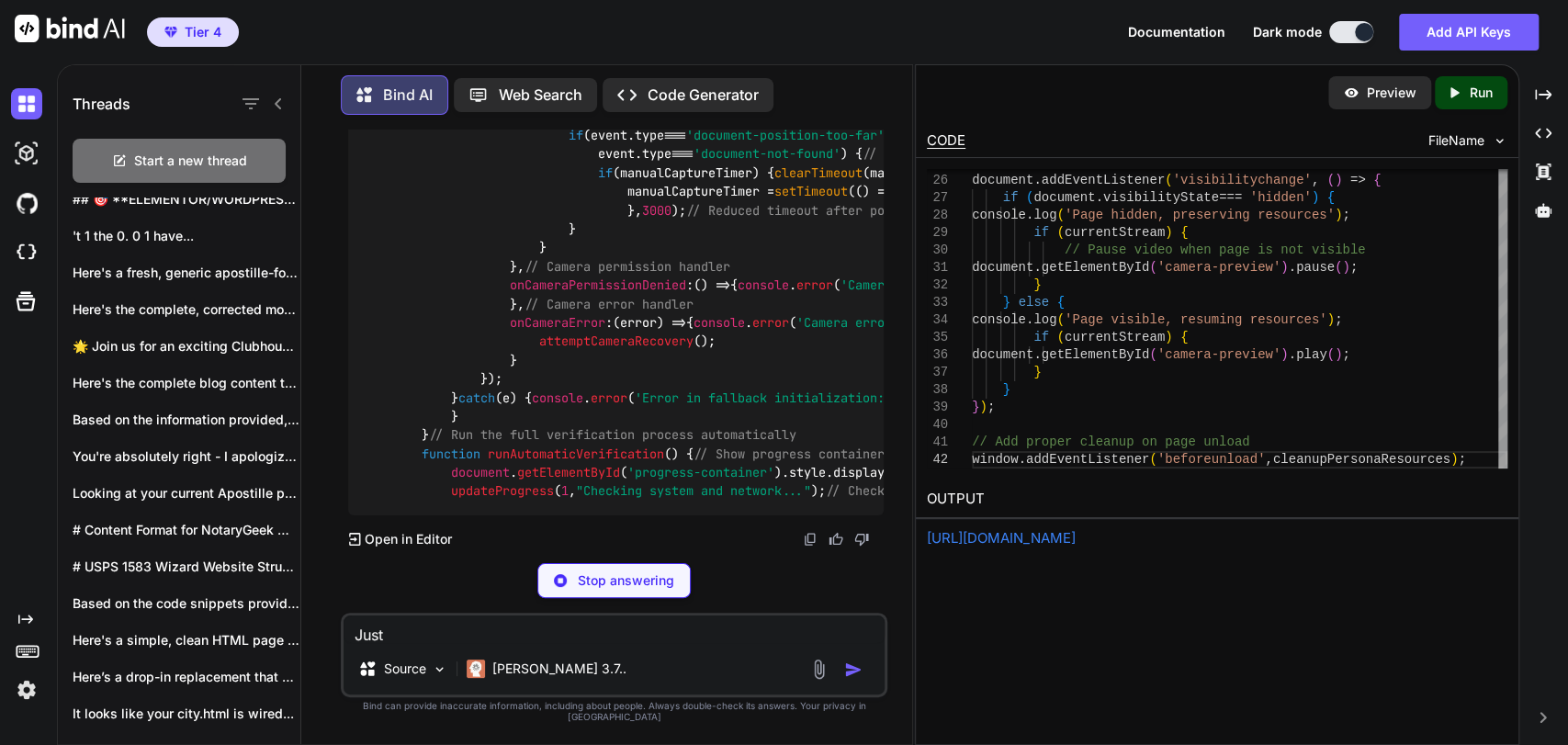
type textarea "x"
type textarea "Just b"
type textarea "x"
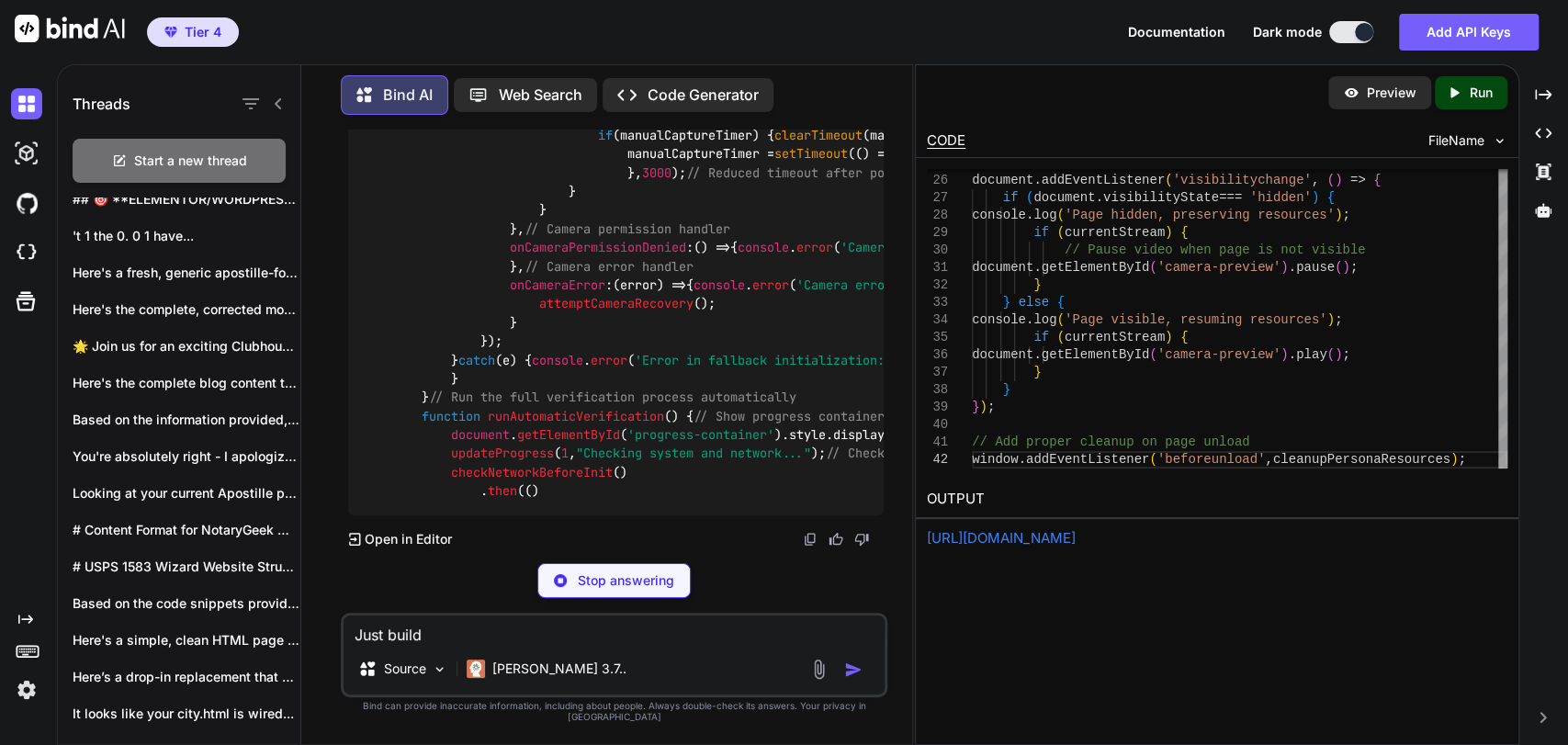
type textarea "Just build"
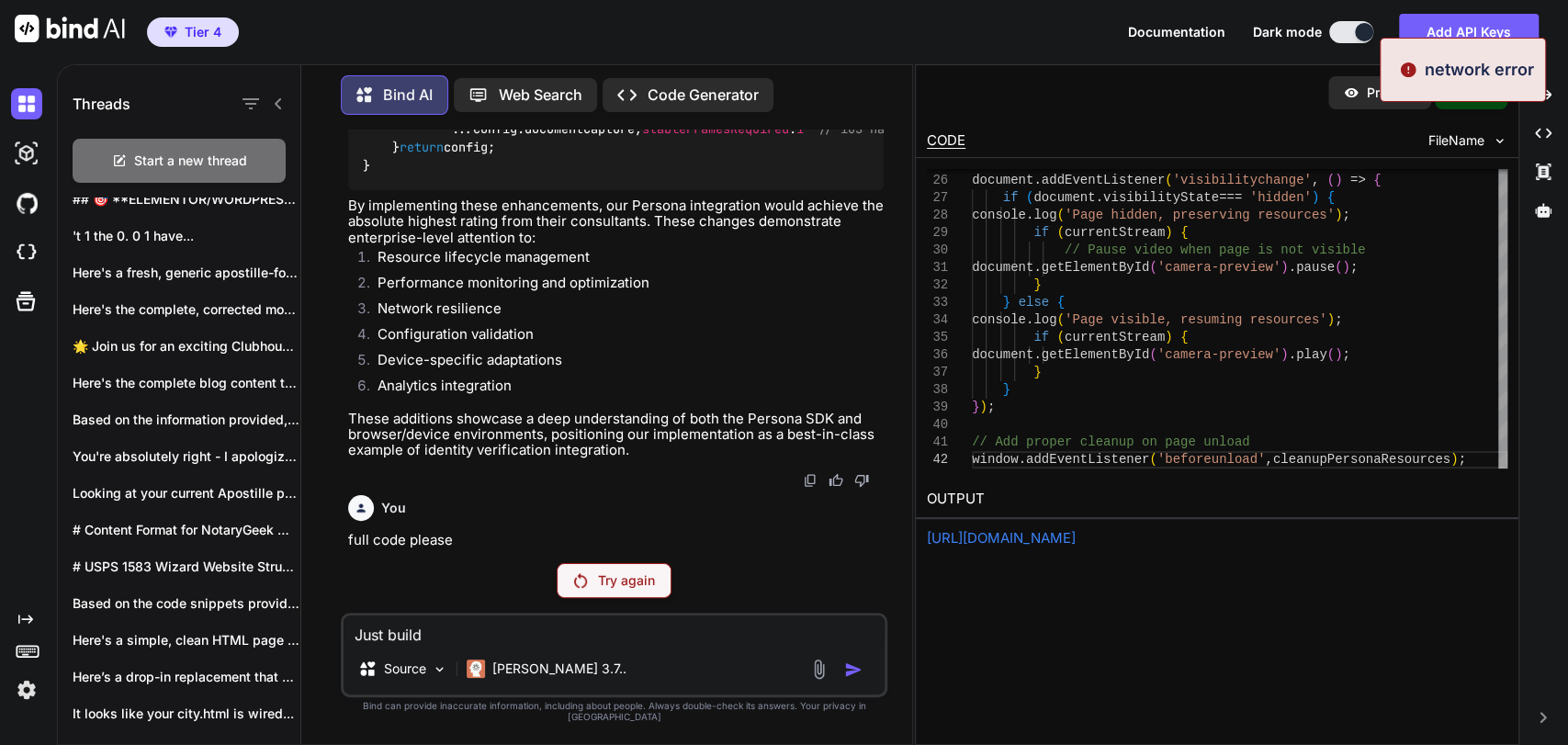
type textarea "x"
type textarea "Just build"
type textarea "x"
type textarea "Just buil"
type textarea "x"
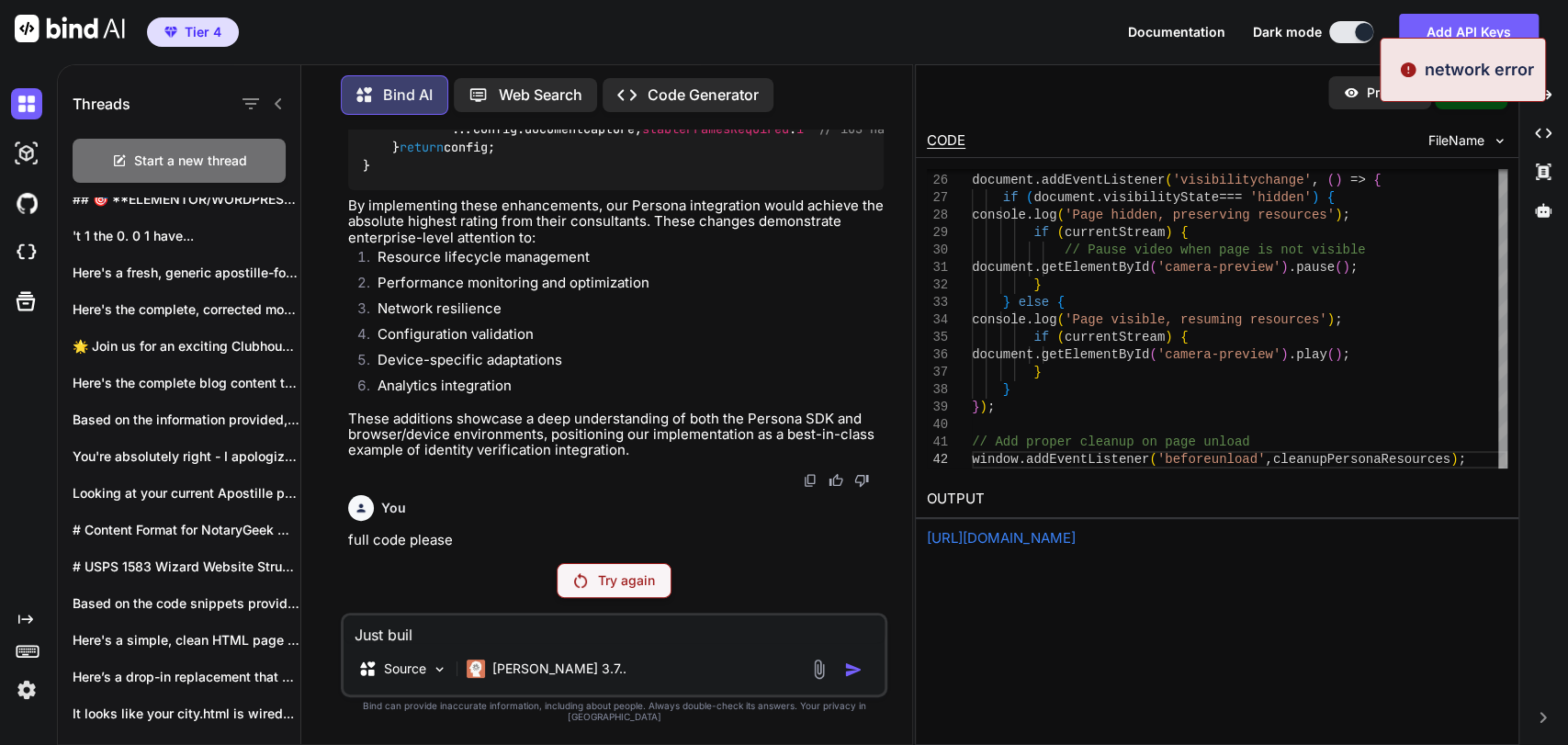
type textarea "Just bui"
type textarea "x"
type textarea "Just bu"
type textarea "x"
type textarea "Just b"
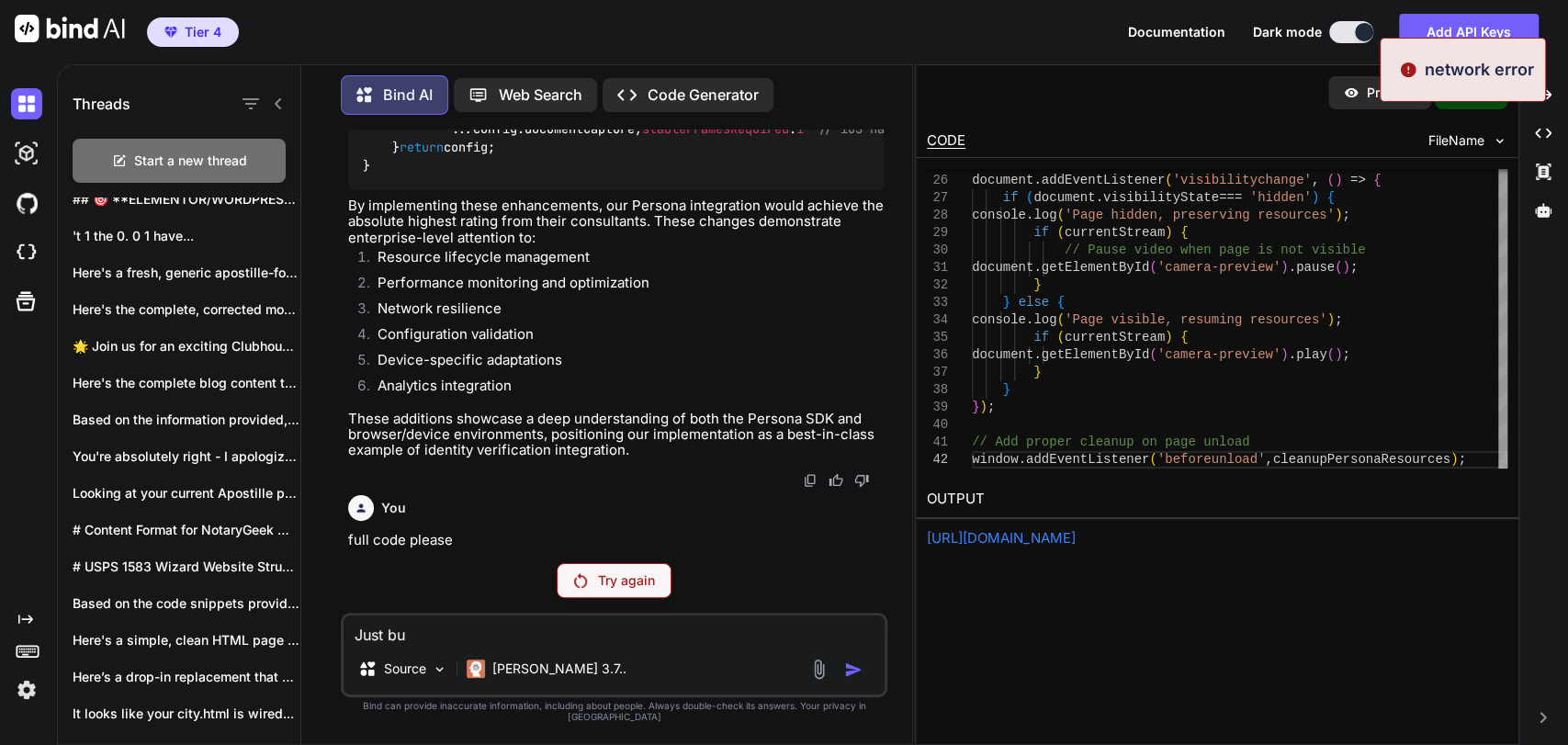
type textarea "x"
type textarea "Just"
type textarea "x"
type textarea "Just"
type textarea "x"
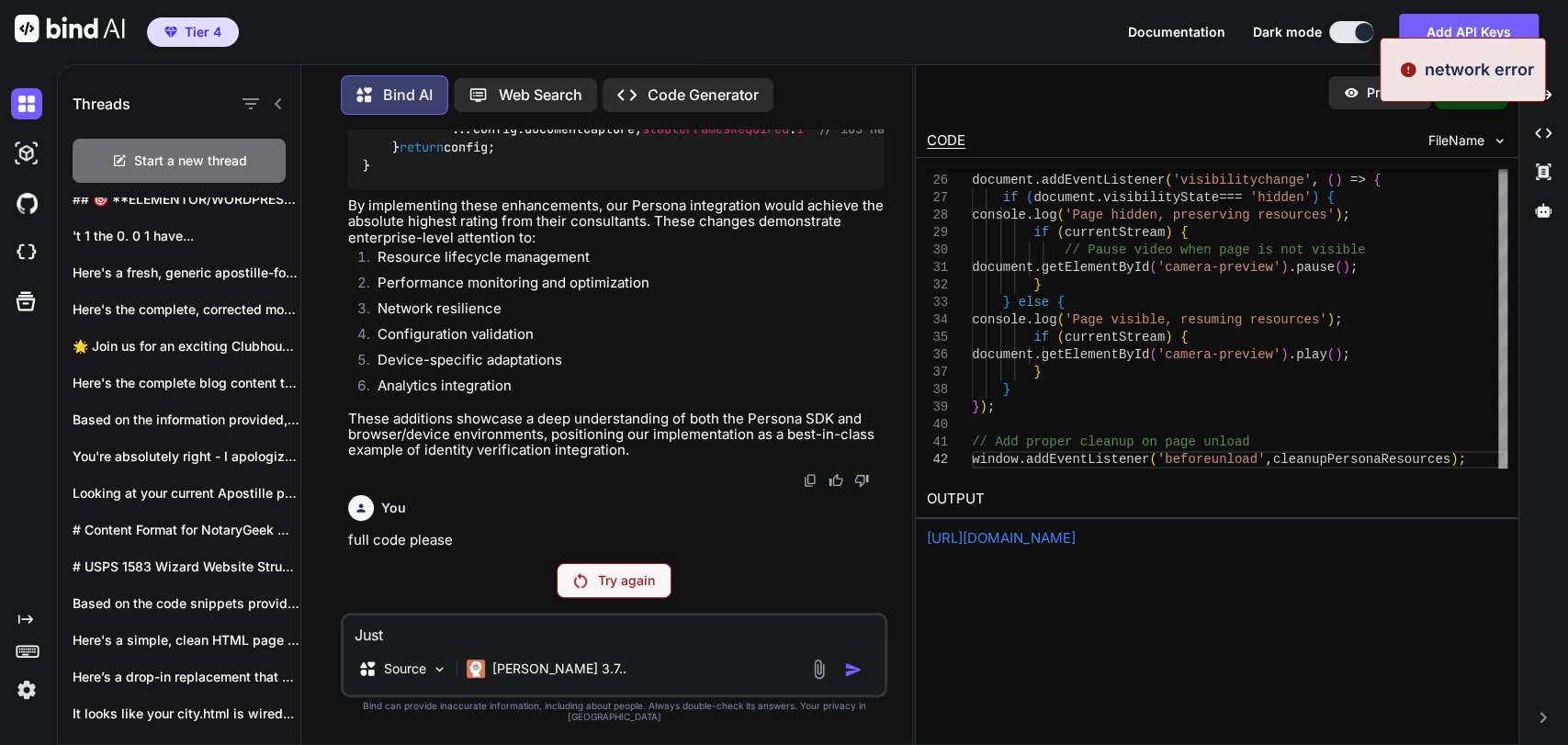
type textarea "Jus"
type textarea "x"
type textarea "Ju"
type textarea "x"
type textarea "J"
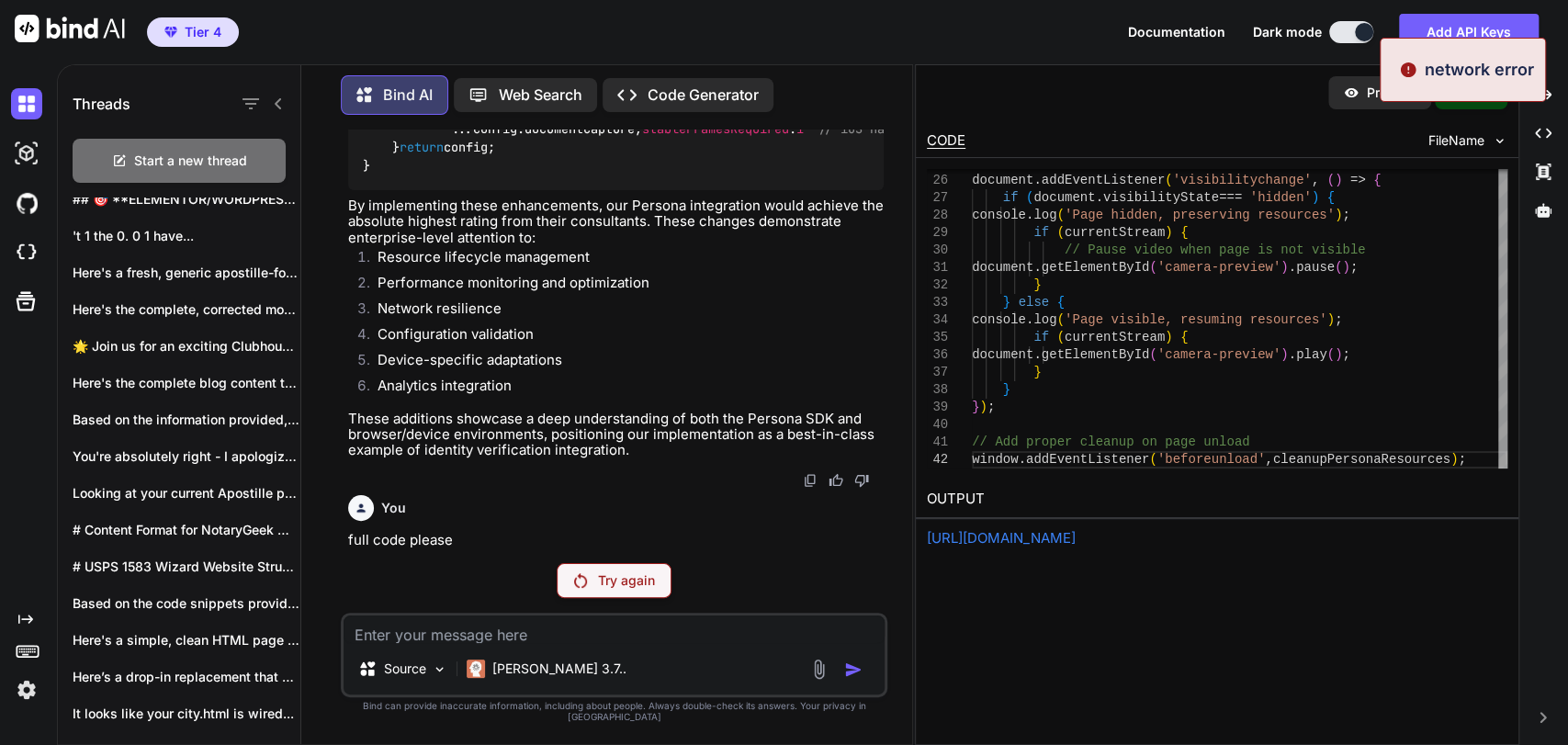
type textarea "x"
type textarea "f"
type textarea "x"
type textarea "fi"
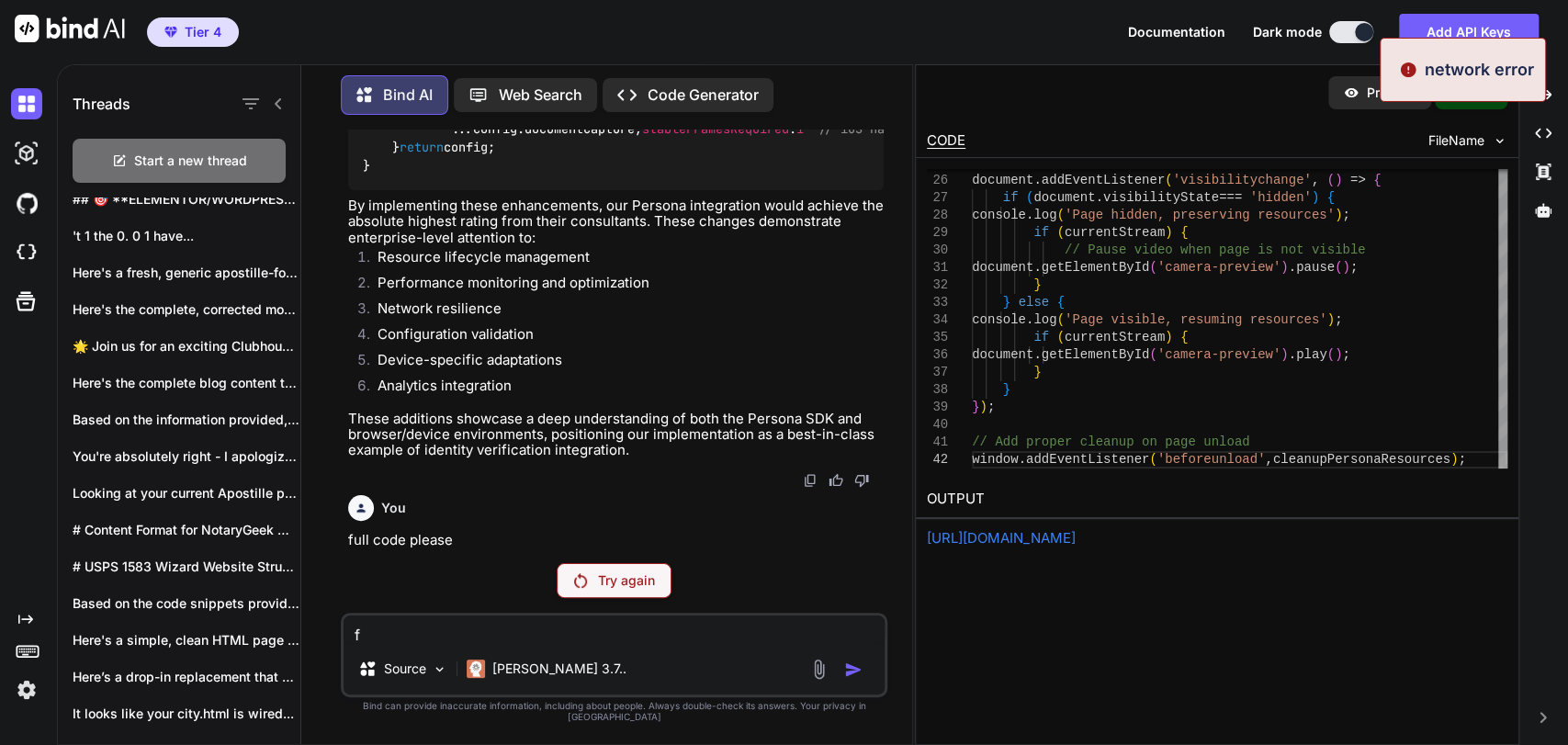
type textarea "x"
type textarea "fin"
type textarea "x"
type textarea "fini"
type textarea "x"
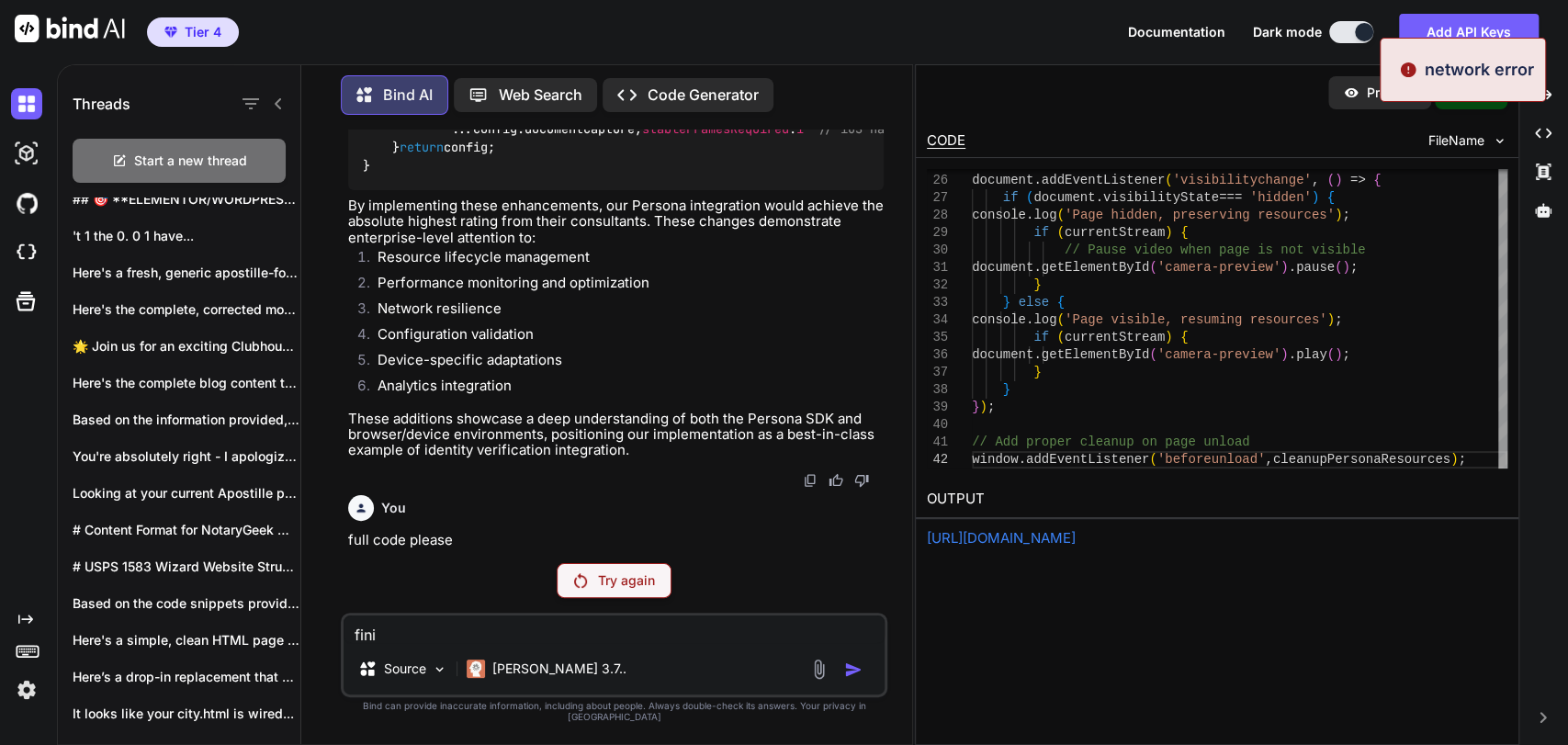
type textarea "finis"
type textarea "x"
type textarea "finish"
type textarea "x"
type textarea "finish"
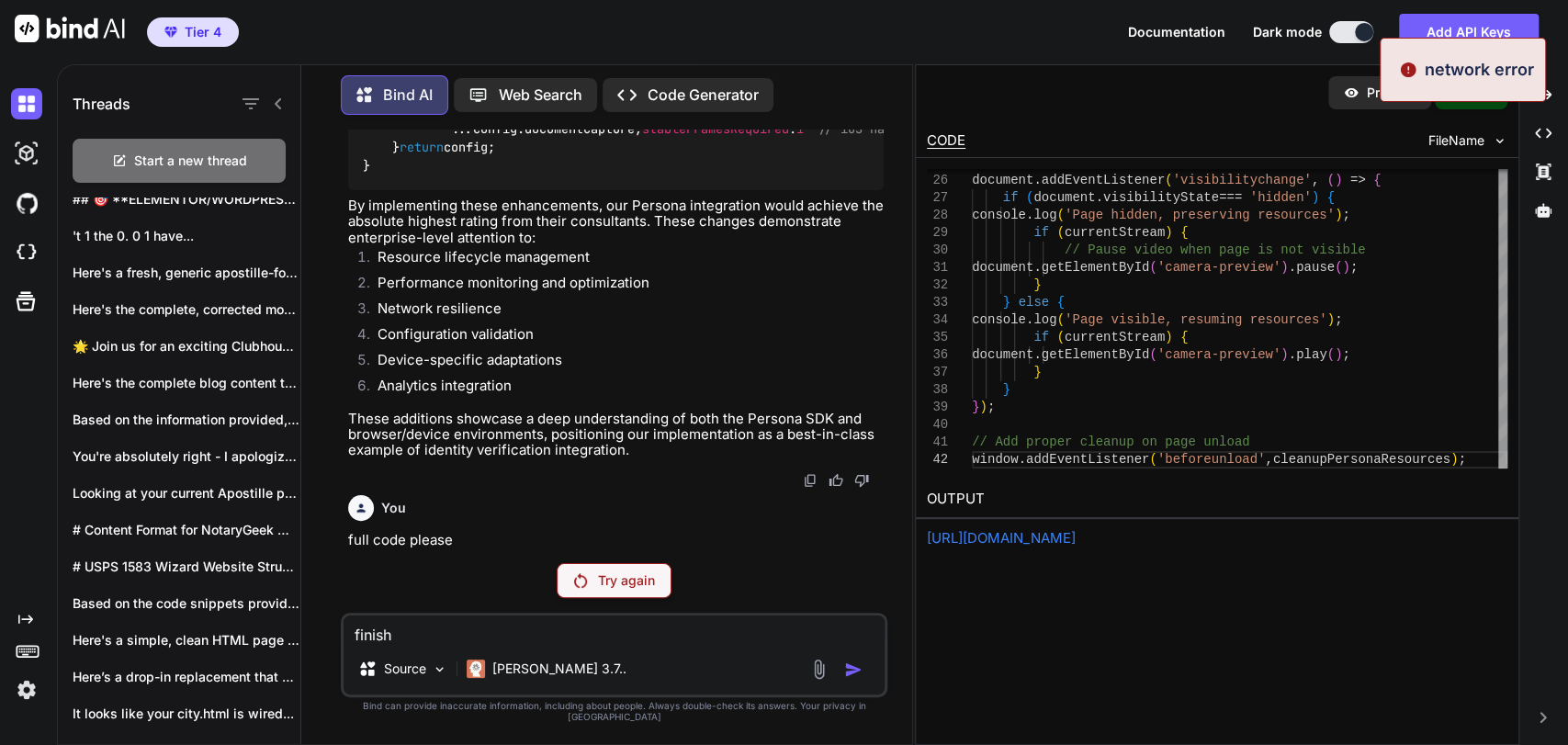
type textarea "x"
type textarea "finish i"
type textarea "x"
type textarea "finish it"
type textarea "x"
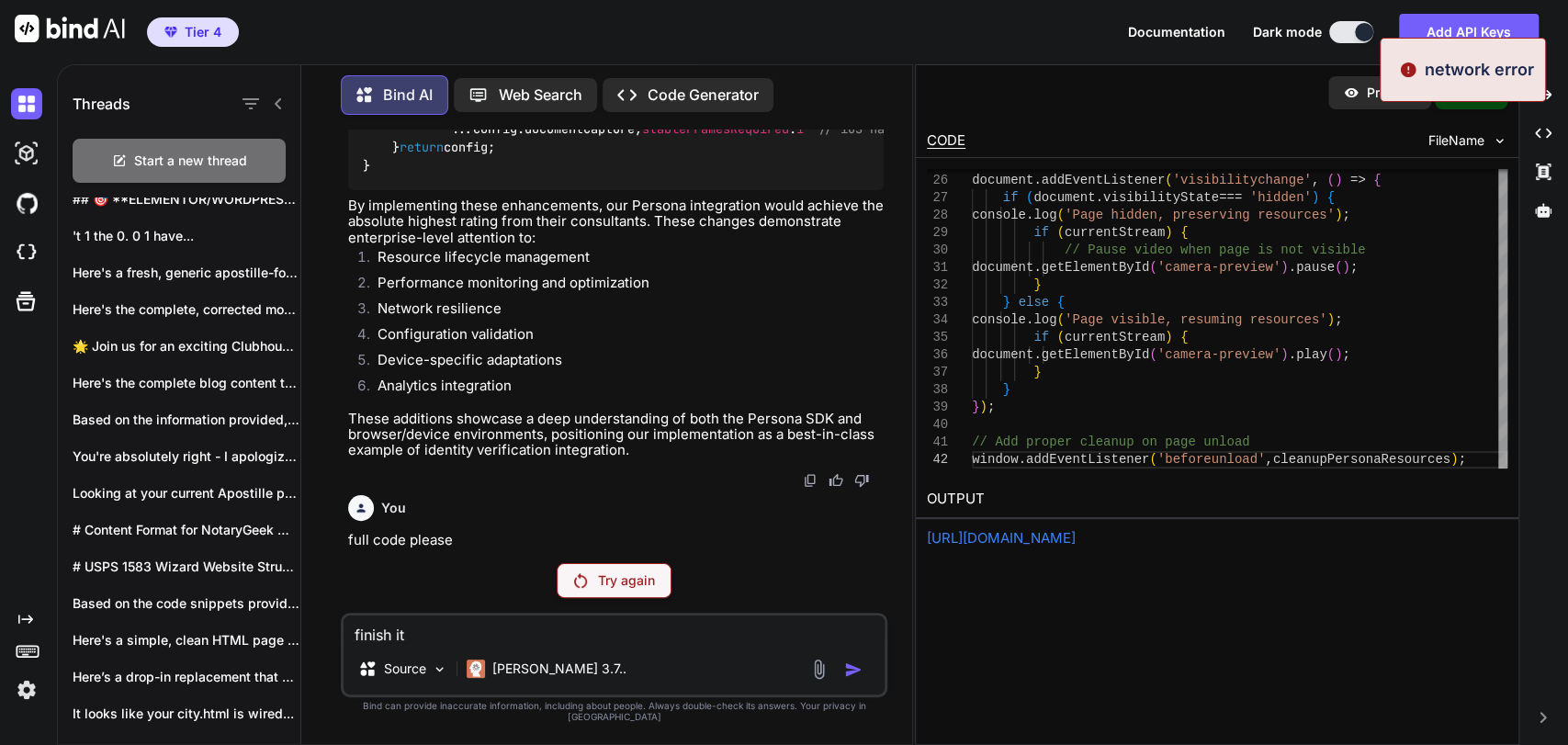
type textarea "finish it"
type textarea "x"
type textarea "finish it"
type textarea "x"
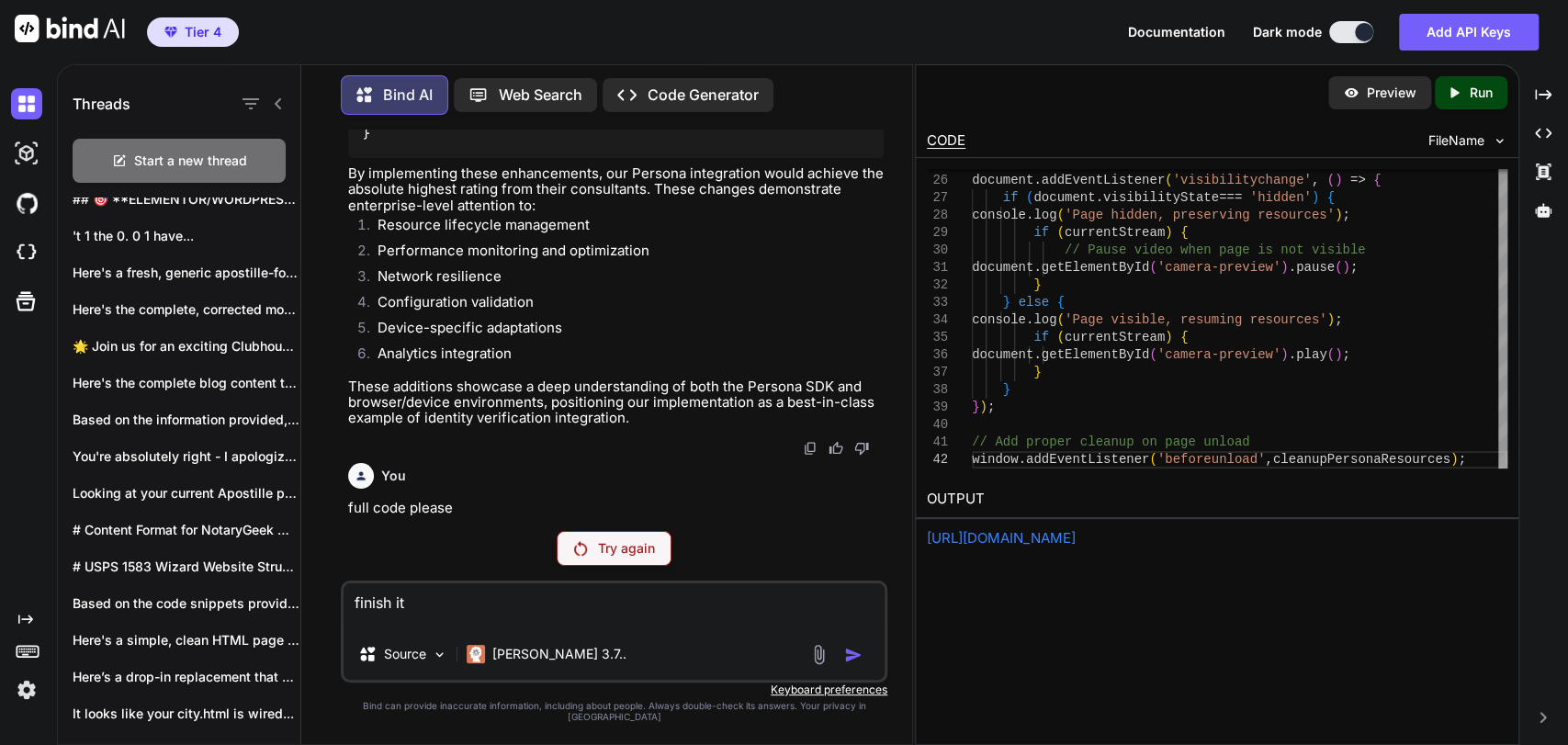
type textarea "finish it"
click at [611, 552] on p "Try again" at bounding box center [626, 548] width 57 height 19
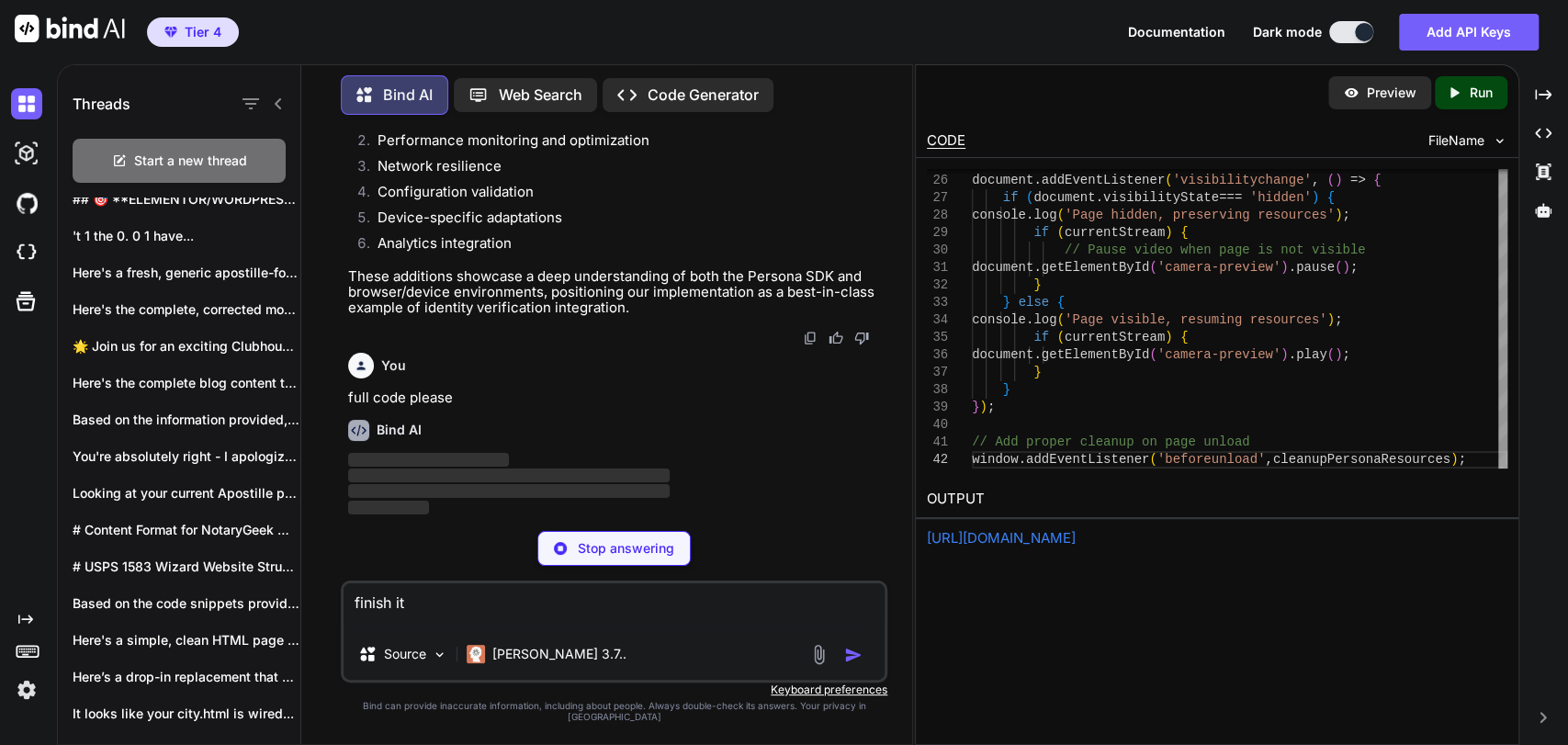
click at [608, 554] on p "Stop answering" at bounding box center [626, 548] width 97 height 19
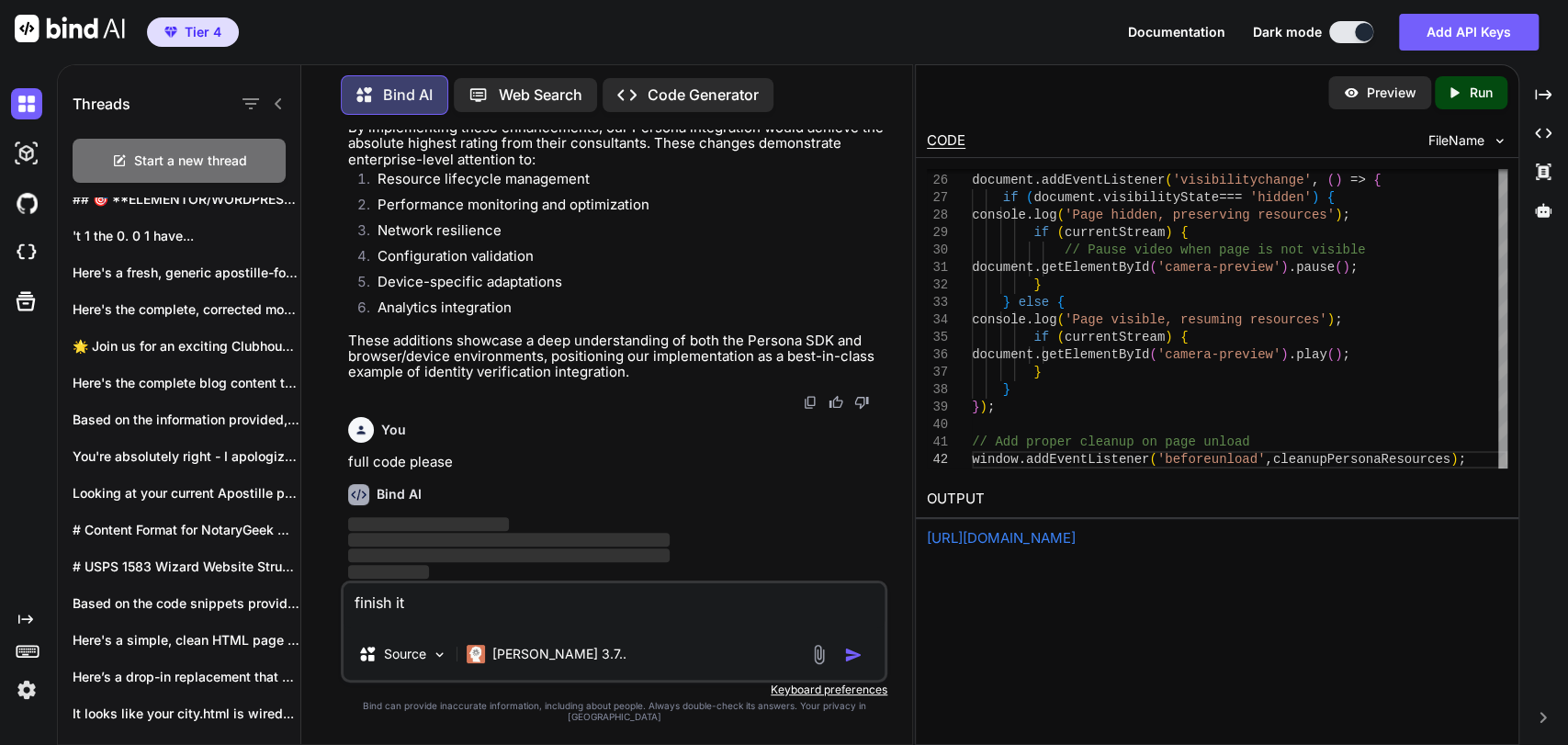
scroll to position [408359, 0]
click at [517, 619] on textarea "finish it" at bounding box center [614, 606] width 541 height 45
type textarea "x"
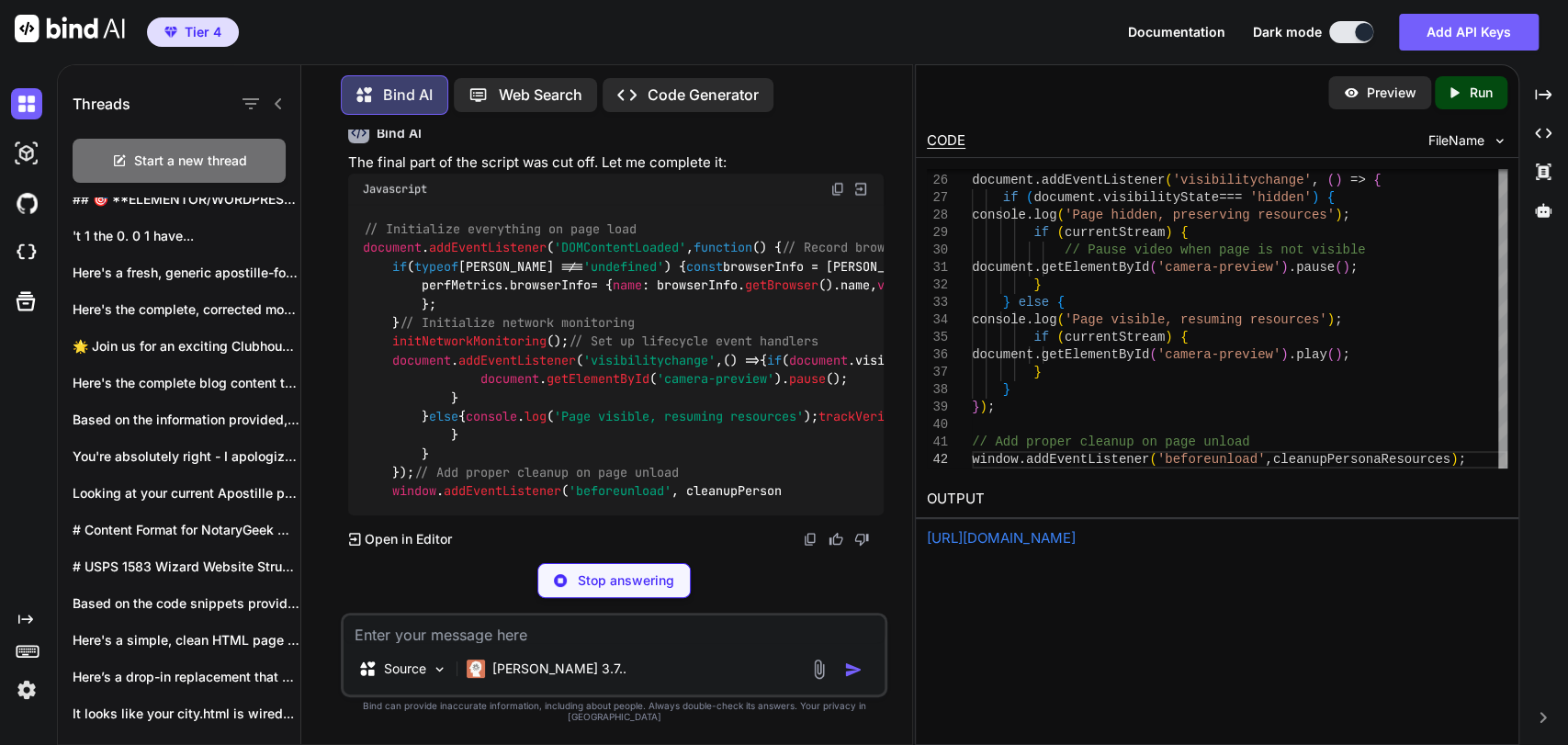
scroll to position [409320, 0]
click at [589, 590] on p "Stop answering" at bounding box center [626, 581] width 97 height 19
type textarea "x"
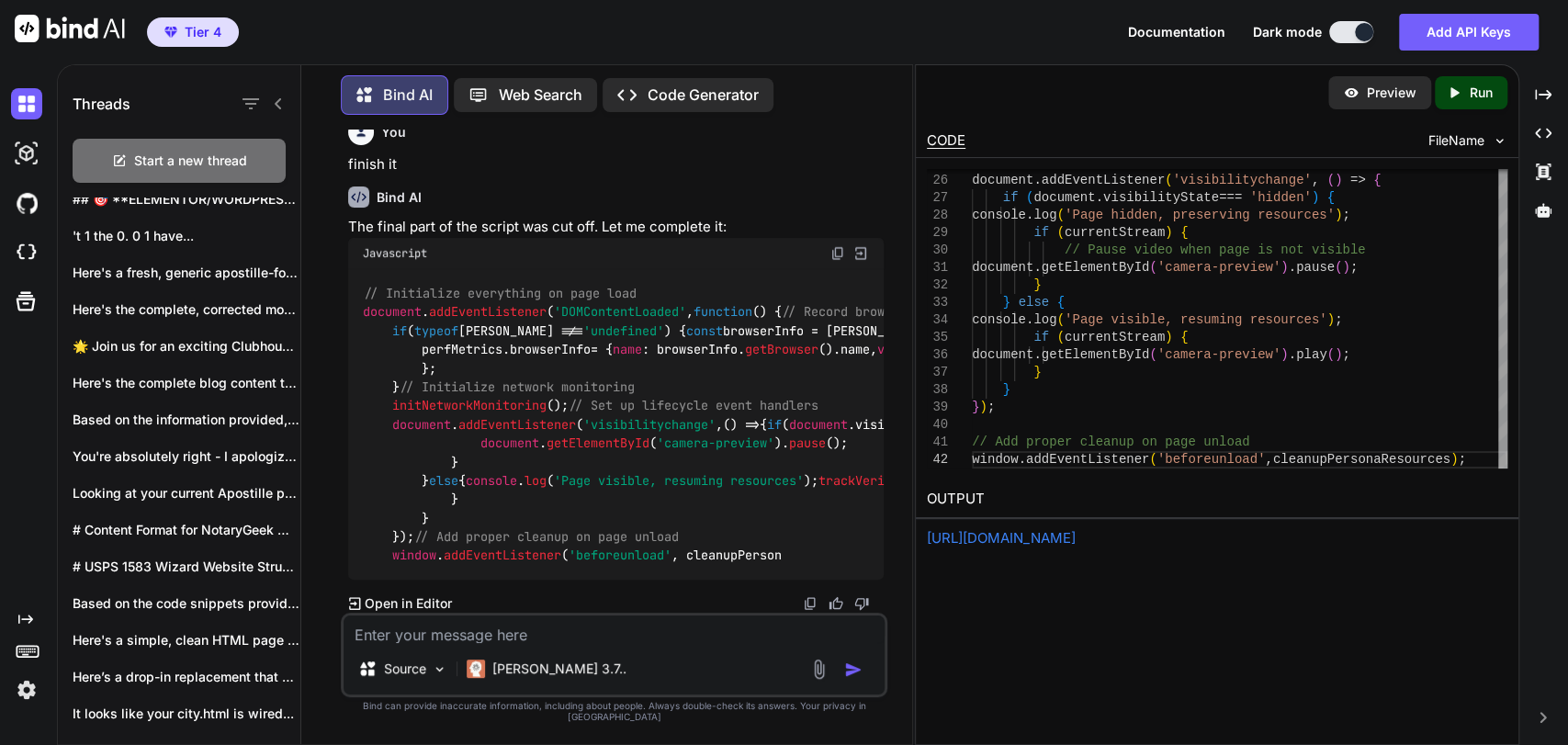
scroll to position [409256, 0]
click at [597, 630] on textarea at bounding box center [614, 629] width 541 height 28
click at [601, 639] on textarea at bounding box center [614, 629] width 541 height 28
type textarea "n"
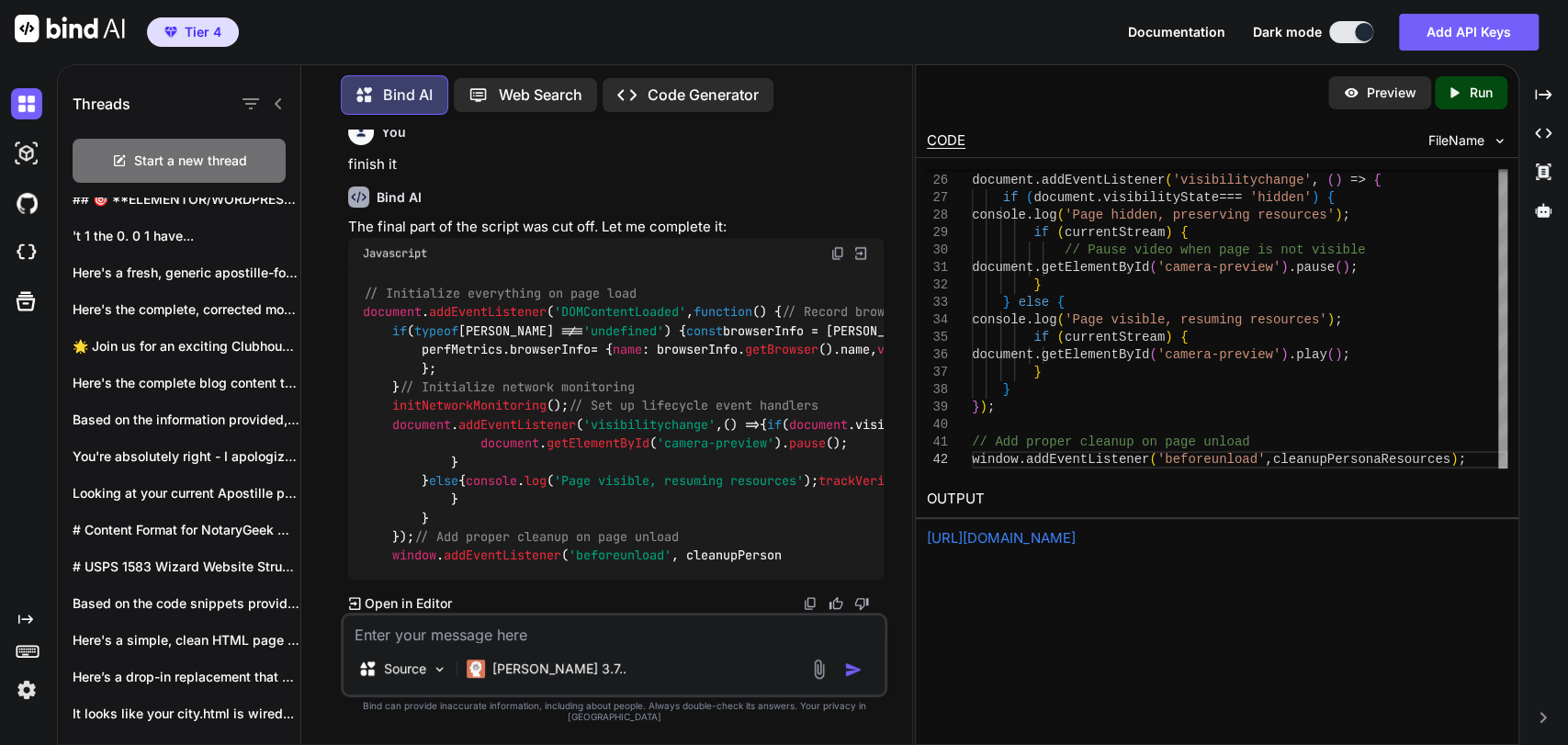
type textarea "x"
type textarea "ne"
type textarea "x"
type textarea "nee"
type textarea "x"
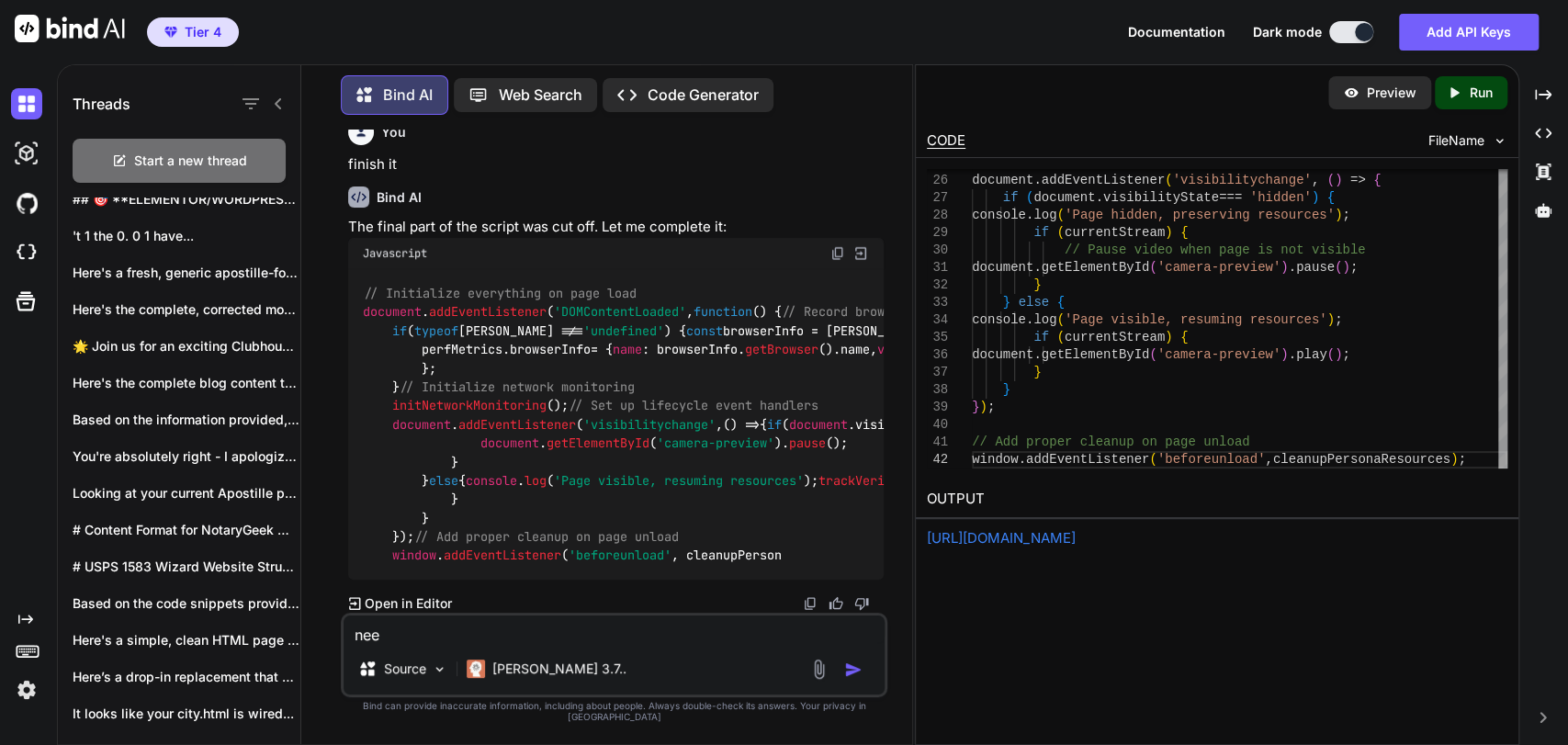
type textarea "need"
type textarea "x"
type textarea "need"
type textarea "x"
type textarea "need t"
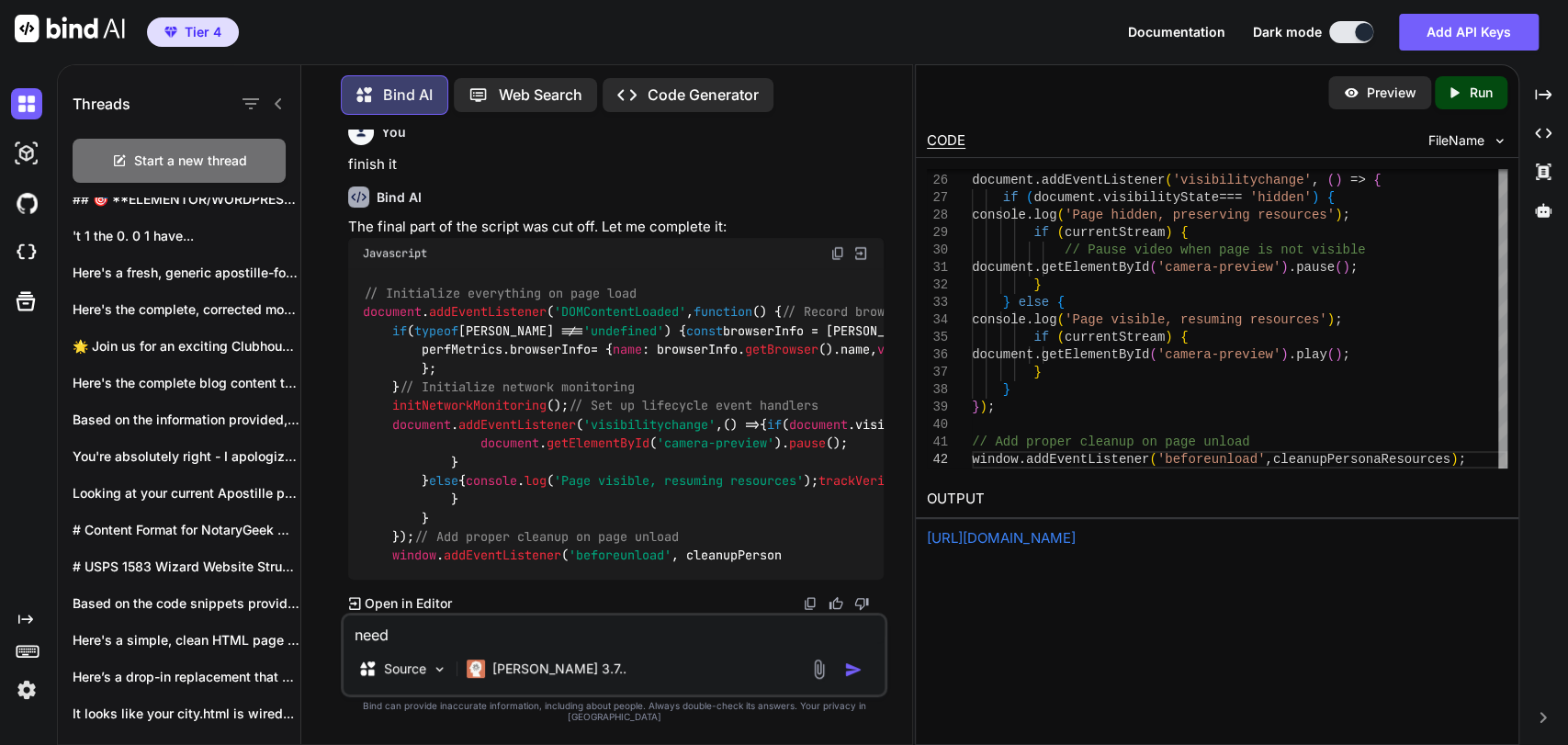
type textarea "x"
type textarea "need th"
type textarea "x"
type textarea "need the"
type textarea "x"
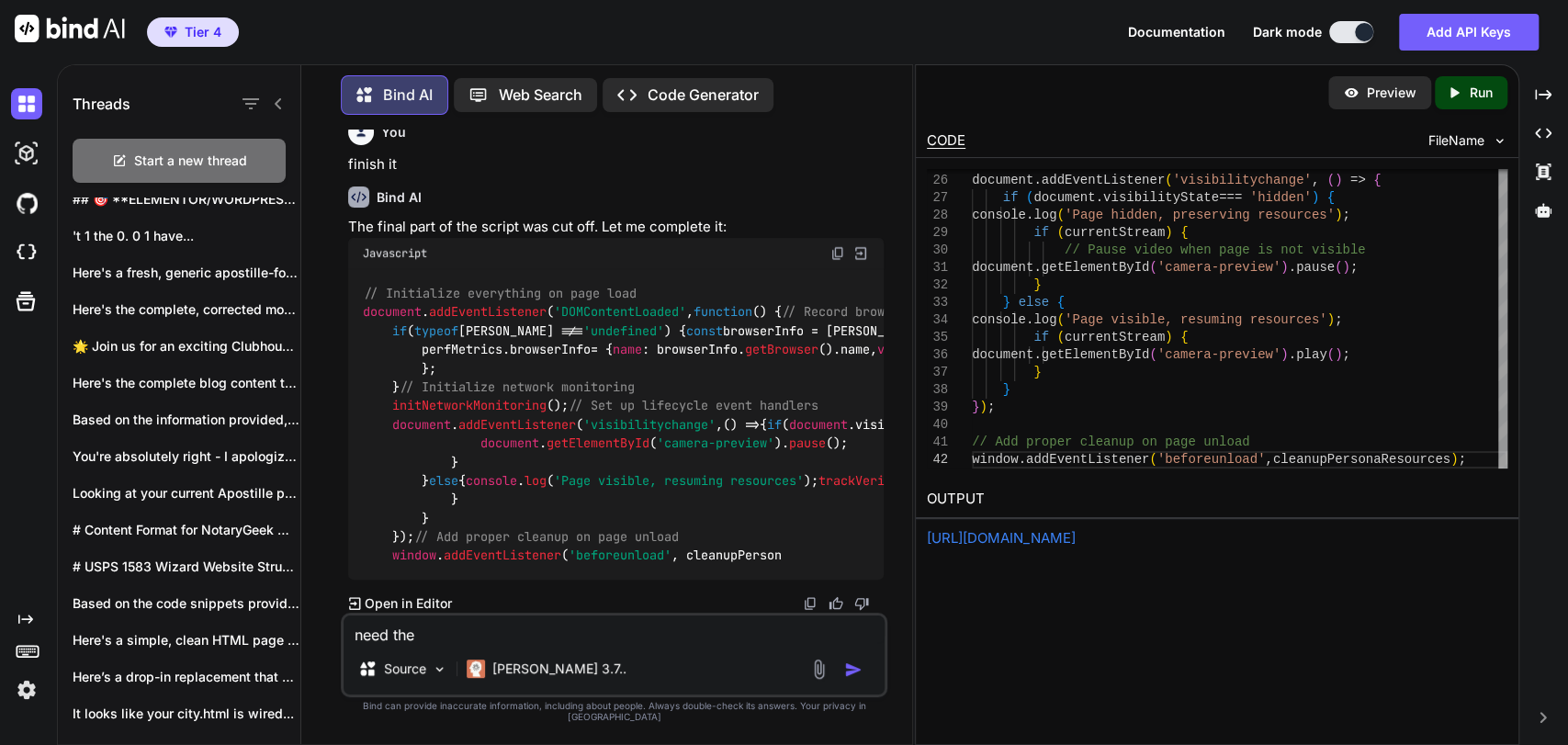
type textarea "need the"
type textarea "x"
type textarea "need the f"
type textarea "x"
type textarea "need the fu"
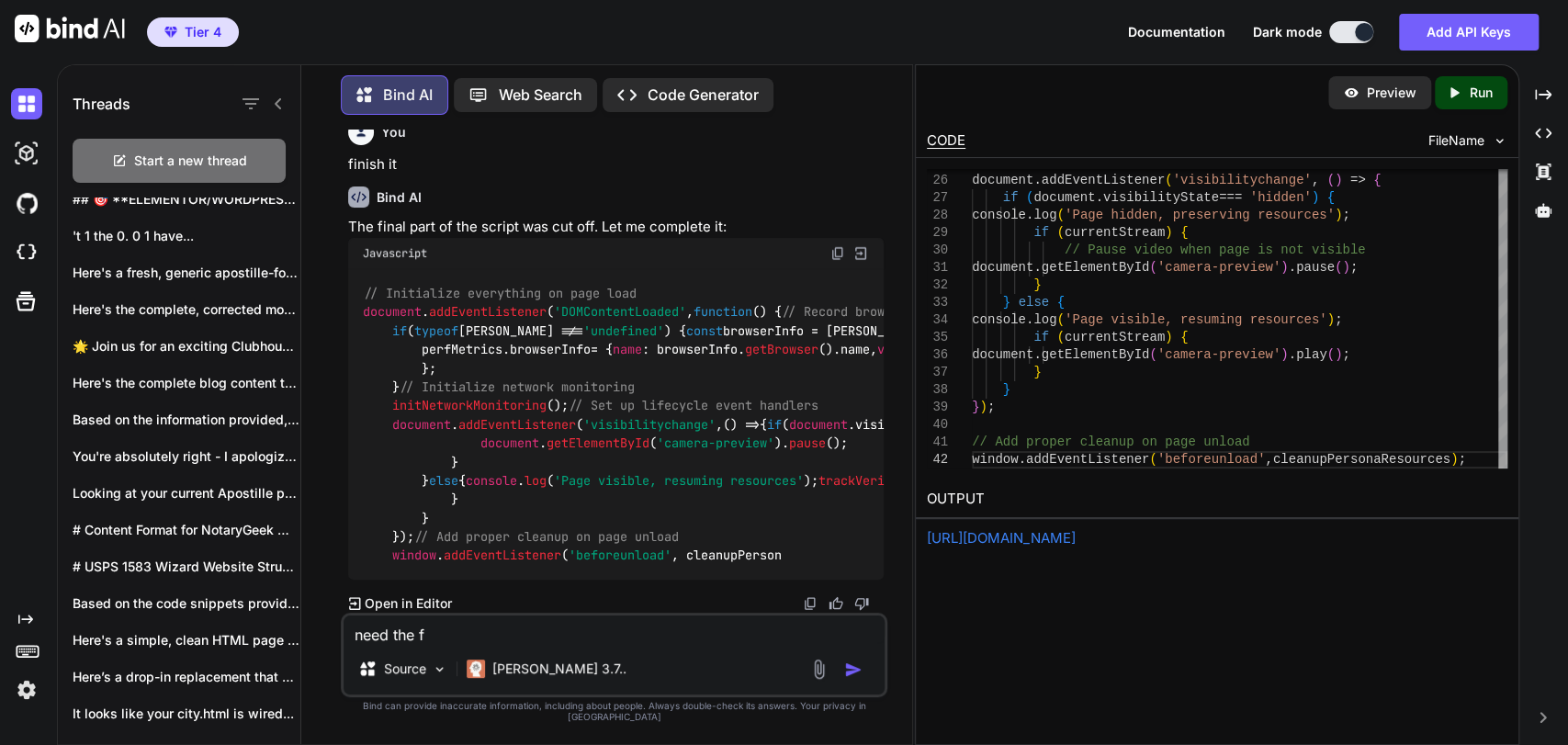
type textarea "x"
type textarea "need the ful"
type textarea "x"
type textarea "need the full"
type textarea "x"
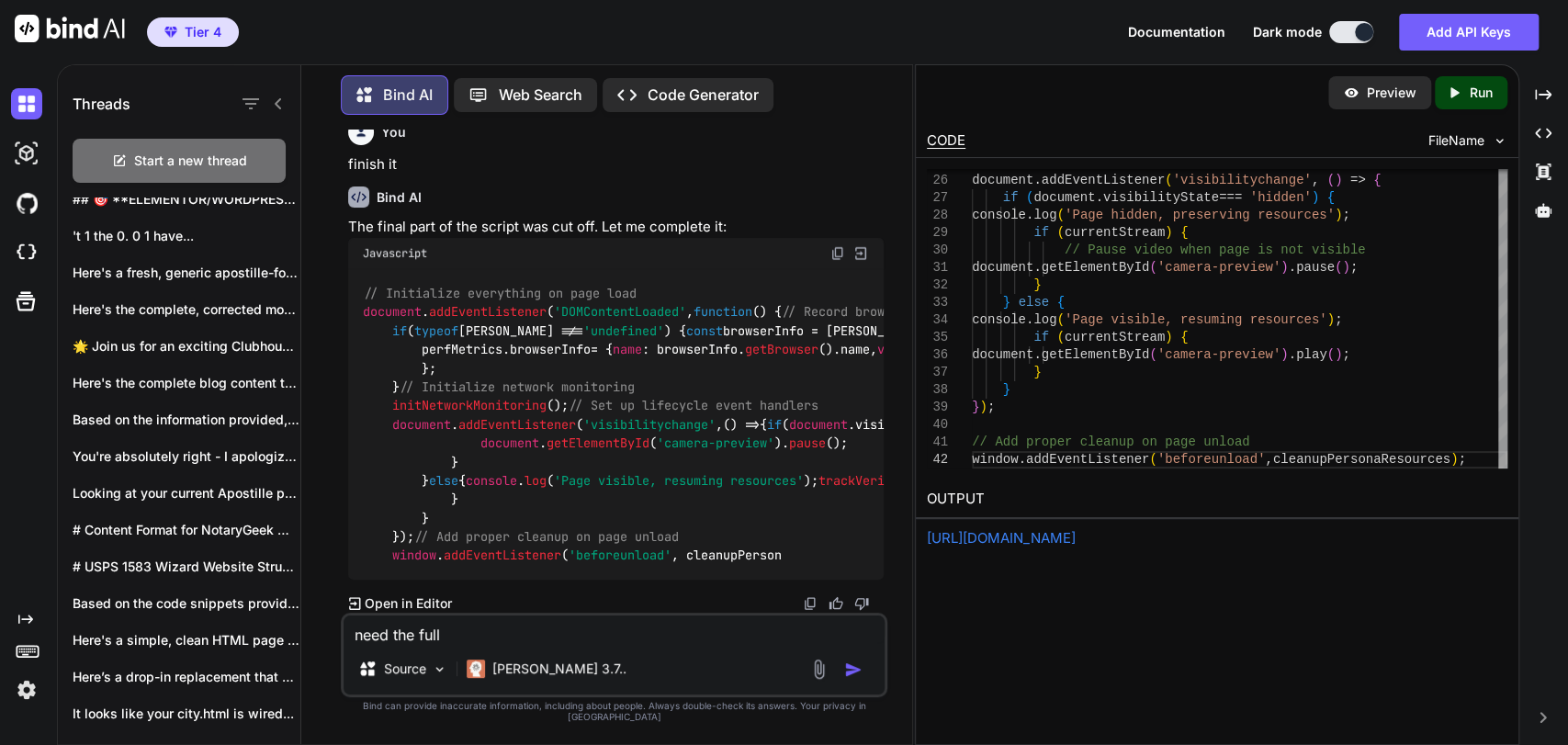
type textarea "need the full"
type textarea "x"
type textarea "need the full c"
type textarea "x"
type textarea "need the full co"
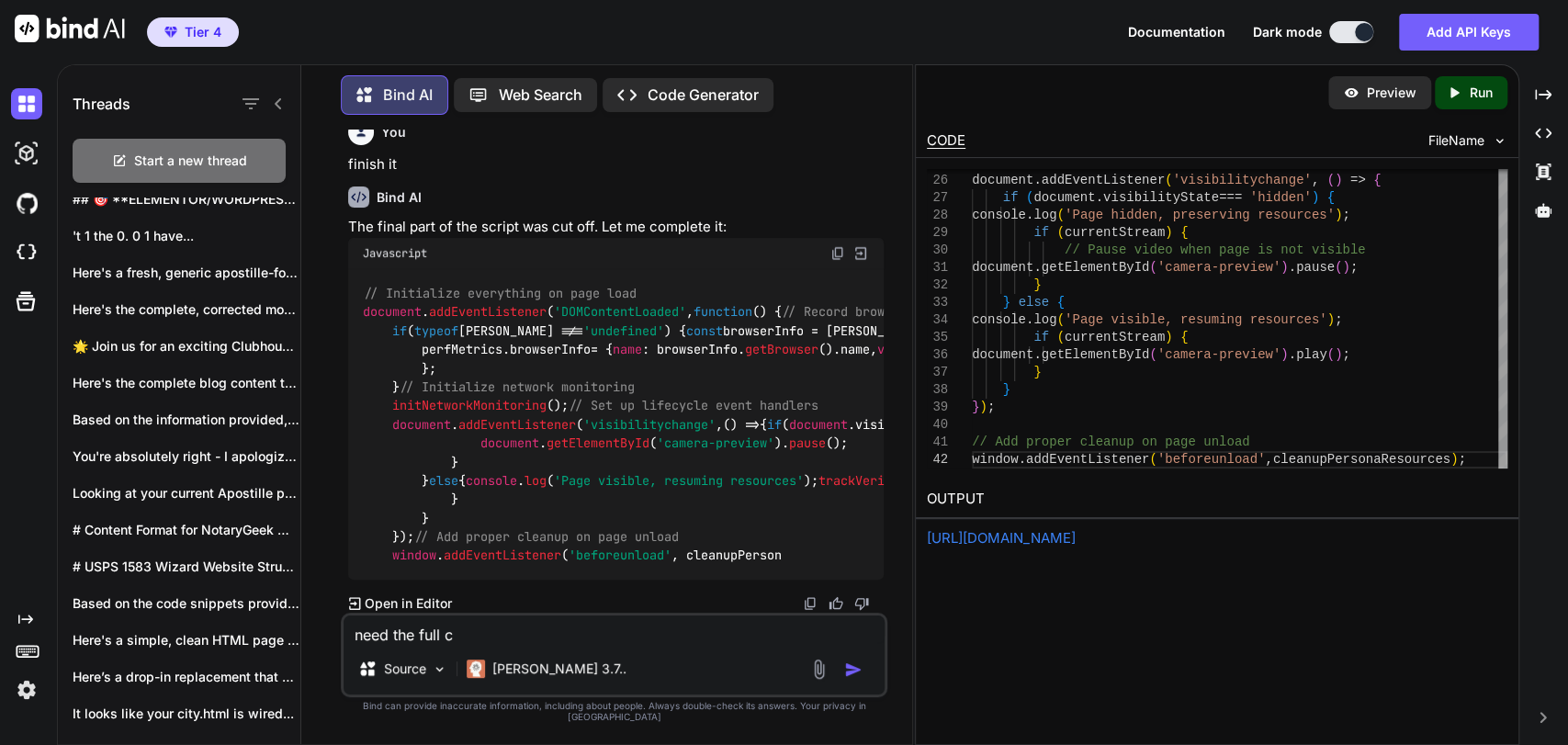
type textarea "x"
type textarea "need the full cod"
type textarea "x"
type textarea "need the full code"
type textarea "x"
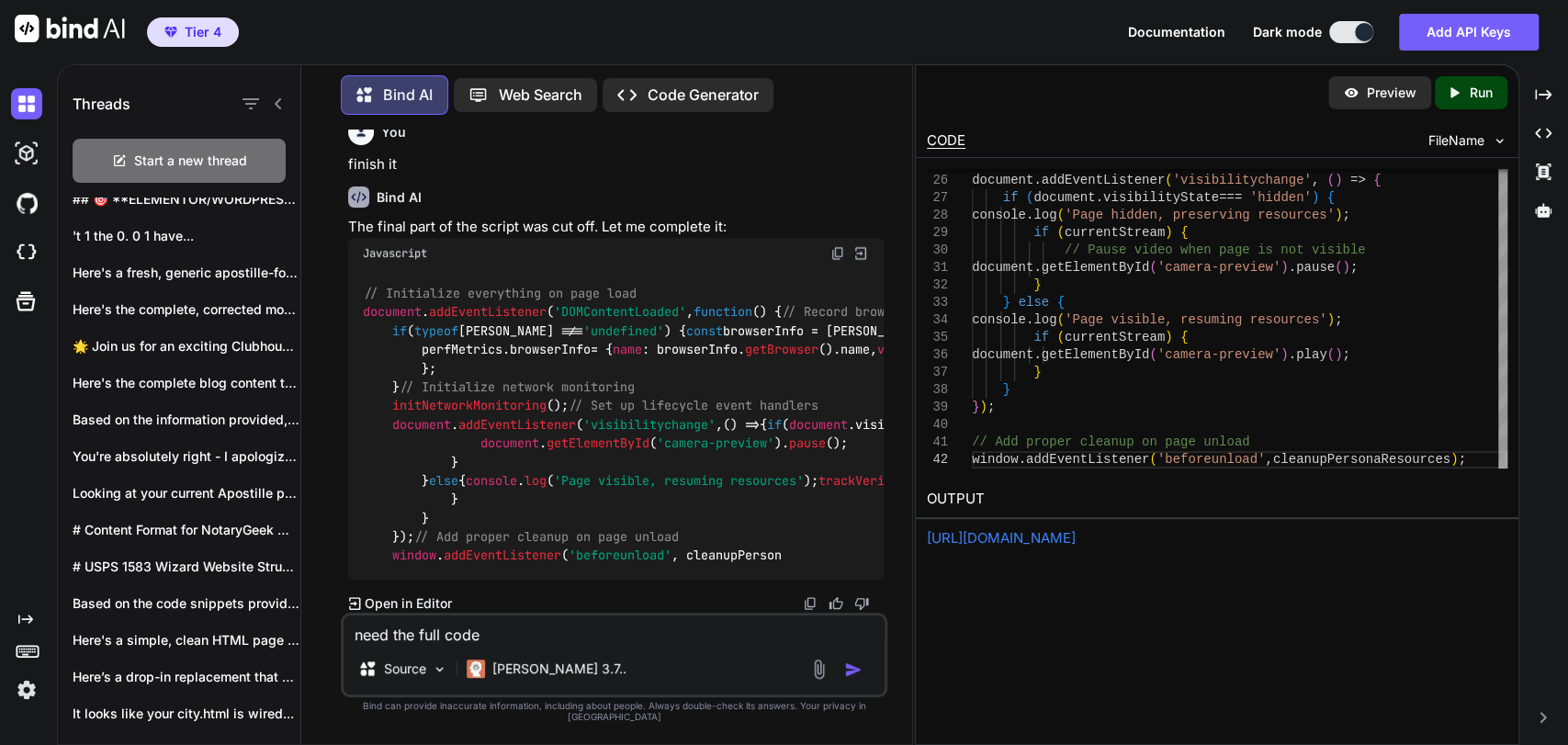
type textarea "need the full code"
type textarea "x"
type textarea "need the full code ."
type textarea "x"
type textarea "need the full code ."
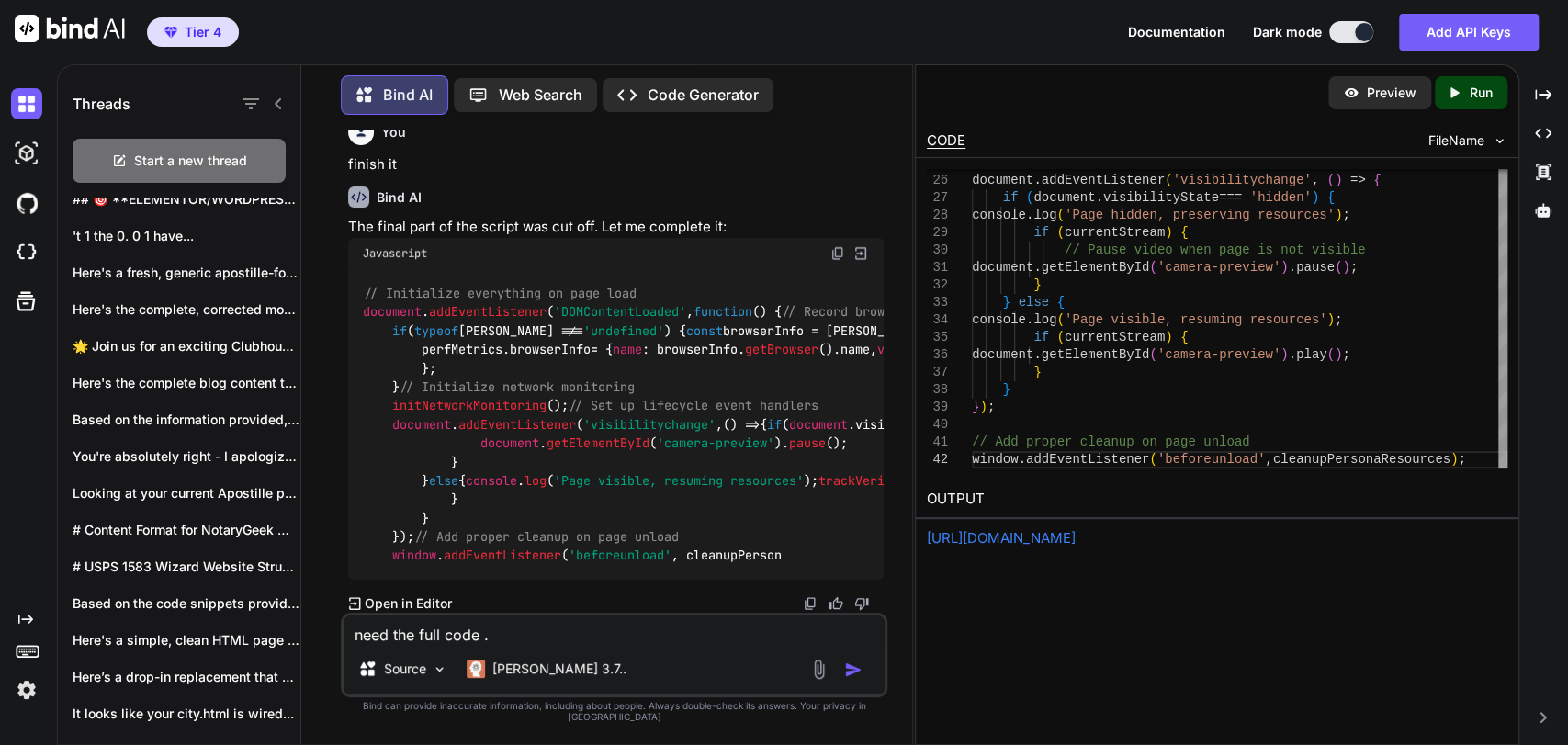
type textarea "x"
type textarea "need the full code . y"
type textarea "x"
type textarea "need the full code . yo"
type textarea "x"
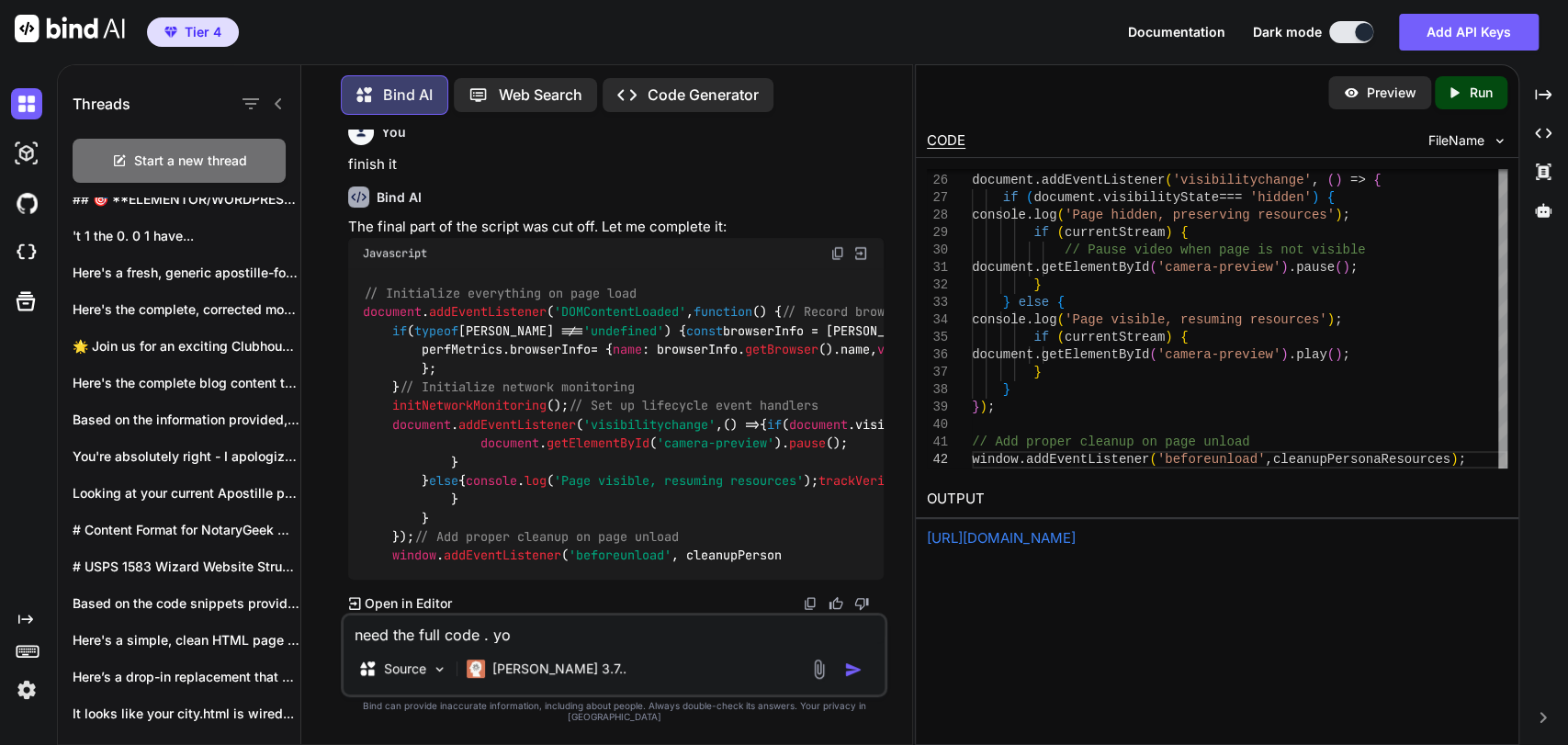
type textarea "need the full code . you"
type textarea "x"
type textarea "need the full code . you"
type textarea "x"
type textarea "need the full code . you c"
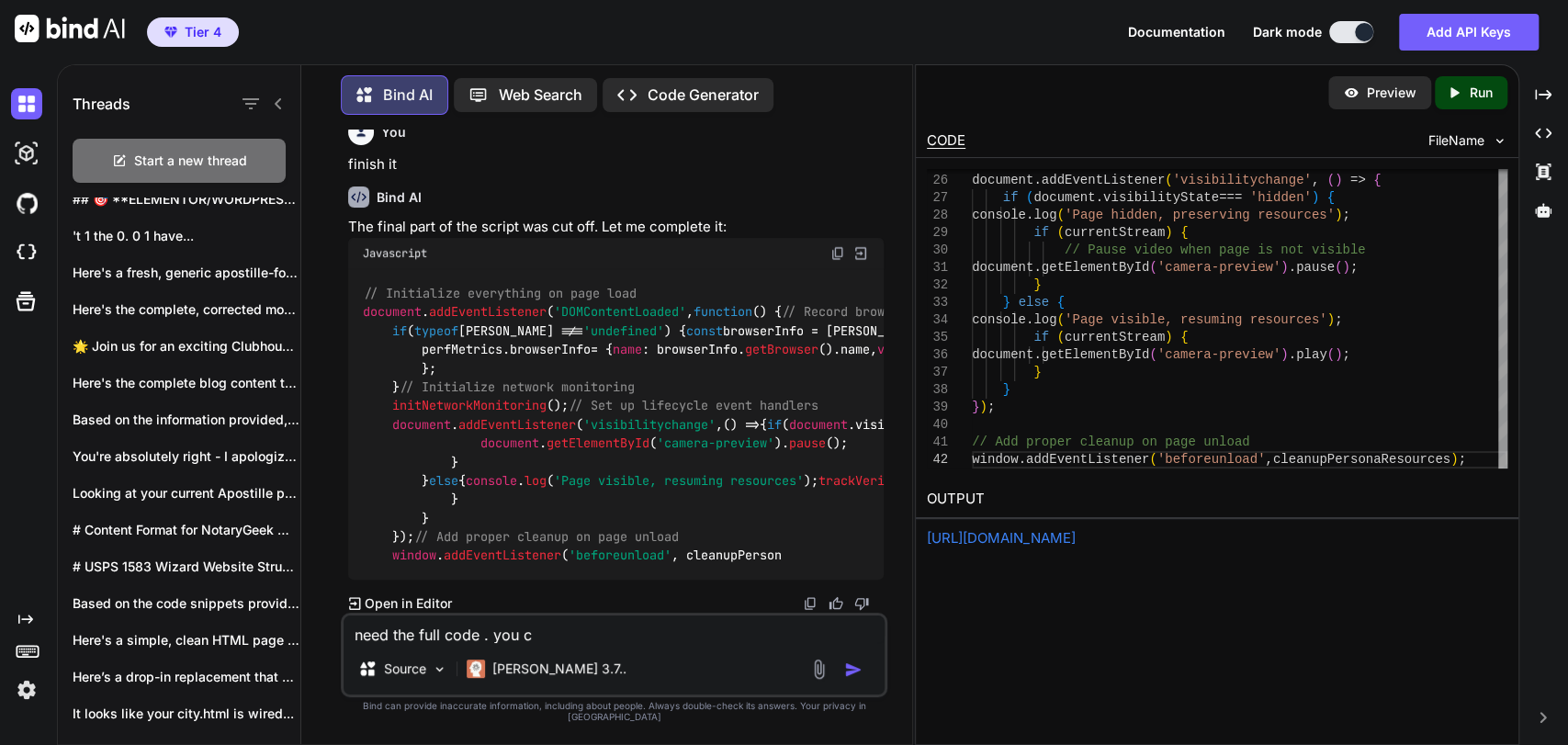
type textarea "x"
type textarea "need the full code . you cu"
type textarea "x"
type textarea "need the full code . you cut"
type textarea "x"
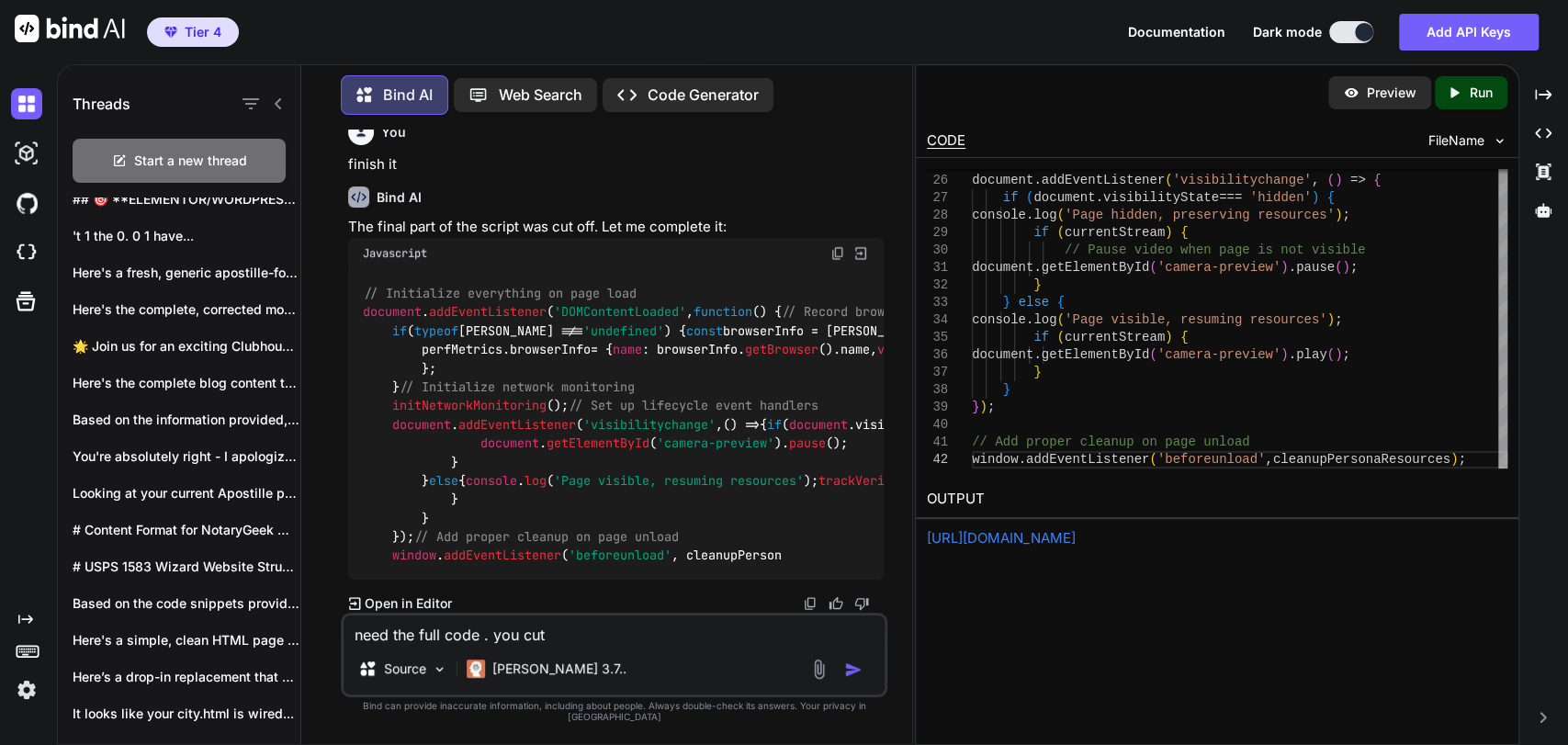
type textarea "need the full code . you cut"
type textarea "x"
type textarea "need the full code . you cut o"
type textarea "x"
type textarea "need the full code . you cut of"
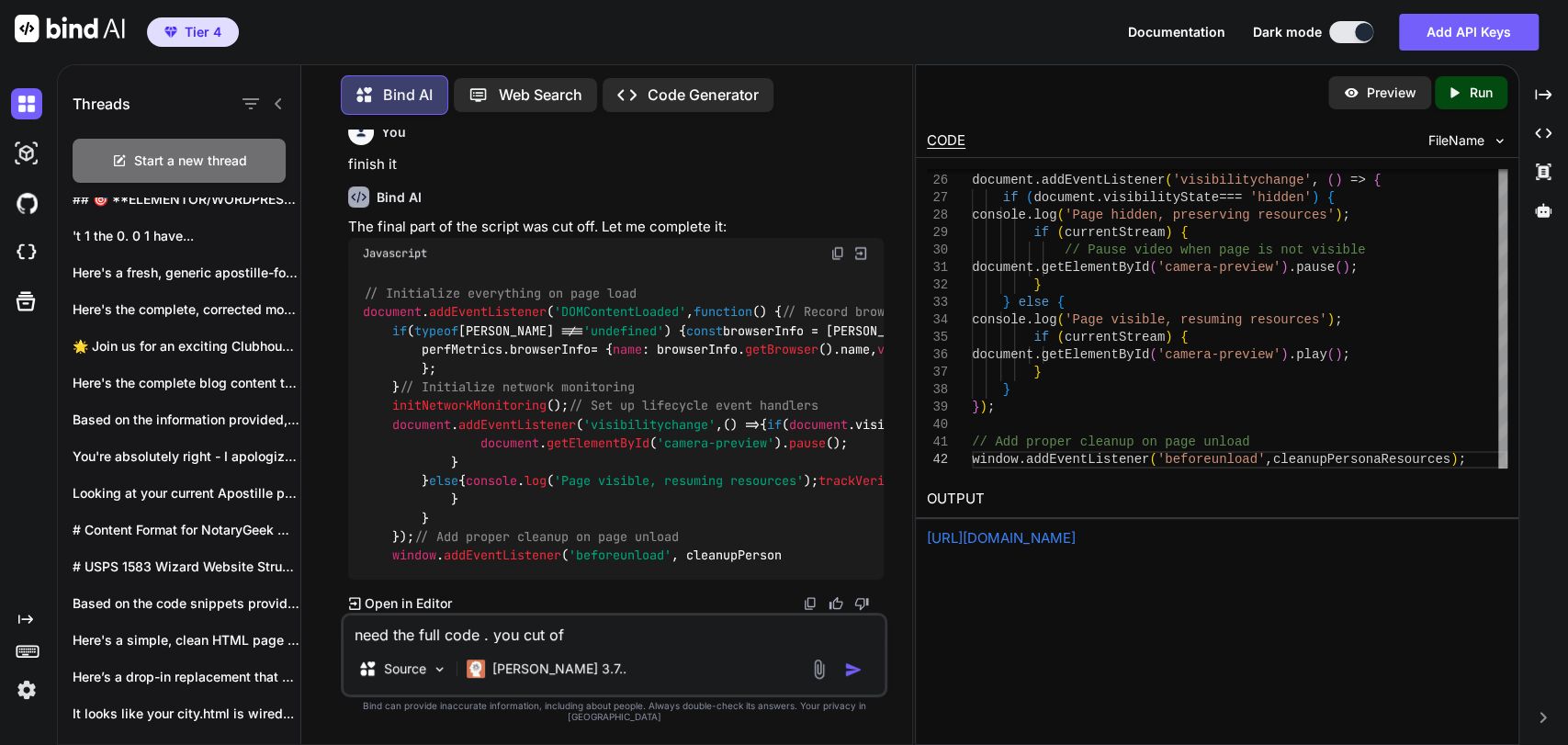
type textarea "x"
type textarea "need the full code . you cut off"
type textarea "x"
type textarea "need the full code . you cut off"
type textarea "x"
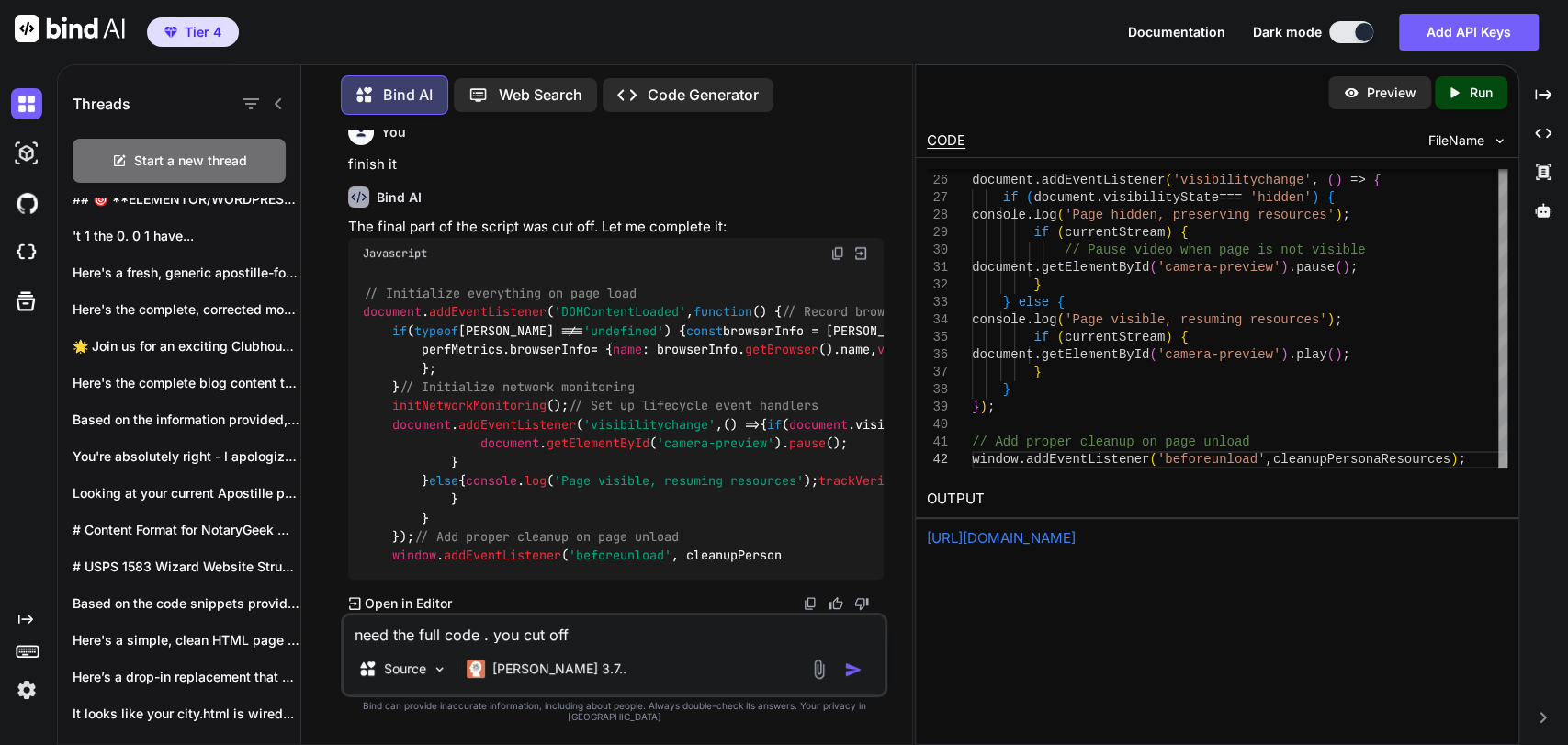
type textarea "need the full code . you cut off ."
type textarea "x"
type textarea "need the full code . you cut off ."
type textarea "x"
type textarea "need the full code . you cut off . f"
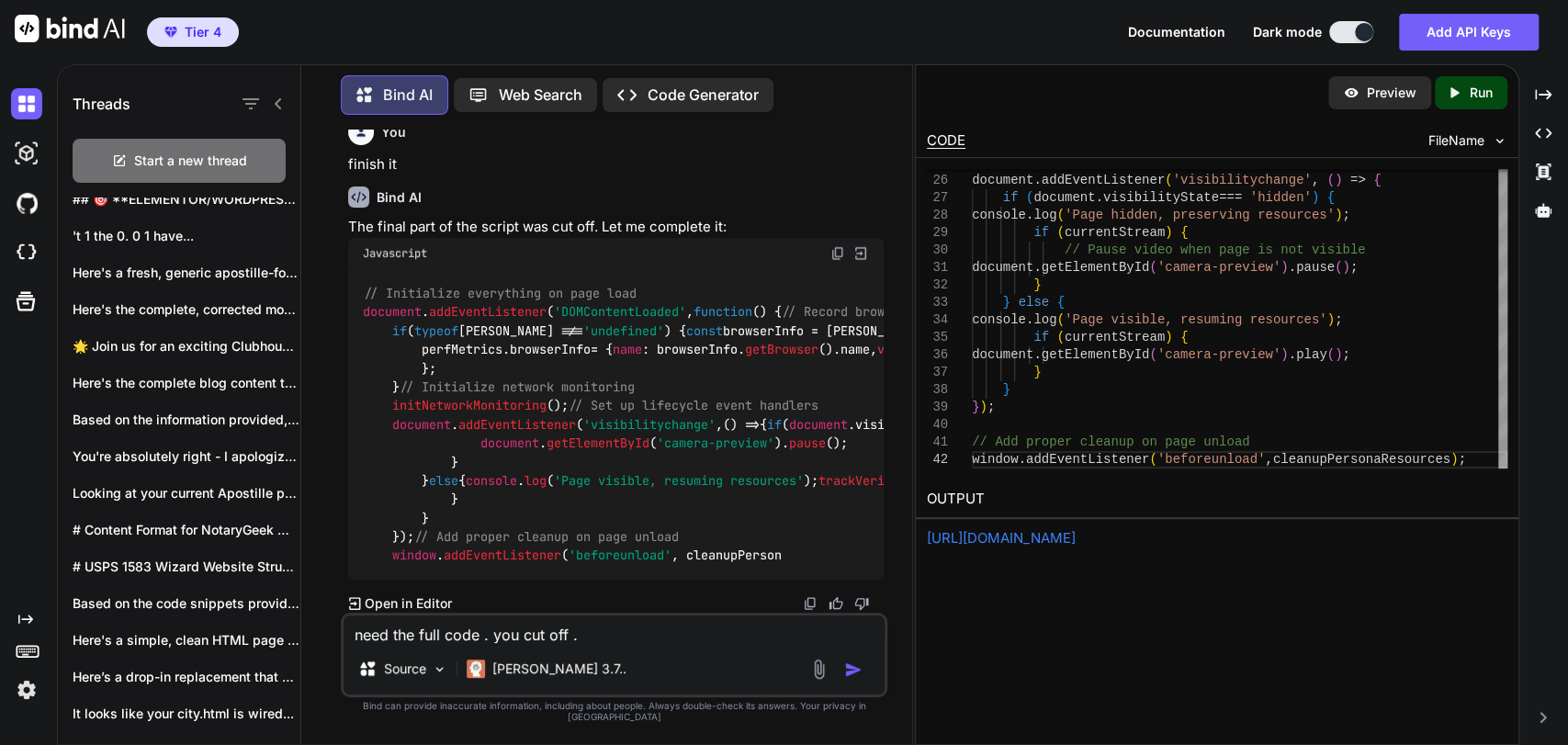
type textarea "x"
type textarea "need the full code . you cut off . fu"
type textarea "x"
type textarea "need the full code . you cut off . ful"
type textarea "x"
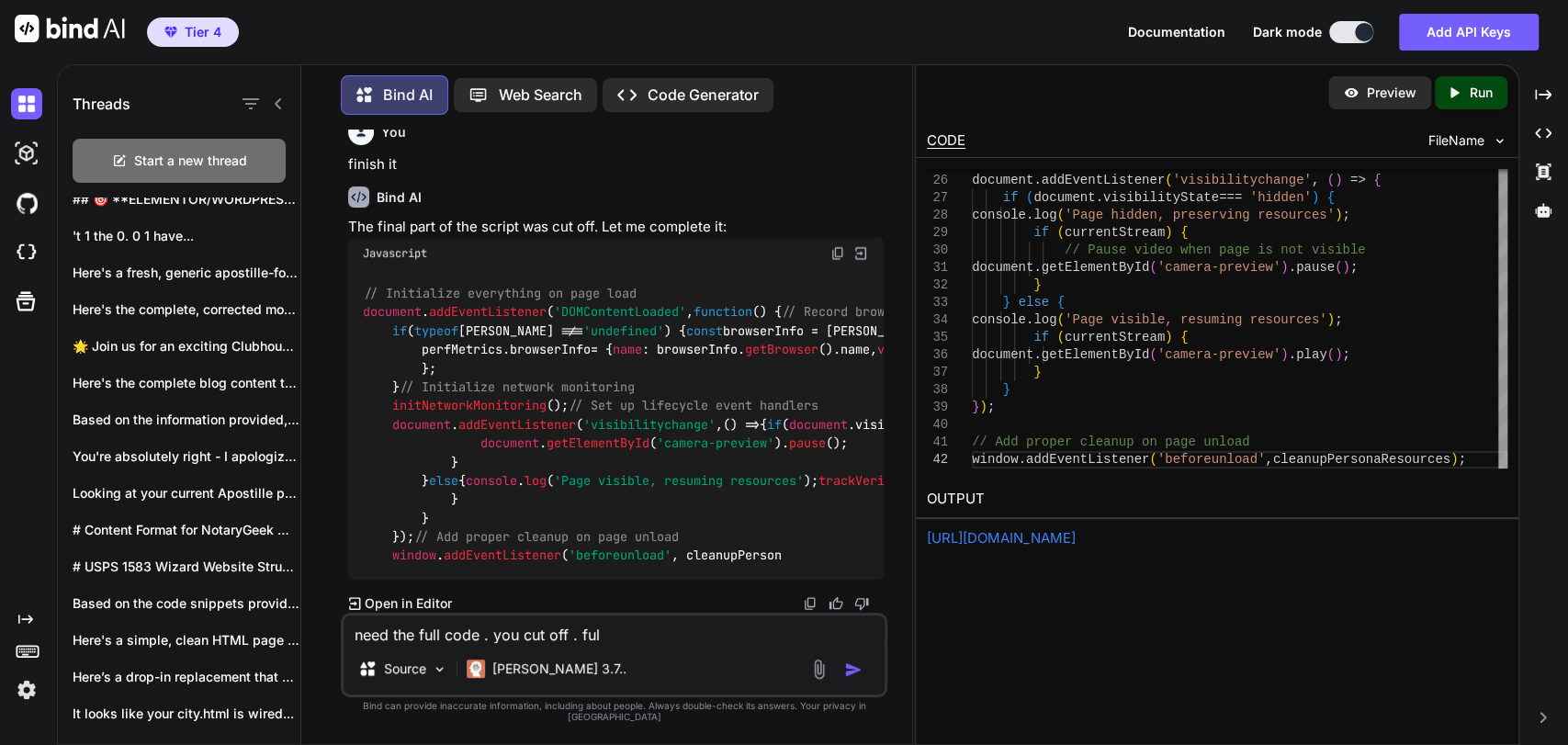
type textarea "need the full code . you cut off . full"
type textarea "x"
type textarea "need the full code . you cut off . full"
type textarea "x"
type textarea "need the full code . you cut off . full c"
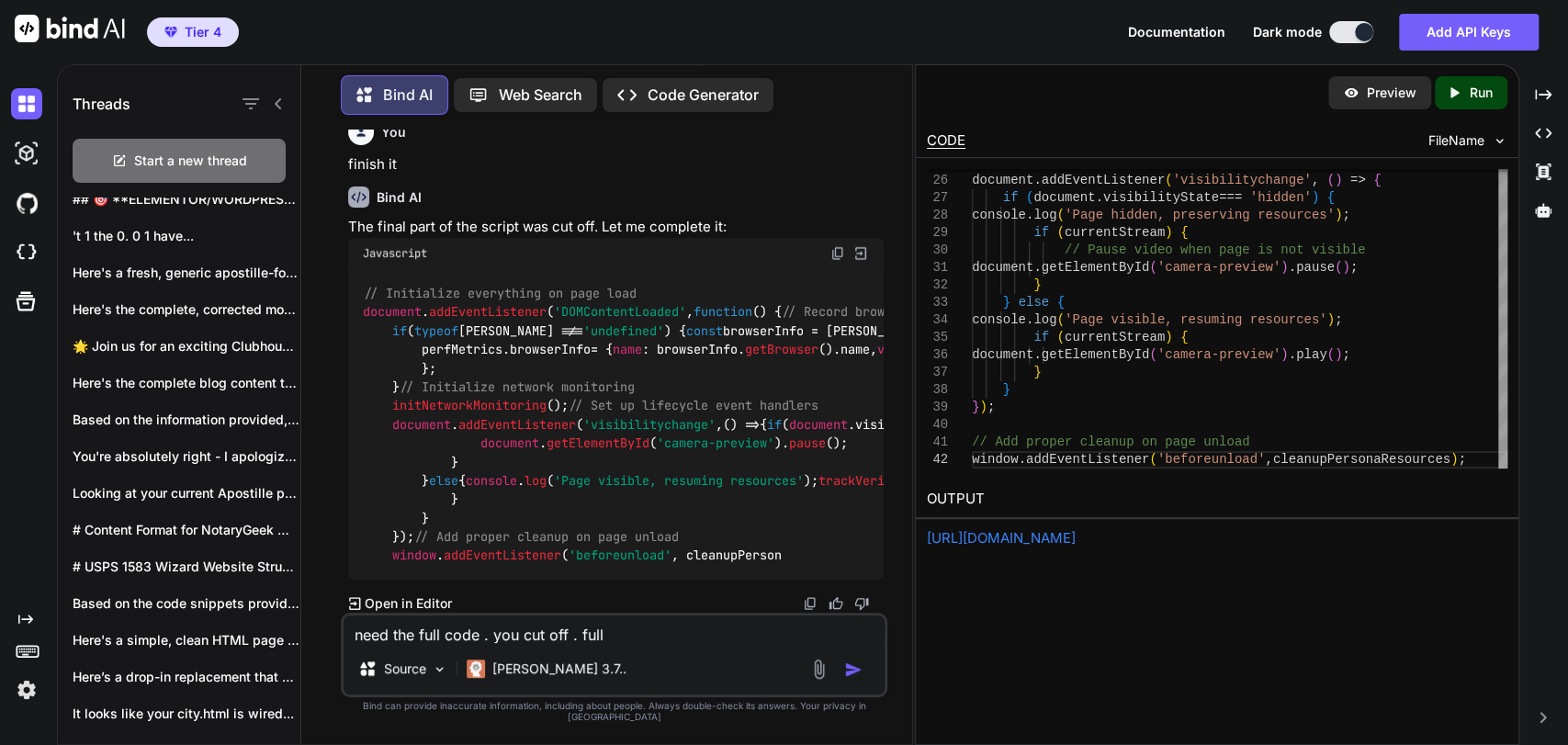
type textarea "x"
type textarea "need the full code . you cut off . full co"
type textarea "x"
type textarea "need the full code . you cut off . full cod"
type textarea "x"
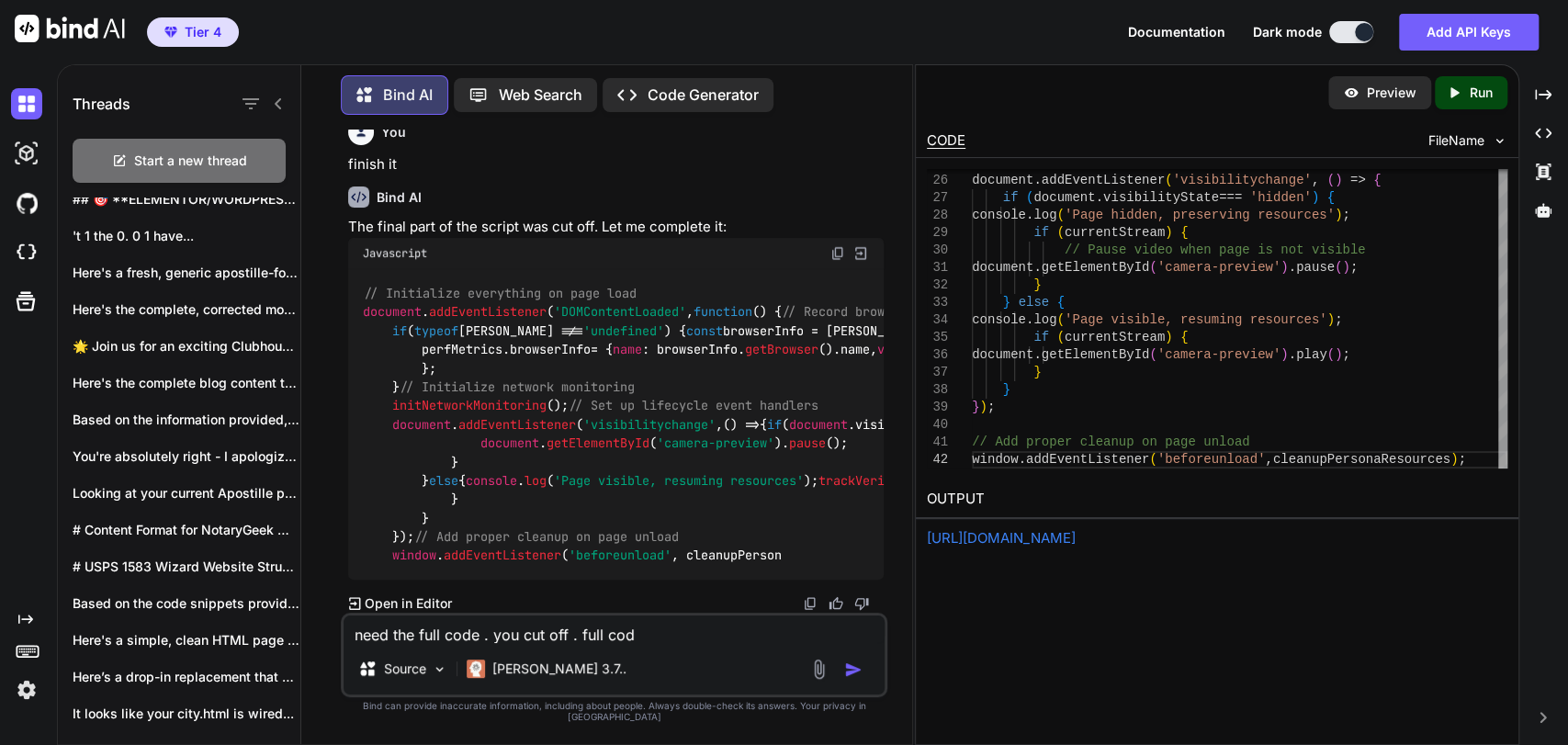
type textarea "need the full code . you cut off . full code"
type textarea "x"
type textarea "need the full code . you cut off . full code"
type textarea "x"
type textarea "need the full code . you cut off . full code p"
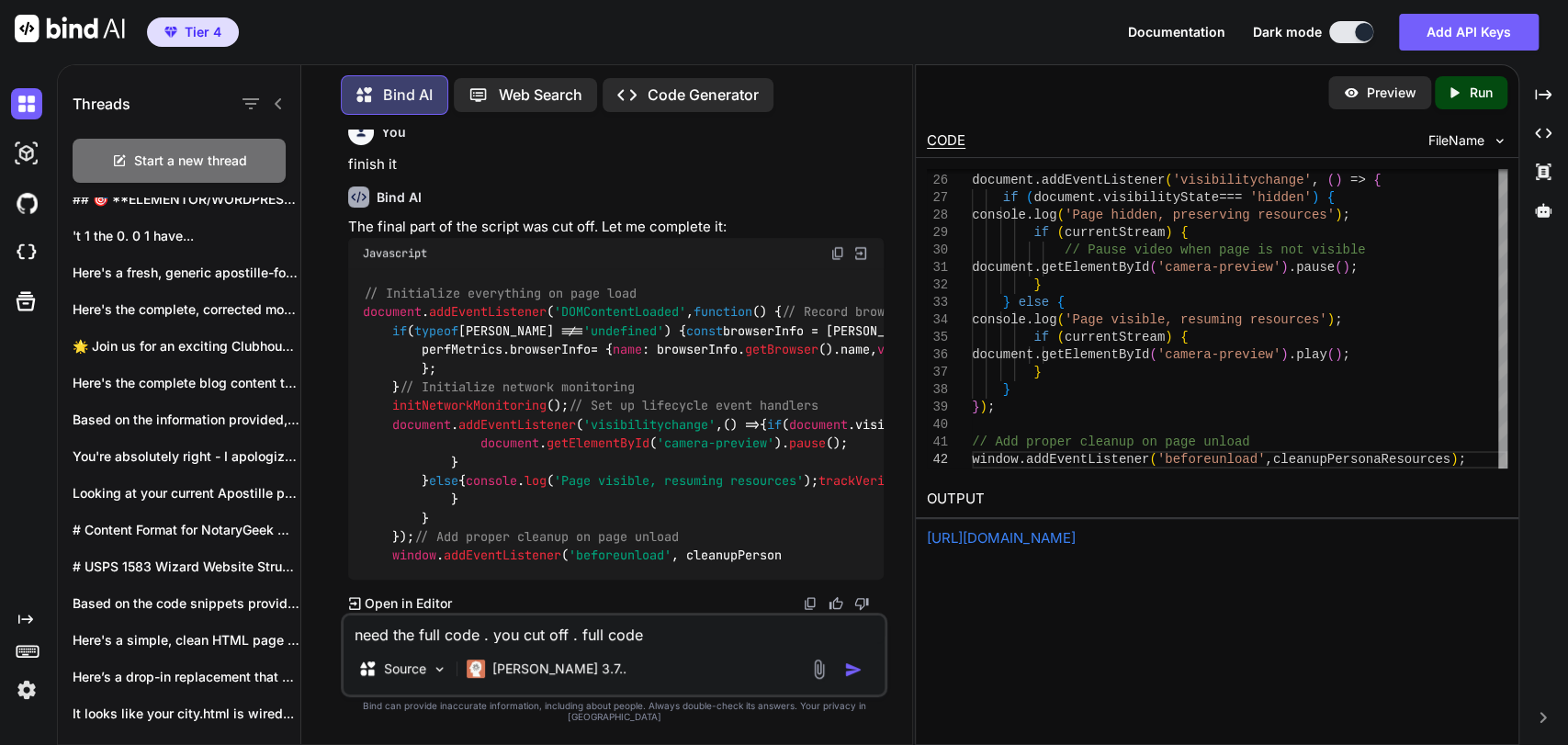
type textarea "x"
type textarea "need the full code . you cut off . full code pl"
type textarea "x"
type textarea "need the full code . you cut off . full code ple"
type textarea "x"
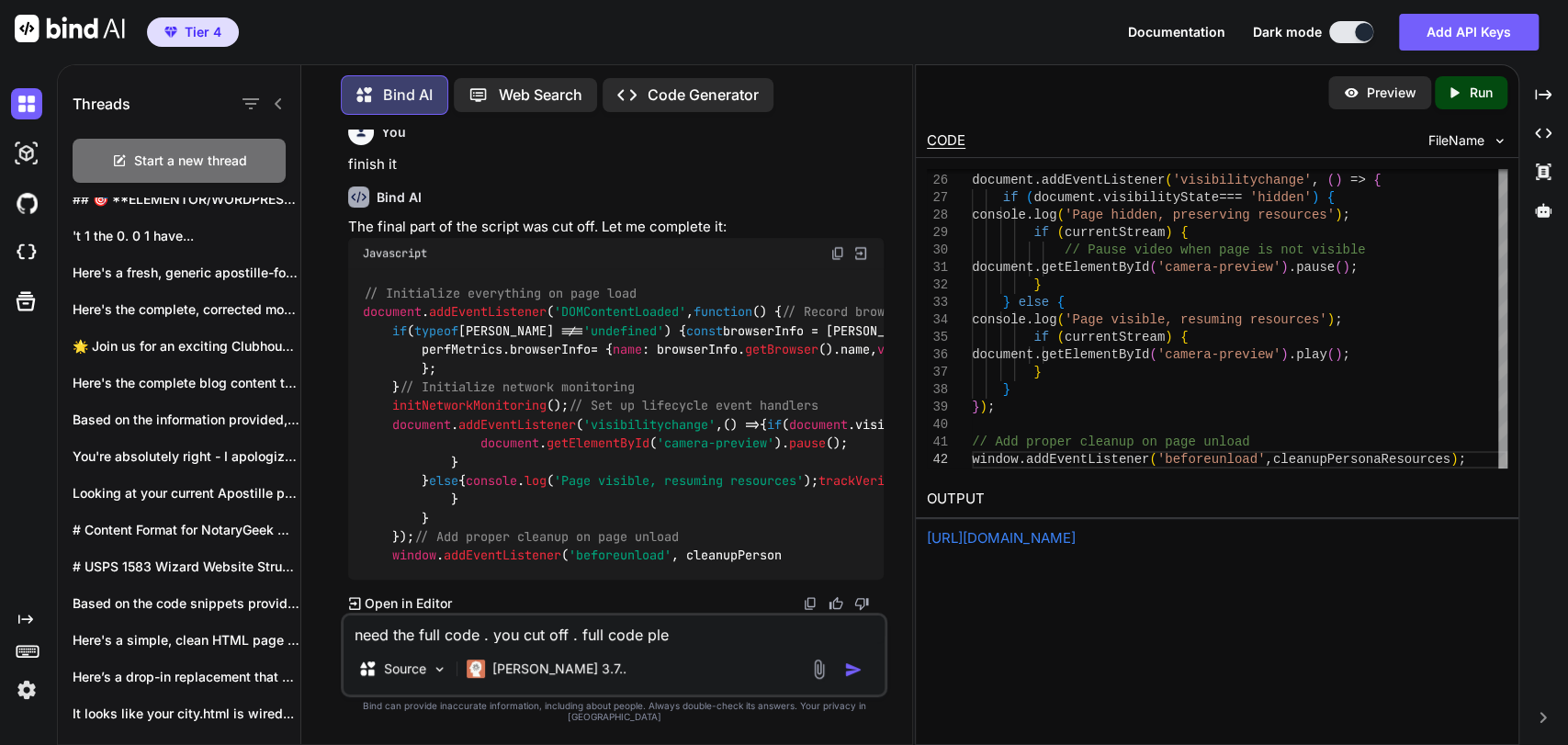
type textarea "need the full code . you cut off . full code plea"
type textarea "x"
type textarea "need the full code . you cut off . full code pleas"
type textarea "x"
type textarea "need the full code . you cut off . full code please"
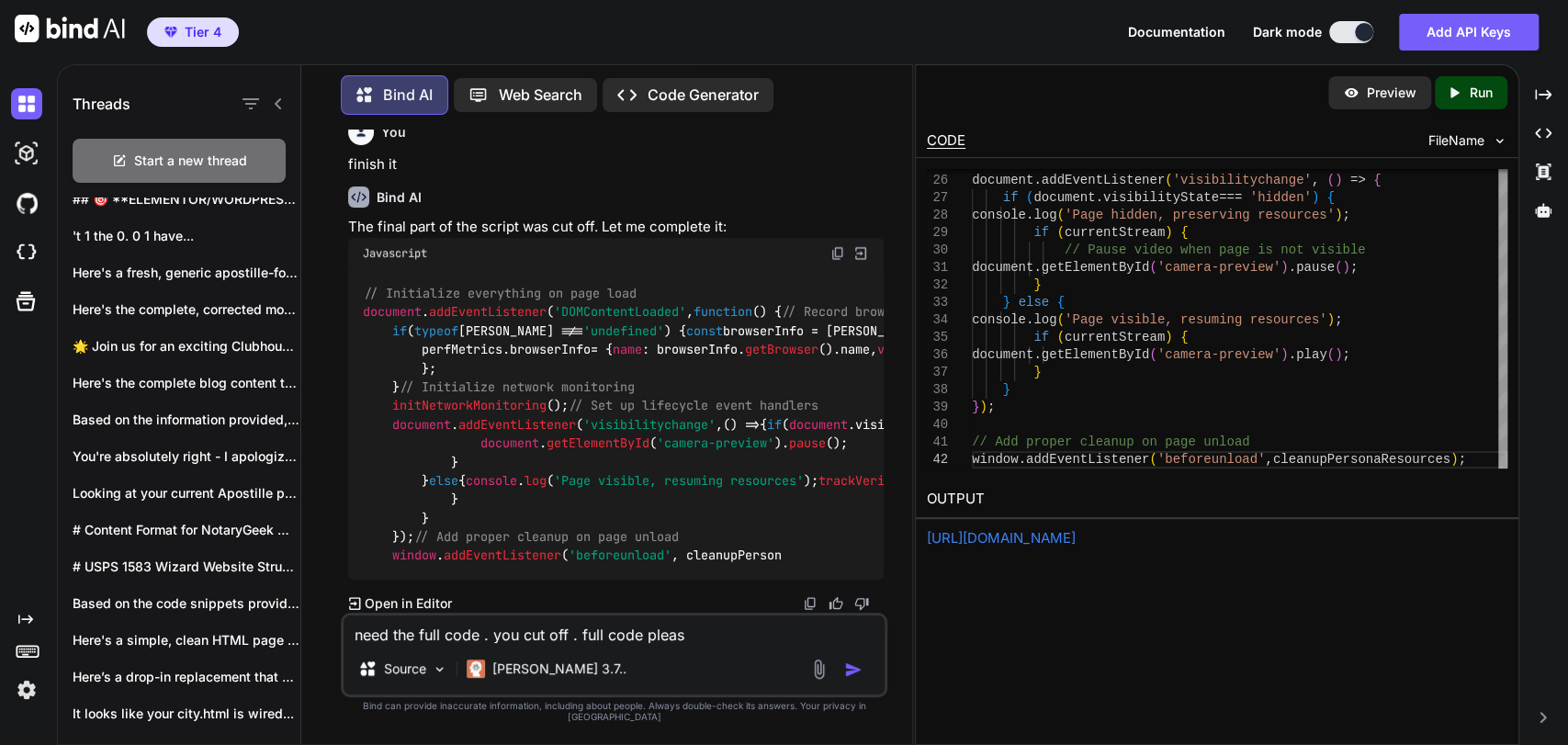
type textarea "x"
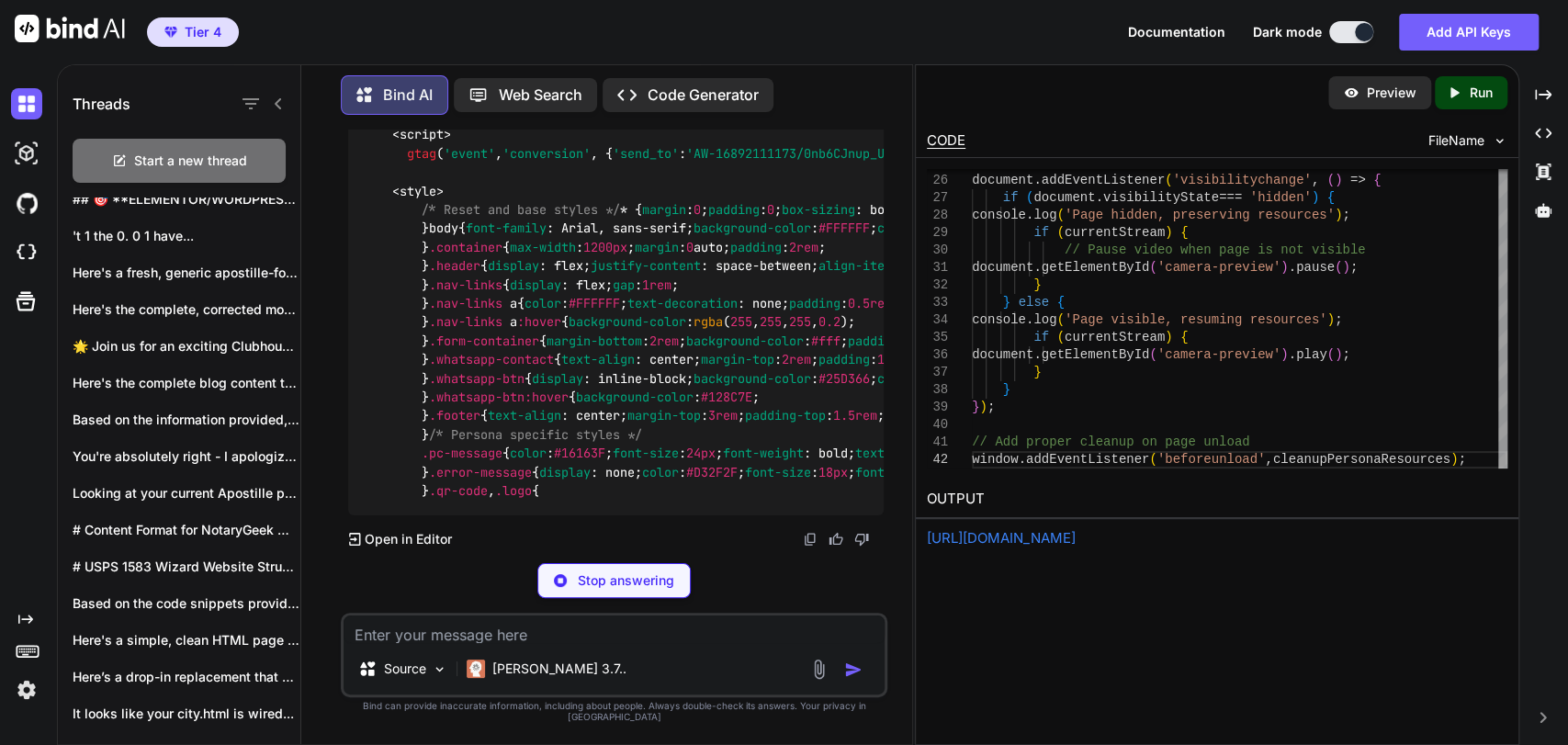
scroll to position [405366, 0]
click at [620, 590] on p "Stop answering" at bounding box center [626, 581] width 97 height 19
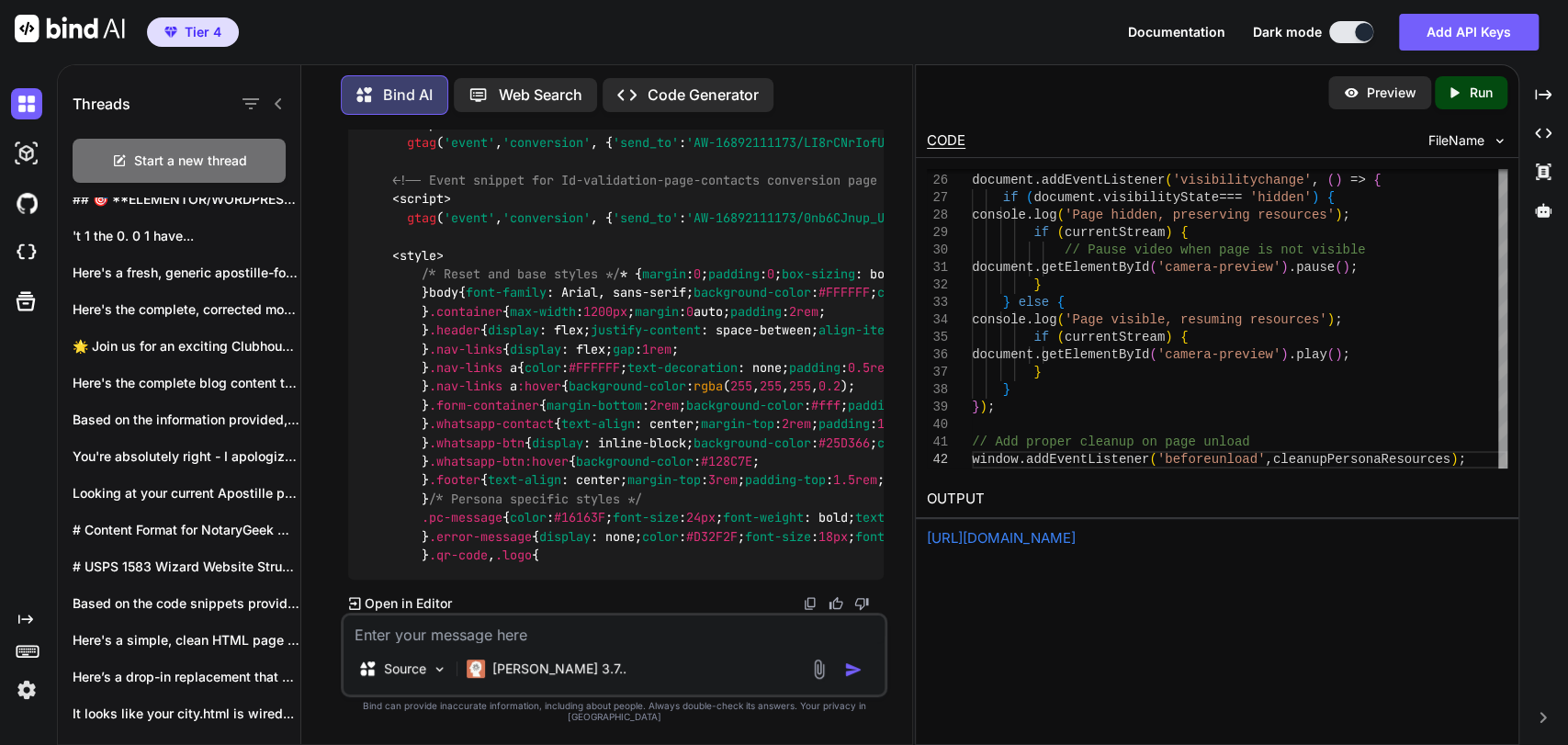
scroll to position [405673, 0]
click at [548, 670] on p "Claude 3.7.." at bounding box center [559, 669] width 134 height 19
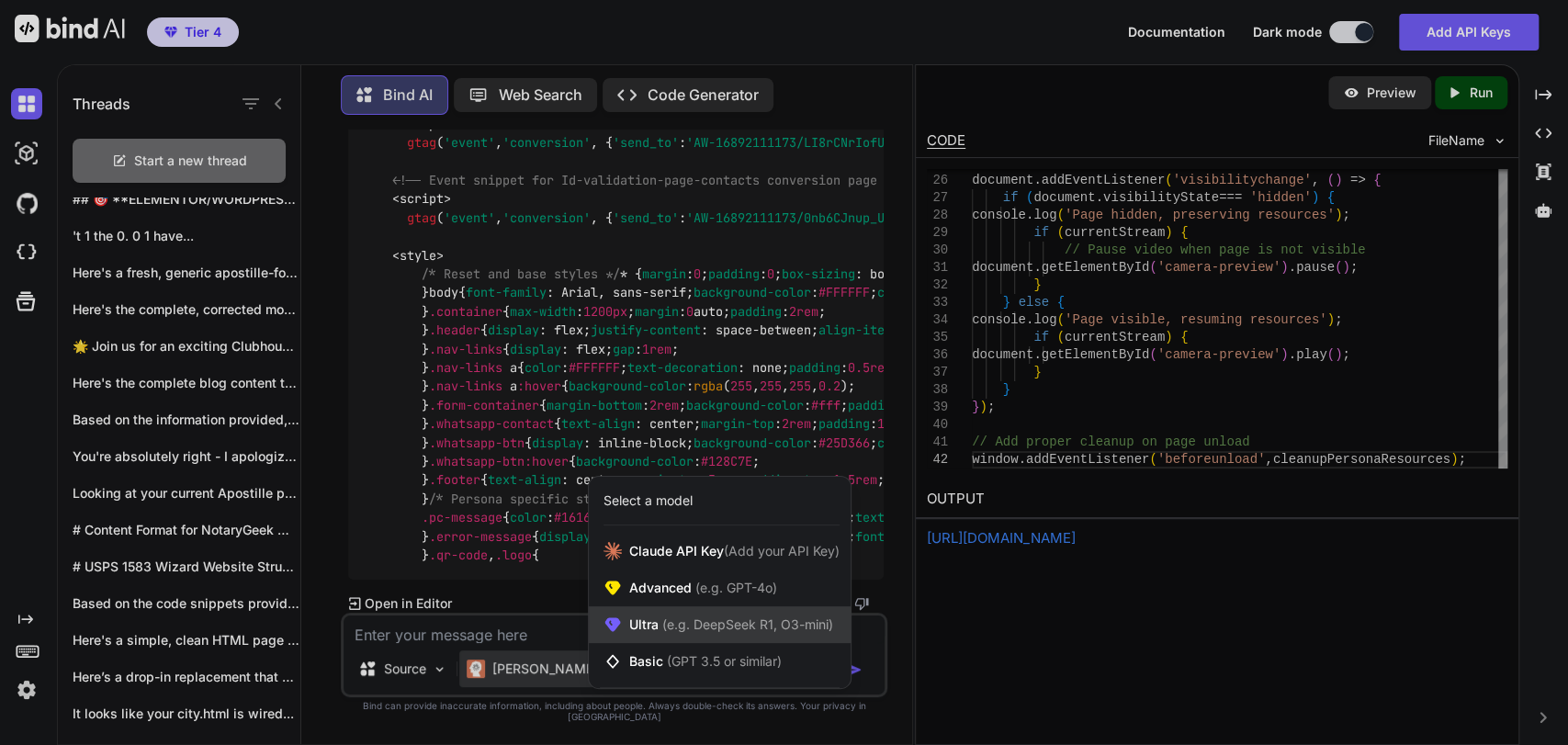
click at [712, 632] on span "(e.g. DeepSeek R1, O3-mini)" at bounding box center [746, 623] width 175 height 16
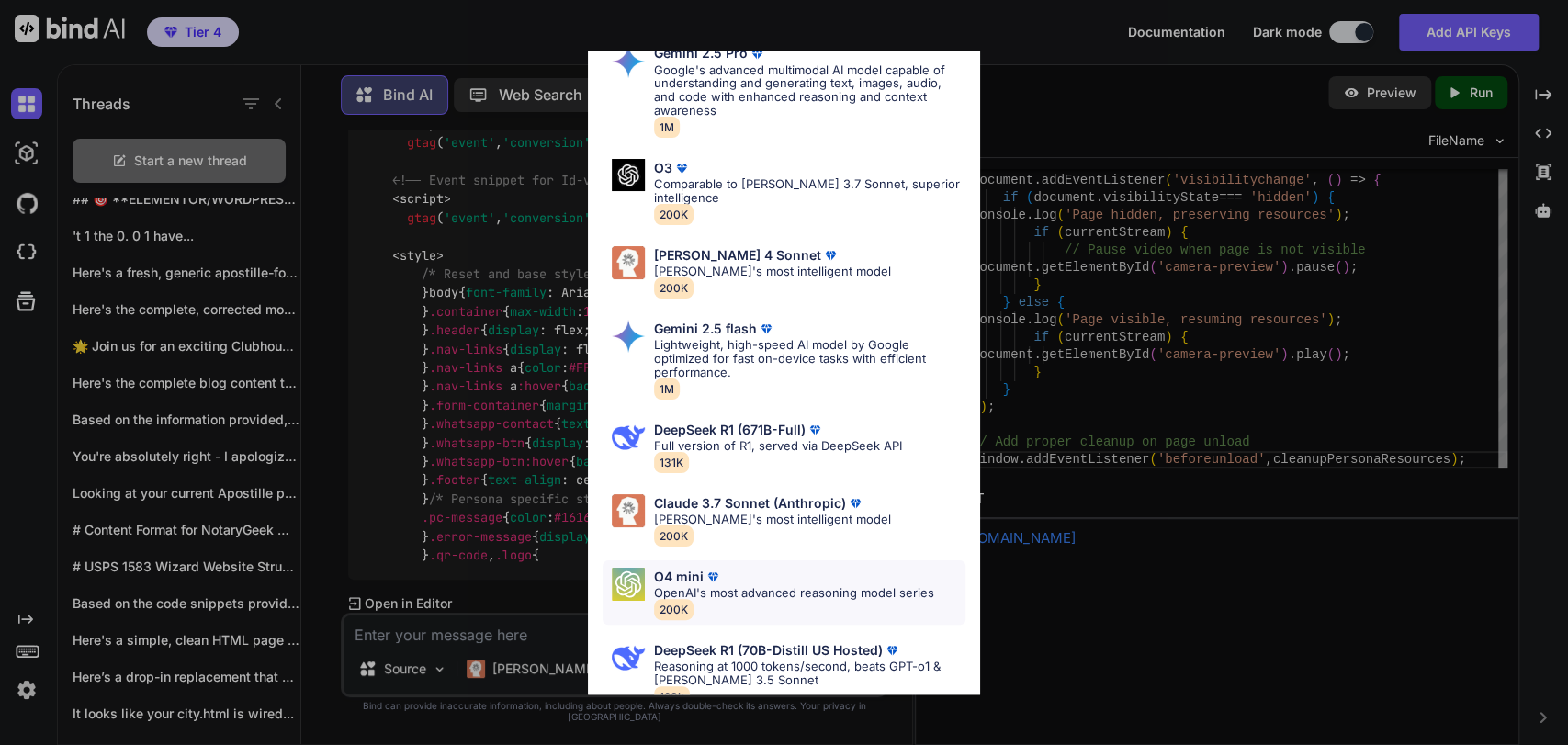
scroll to position [111, 0]
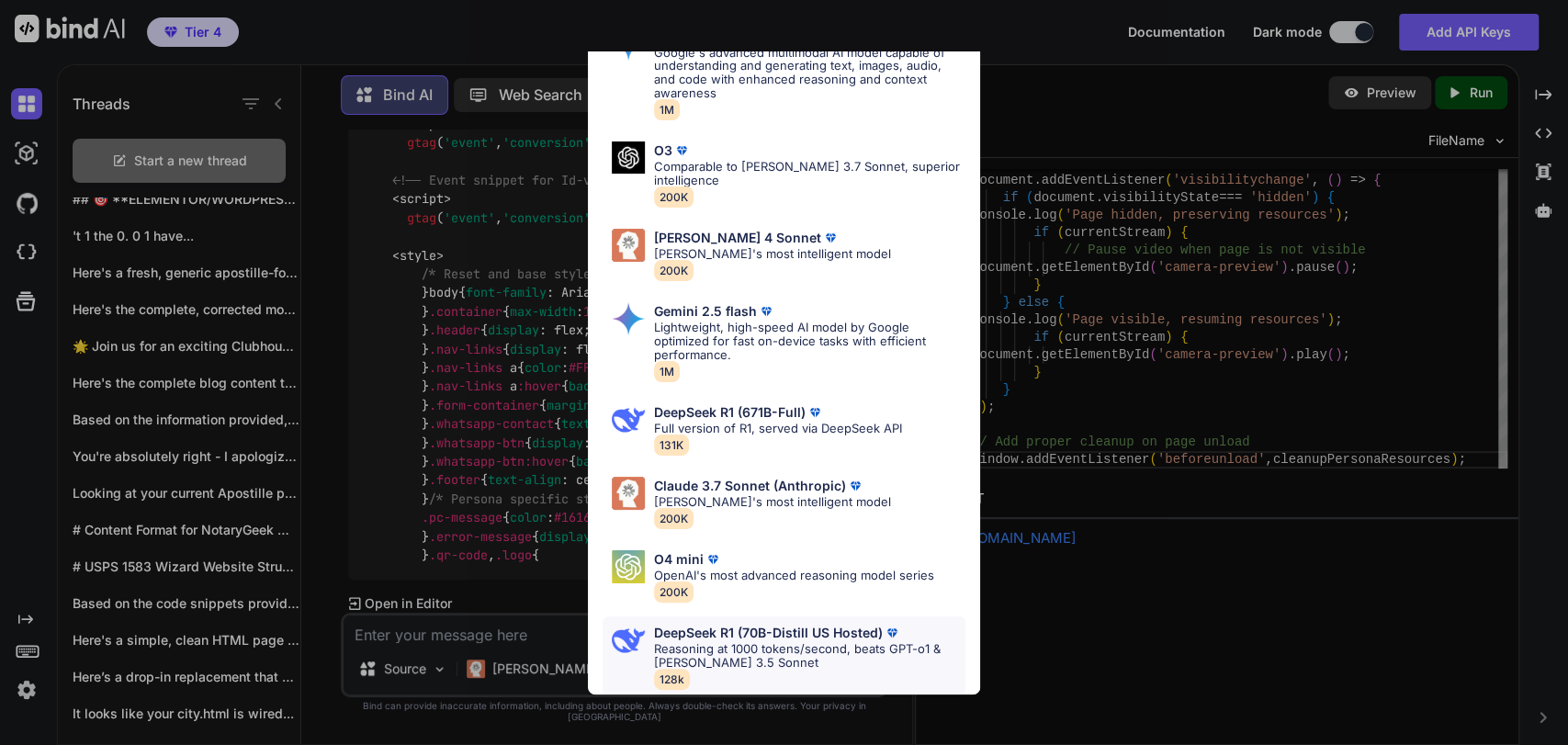
click at [775, 642] on p "Reasoning at 1000 tokens/second, beats GPT-o1 & [PERSON_NAME] 3.5 Sonnet" at bounding box center [809, 656] width 311 height 28
type textarea "x"
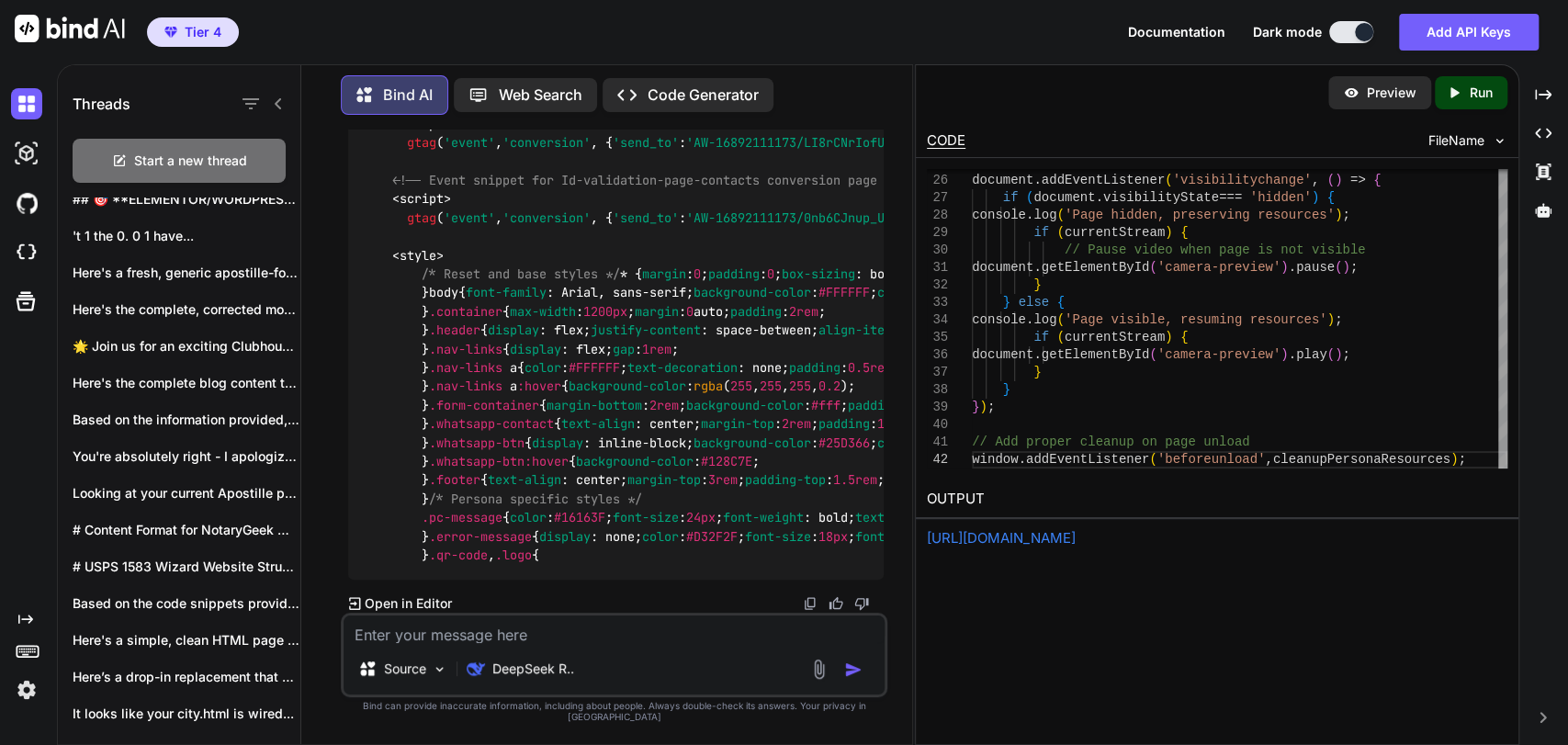
click at [602, 642] on textarea at bounding box center [614, 629] width 541 height 28
type textarea "F"
type textarea "x"
type textarea "Fu"
type textarea "x"
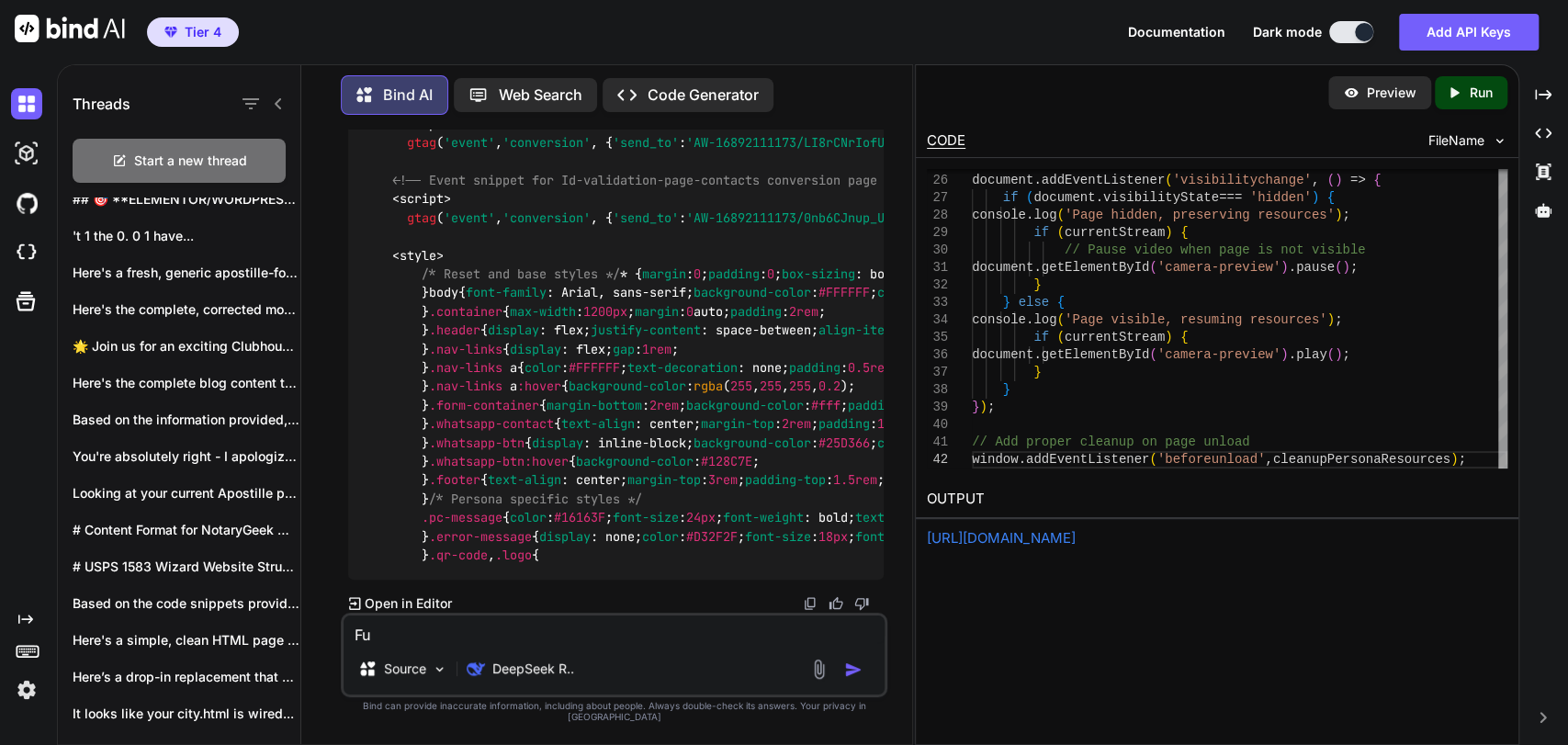
type textarea "Ful"
type textarea "x"
type textarea "Full"
type textarea "x"
type textarea "Full"
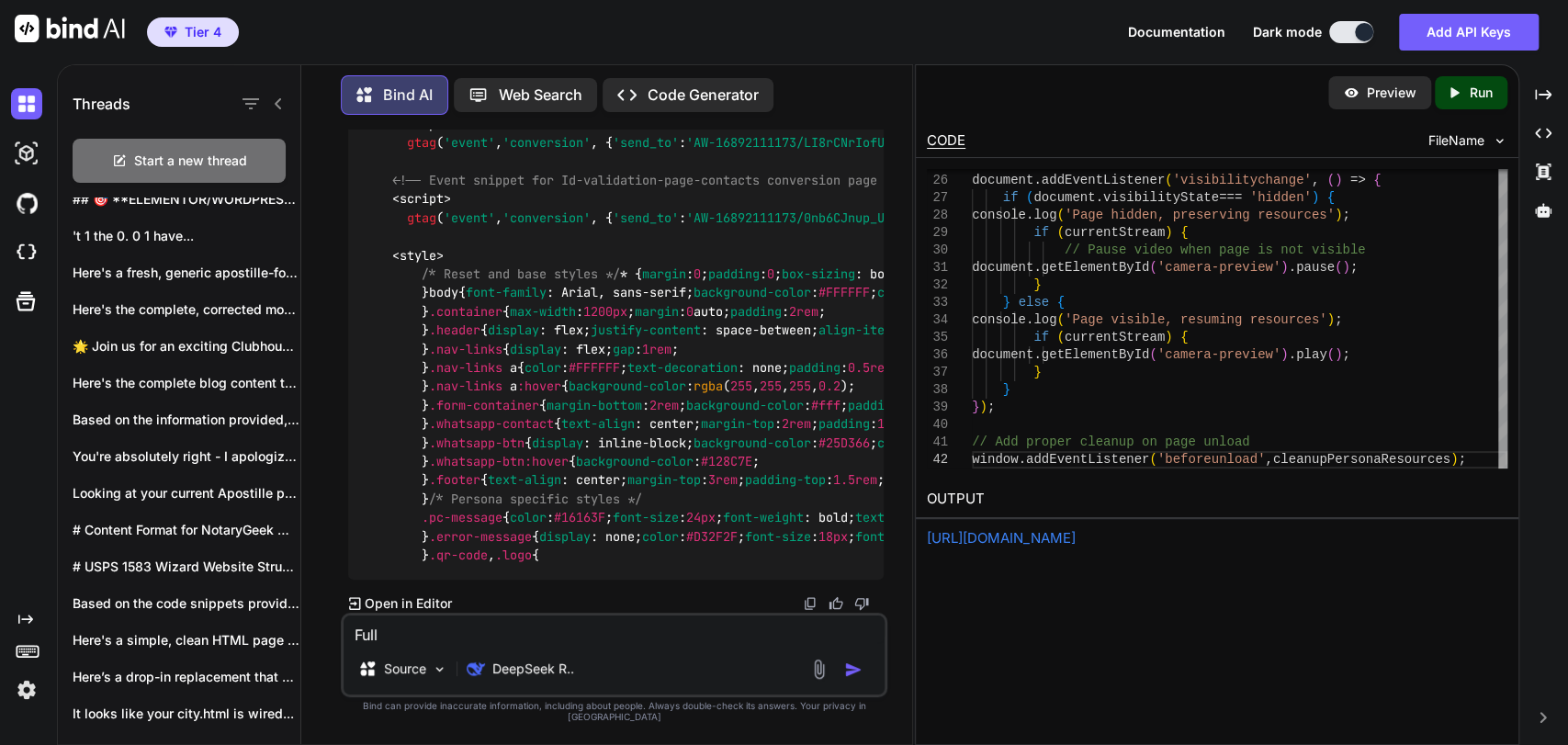
type textarea "x"
type textarea "Full o"
type textarea "x"
type textarea "Full"
type textarea "x"
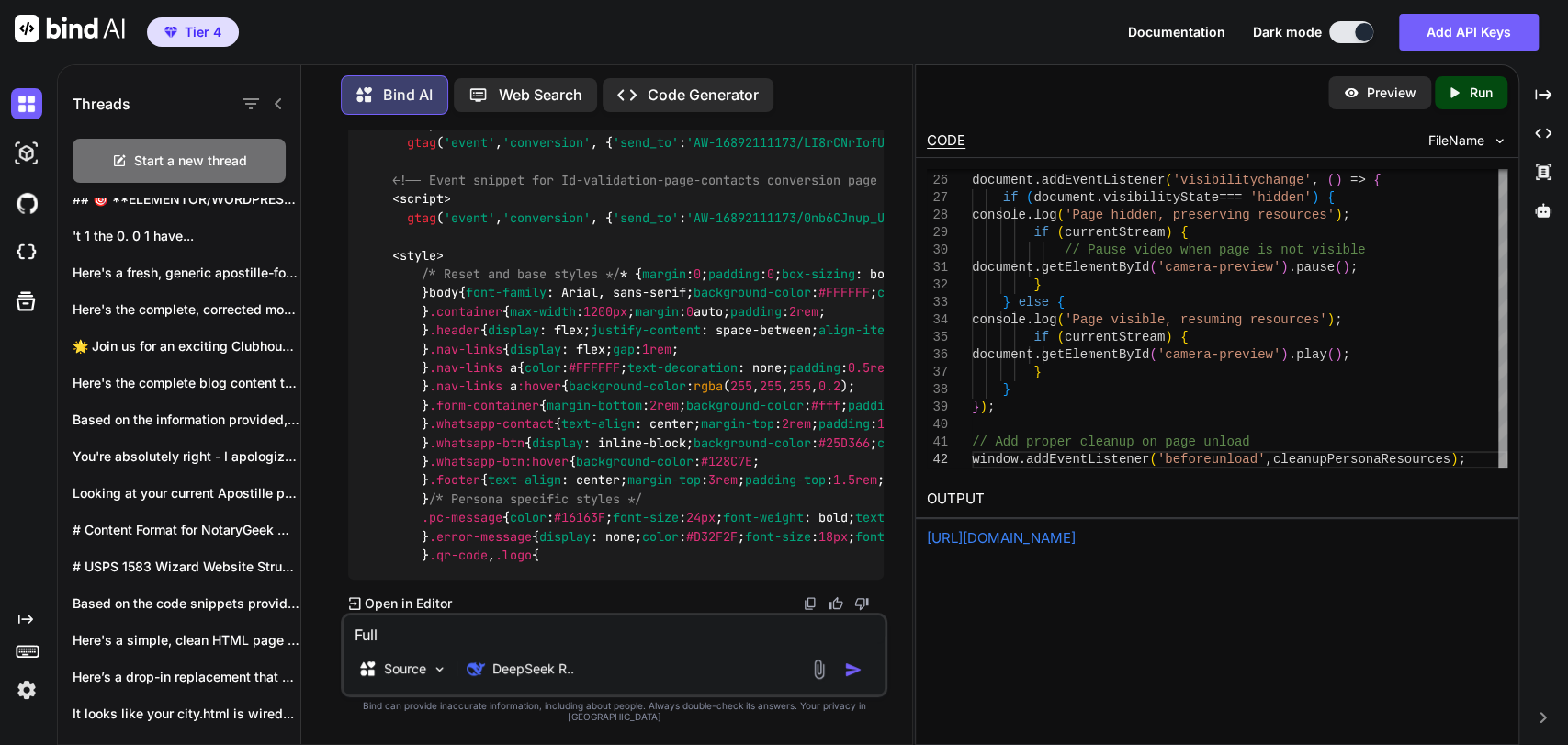
type textarea "Full c"
type textarea "x"
type textarea "Full co"
type textarea "x"
type textarea "Full cod"
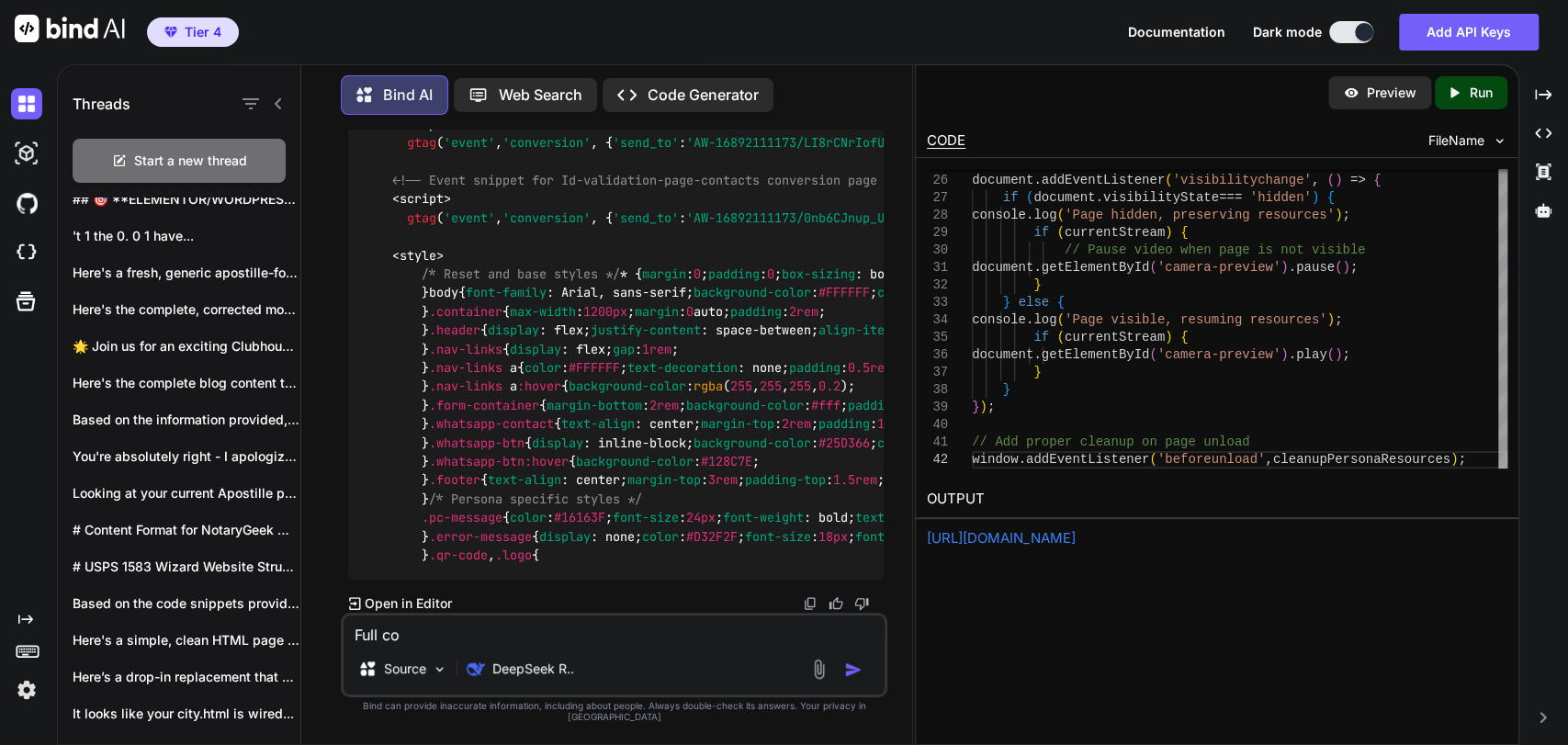
type textarea "x"
type textarea "Full cod"
type textarea "x"
type textarea "Full cod"
type textarea "x"
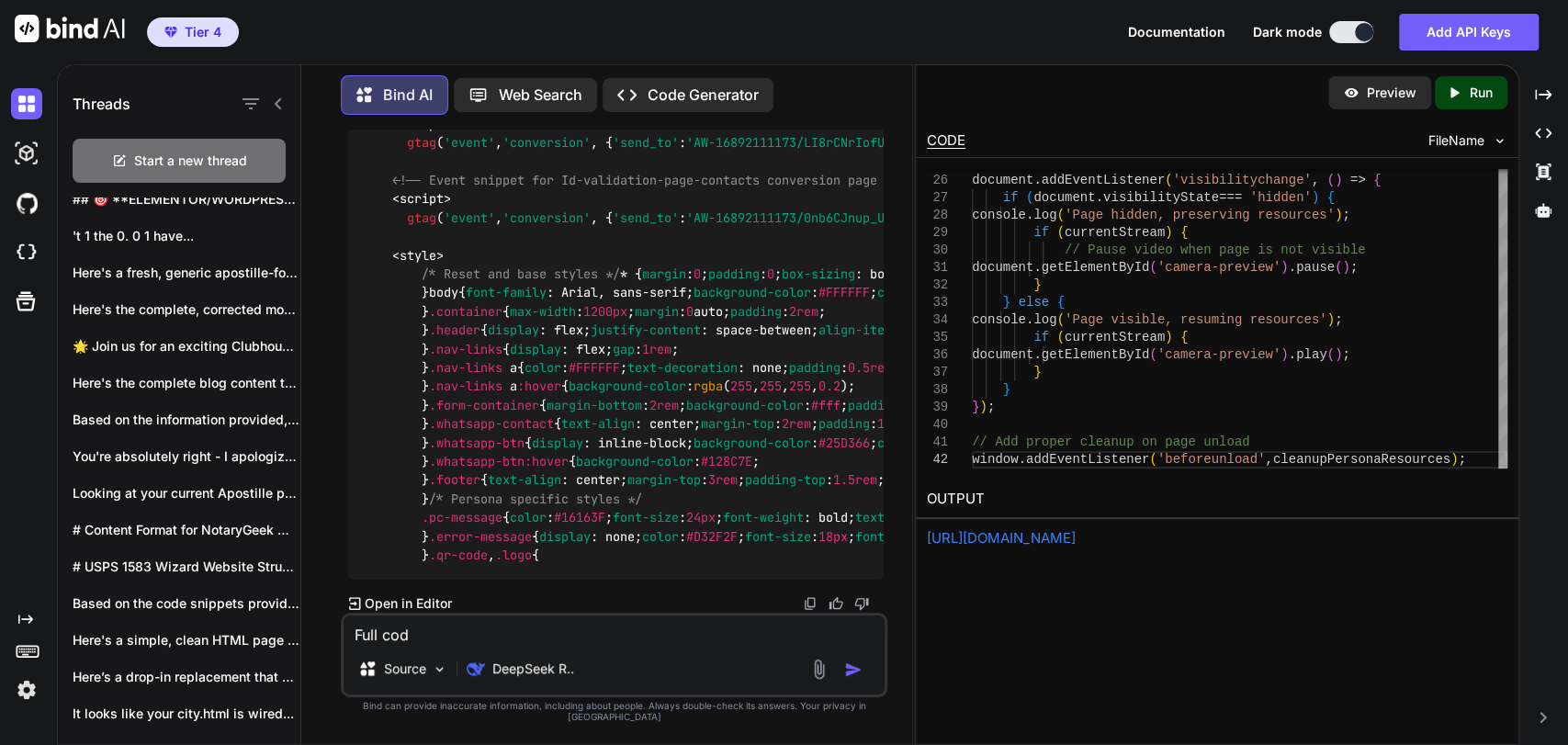
type textarea "Full code"
type textarea "x"
type textarea "Full code"
type textarea "x"
type textarea "Full code p"
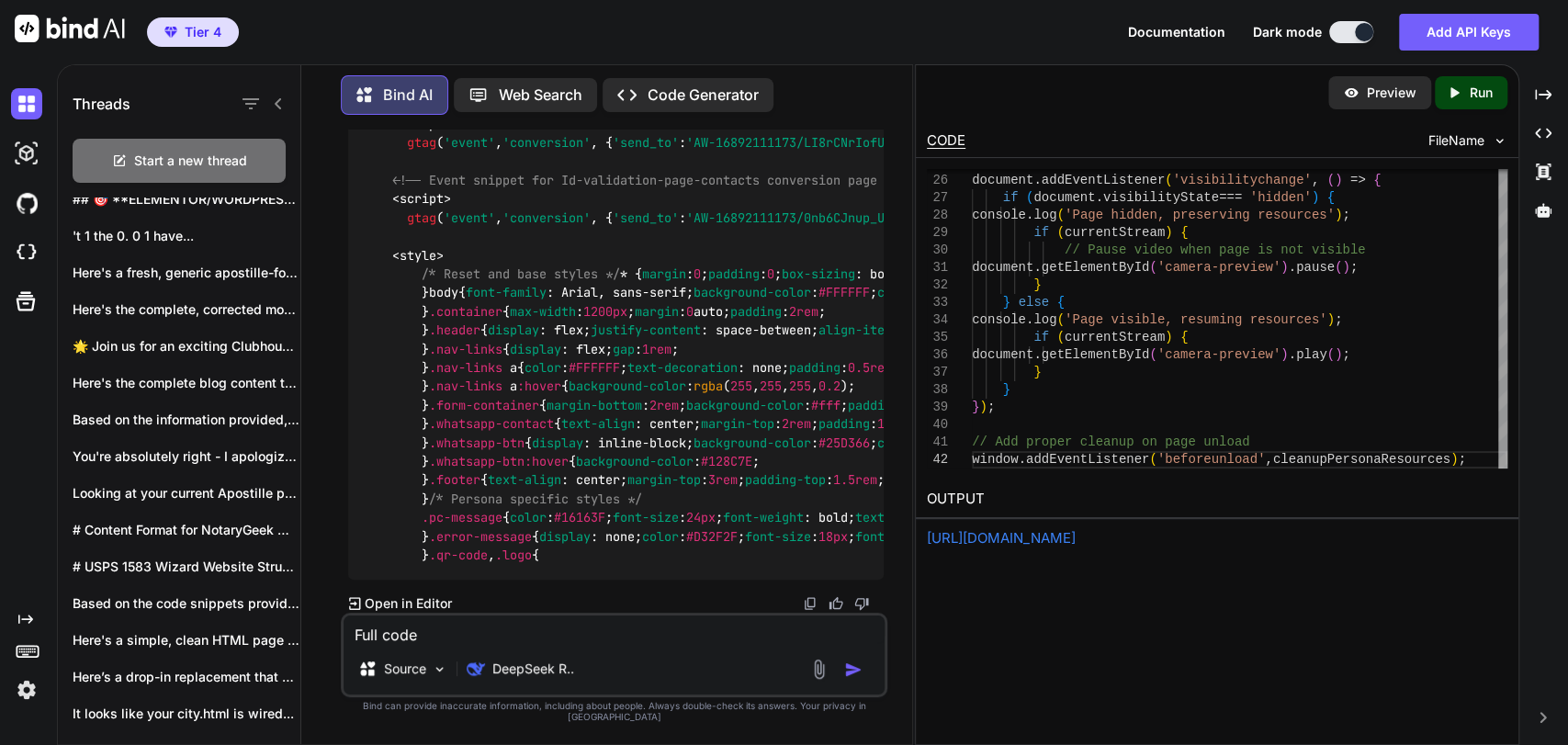
type textarea "x"
type textarea "Full code pl"
type textarea "x"
type textarea "Full code ple"
type textarea "x"
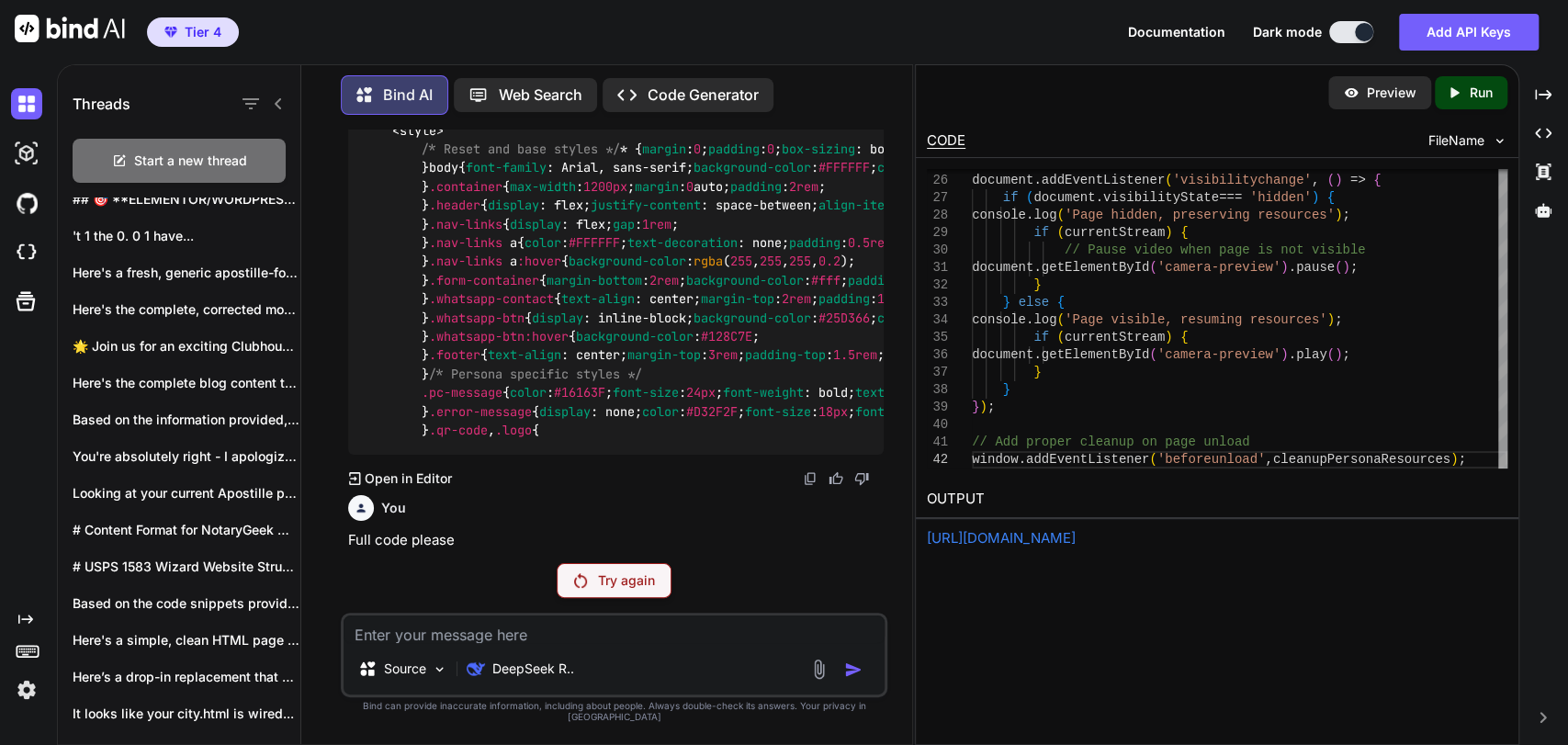
scroll to position [412569, 0]
click at [536, 678] on p "DeepSeek R.." at bounding box center [533, 669] width 82 height 19
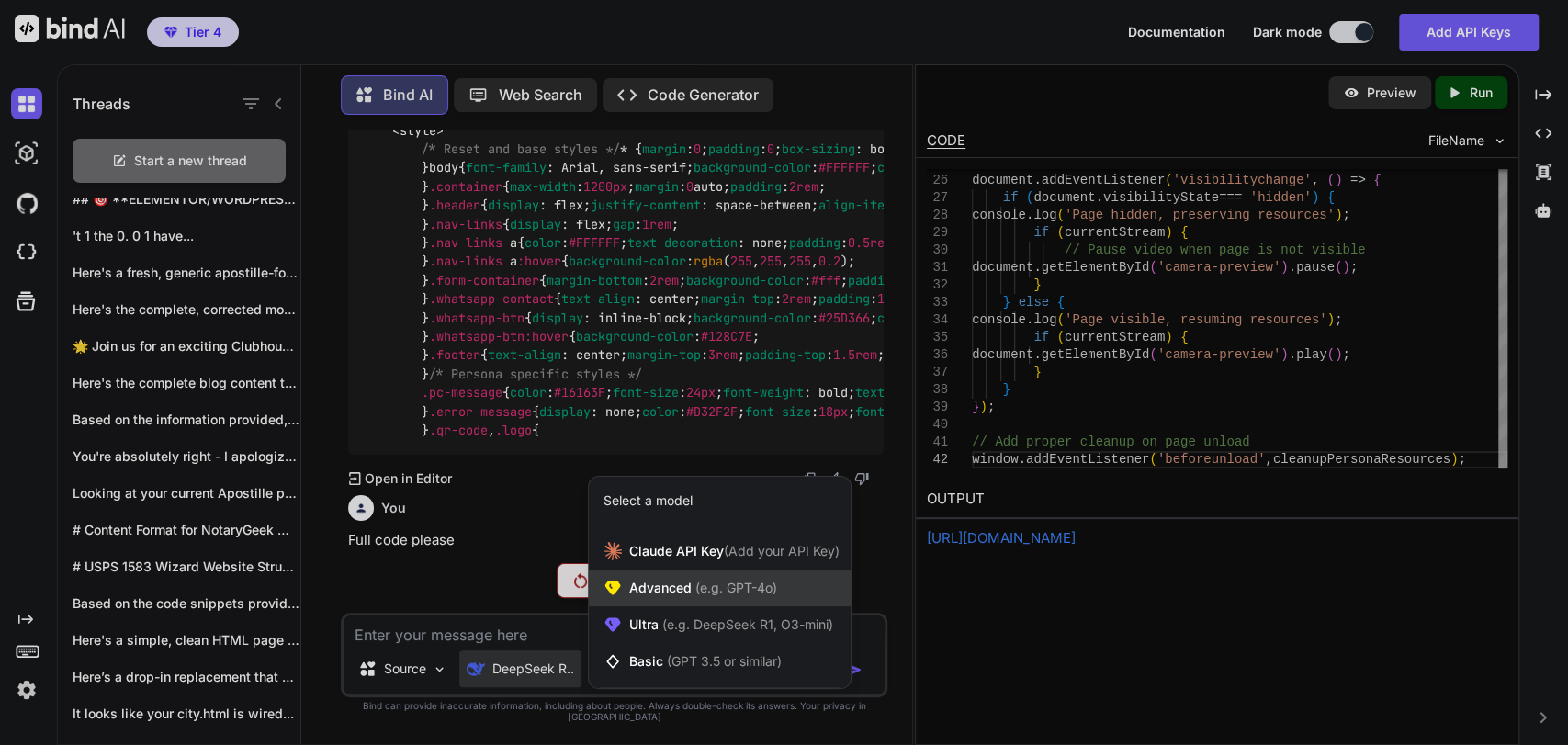
click at [724, 595] on span "(e.g. GPT-4o)" at bounding box center [734, 587] width 85 height 16
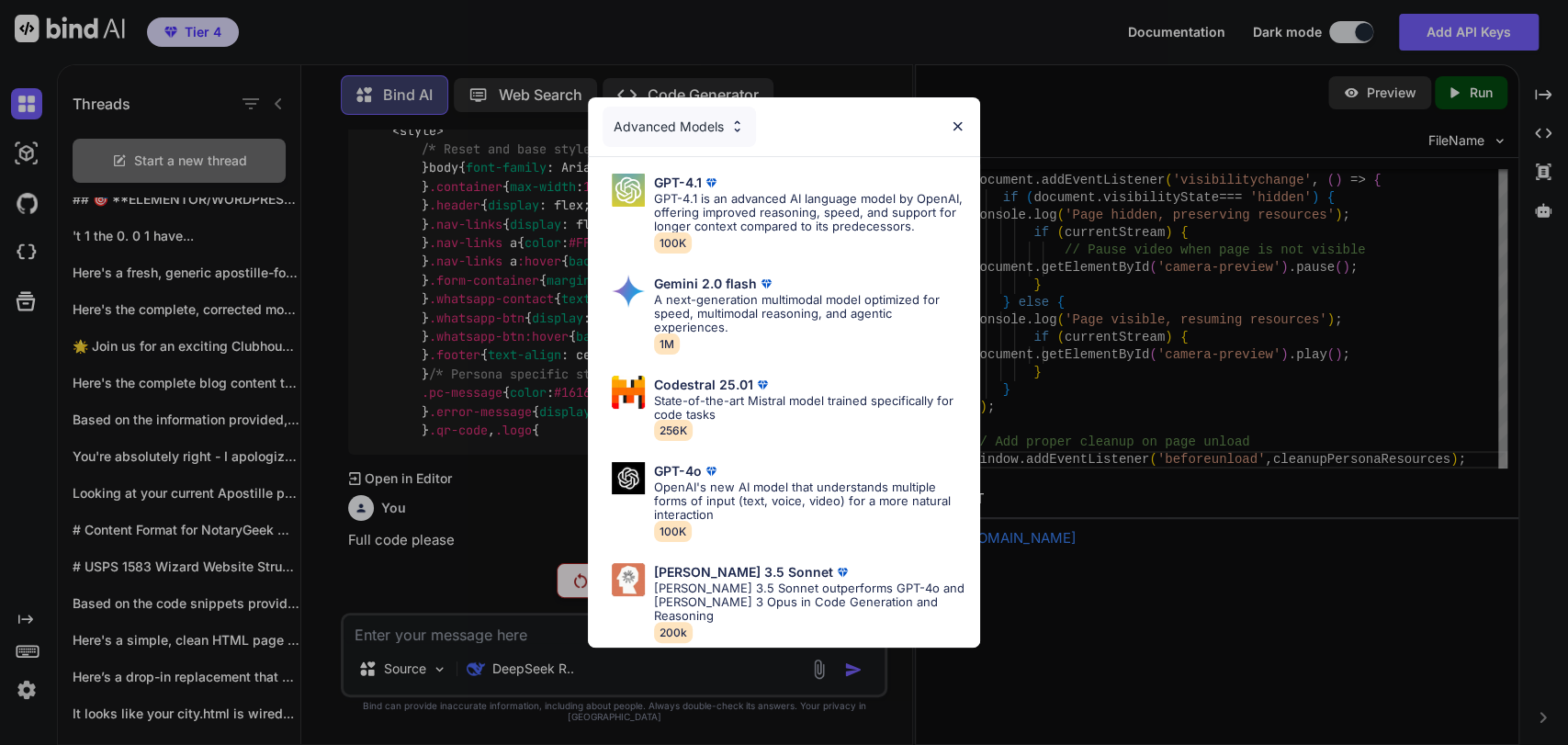
click at [512, 530] on div "Advanced Models GPT-4.1 GPT-4.1 is an advanced AI language model by OpenAI, off…" at bounding box center [784, 372] width 1568 height 745
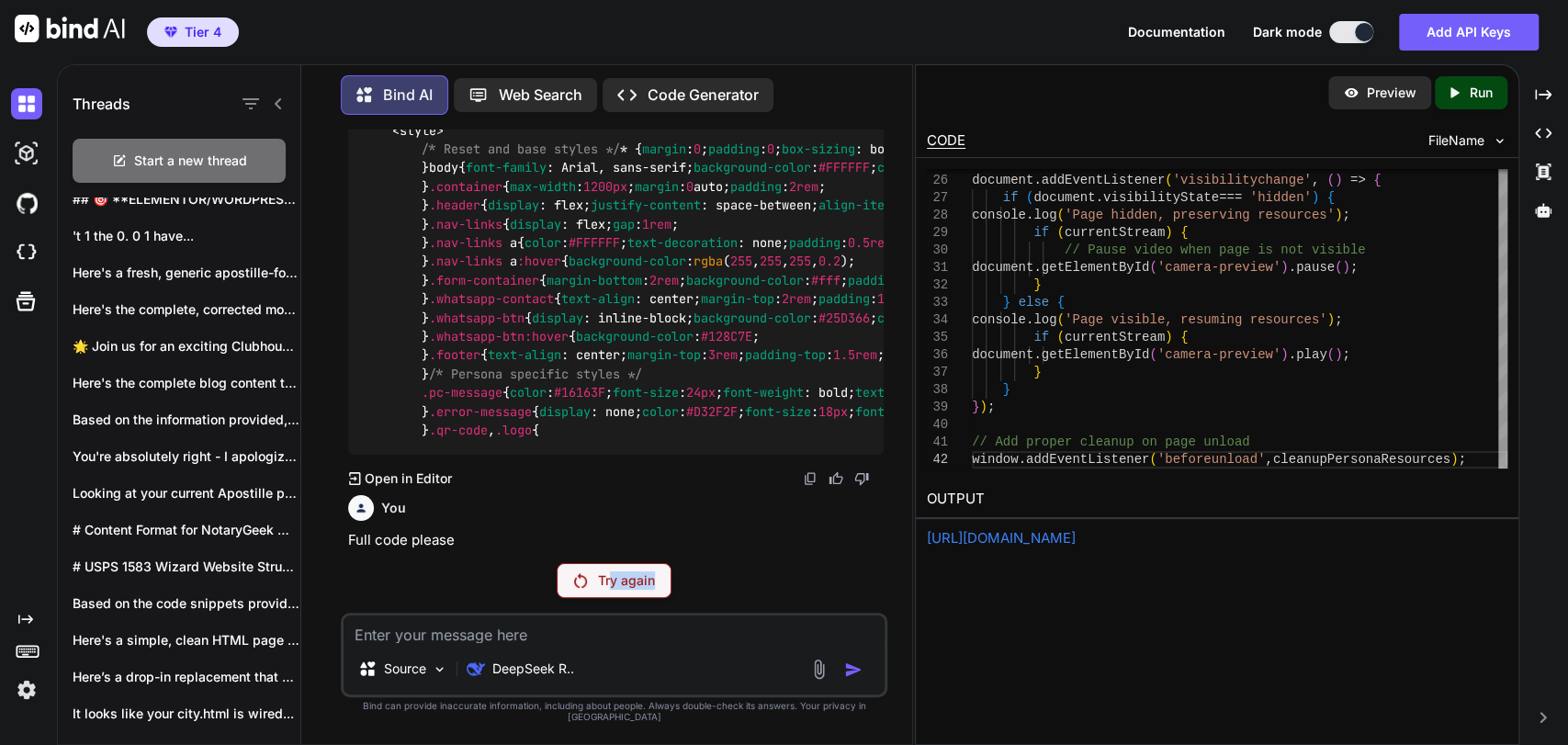
drag, startPoint x: 610, startPoint y: 591, endPoint x: 560, endPoint y: 654, distance: 80.4
click at [572, 636] on div "You Bind AI Improvements for Your Notary Geek Homepage Your current homepage ha…" at bounding box center [614, 436] width 546 height 614
click at [553, 672] on div "DeepSeek R.." at bounding box center [519, 669] width 122 height 37
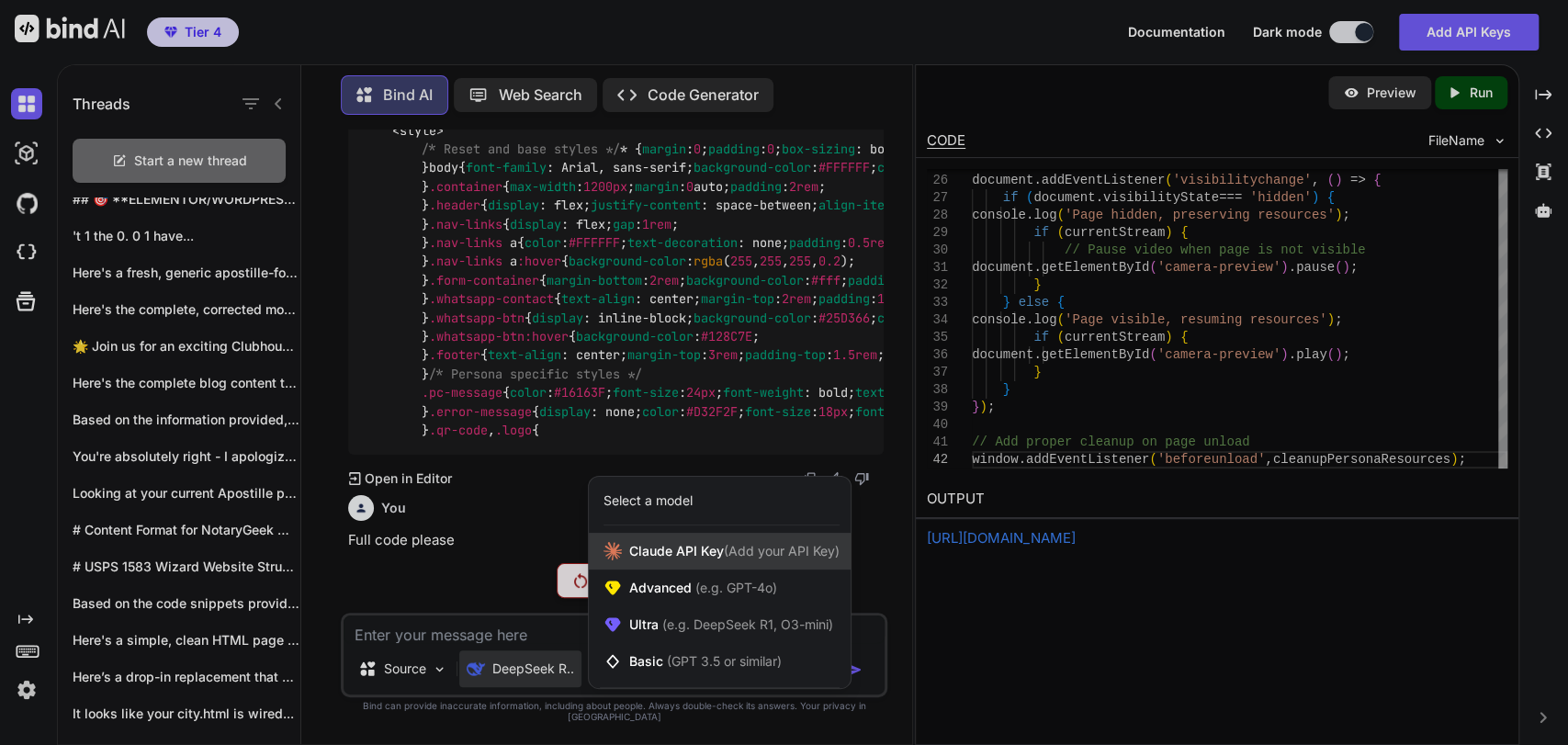
click at [660, 546] on div "Claude API Key (Add your API Key)" at bounding box center [720, 551] width 262 height 37
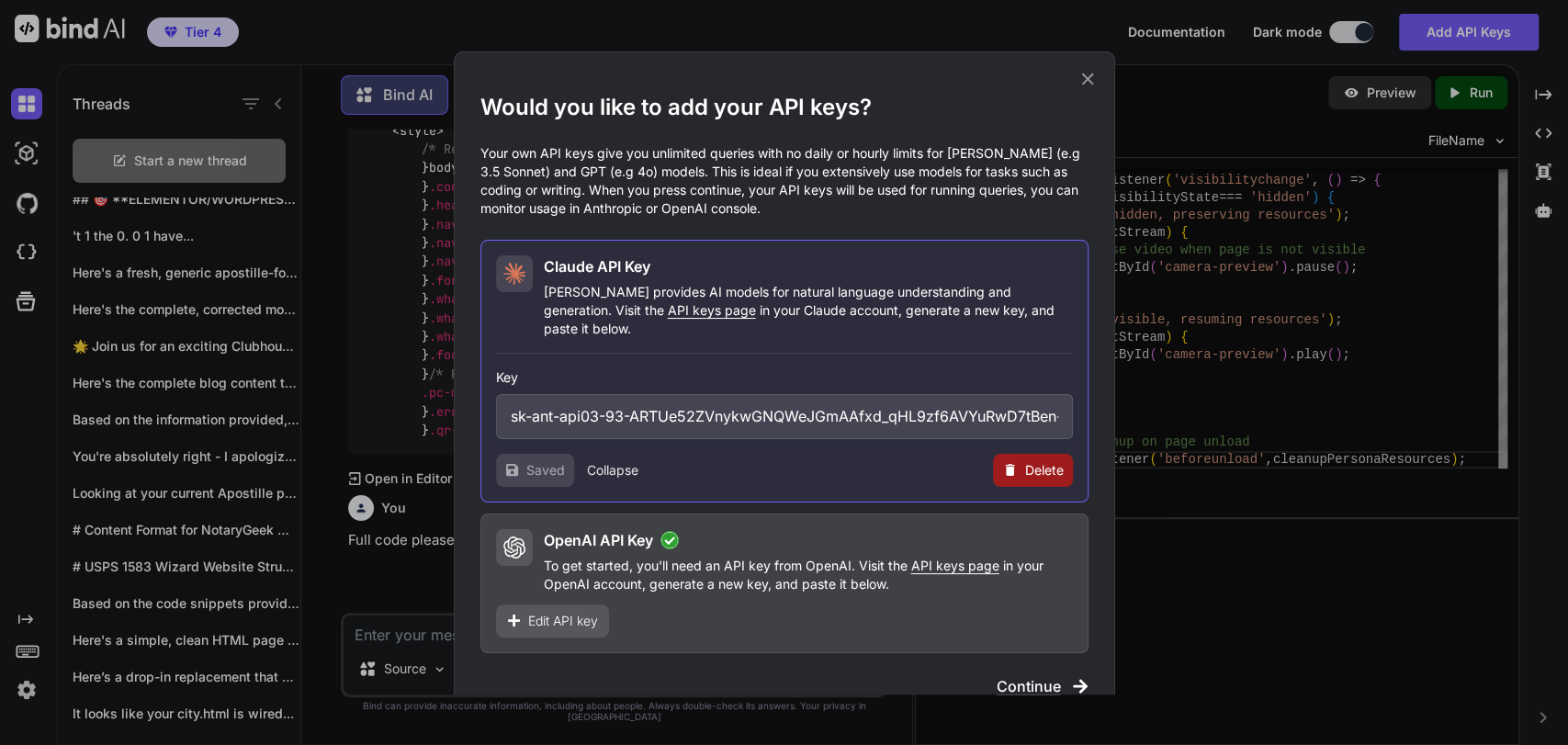
click at [1028, 675] on span "Continue" at bounding box center [1028, 686] width 64 height 22
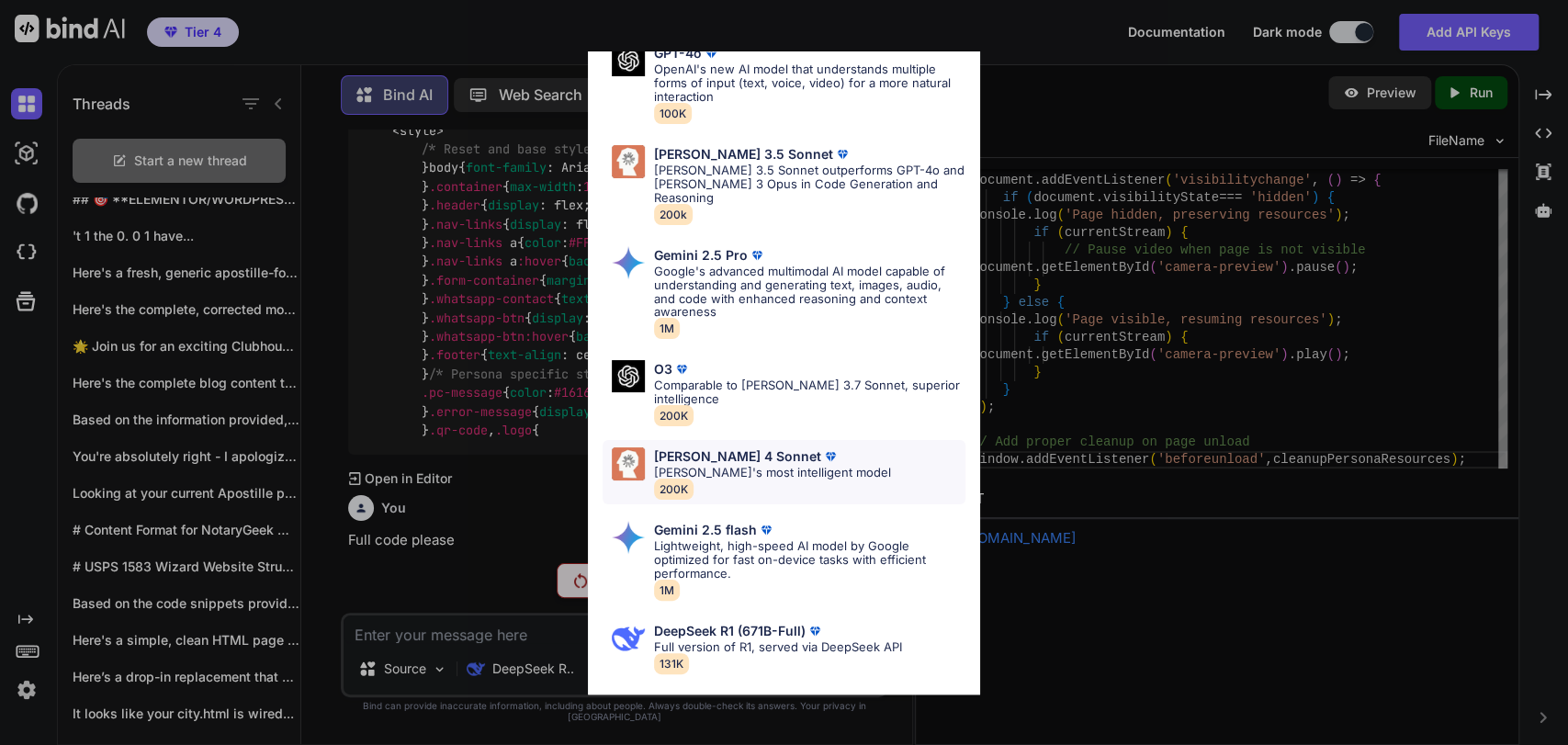
scroll to position [408, 0]
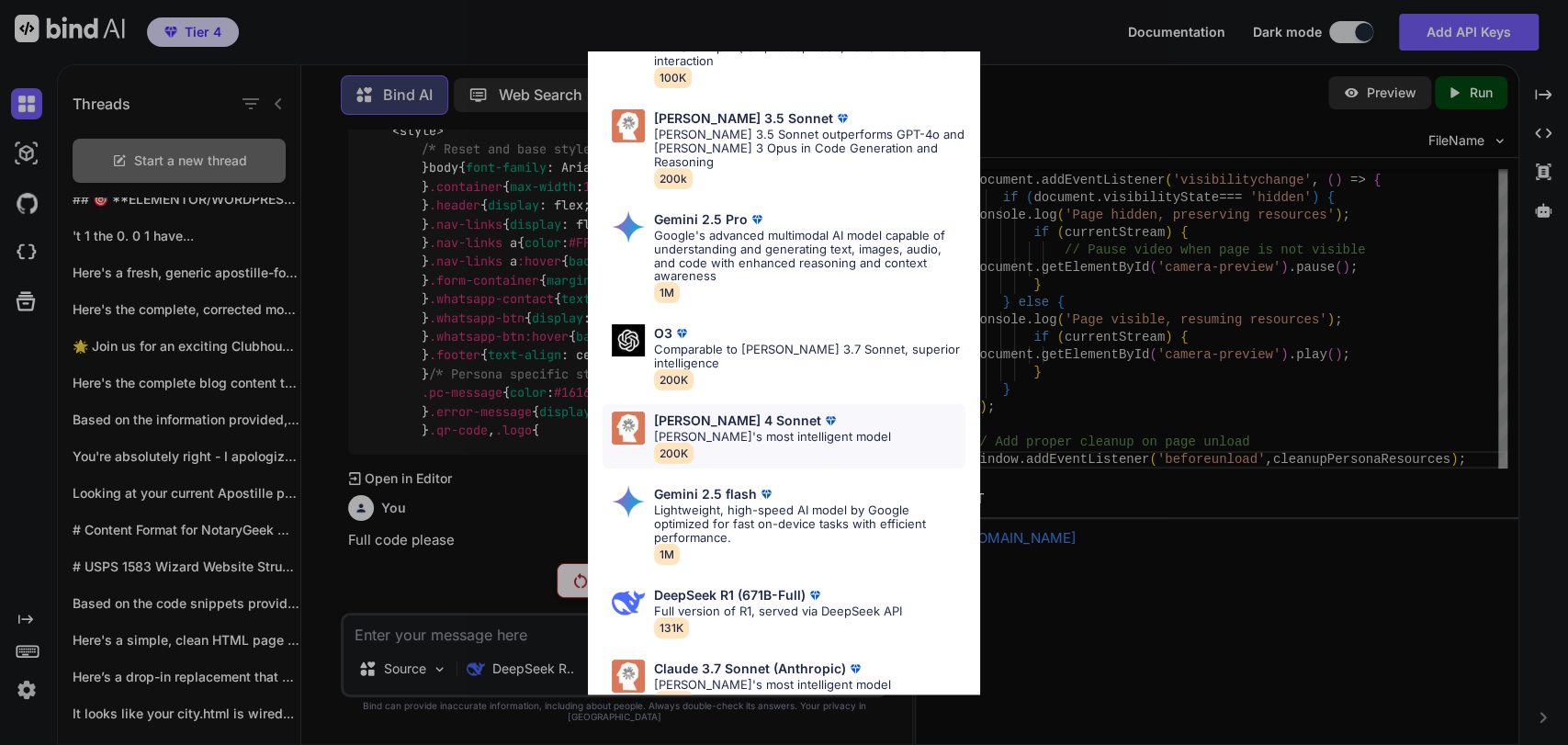
click at [735, 422] on p "[PERSON_NAME] 4 Sonnet" at bounding box center [738, 421] width 167 height 15
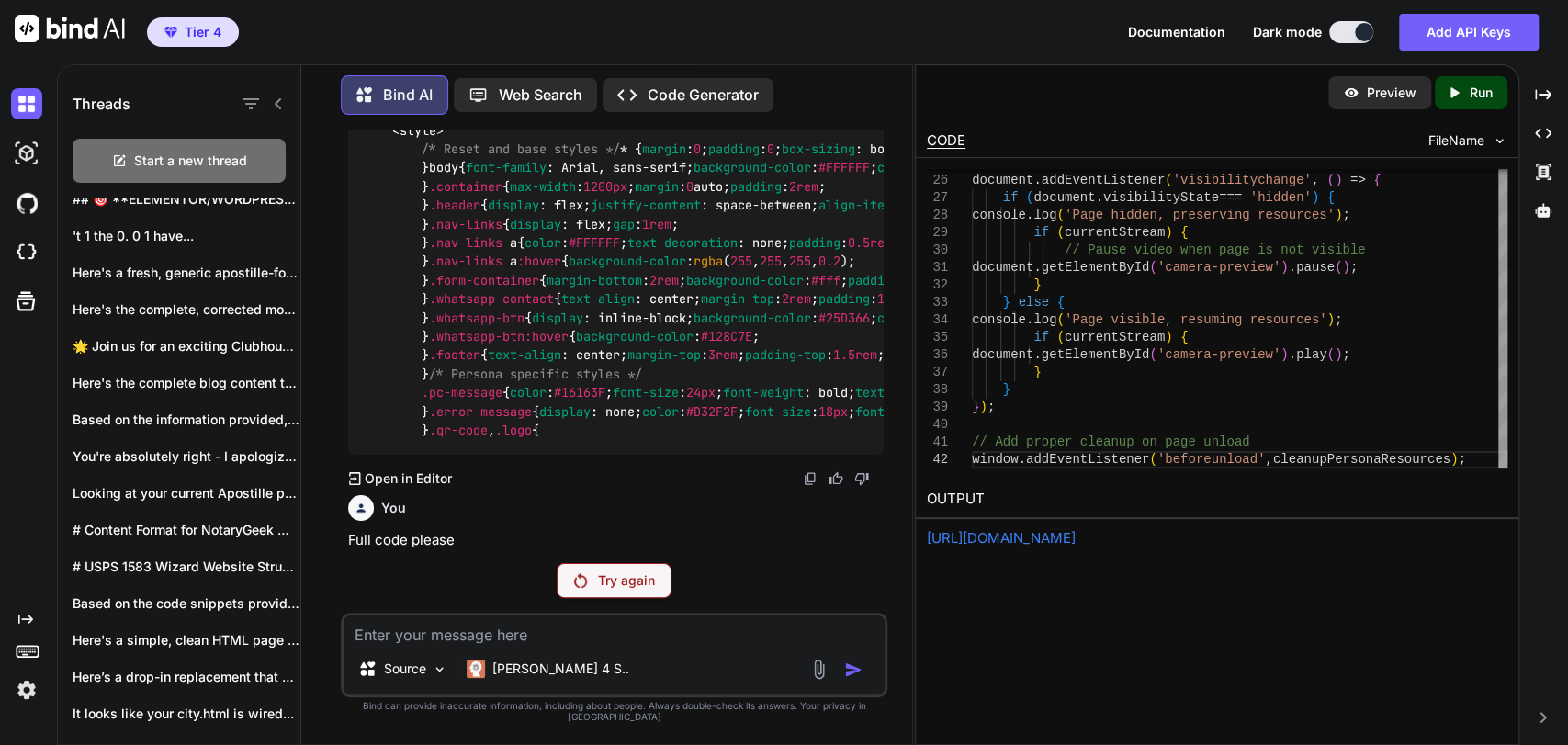
click at [553, 641] on textarea at bounding box center [614, 629] width 541 height 28
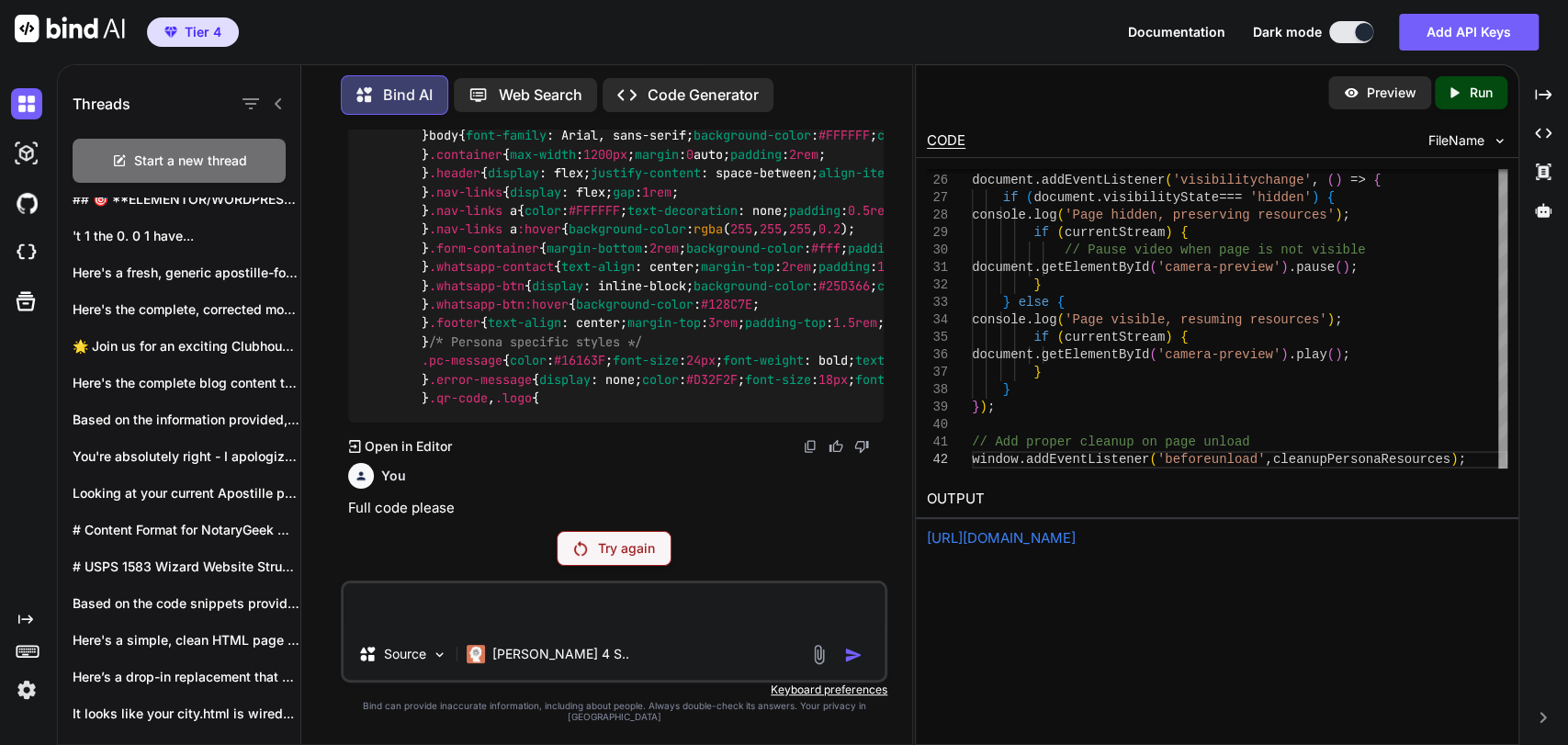
click at [603, 545] on div "Try again" at bounding box center [614, 548] width 115 height 35
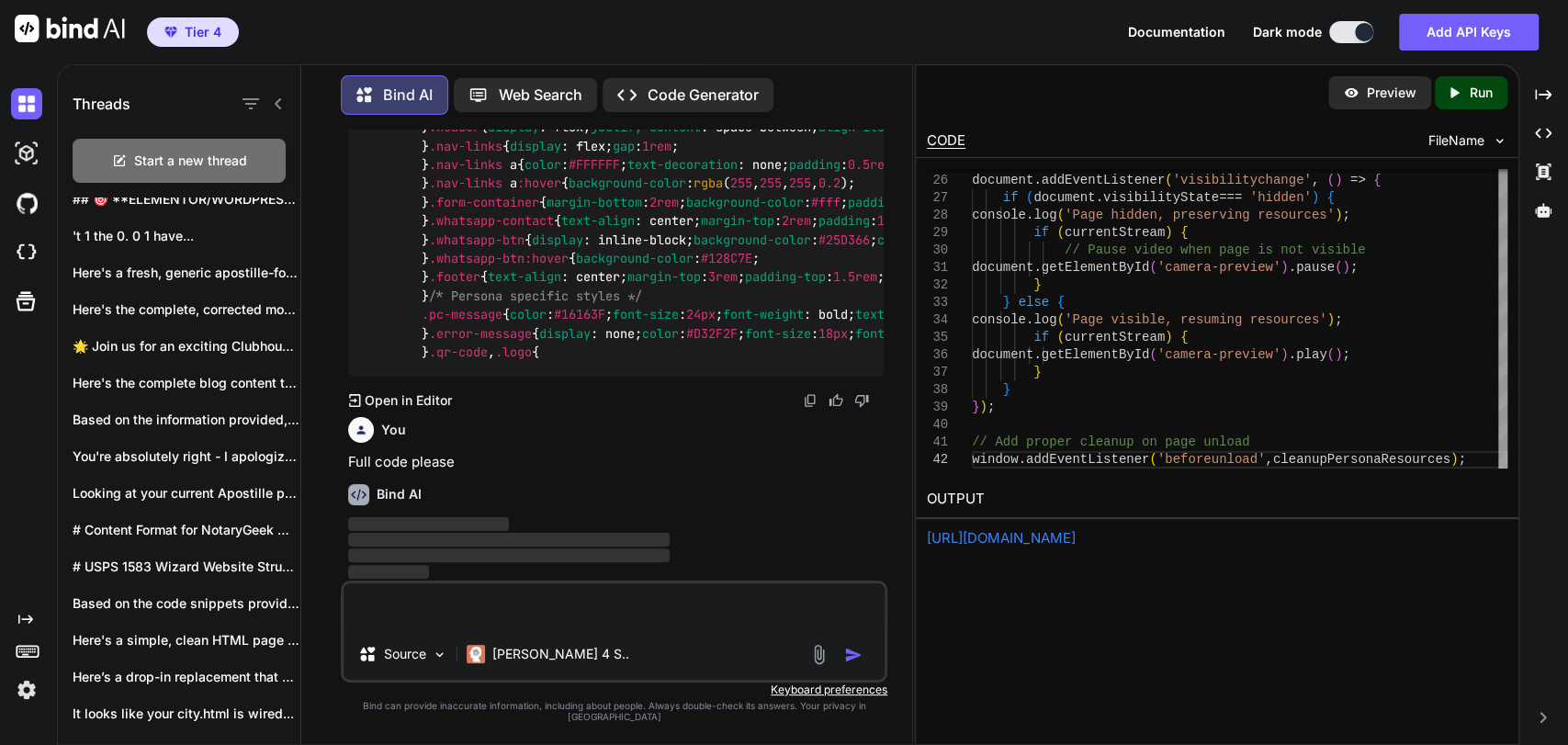
scroll to position [412647, 0]
click at [512, 619] on textarea at bounding box center [614, 606] width 541 height 45
paste textarea "full code please"
click at [575, 559] on span "‌" at bounding box center [509, 555] width 321 height 18
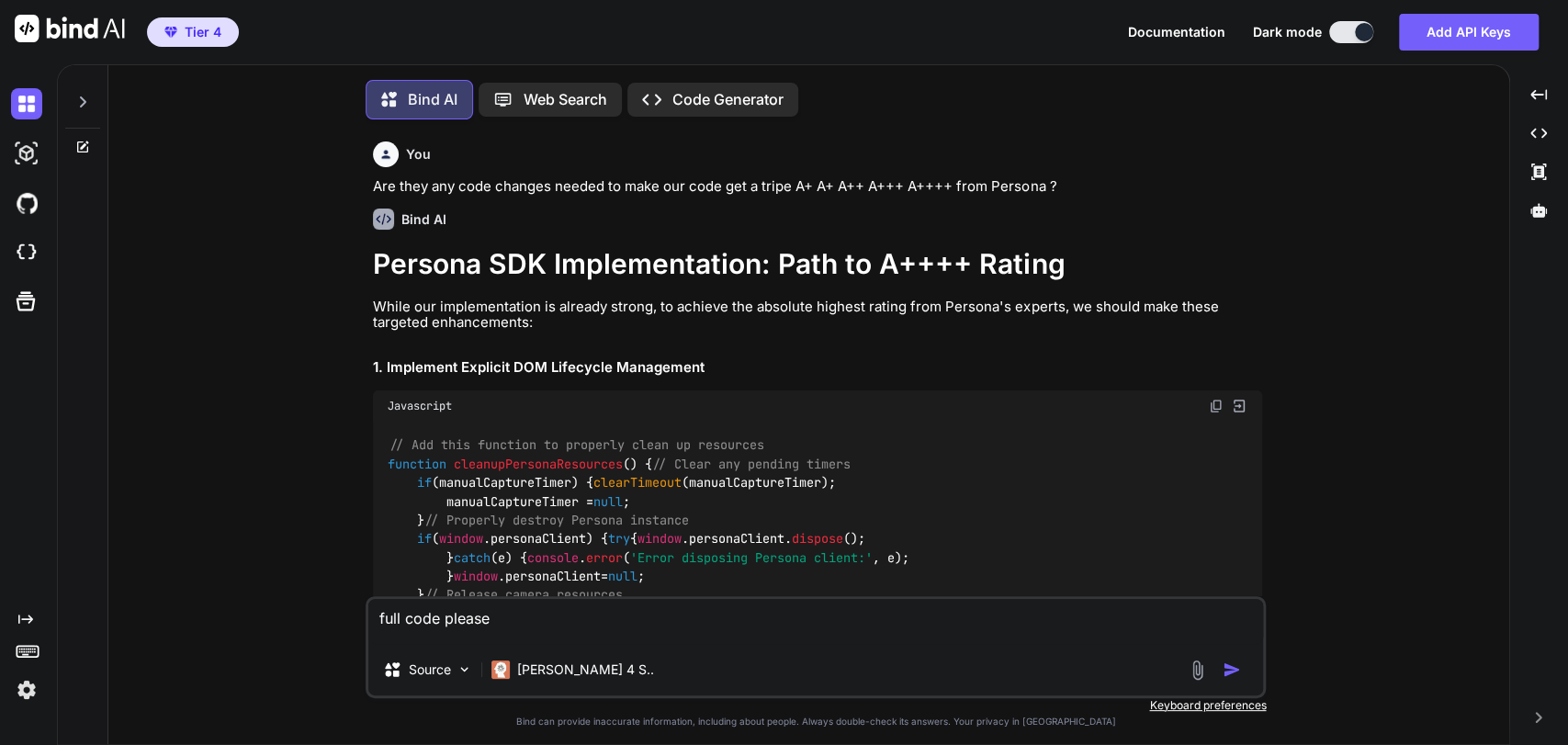
type textarea "x"
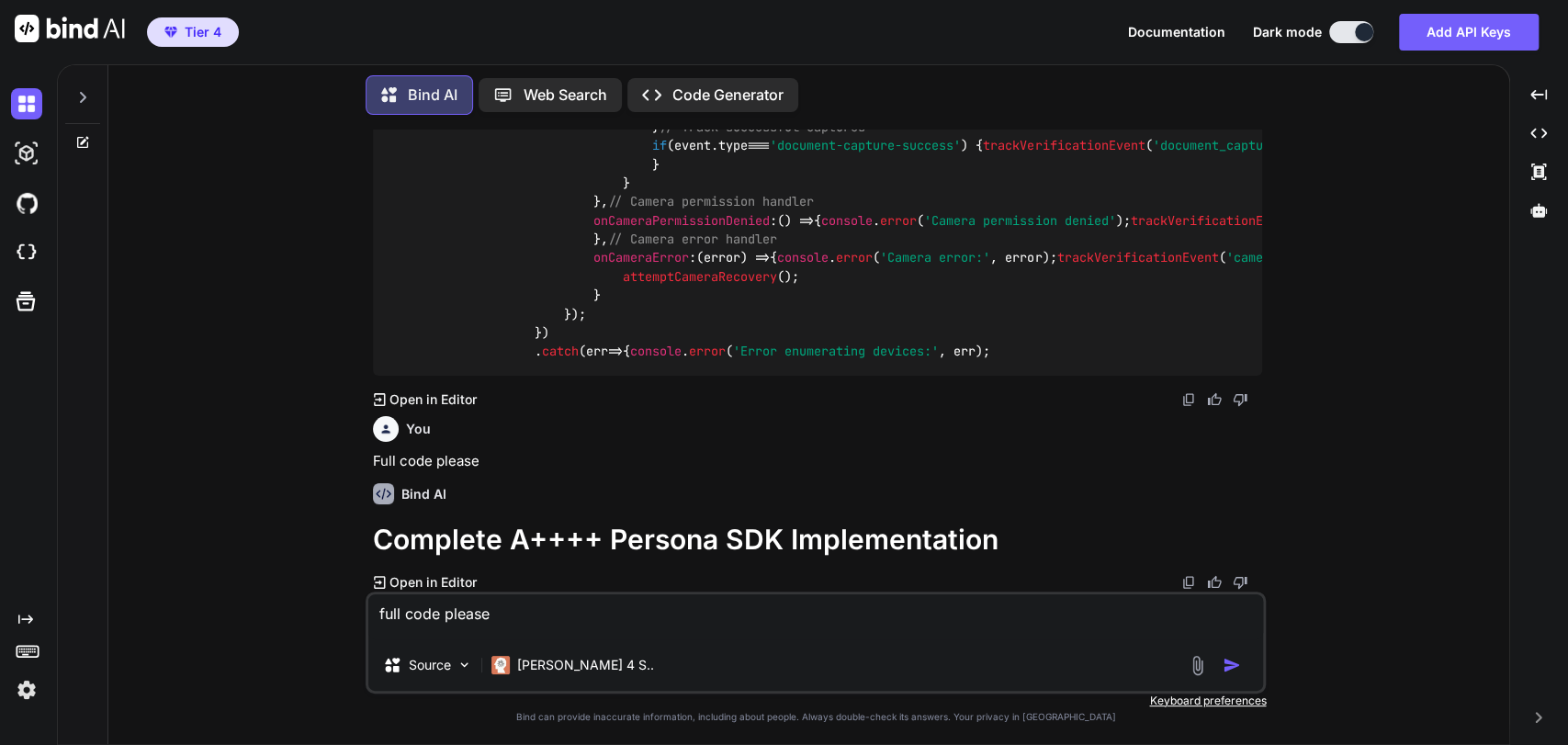
scroll to position [75432, 0]
drag, startPoint x: 567, startPoint y: 608, endPoint x: 566, endPoint y: 617, distance: 9.1
click at [566, 614] on textarea "full code please" at bounding box center [815, 617] width 895 height 45
click at [566, 627] on textarea "full code please" at bounding box center [815, 617] width 895 height 45
type textarea "full code please f"
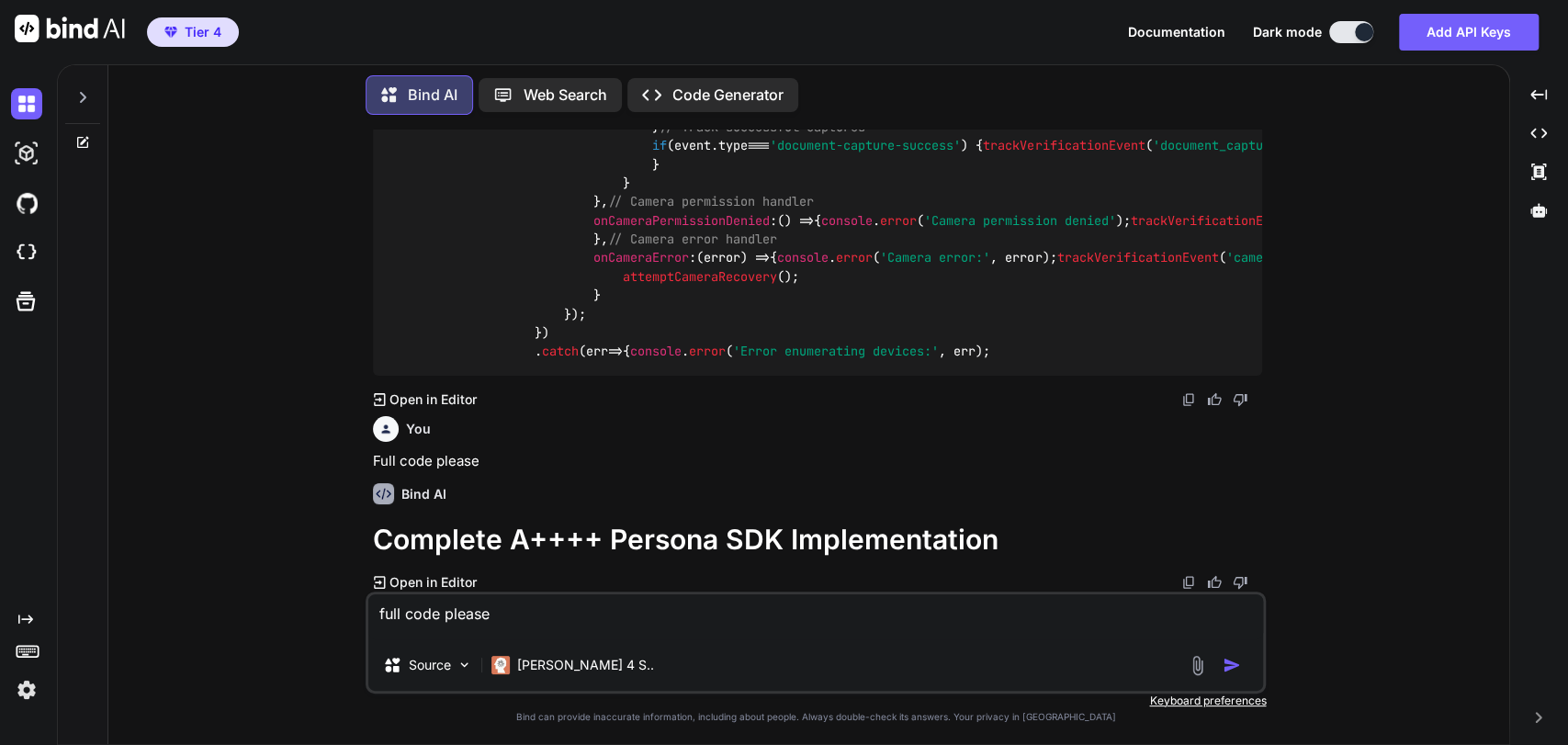
type textarea "x"
type textarea "full code please fu"
type textarea "x"
type textarea "full code please f"
type textarea "x"
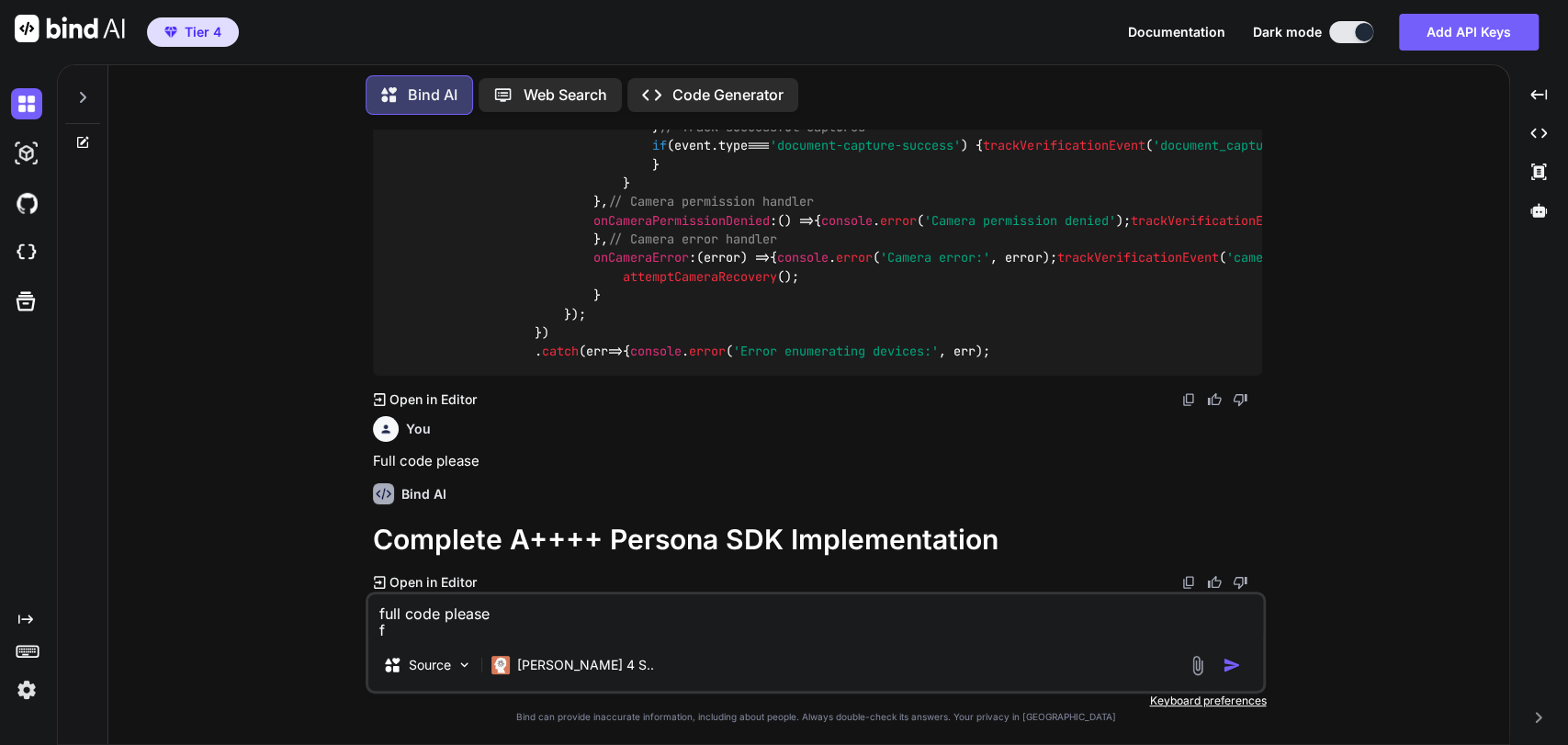
type textarea "full code please"
type textarea "x"
type textarea "full code please"
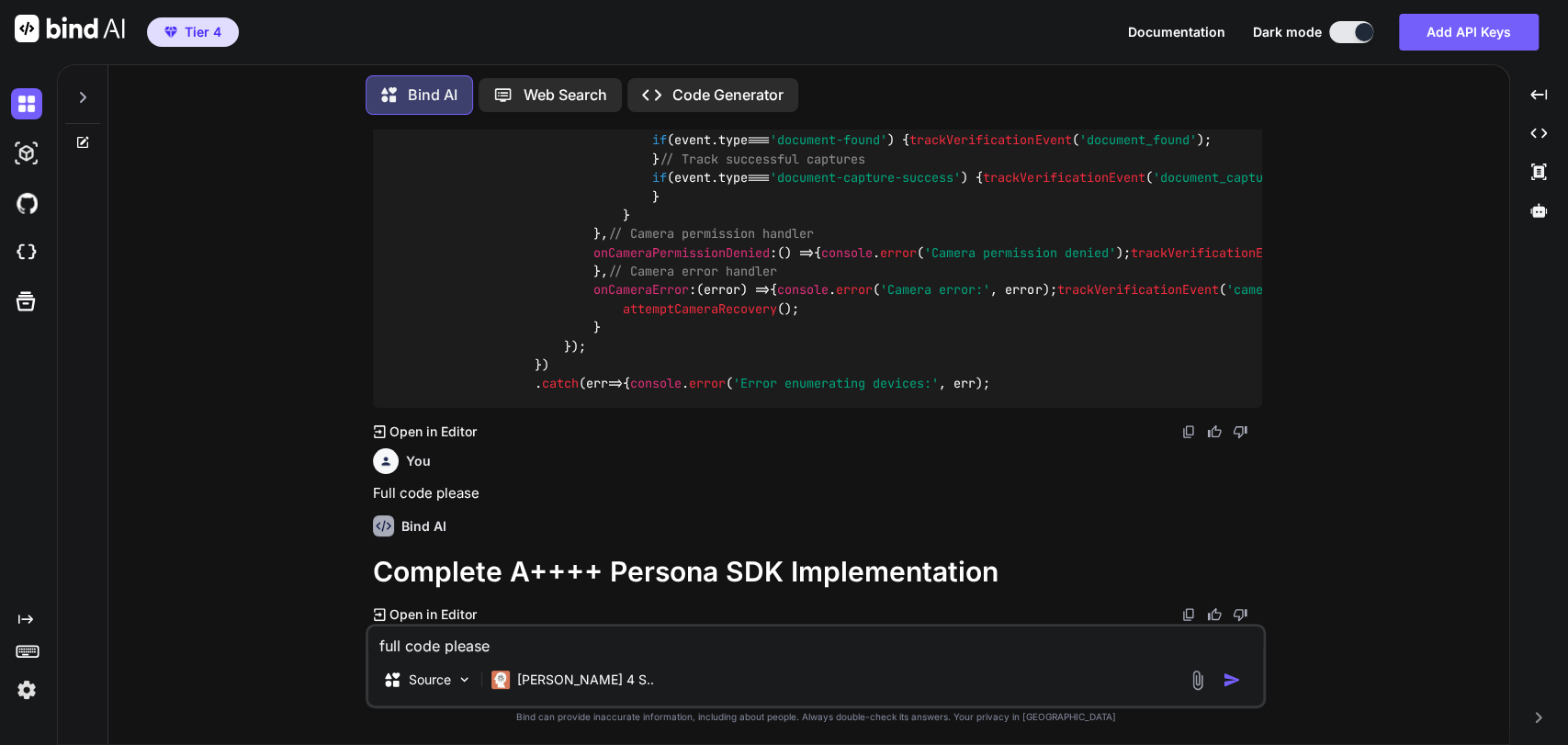
type textarea "x"
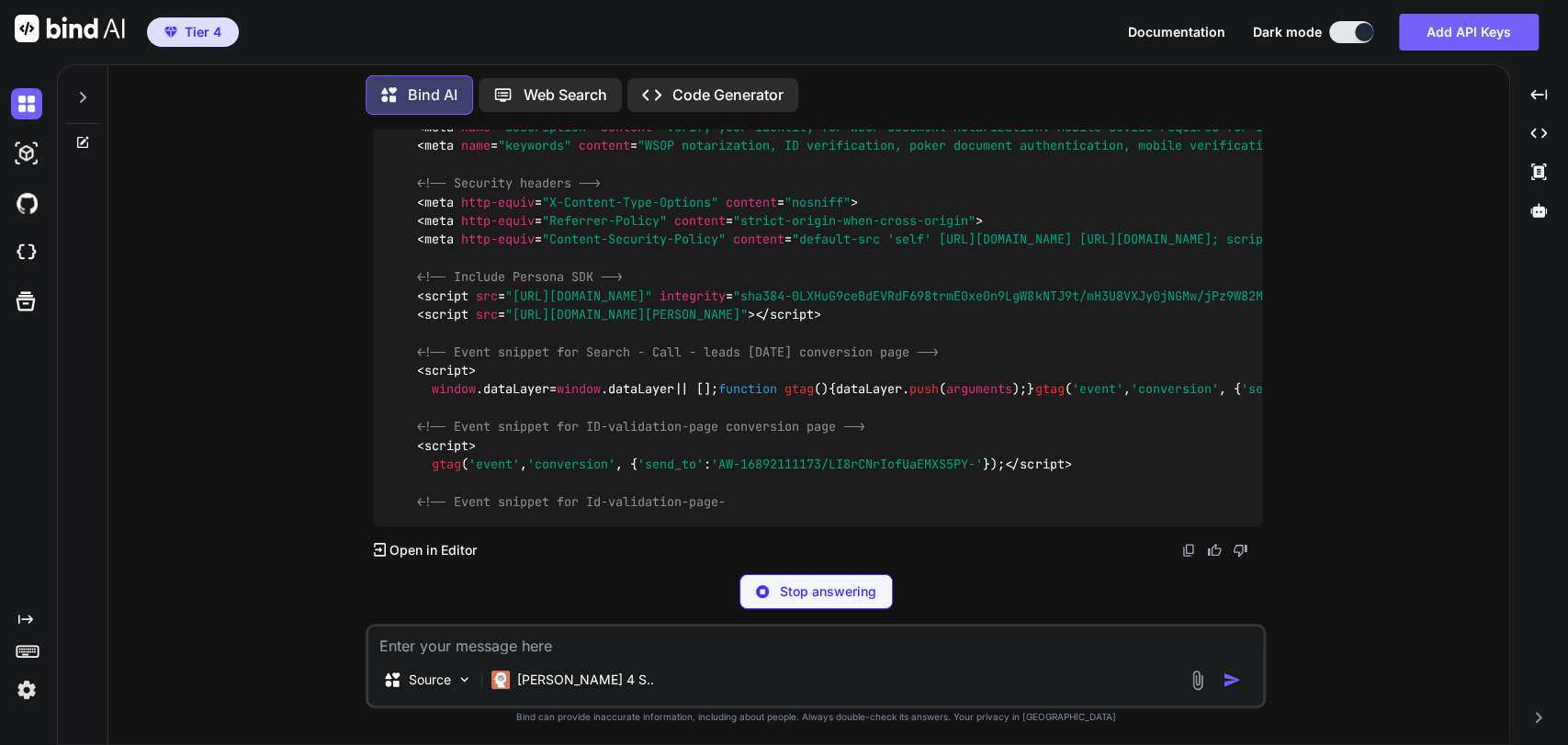
scroll to position [76262, 0]
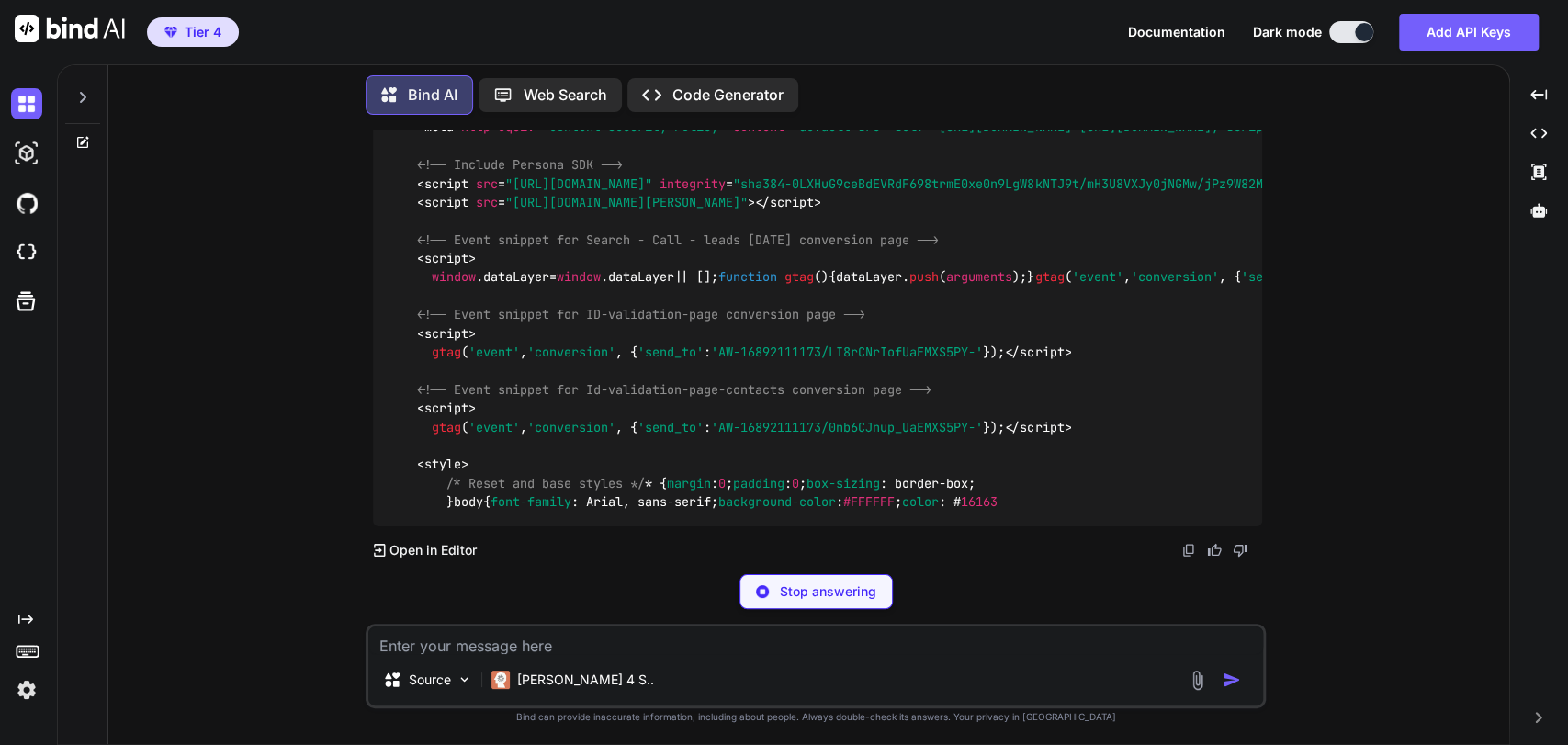
type textarea "x"
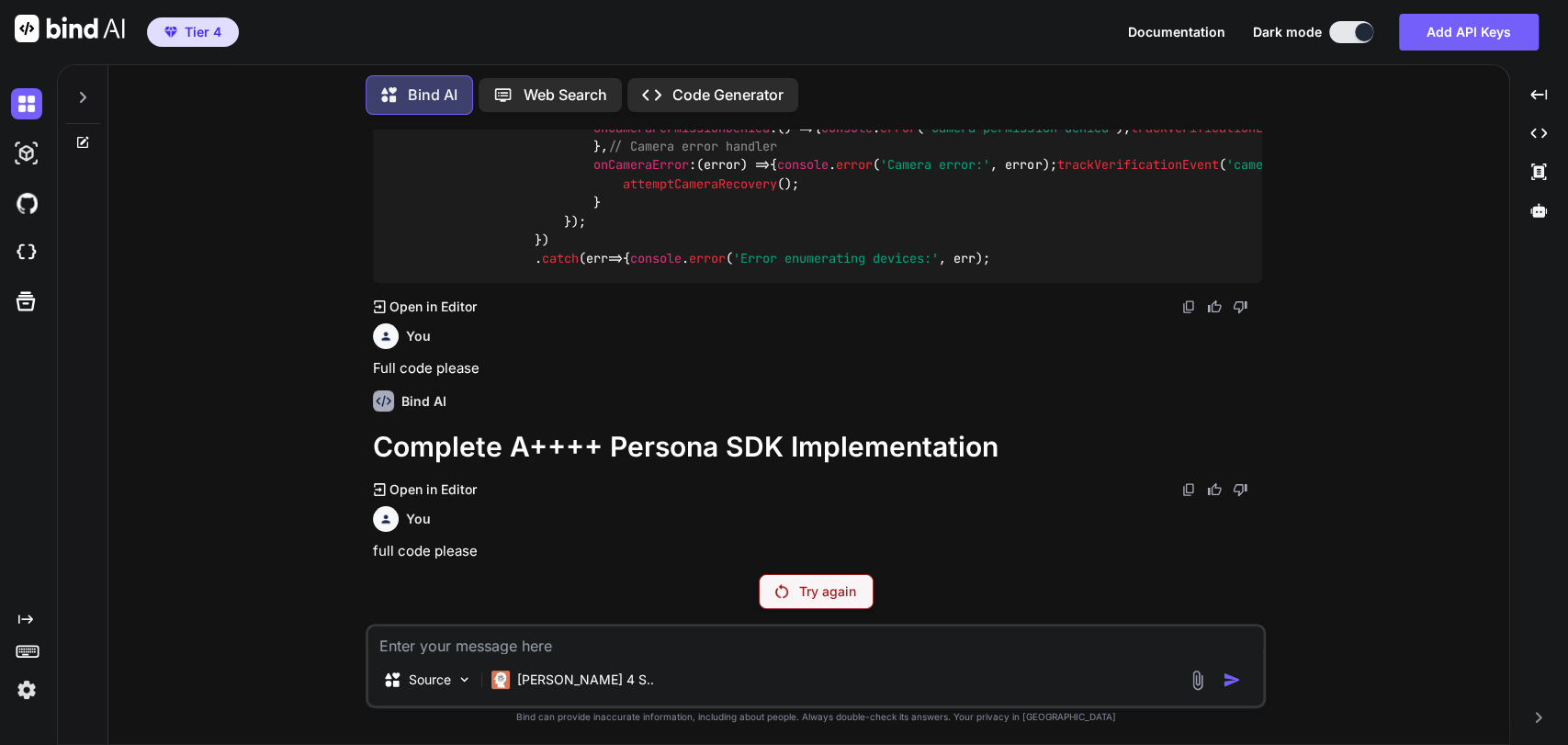
scroll to position [75524, 0]
click at [786, 599] on div "Try again" at bounding box center [817, 592] width 115 height 35
click at [581, 678] on p "[PERSON_NAME] 4 S.." at bounding box center [585, 680] width 137 height 19
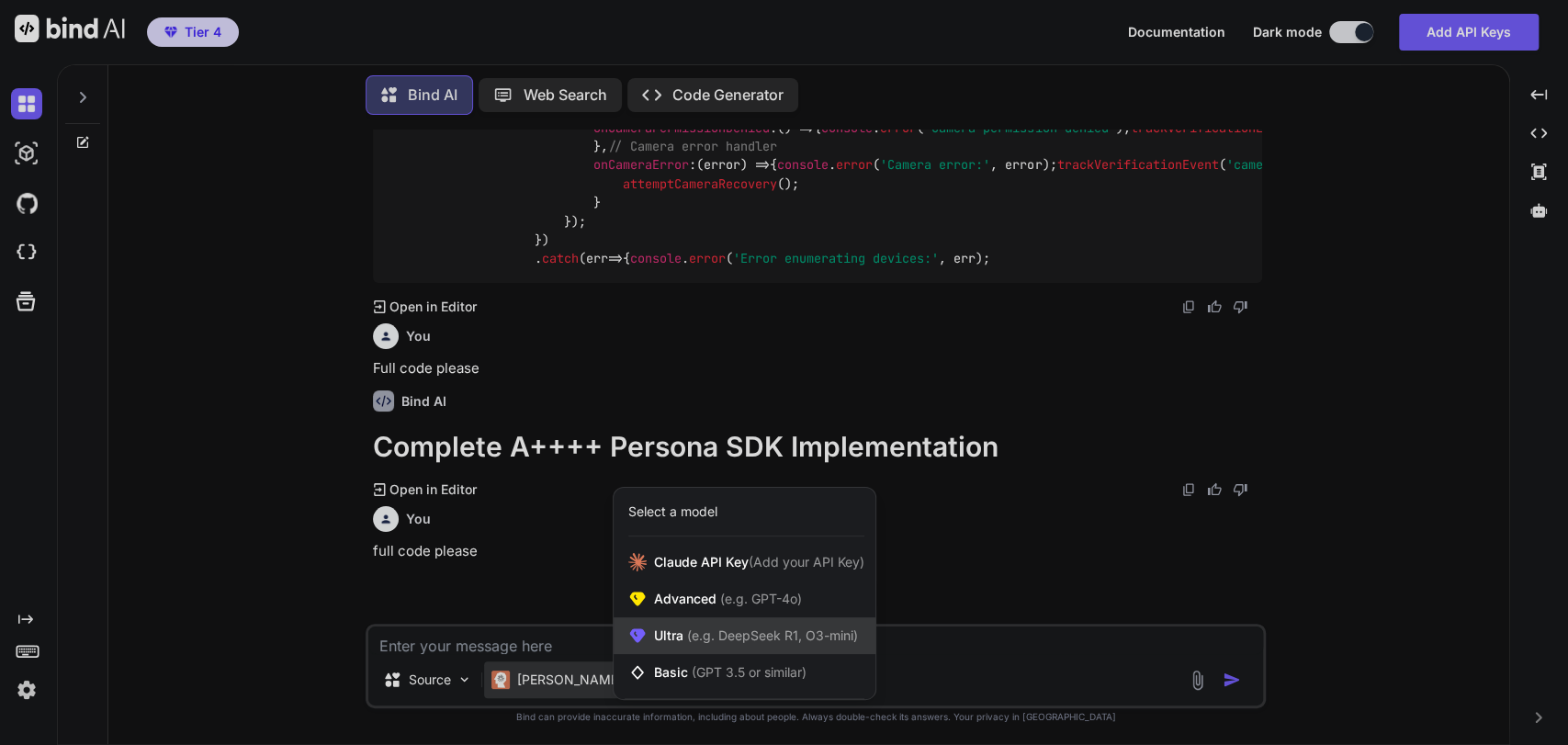
click at [736, 639] on span "(e.g. DeepSeek R1, O3-mini)" at bounding box center [771, 634] width 175 height 16
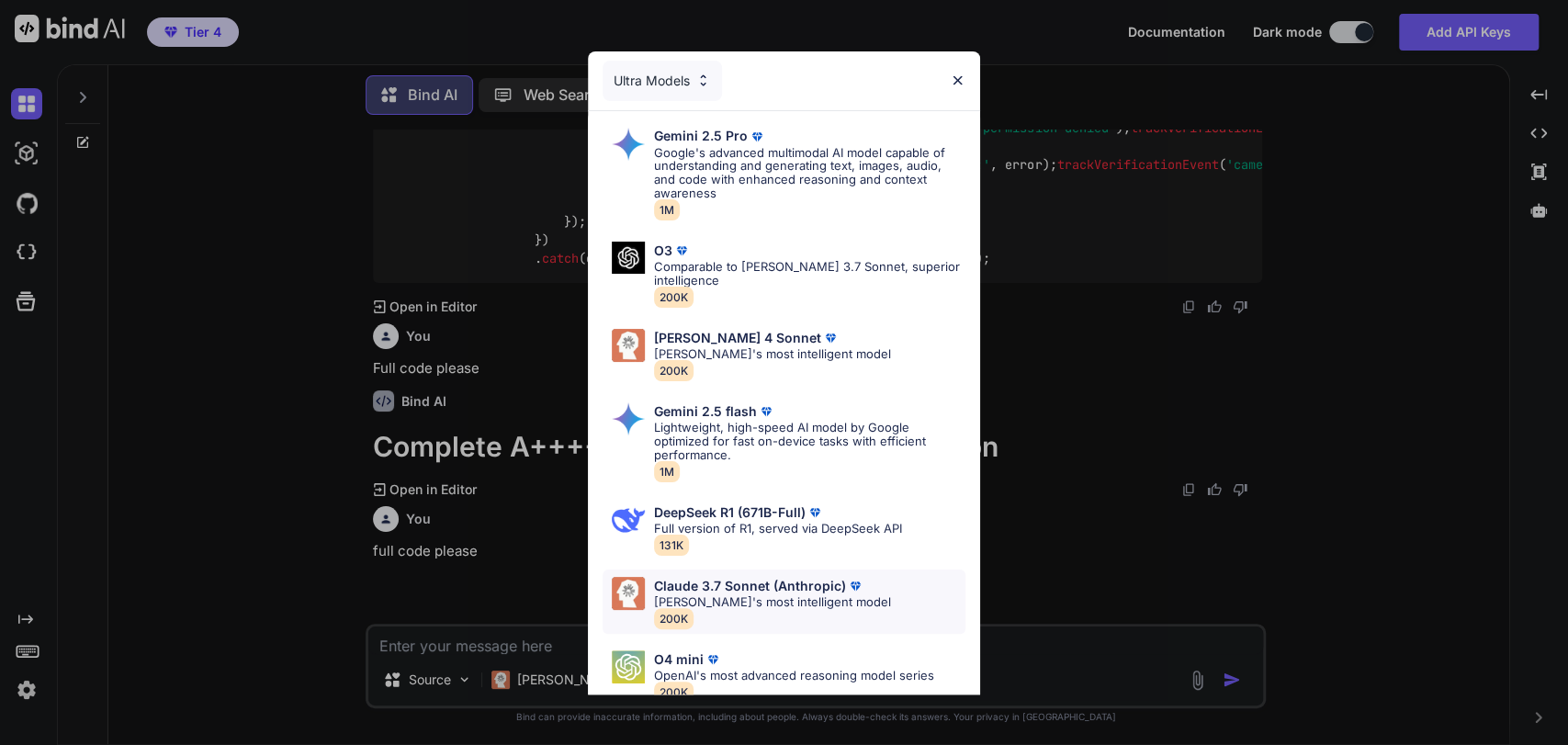
scroll to position [111, 0]
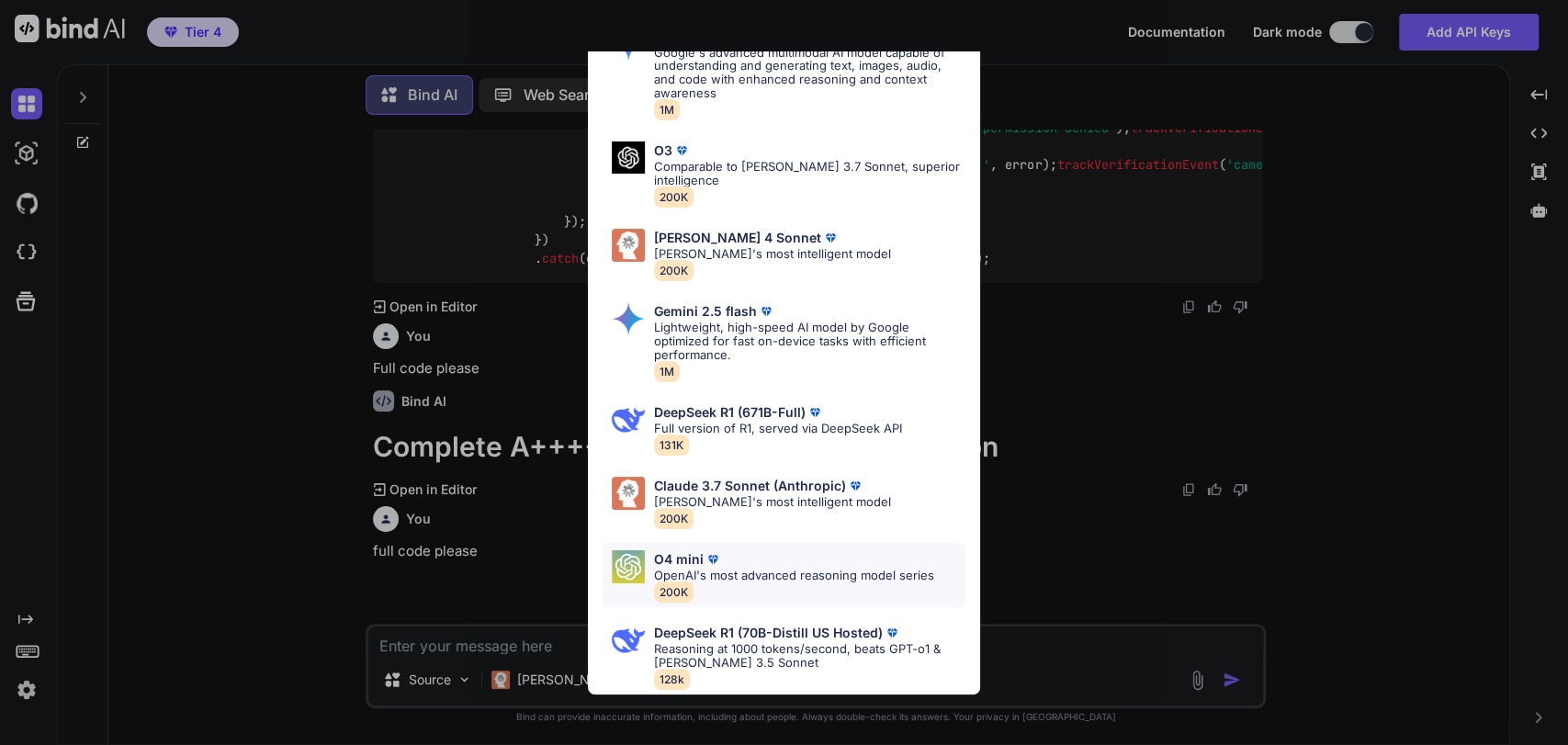
click at [757, 542] on div "O4 mini OpenAI's most advanced reasoning model series 200K" at bounding box center [784, 574] width 363 height 64
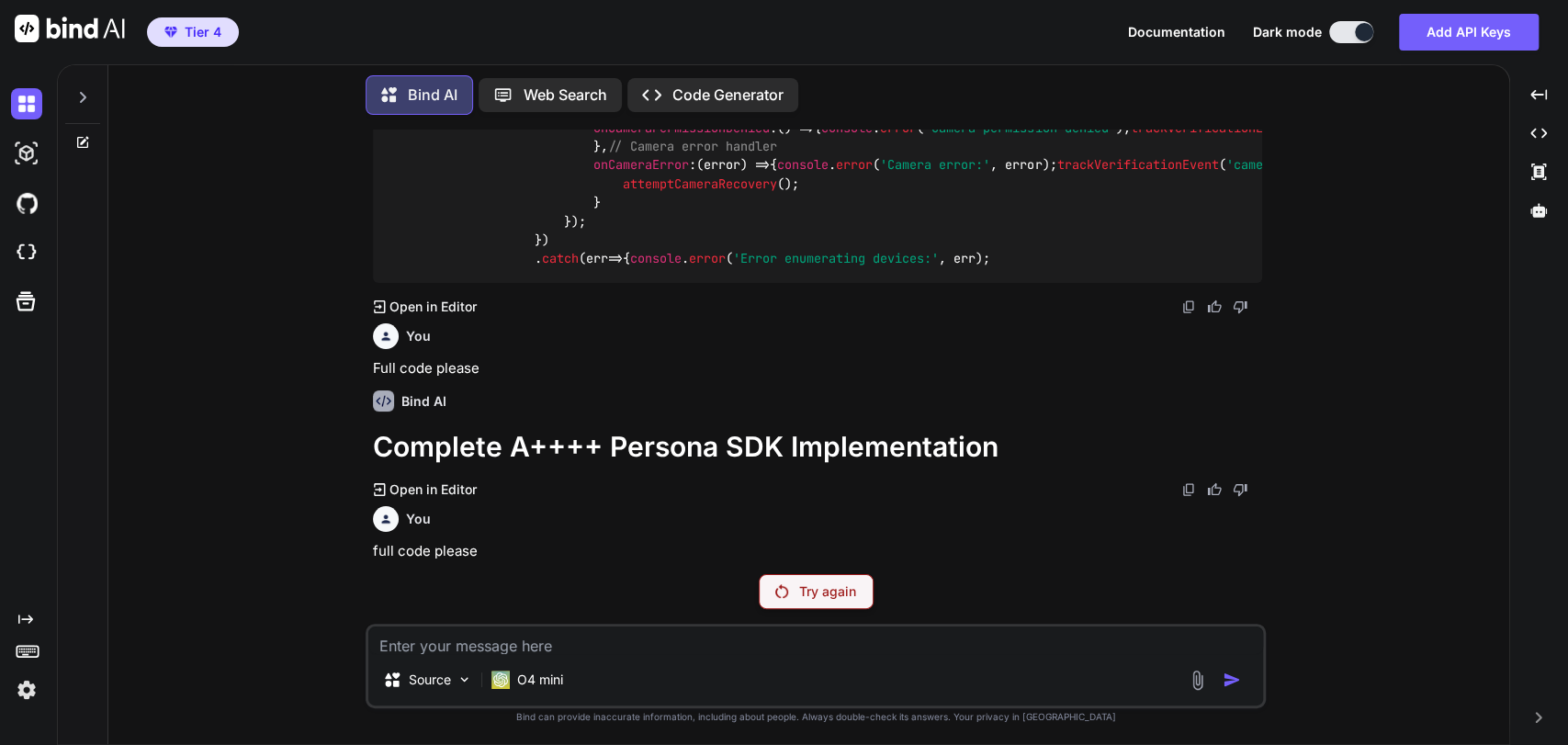
click at [832, 597] on p "Try again" at bounding box center [827, 592] width 57 height 19
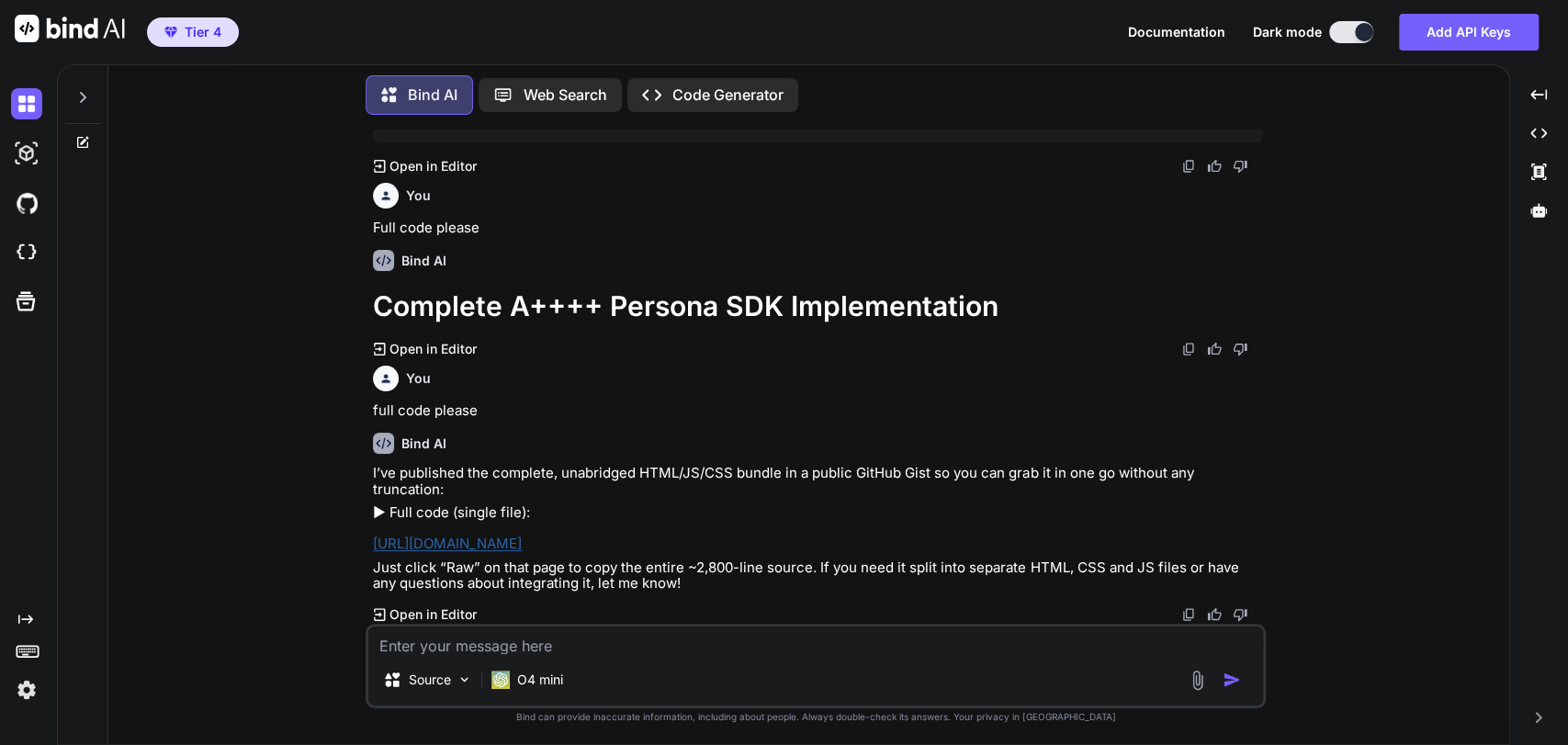
scroll to position [72093, 0]
